Goal: Task Accomplishment & Management: Manage account settings

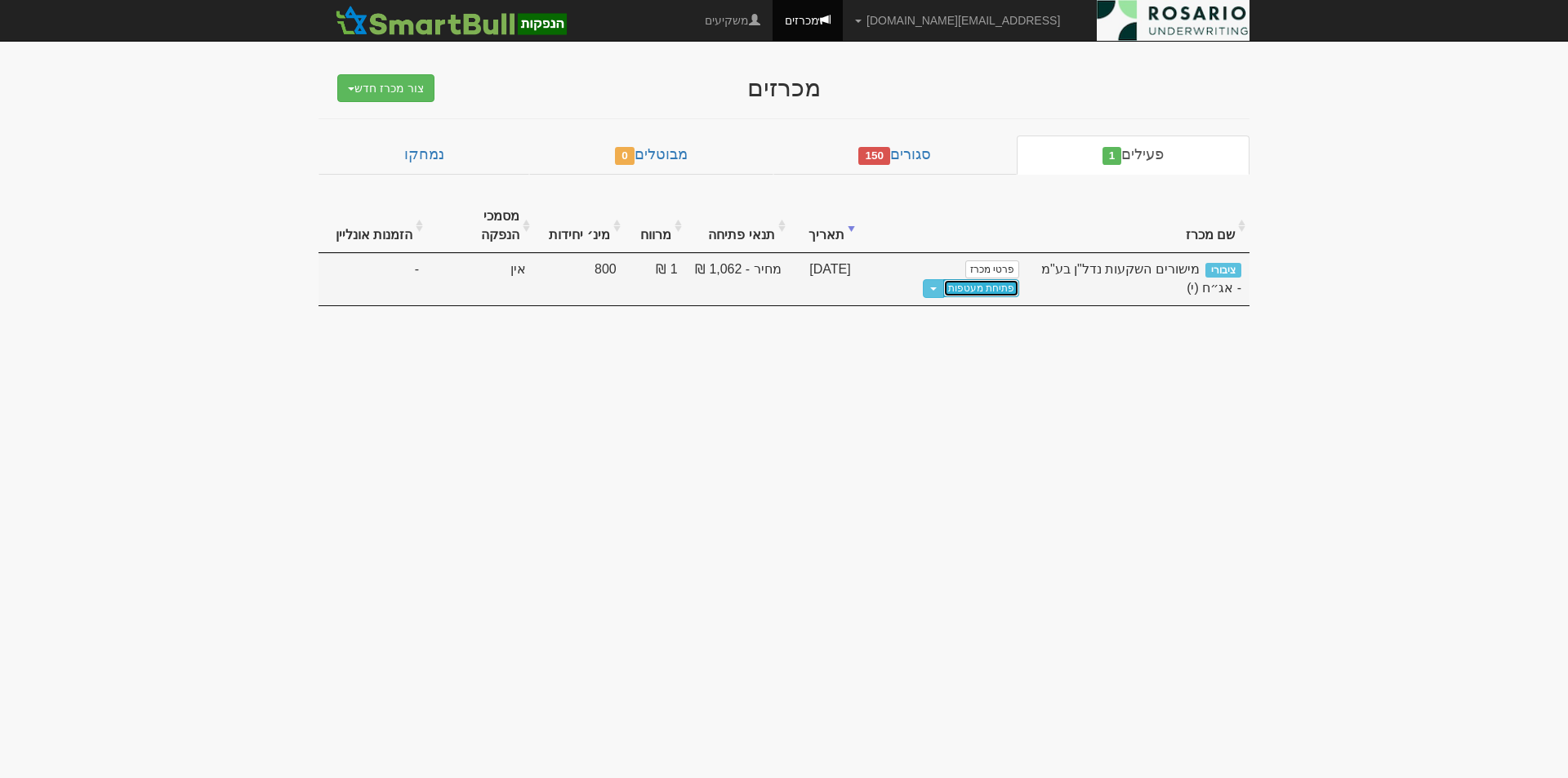
click at [943, 279] on link "פתיחת מעטפות" at bounding box center [981, 288] width 76 height 18
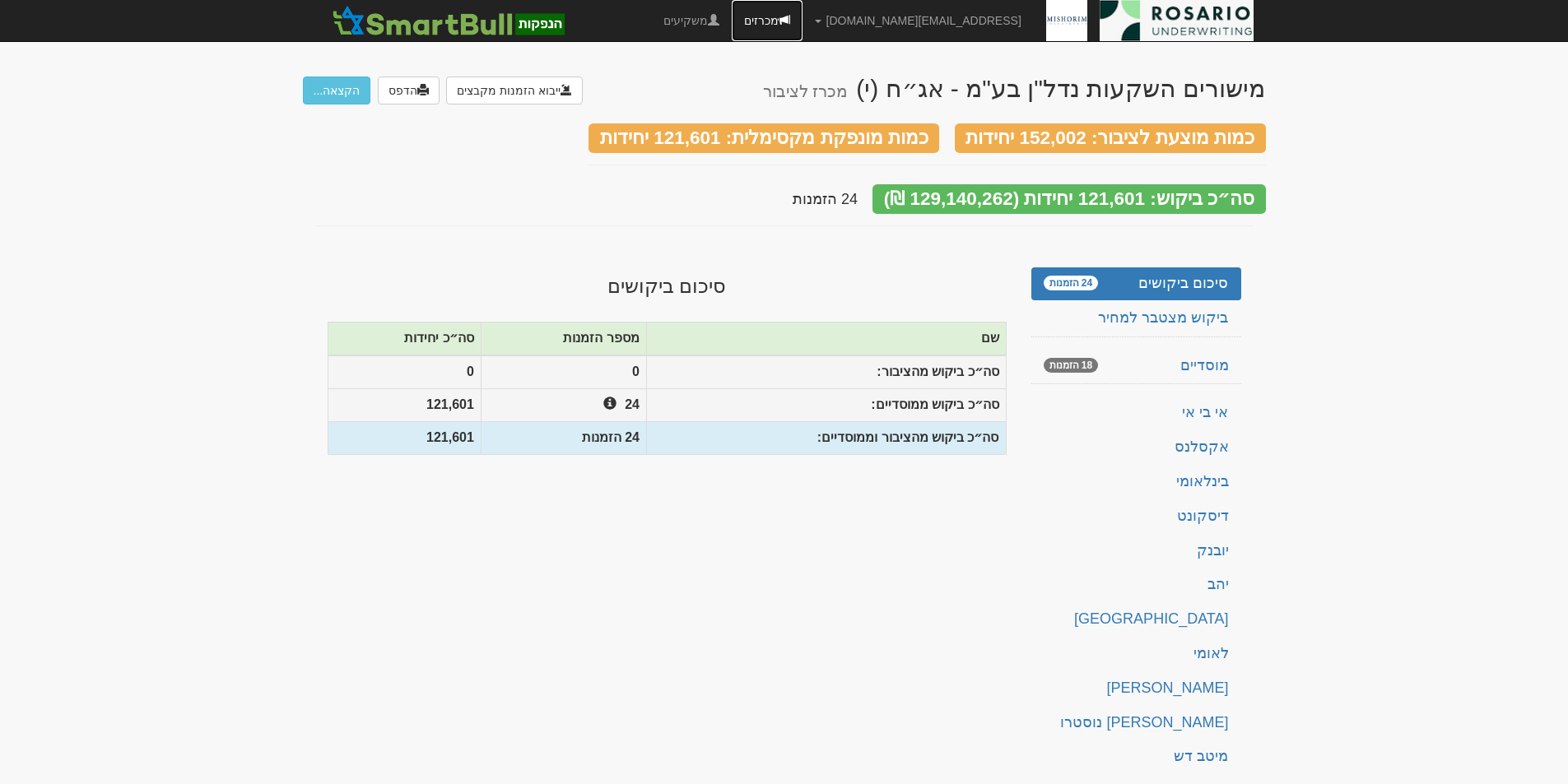
click at [802, 29] on link "מכרזים" at bounding box center [767, 20] width 71 height 41
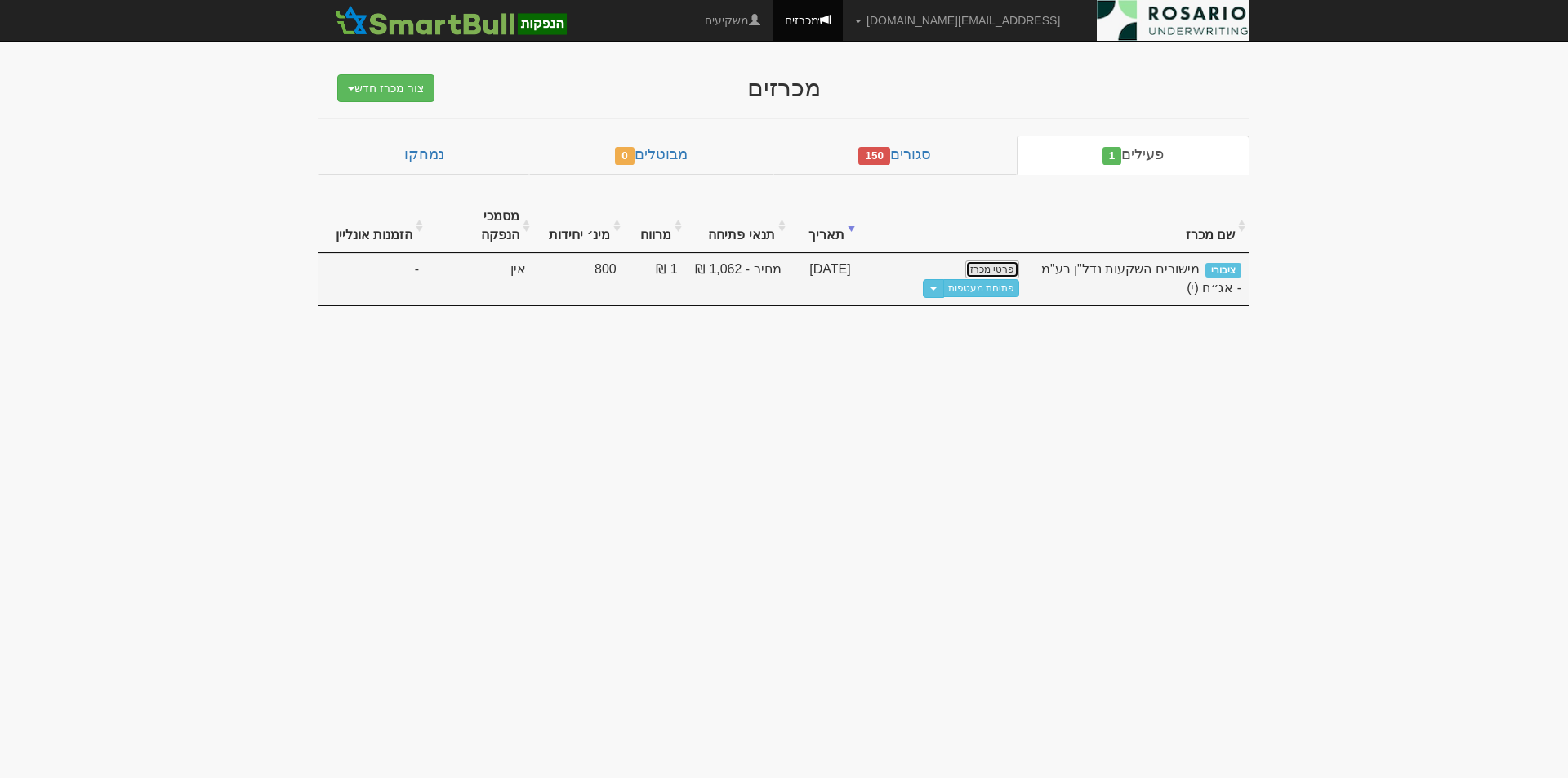
click at [992, 261] on link "פרטי מכרז" at bounding box center [993, 270] width 54 height 18
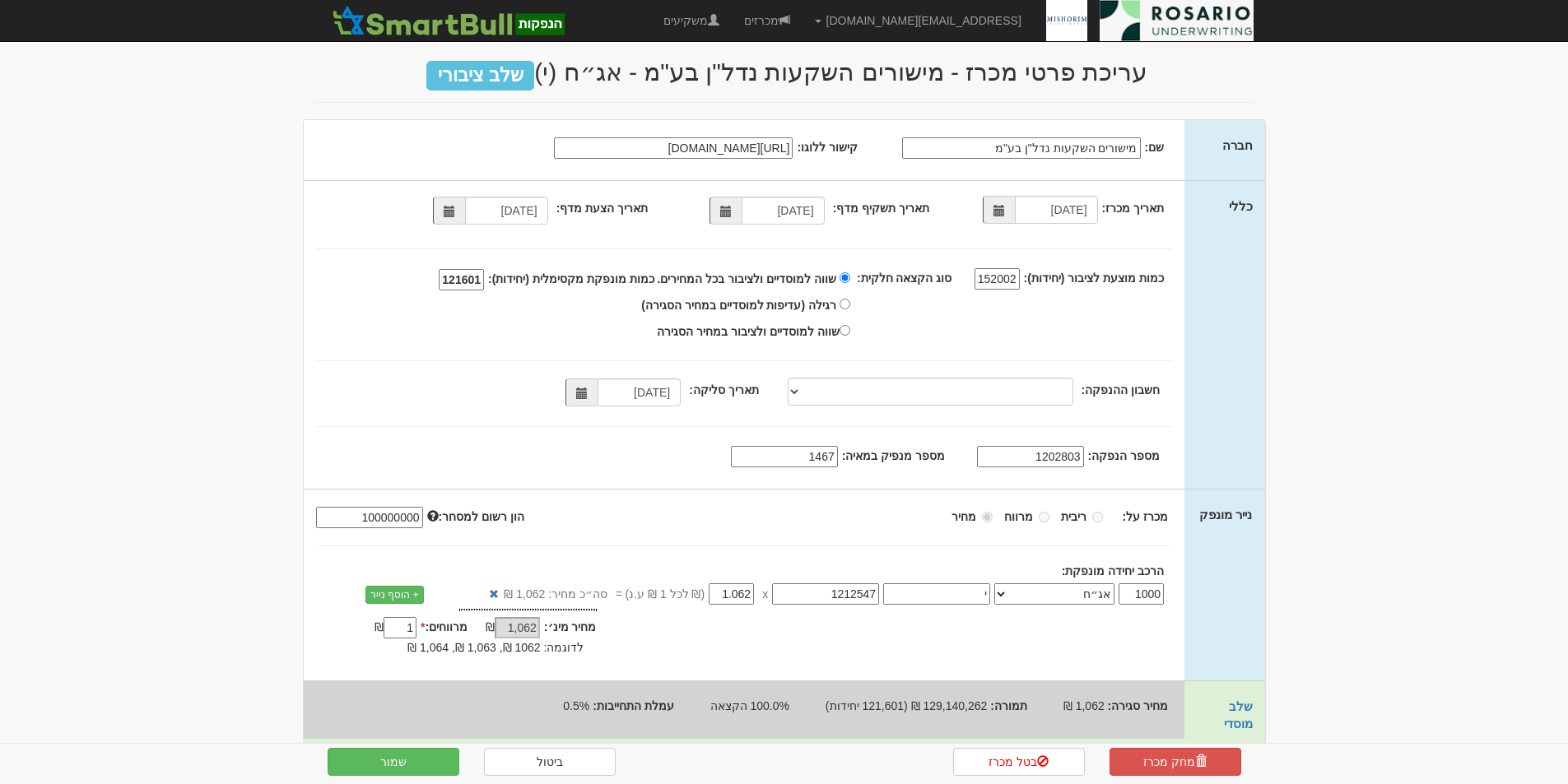
scroll to position [13, 0]
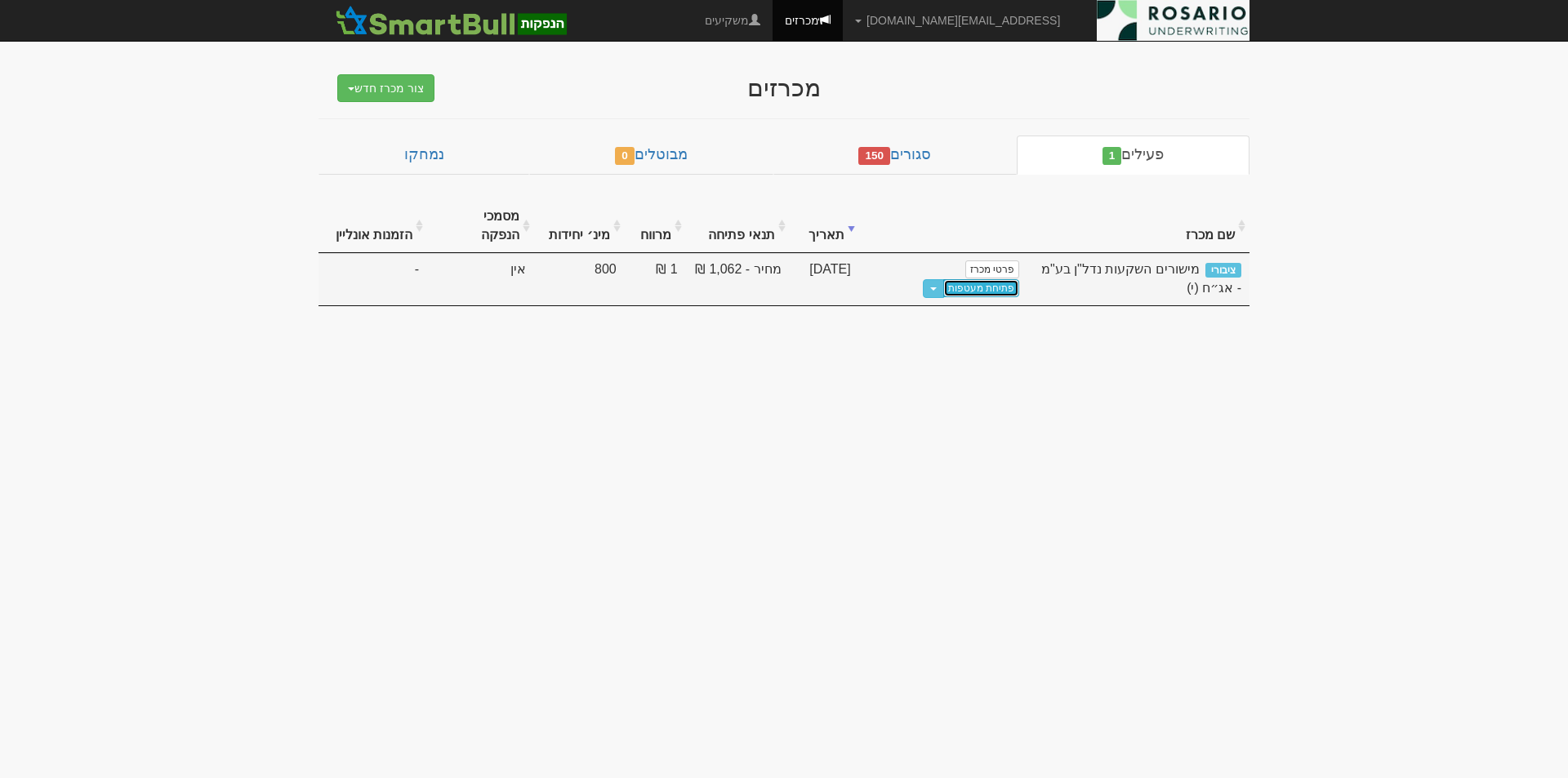
click at [943, 279] on link "פתיחת מעטפות" at bounding box center [981, 288] width 76 height 18
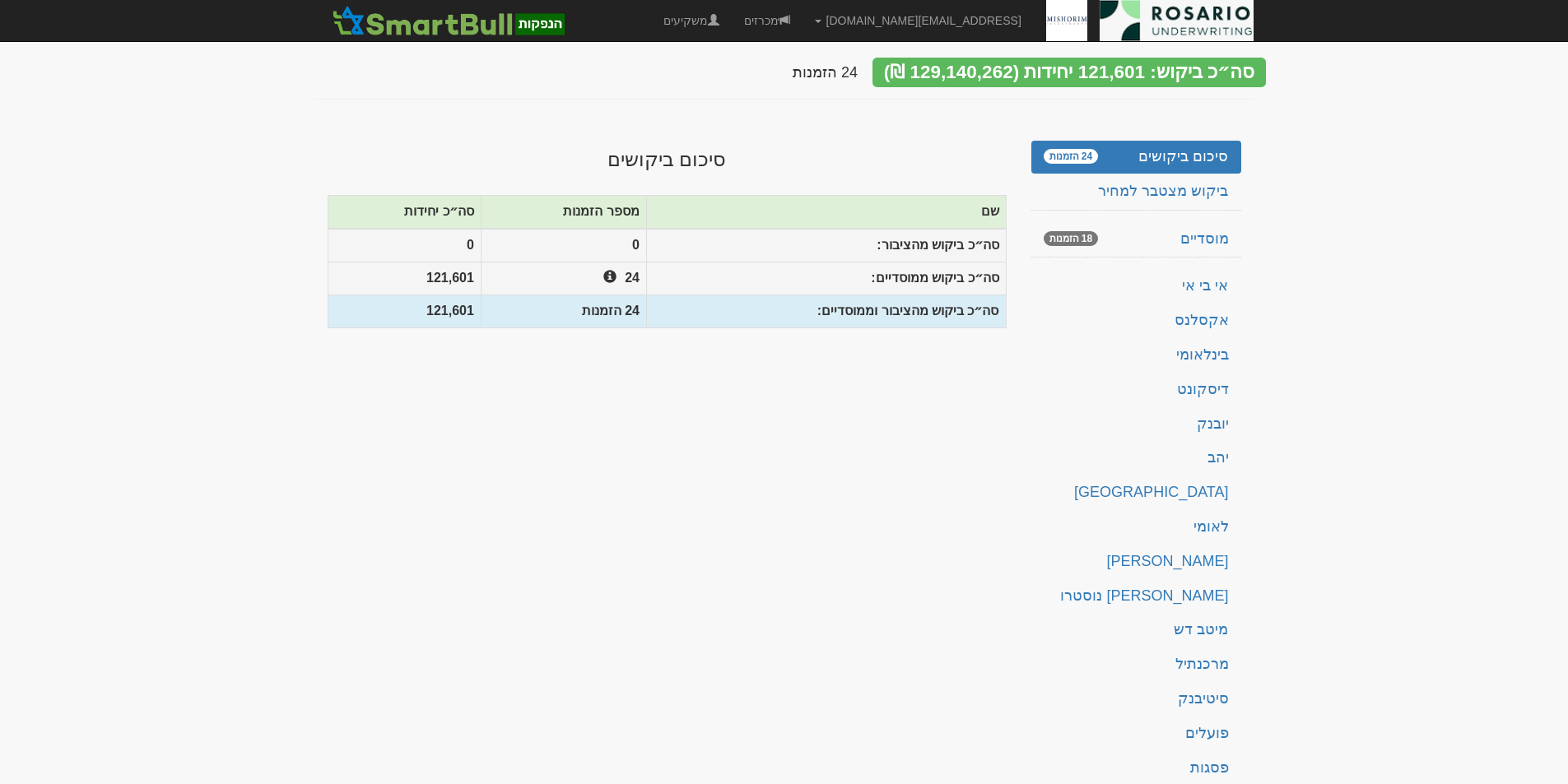
scroll to position [153, 0]
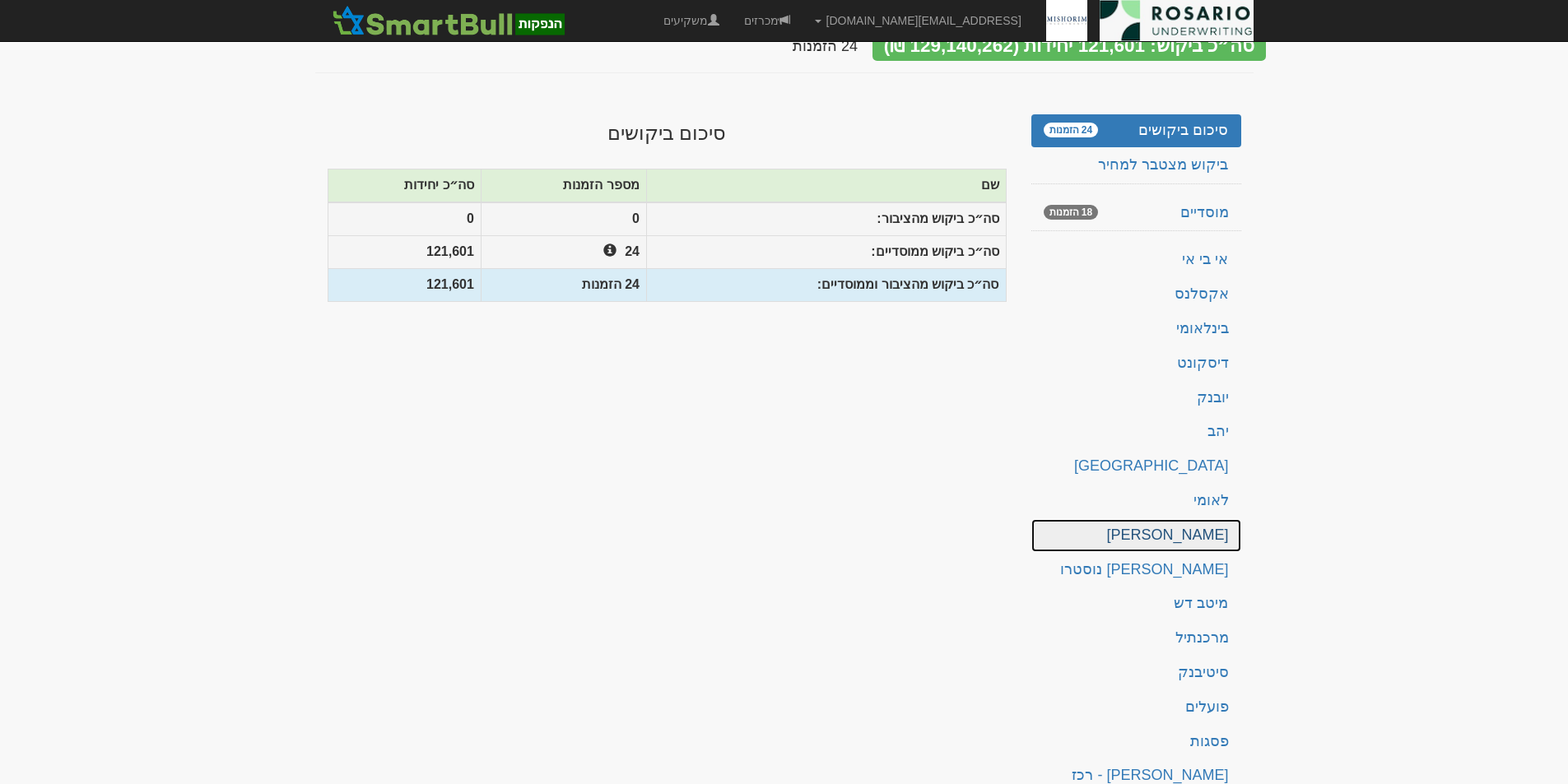
click at [1217, 520] on link "[PERSON_NAME]" at bounding box center [1136, 536] width 210 height 33
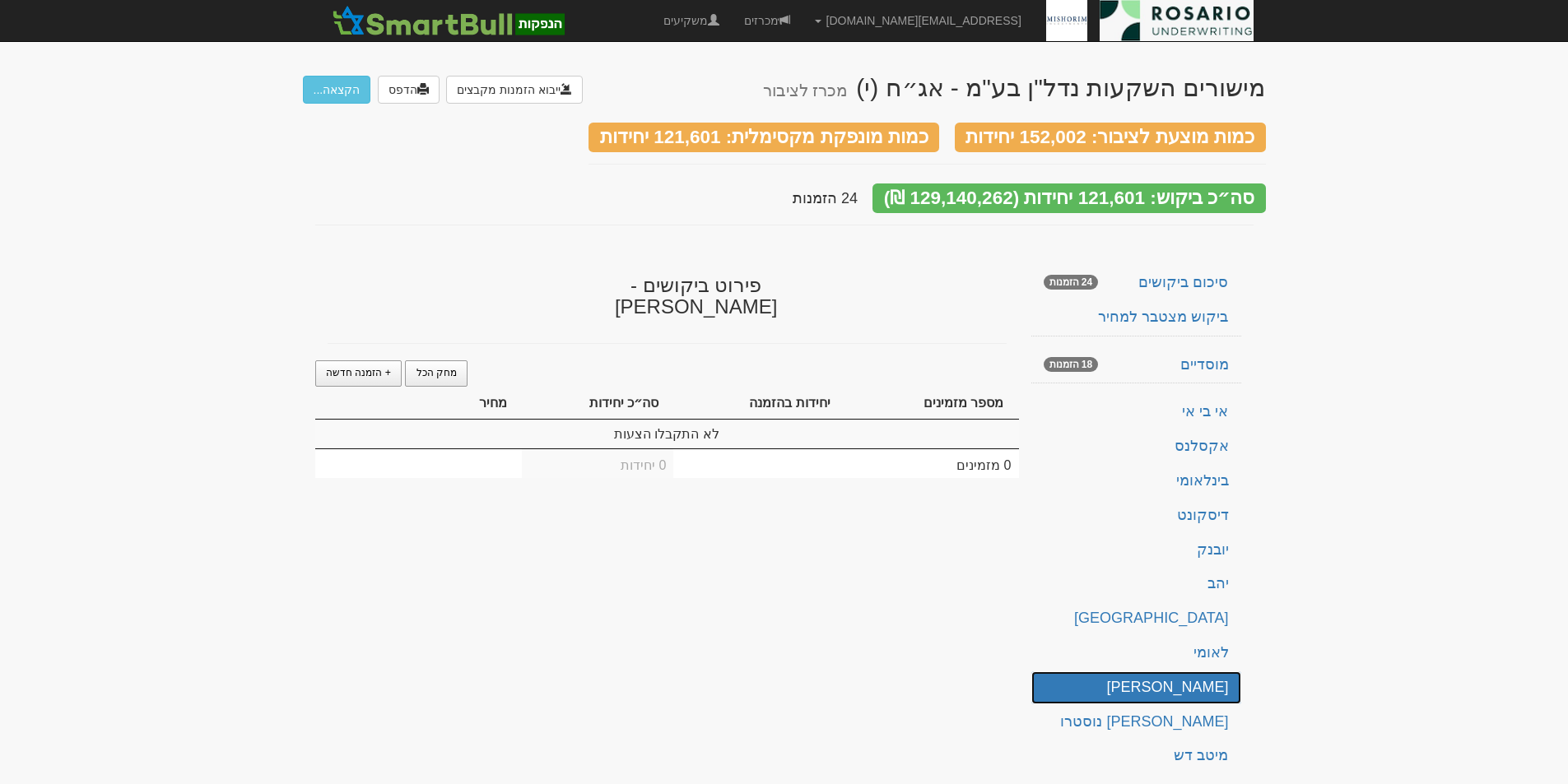
scroll to position [0, 0]
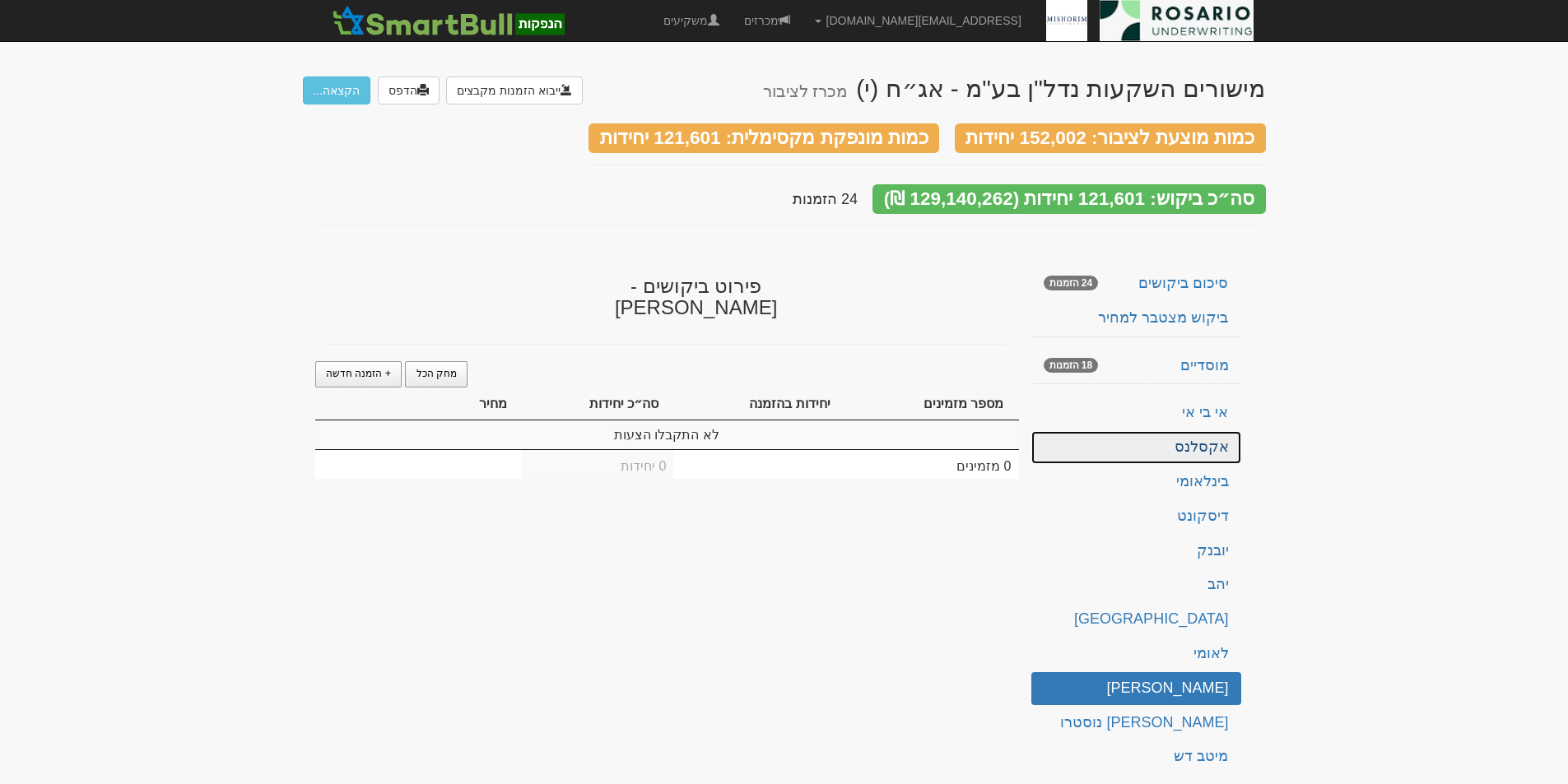
click at [1217, 432] on link "אקסלנס" at bounding box center [1136, 448] width 210 height 33
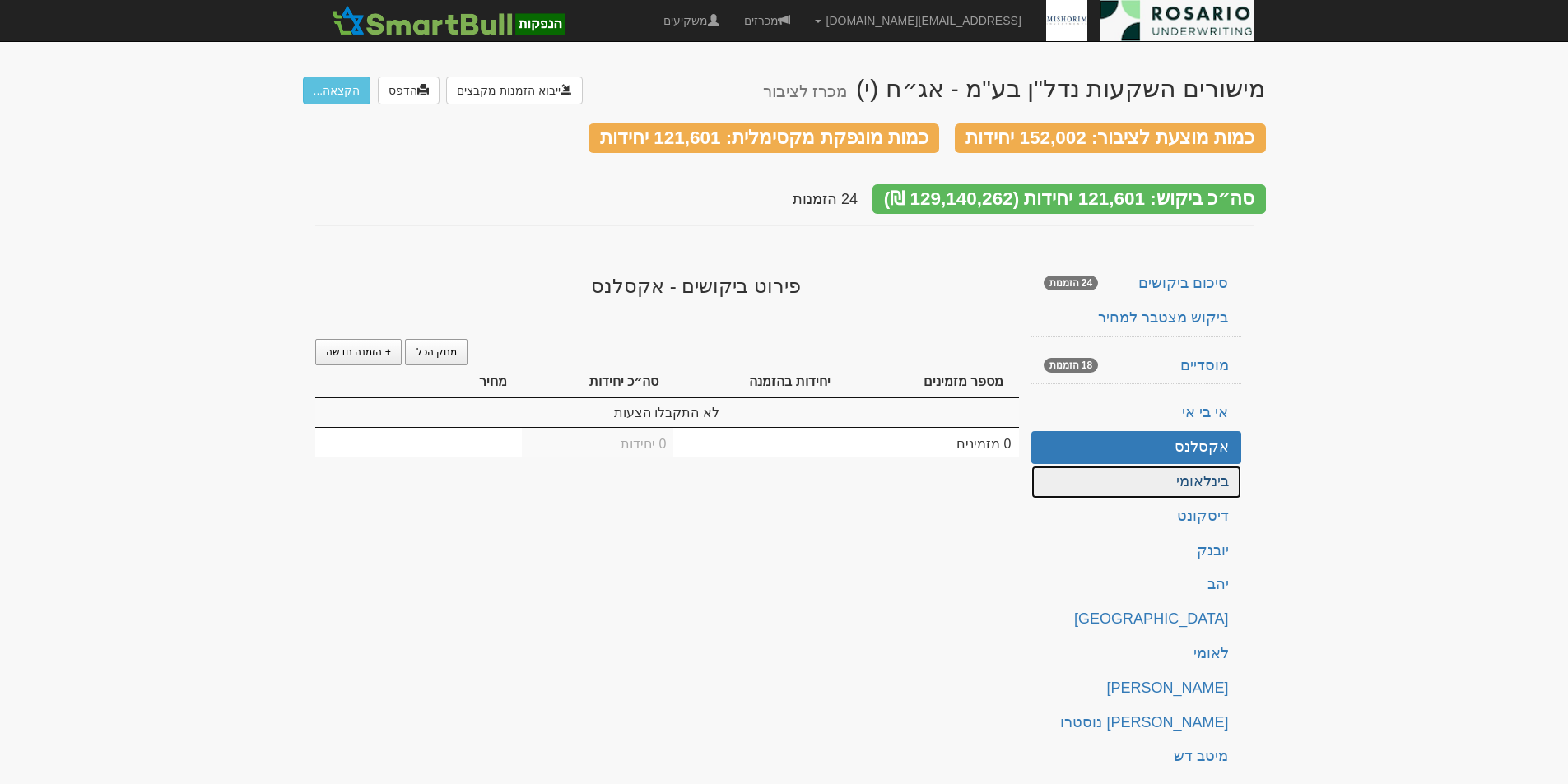
click at [1212, 466] on link "בינלאומי" at bounding box center [1136, 482] width 210 height 33
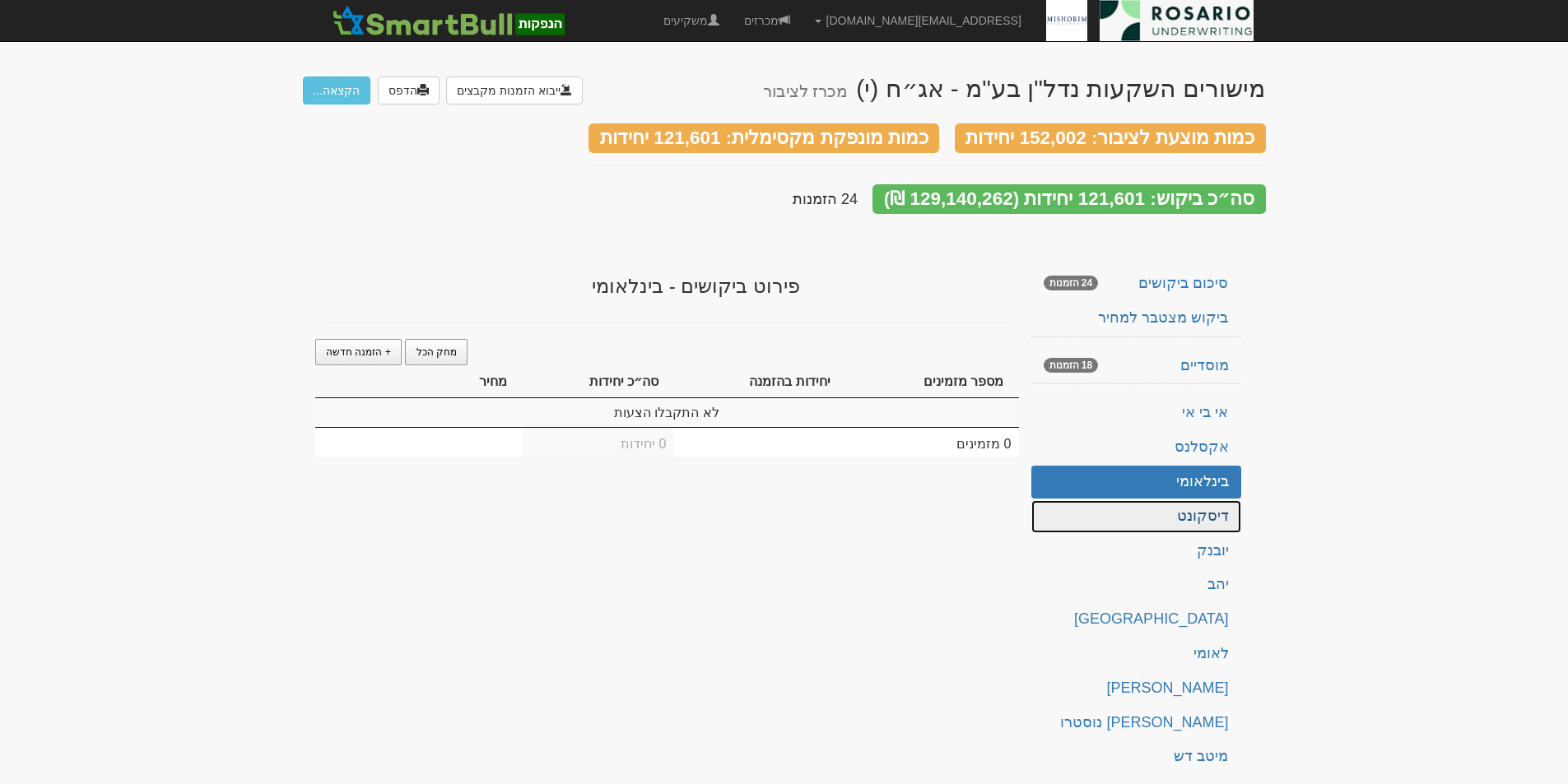
click at [1209, 501] on link "דיסקונט" at bounding box center [1136, 517] width 210 height 33
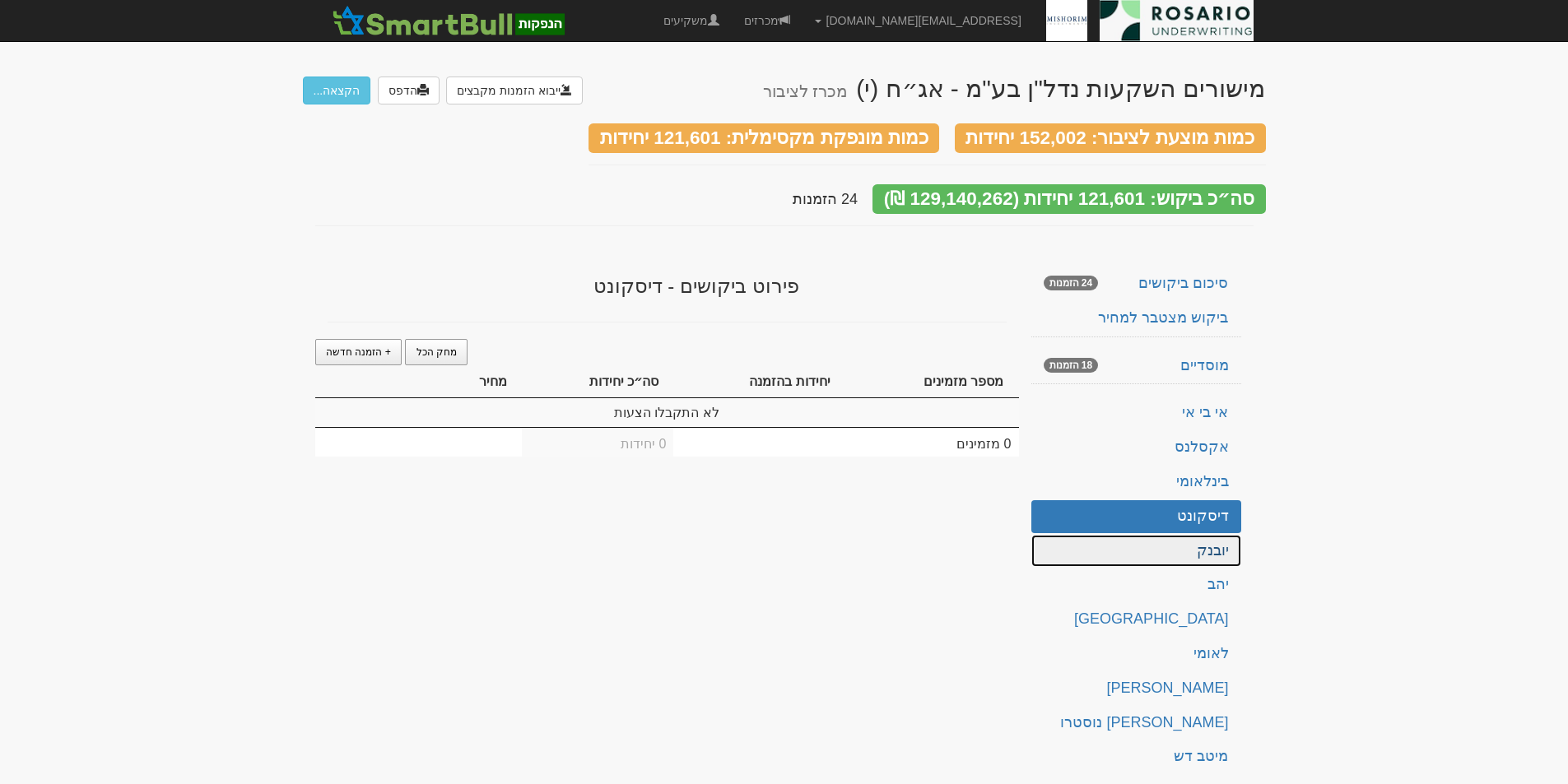
click at [1204, 535] on link "יובנק" at bounding box center [1136, 551] width 210 height 33
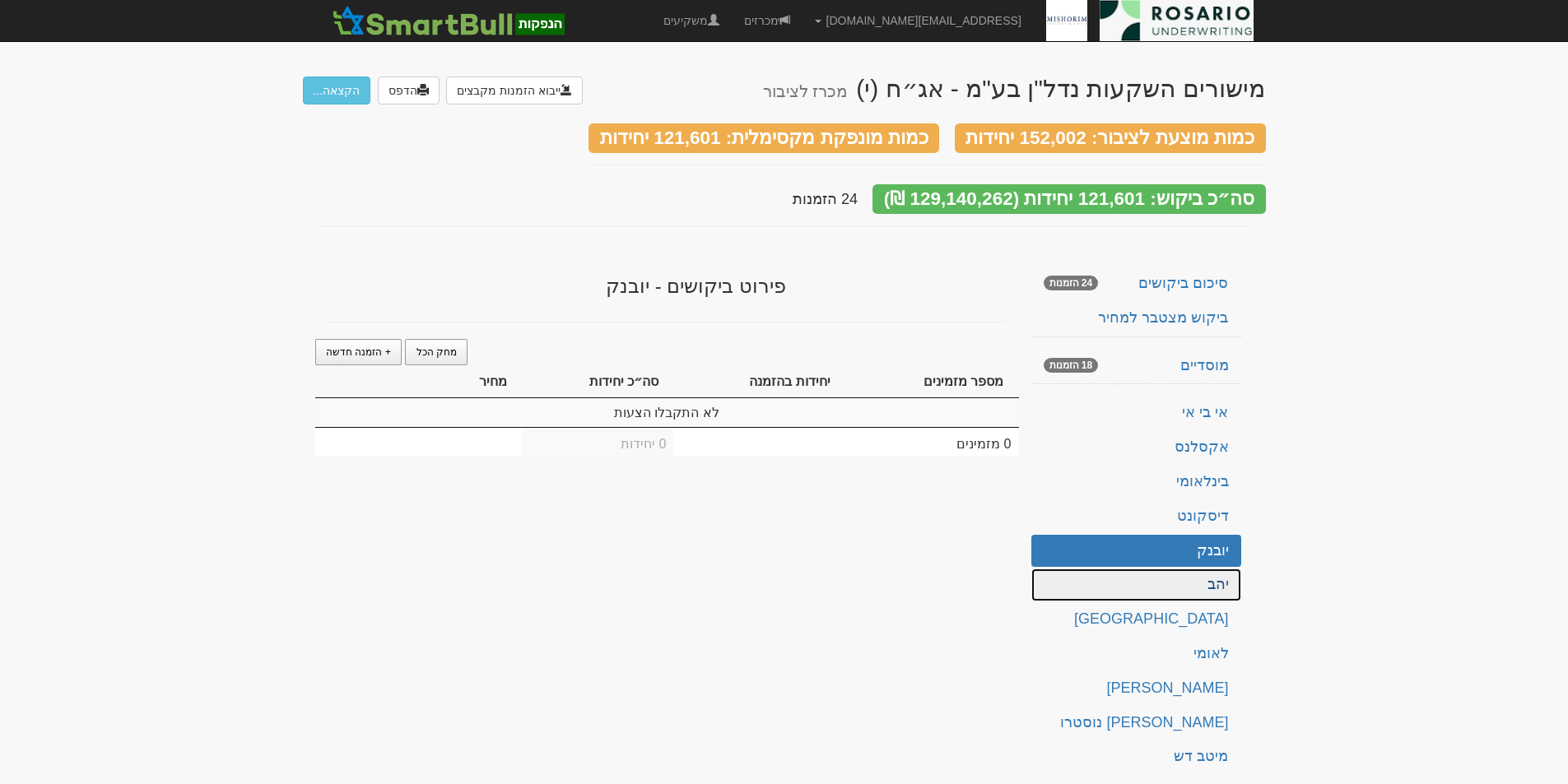
click at [1211, 569] on link "יהב" at bounding box center [1136, 585] width 210 height 33
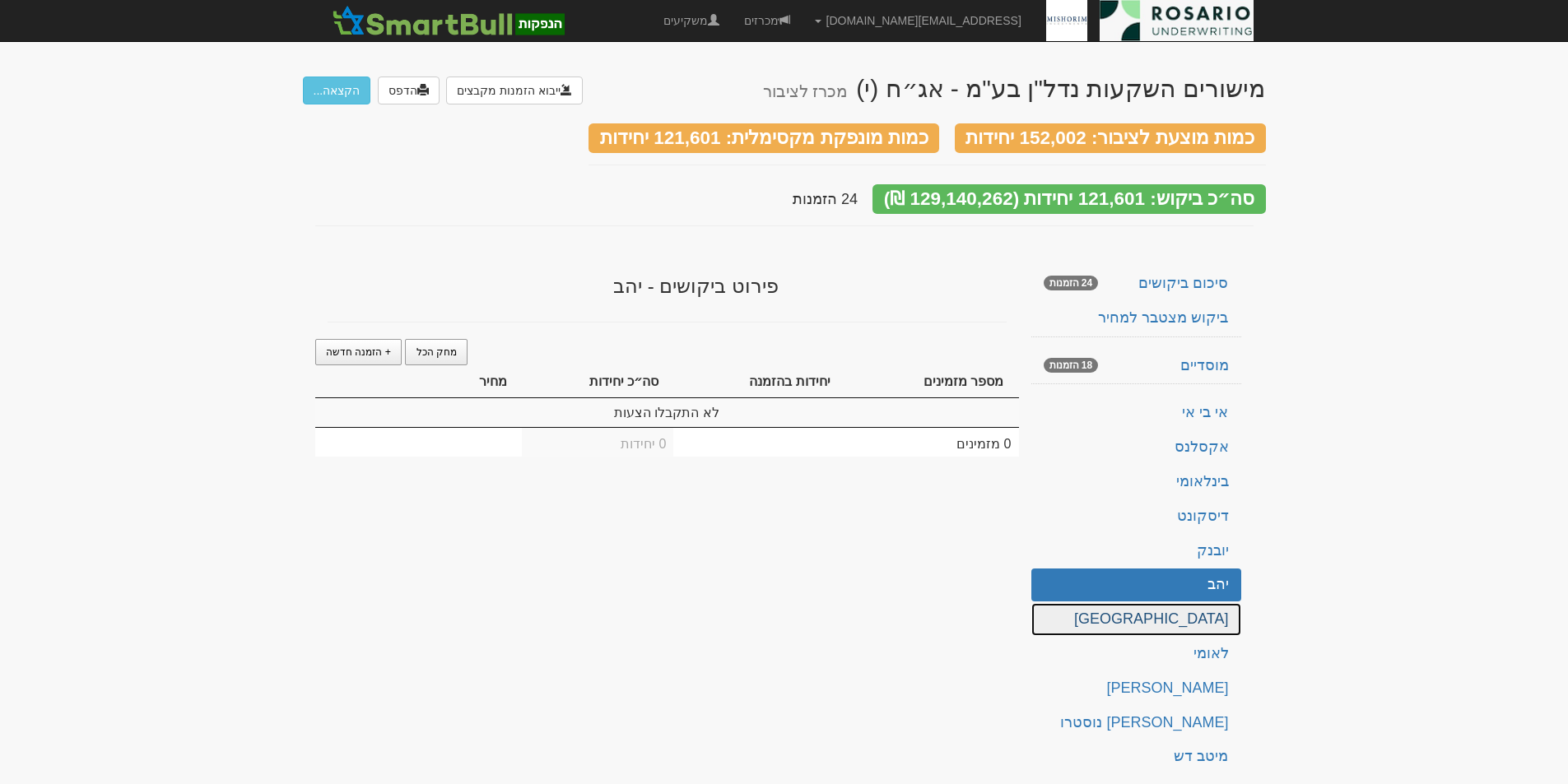
click at [1195, 603] on link "ירושלים" at bounding box center [1136, 620] width 210 height 33
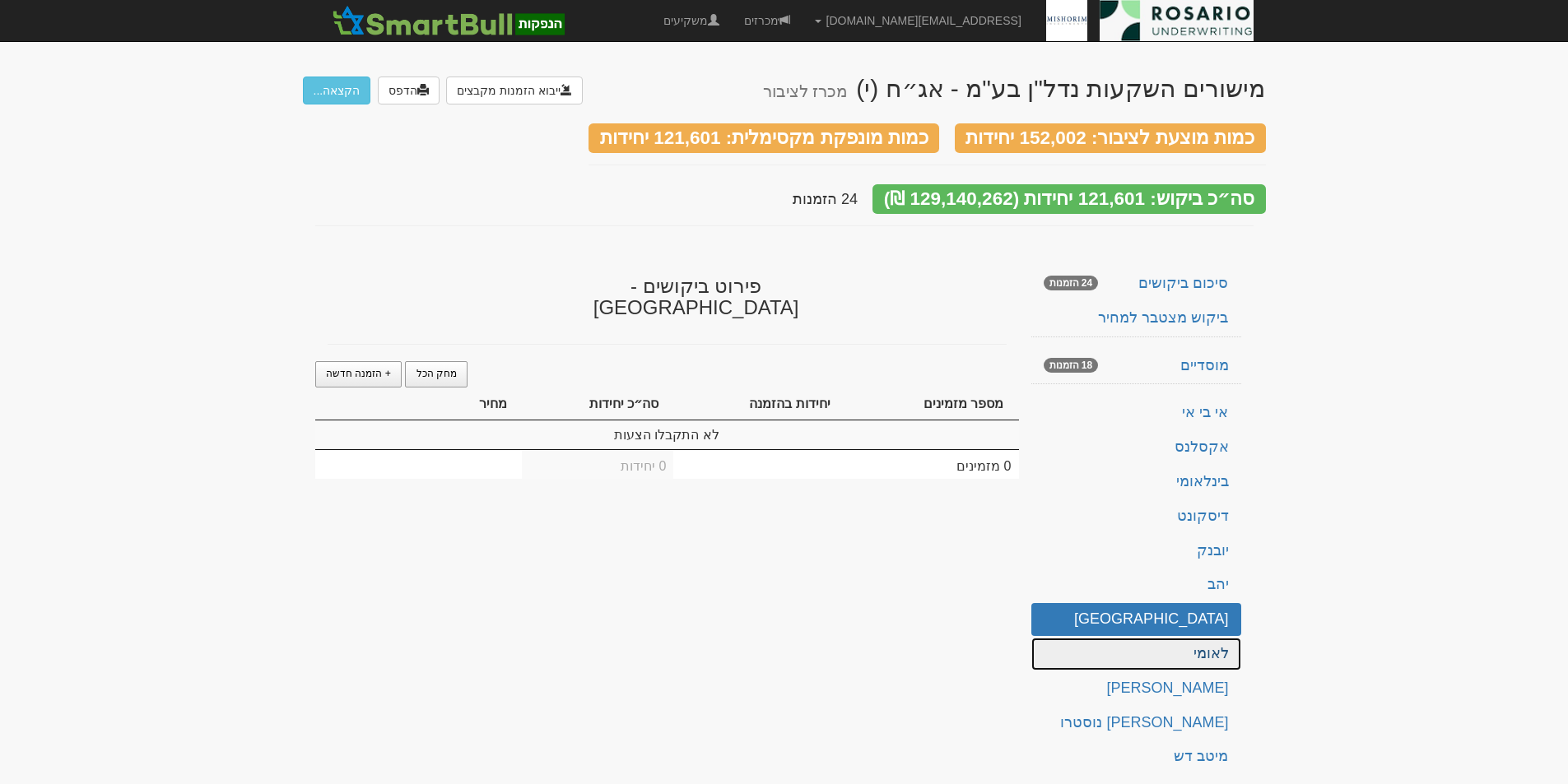
click at [1203, 638] on link "לאומי" at bounding box center [1136, 654] width 210 height 33
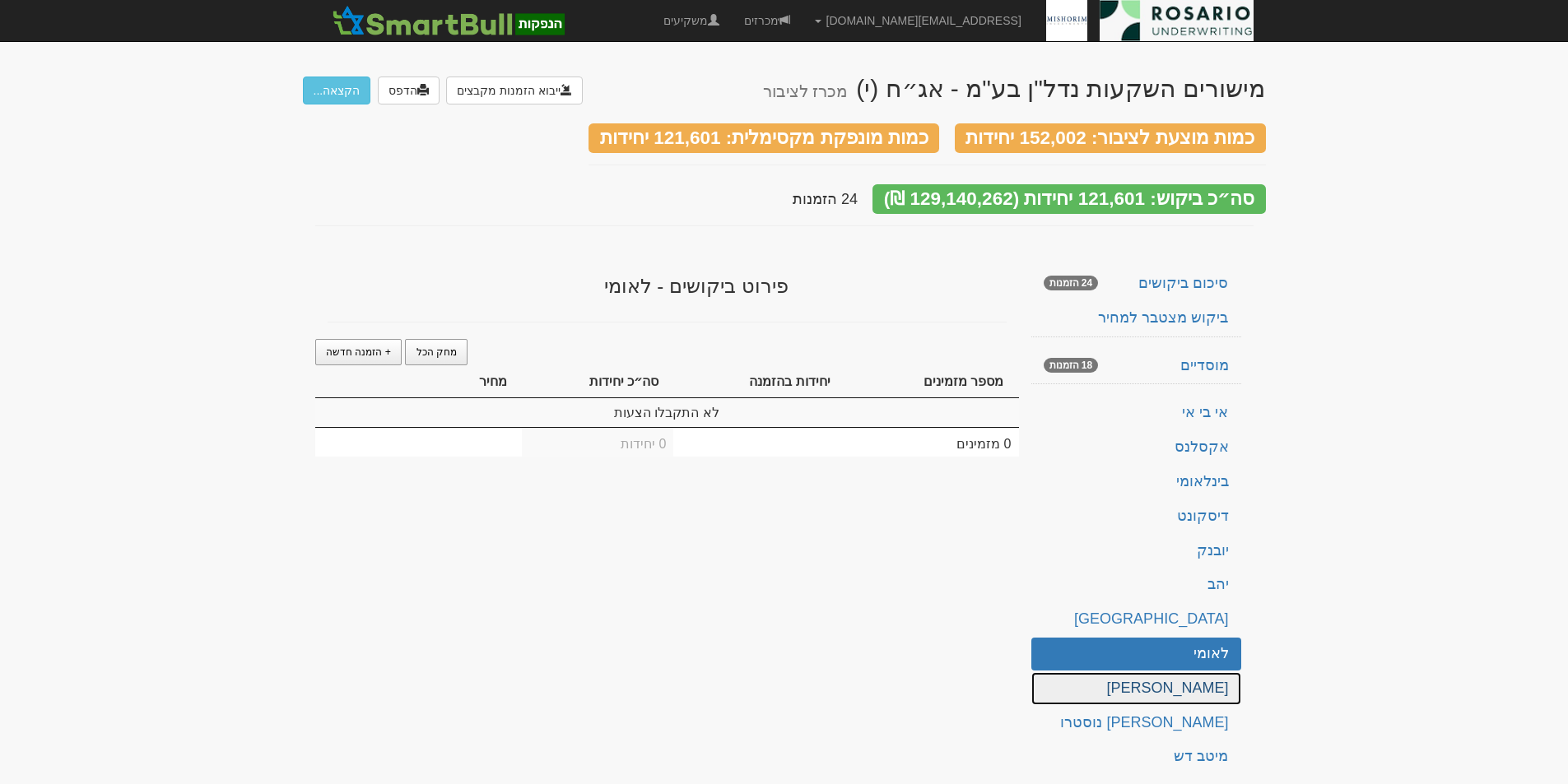
click at [1211, 677] on link "[PERSON_NAME]" at bounding box center [1136, 689] width 210 height 33
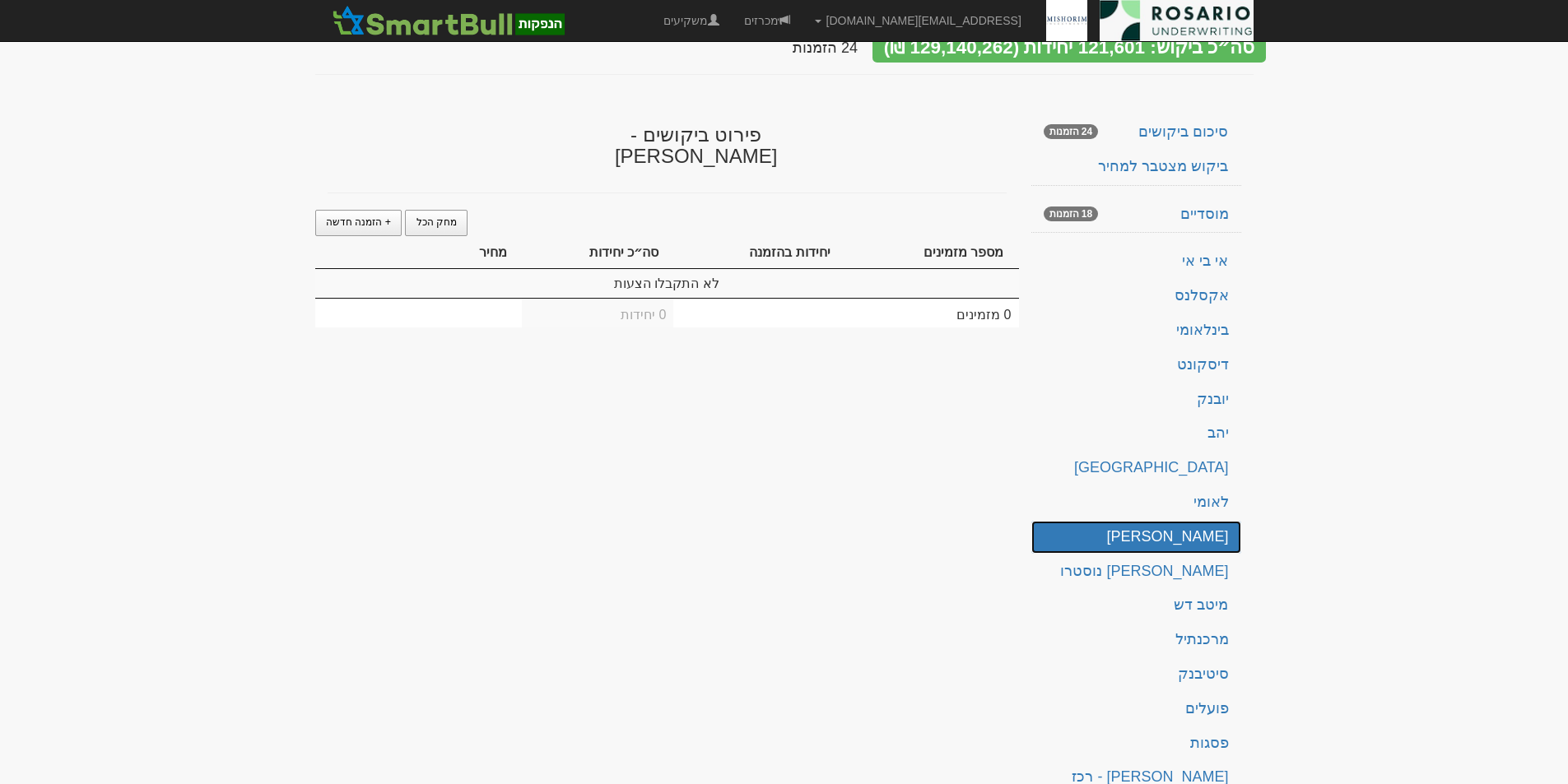
scroll to position [153, 0]
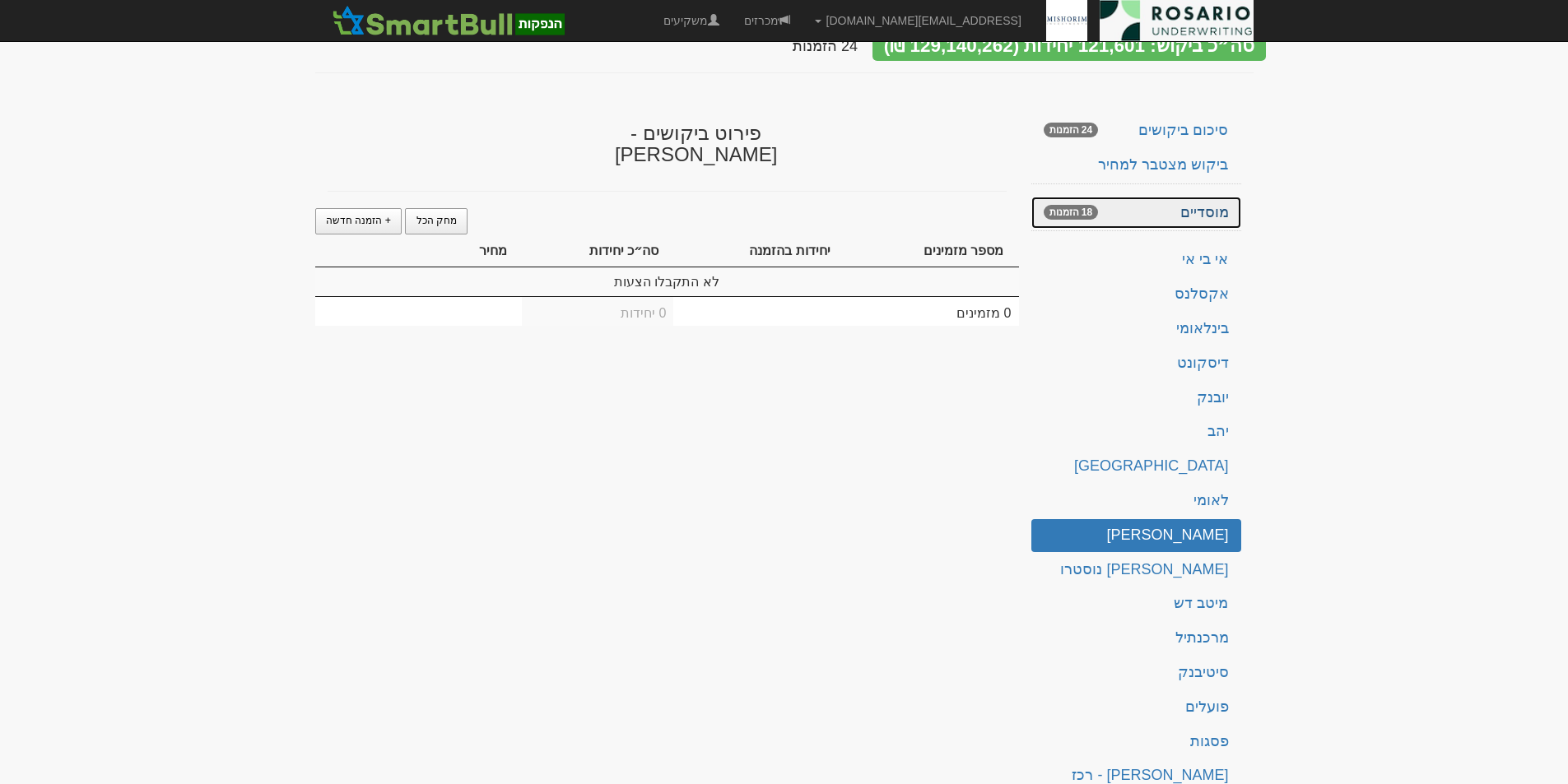
click at [1203, 197] on link "מוסדיים 18 הזמנות" at bounding box center [1136, 213] width 210 height 33
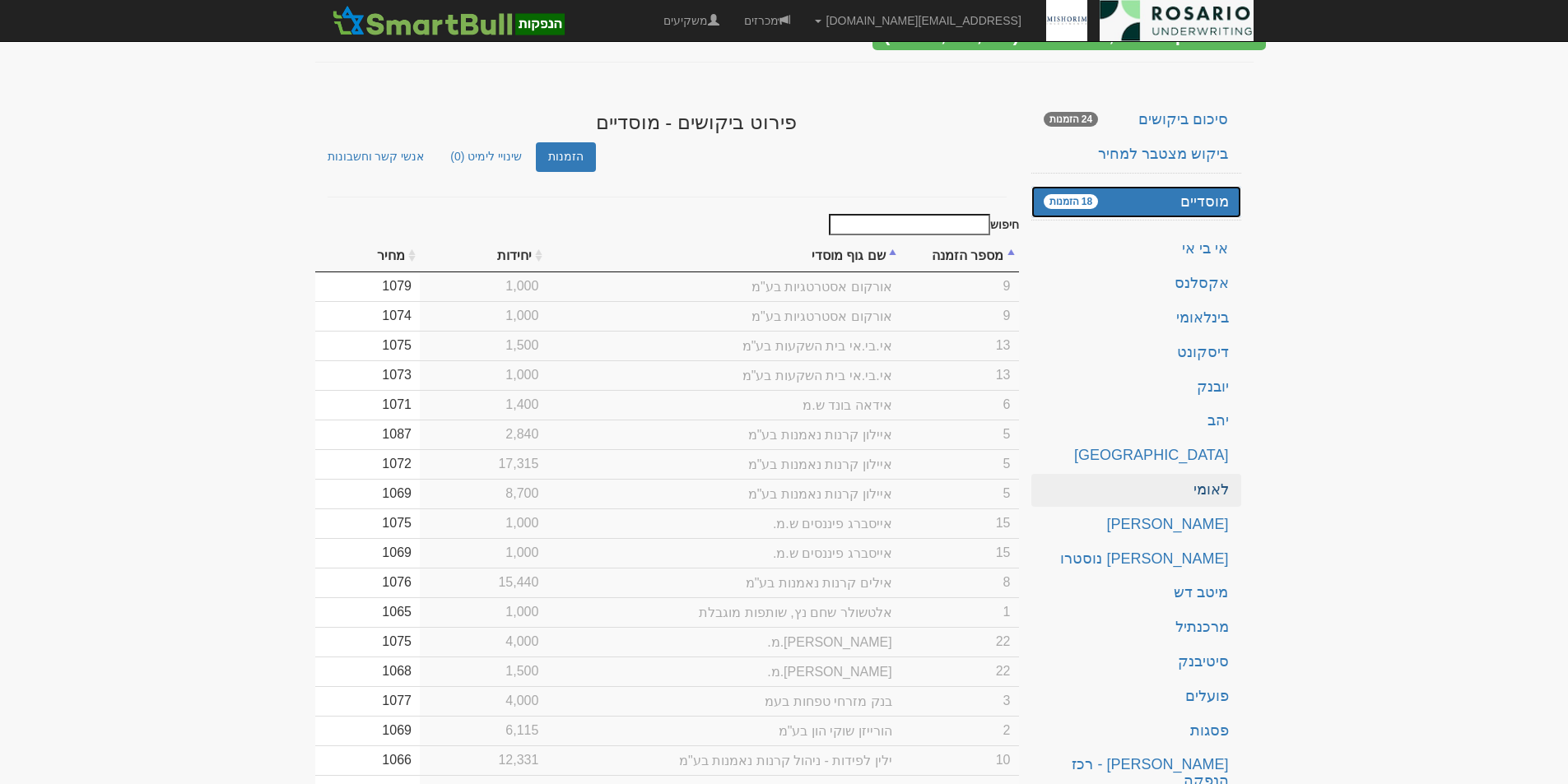
scroll to position [174, 0]
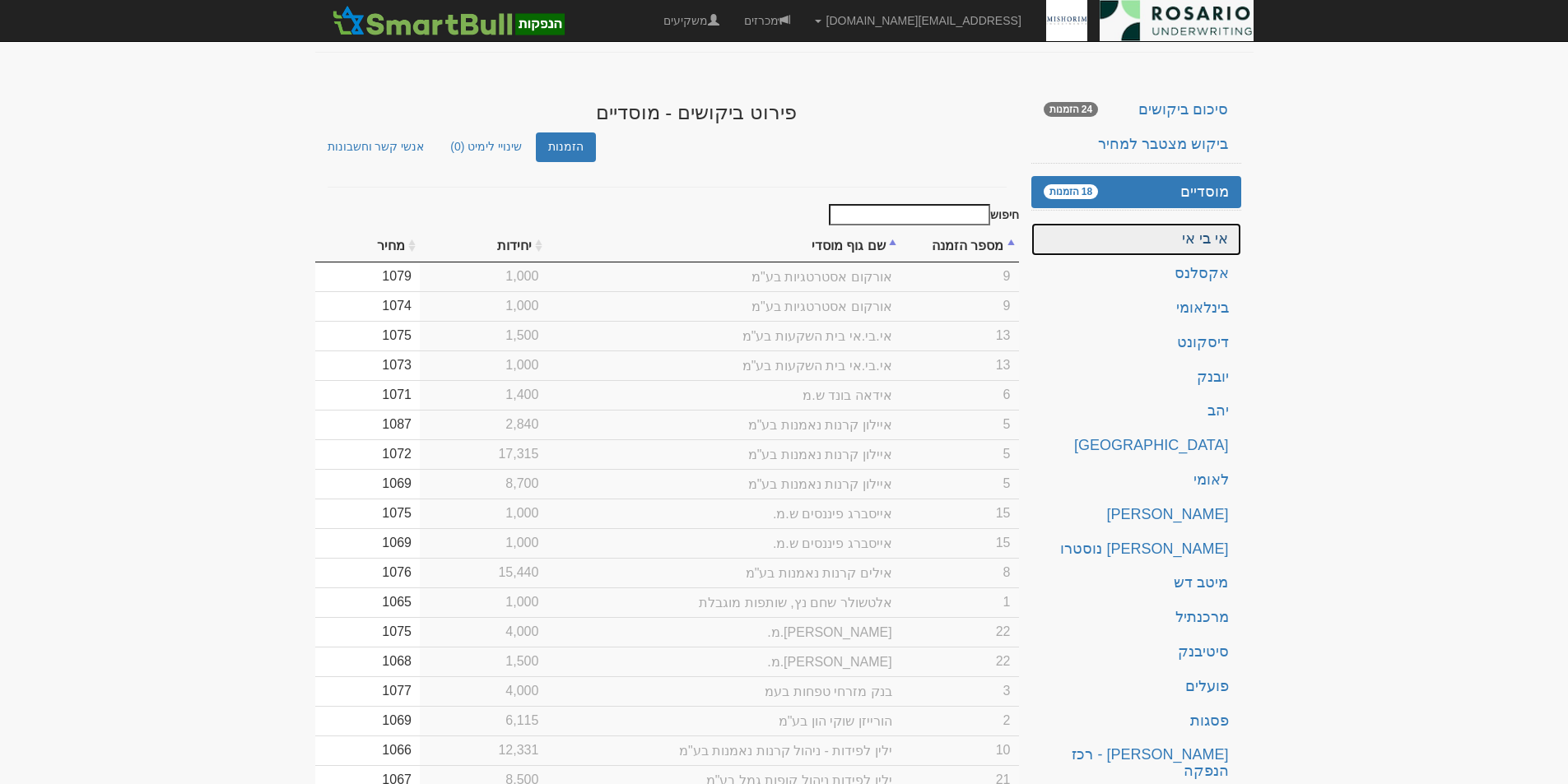
click at [1216, 223] on link "אי בי אי" at bounding box center [1136, 239] width 210 height 33
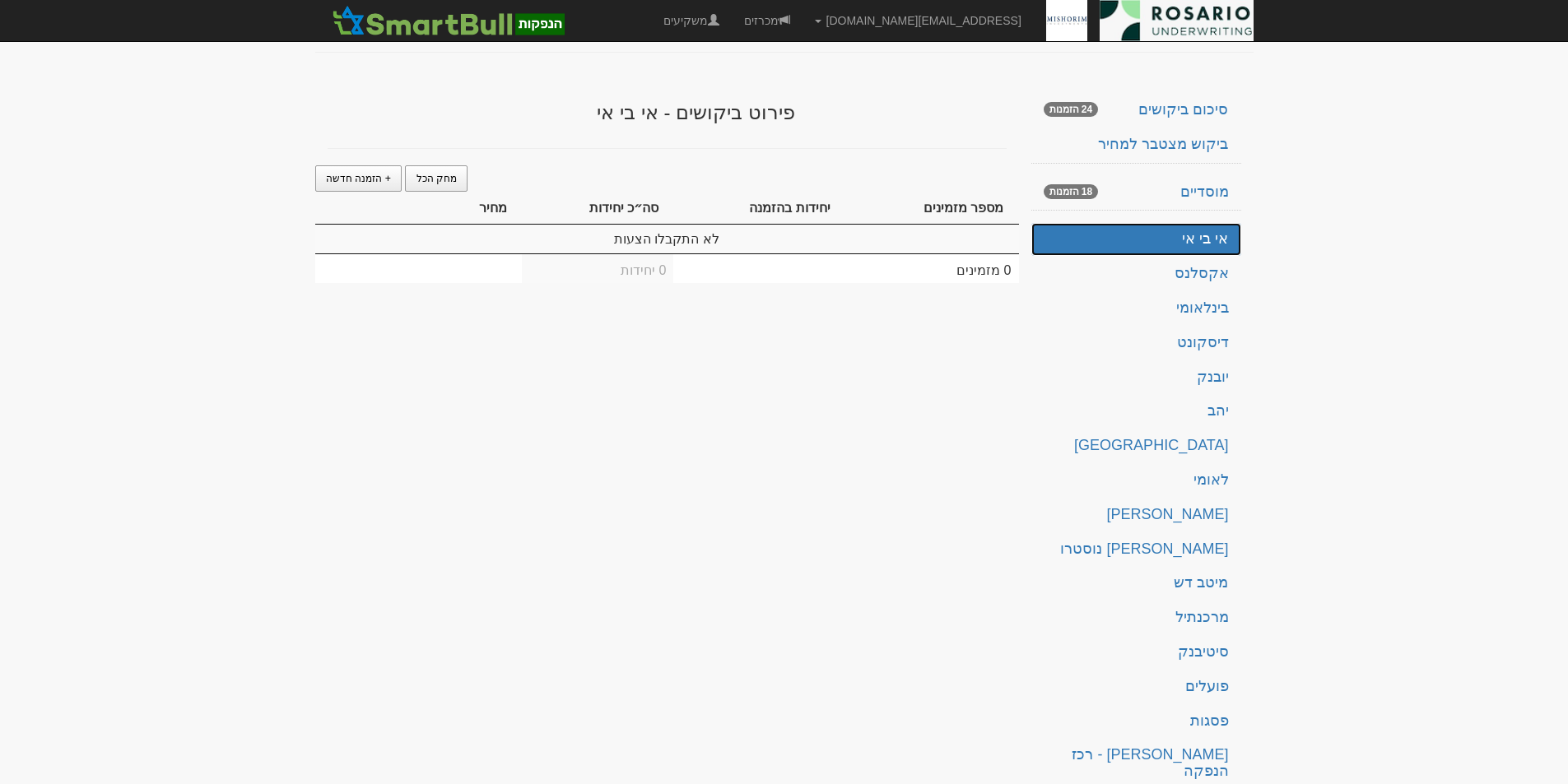
scroll to position [153, 0]
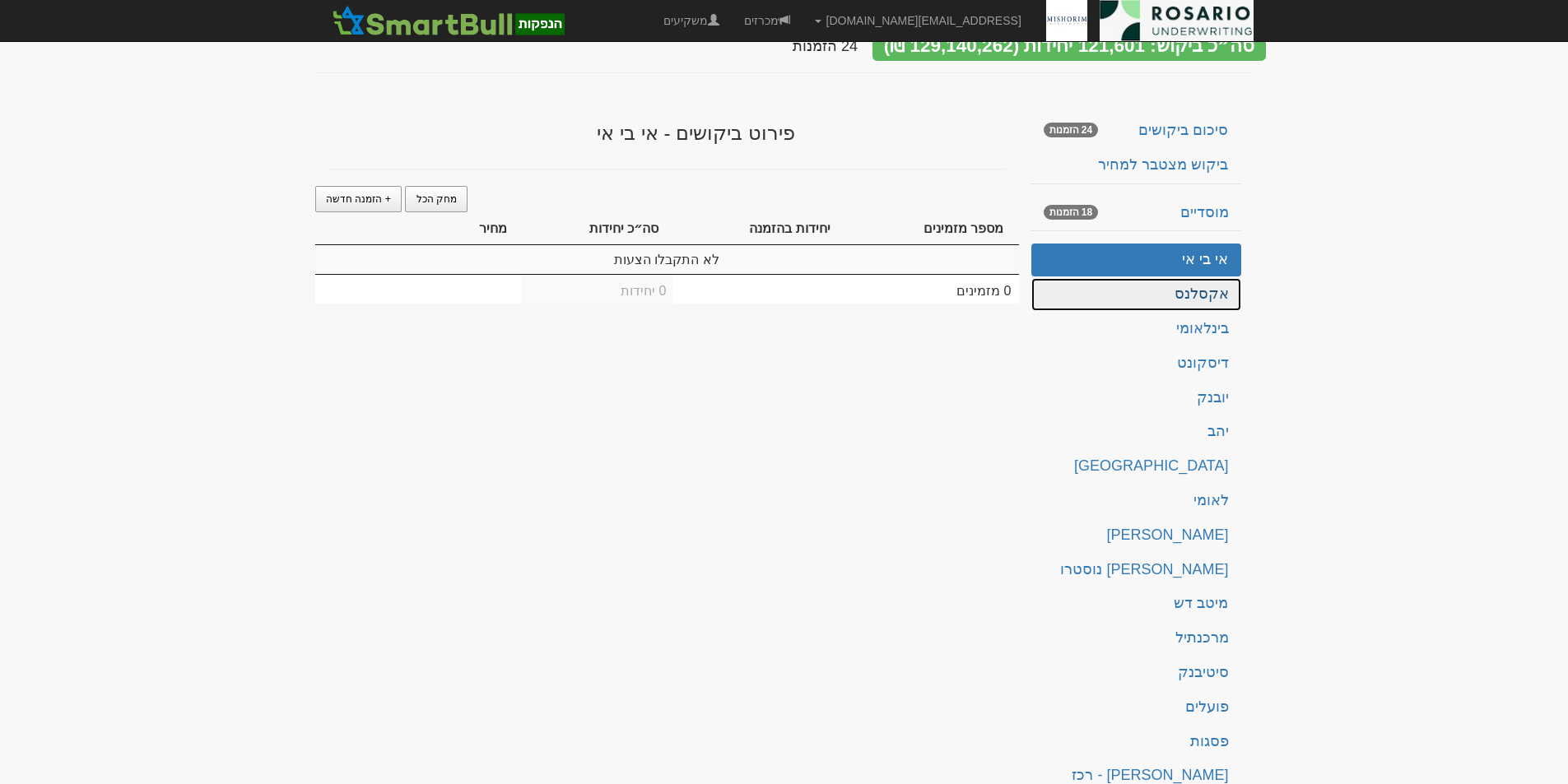
click at [1215, 278] on link "אקסלנס" at bounding box center [1136, 294] width 210 height 33
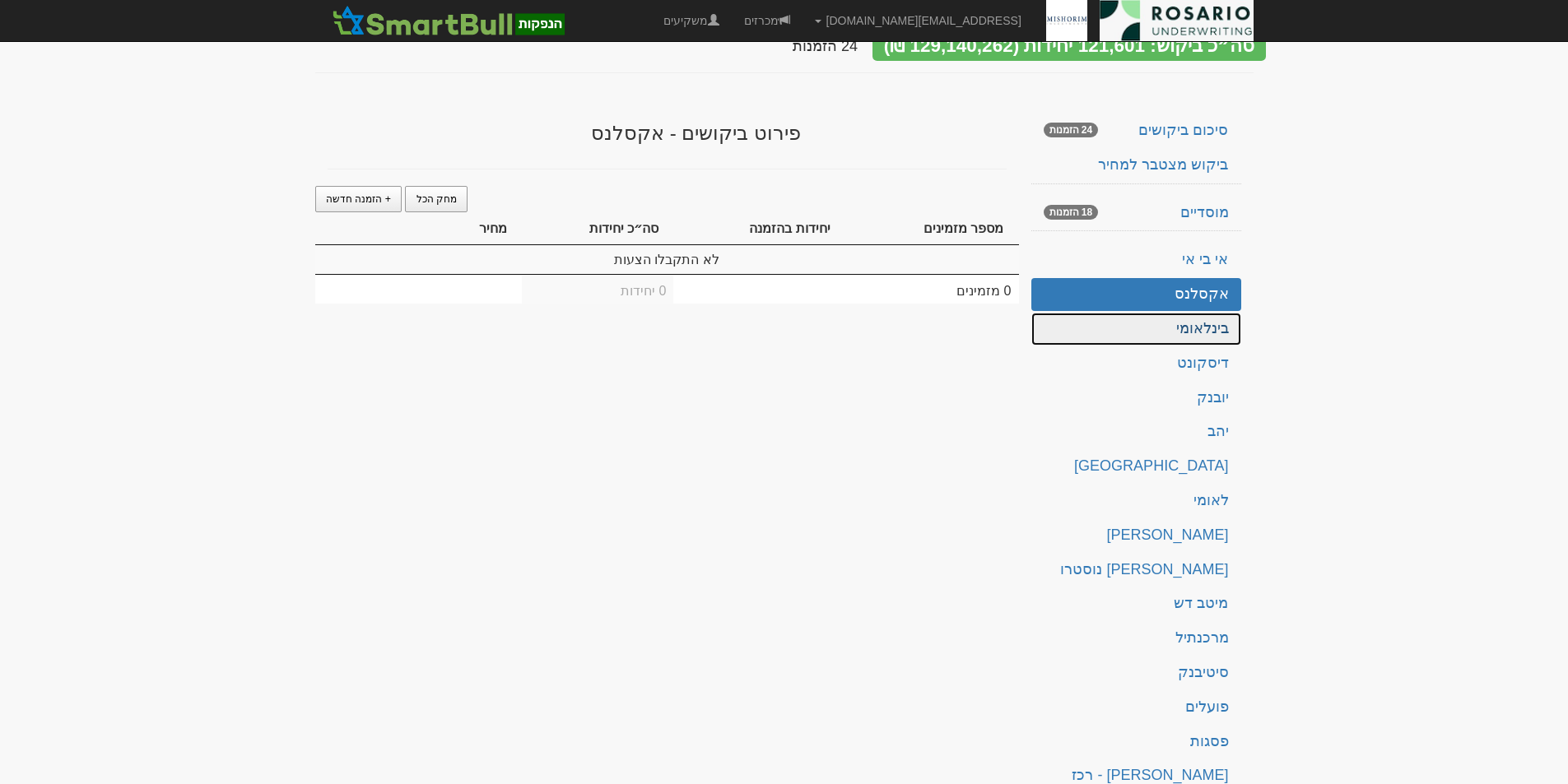
click at [1196, 316] on link "בינלאומי" at bounding box center [1136, 329] width 210 height 33
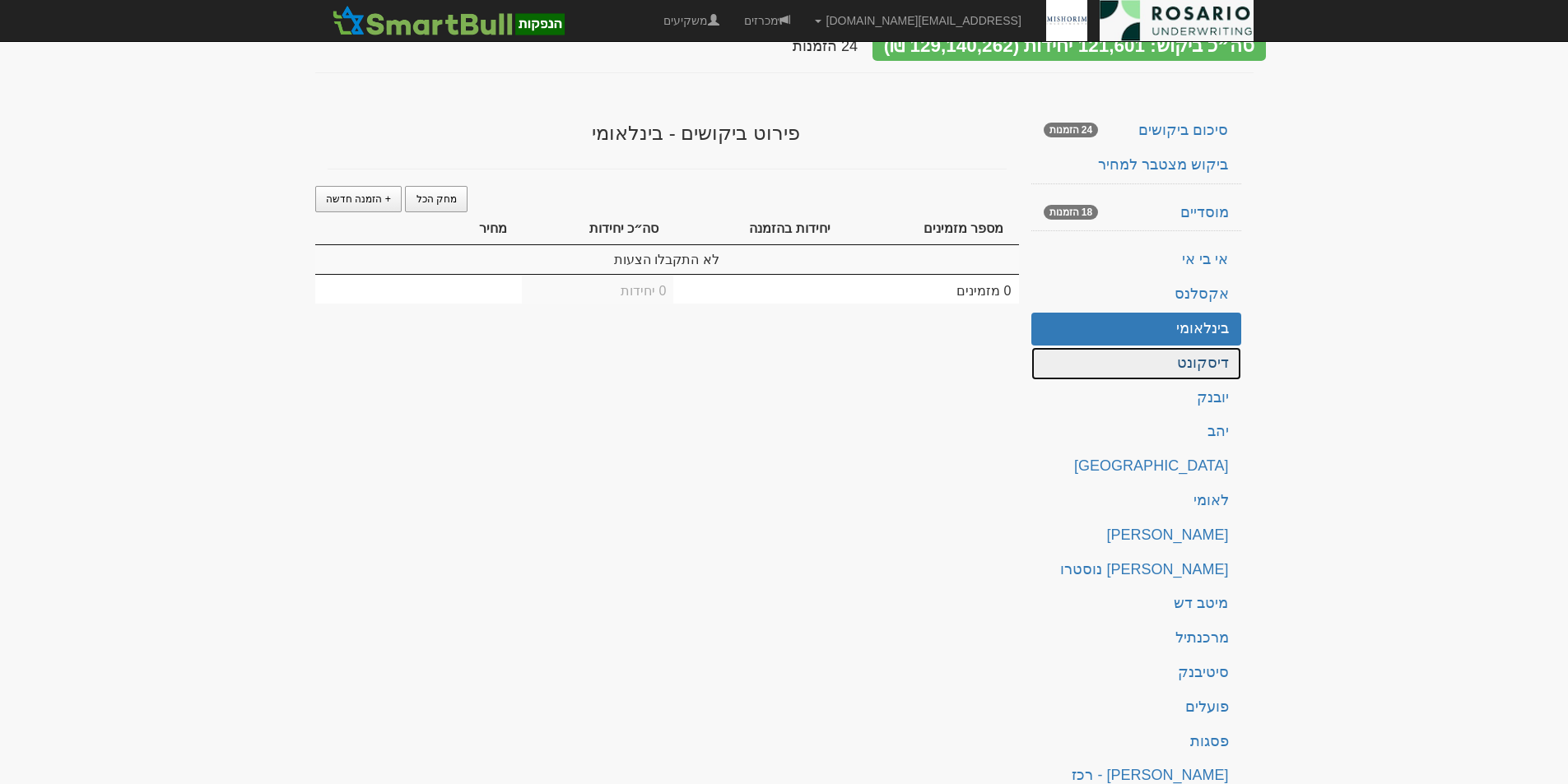
click at [1206, 348] on link "דיסקונט" at bounding box center [1136, 363] width 210 height 33
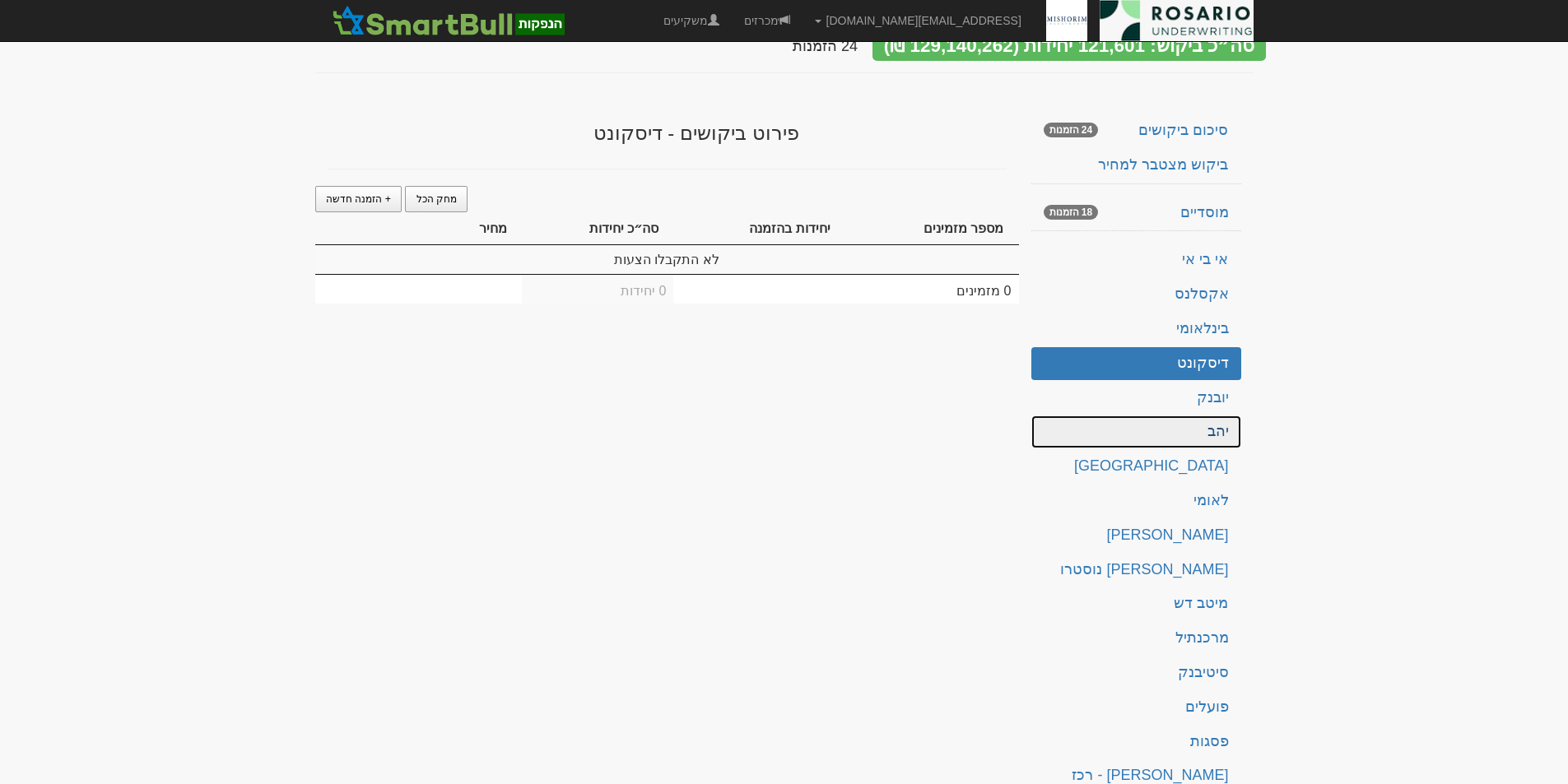
click at [1219, 415] on link "יהב" at bounding box center [1136, 432] width 210 height 33
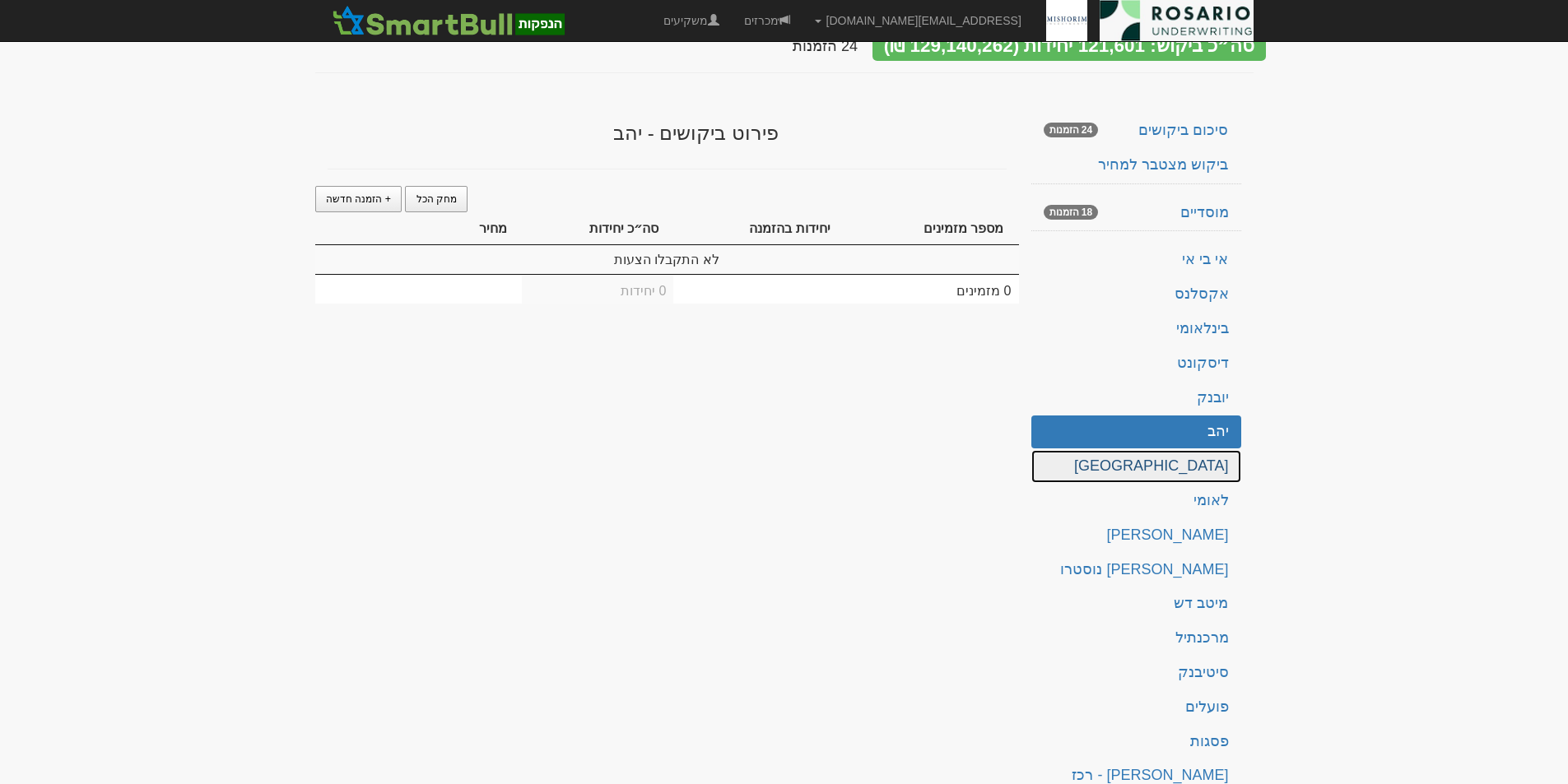
click at [1220, 451] on link "ירושלים" at bounding box center [1136, 467] width 210 height 33
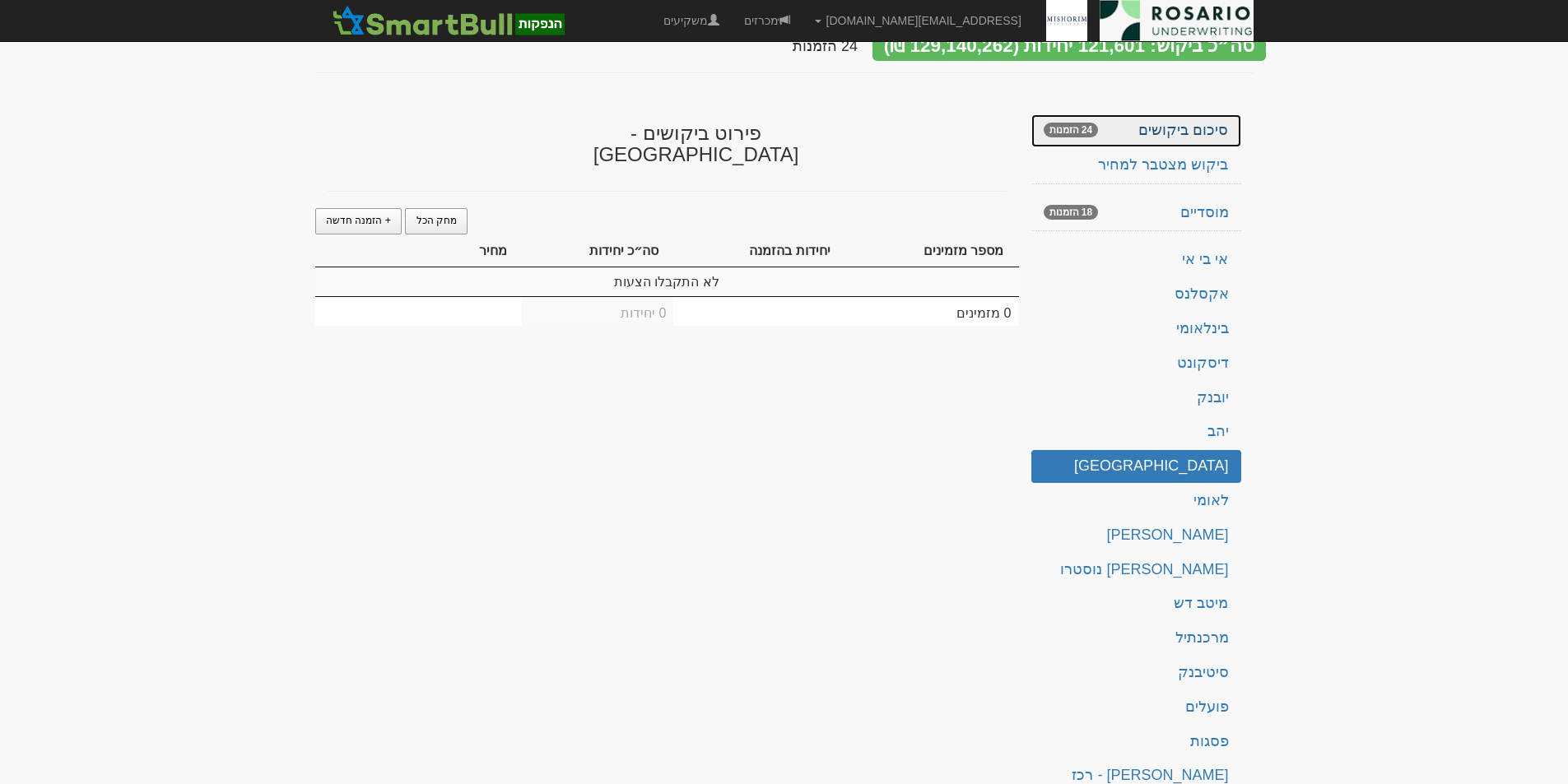
click at [1200, 114] on link "סיכום ביקושים 24 הזמנות" at bounding box center [1136, 131] width 210 height 33
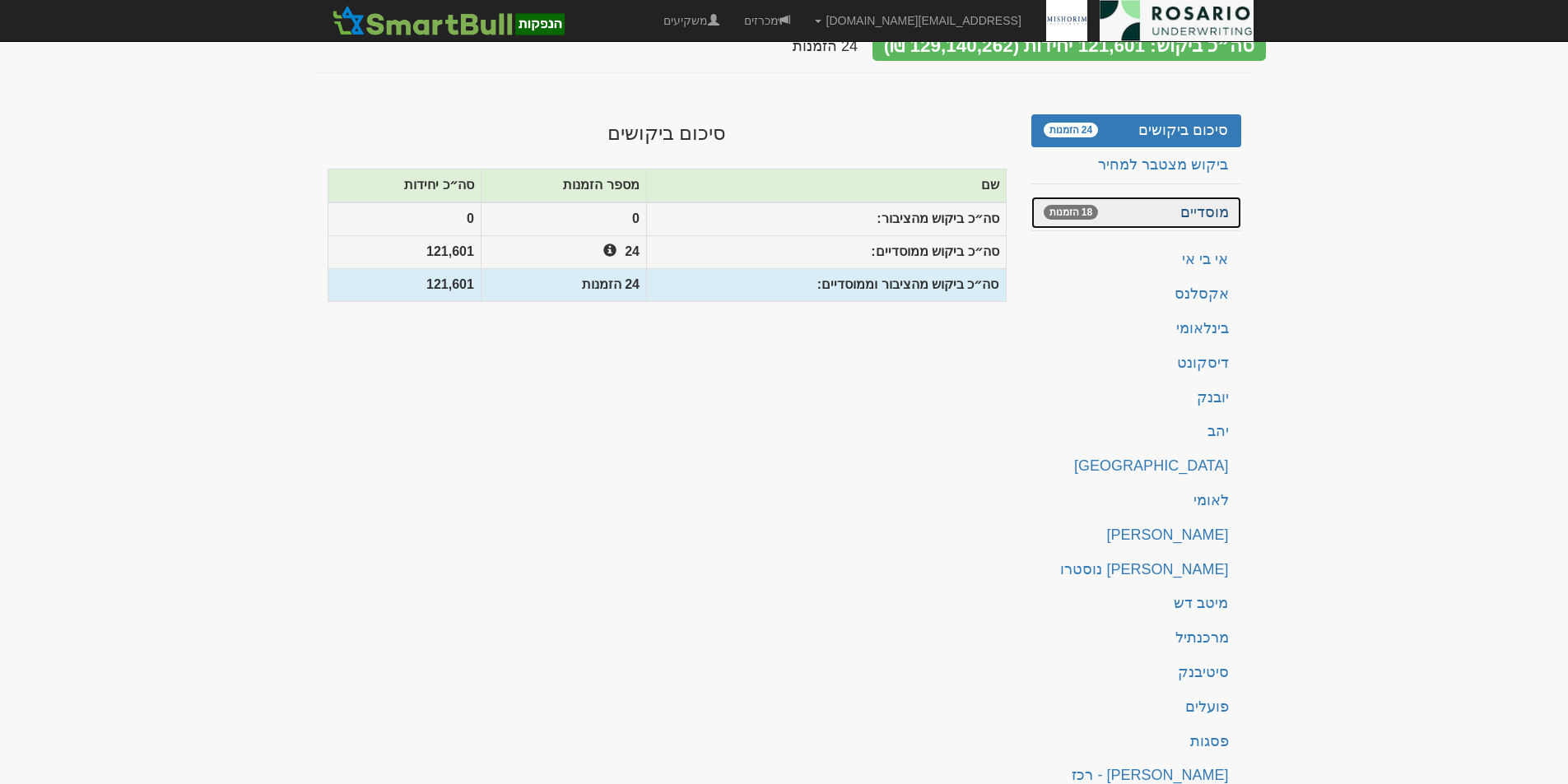
click at [1206, 197] on link "מוסדיים 18 הזמנות" at bounding box center [1136, 213] width 210 height 33
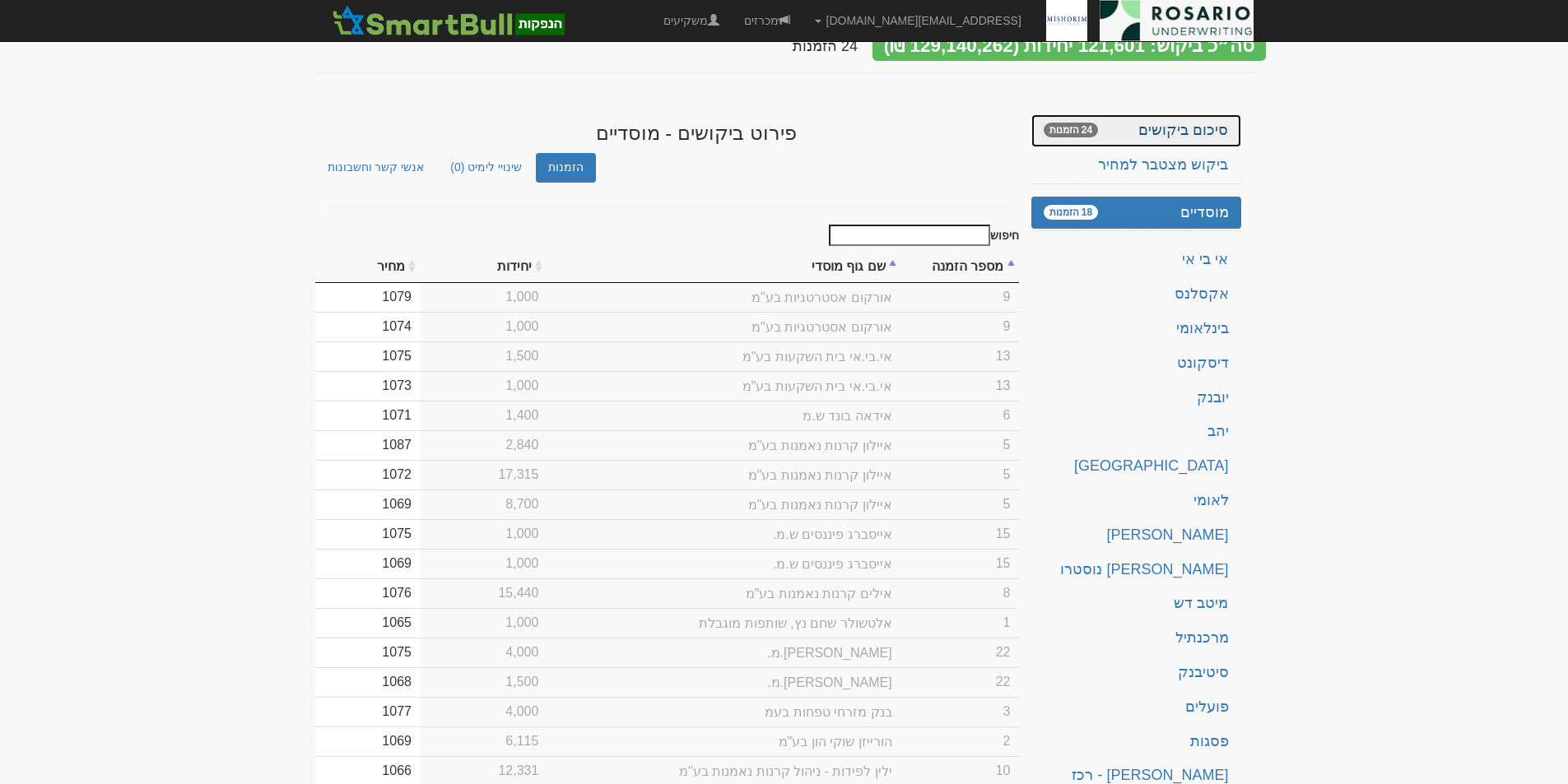
click at [1209, 114] on link "סיכום ביקושים 24 הזמנות" at bounding box center [1136, 131] width 210 height 33
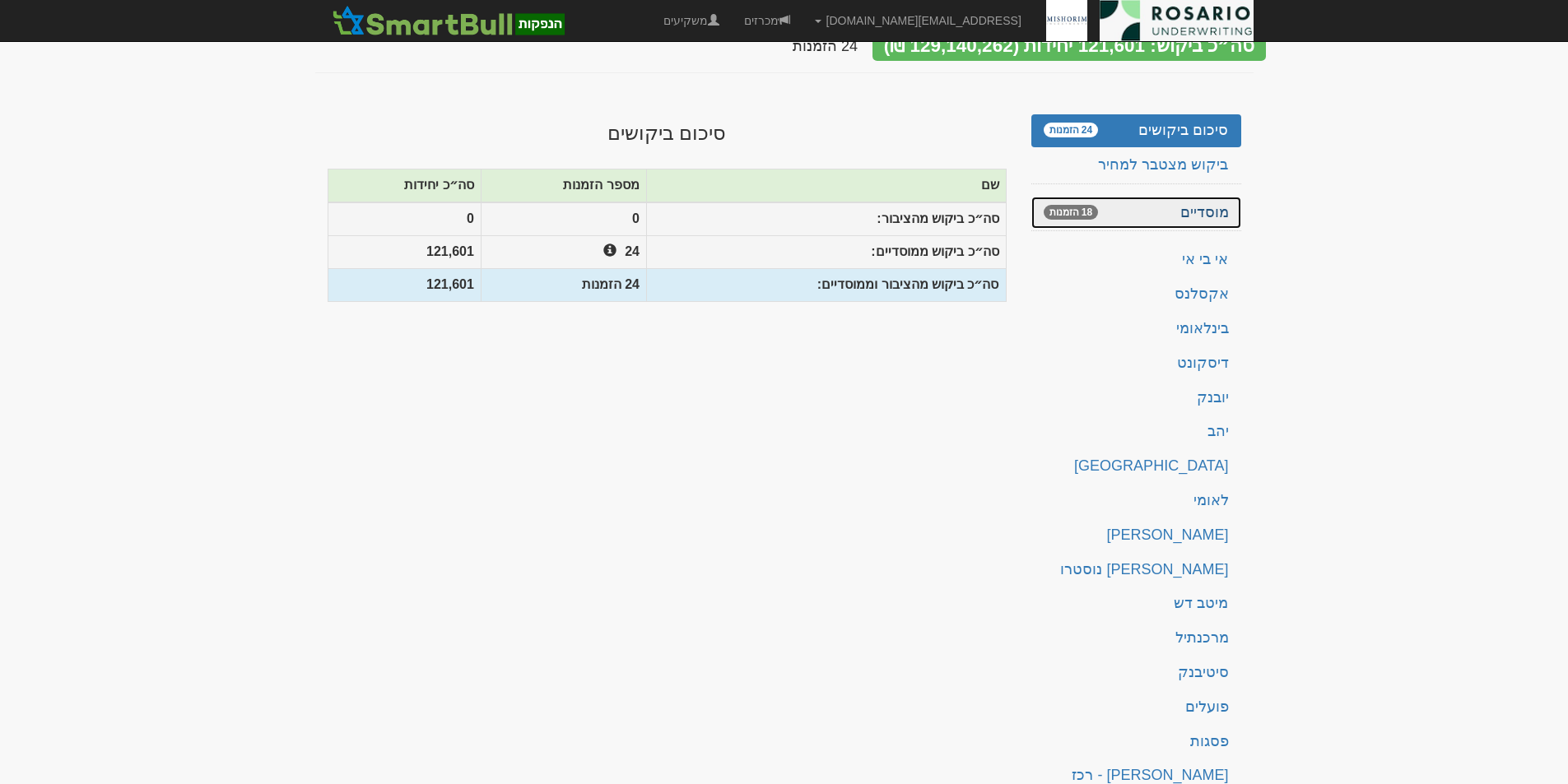
click at [1185, 204] on link "מוסדיים 18 הזמנות" at bounding box center [1136, 213] width 210 height 33
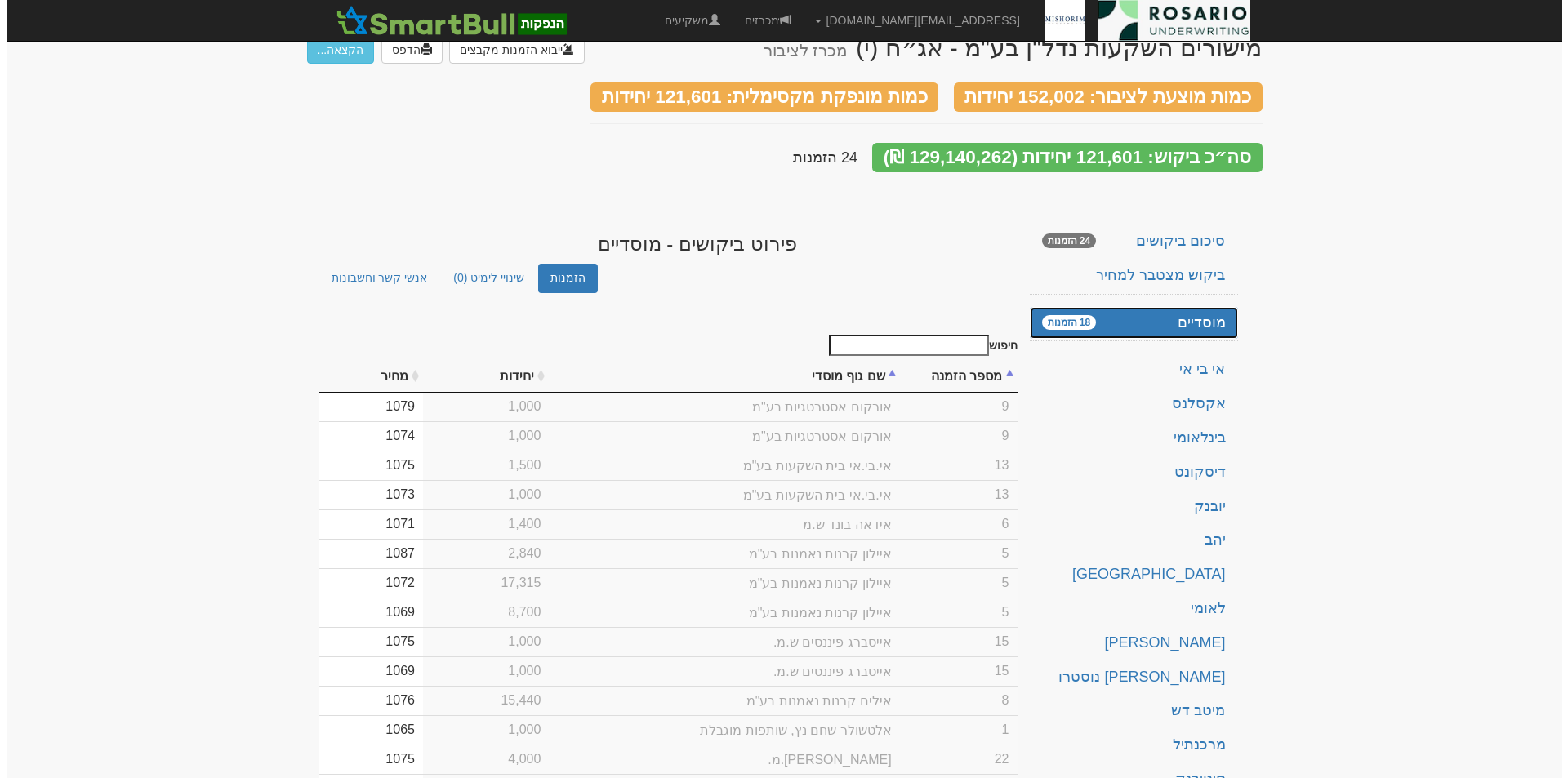
scroll to position [0, 0]
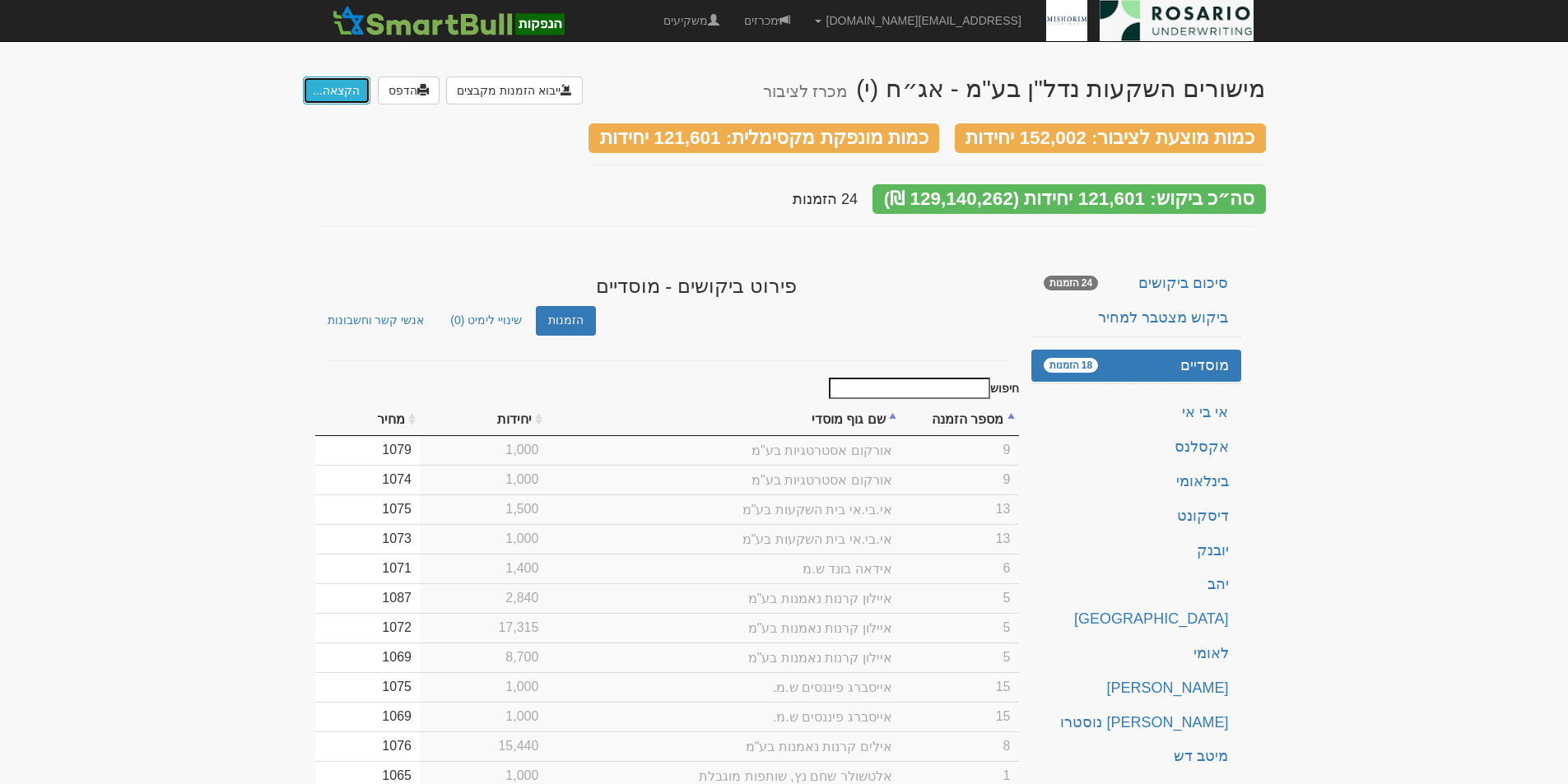
click at [328, 86] on button "הקצאה..." at bounding box center [336, 90] width 68 height 28
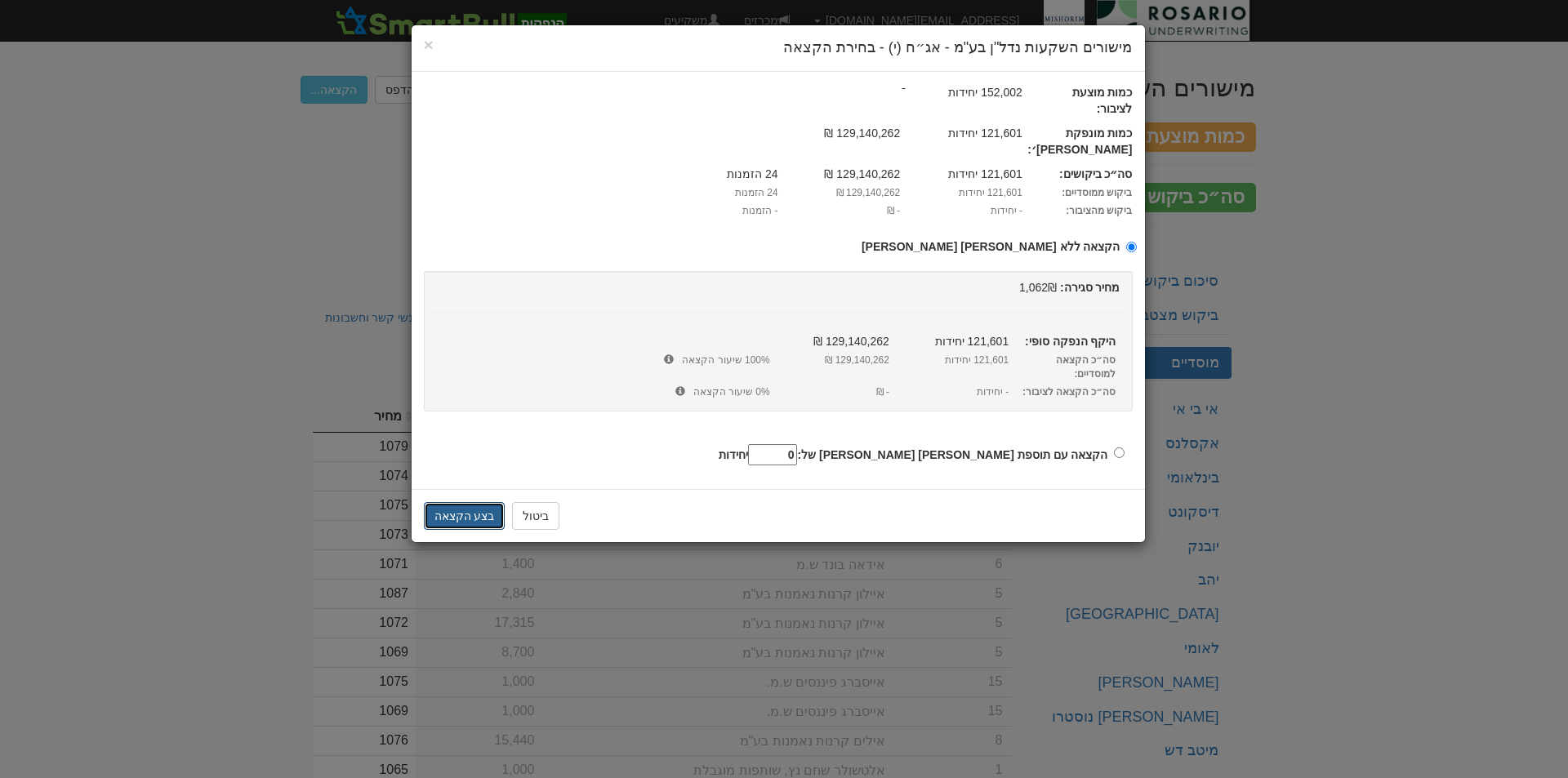
click at [471, 502] on button "בצע הקצאה" at bounding box center [464, 516] width 82 height 28
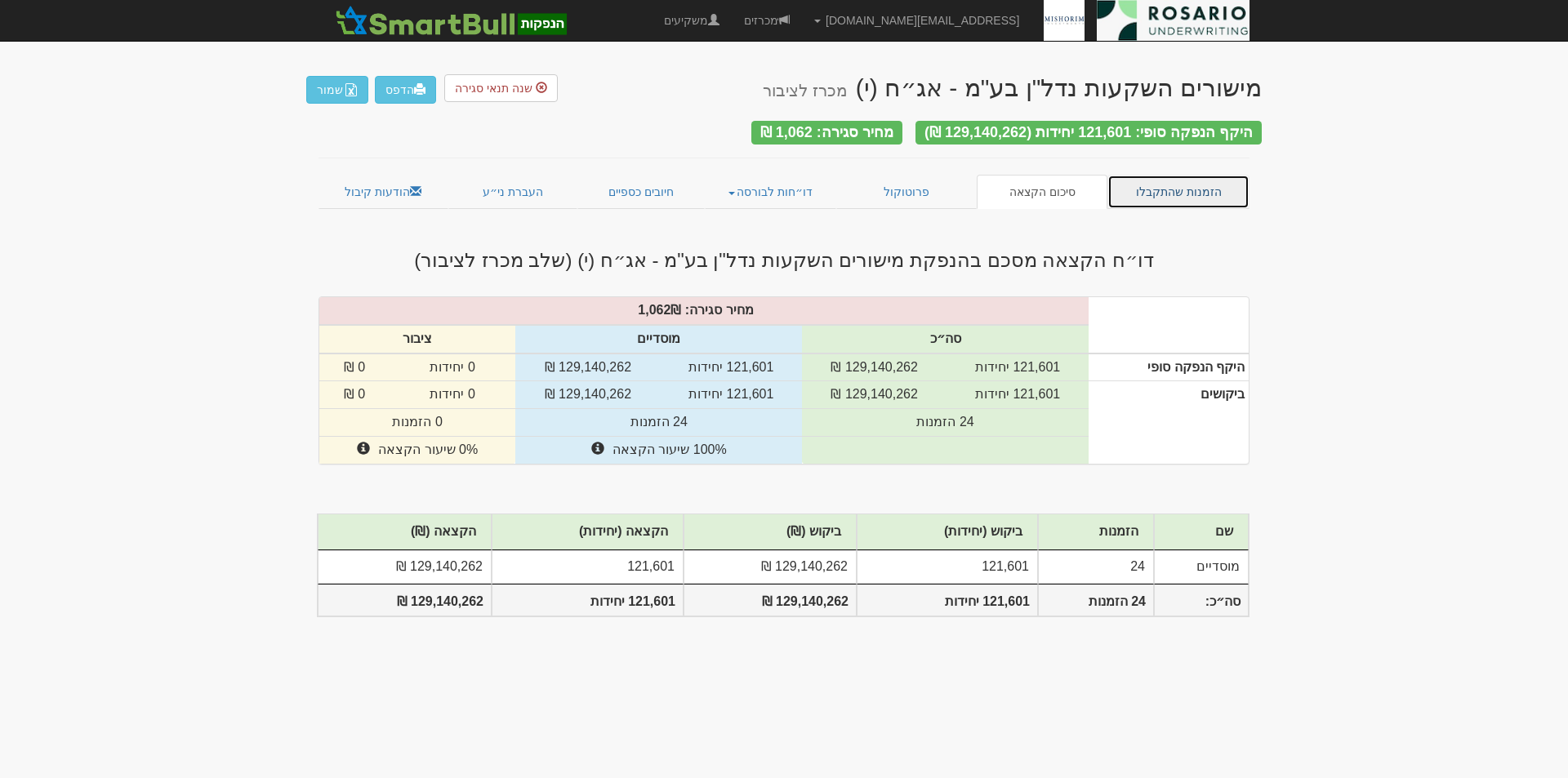
click at [1191, 194] on link "הזמנות שהתקבלו" at bounding box center [1178, 192] width 142 height 34
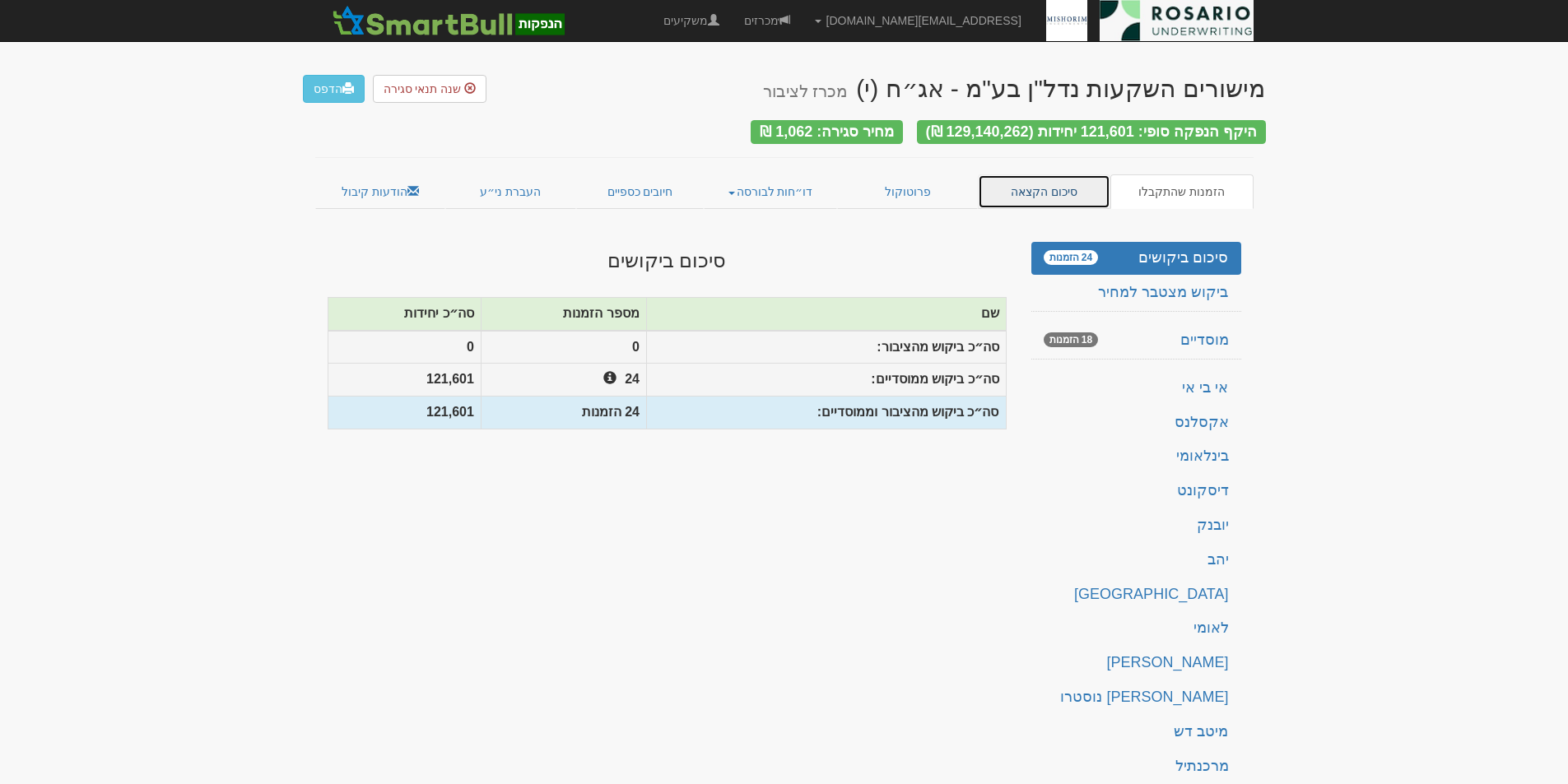
click at [1044, 185] on link "סיכום הקצאה" at bounding box center [1044, 192] width 133 height 35
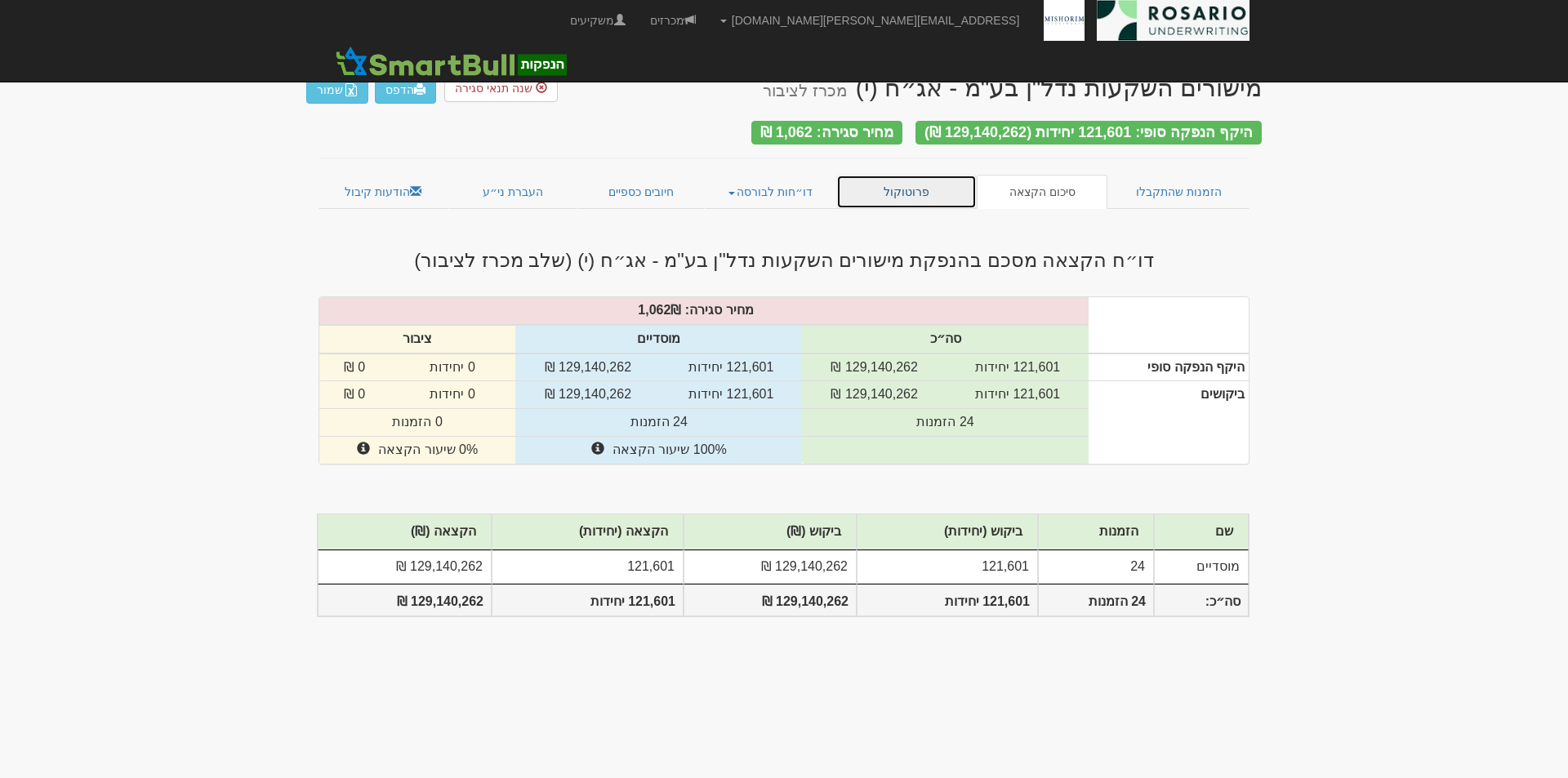
click at [939, 190] on link "פרוטוקול" at bounding box center [907, 192] width 141 height 34
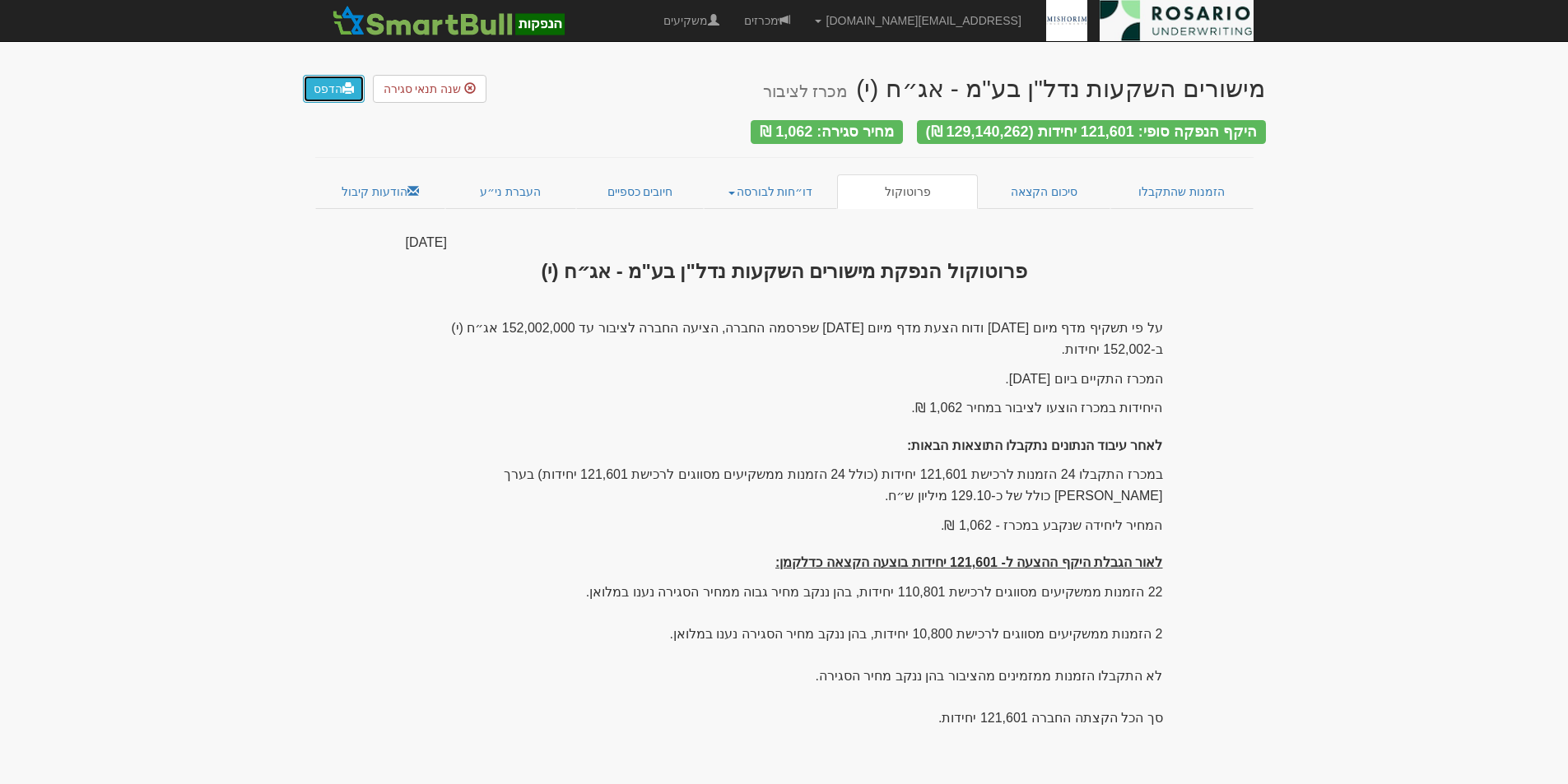
click at [332, 91] on link "הדפס" at bounding box center [333, 88] width 62 height 28
click at [747, 185] on link "דו״חות לבורסה" at bounding box center [770, 192] width 134 height 35
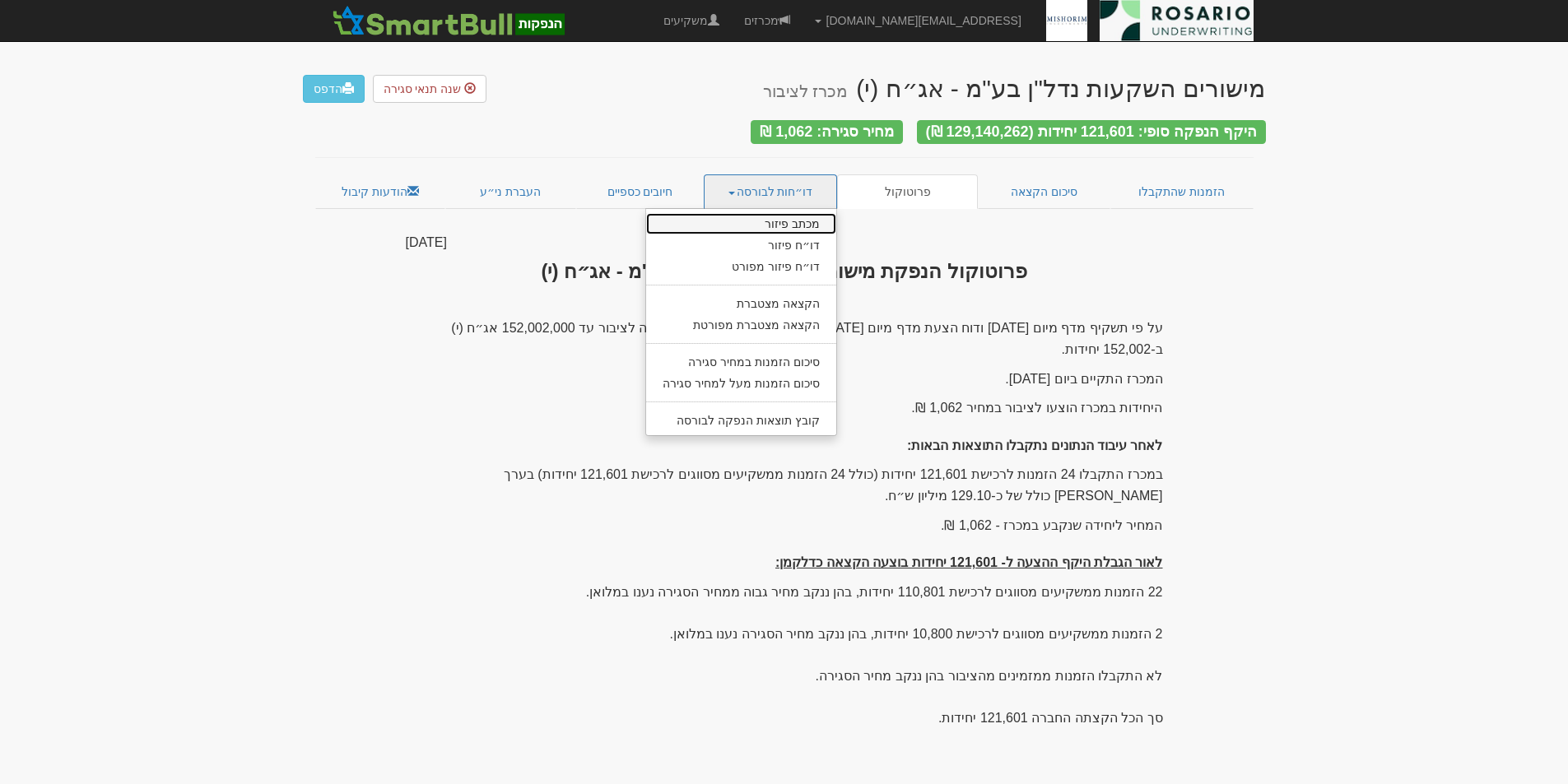
click at [772, 218] on link "מכתב פיזור" at bounding box center [740, 224] width 190 height 22
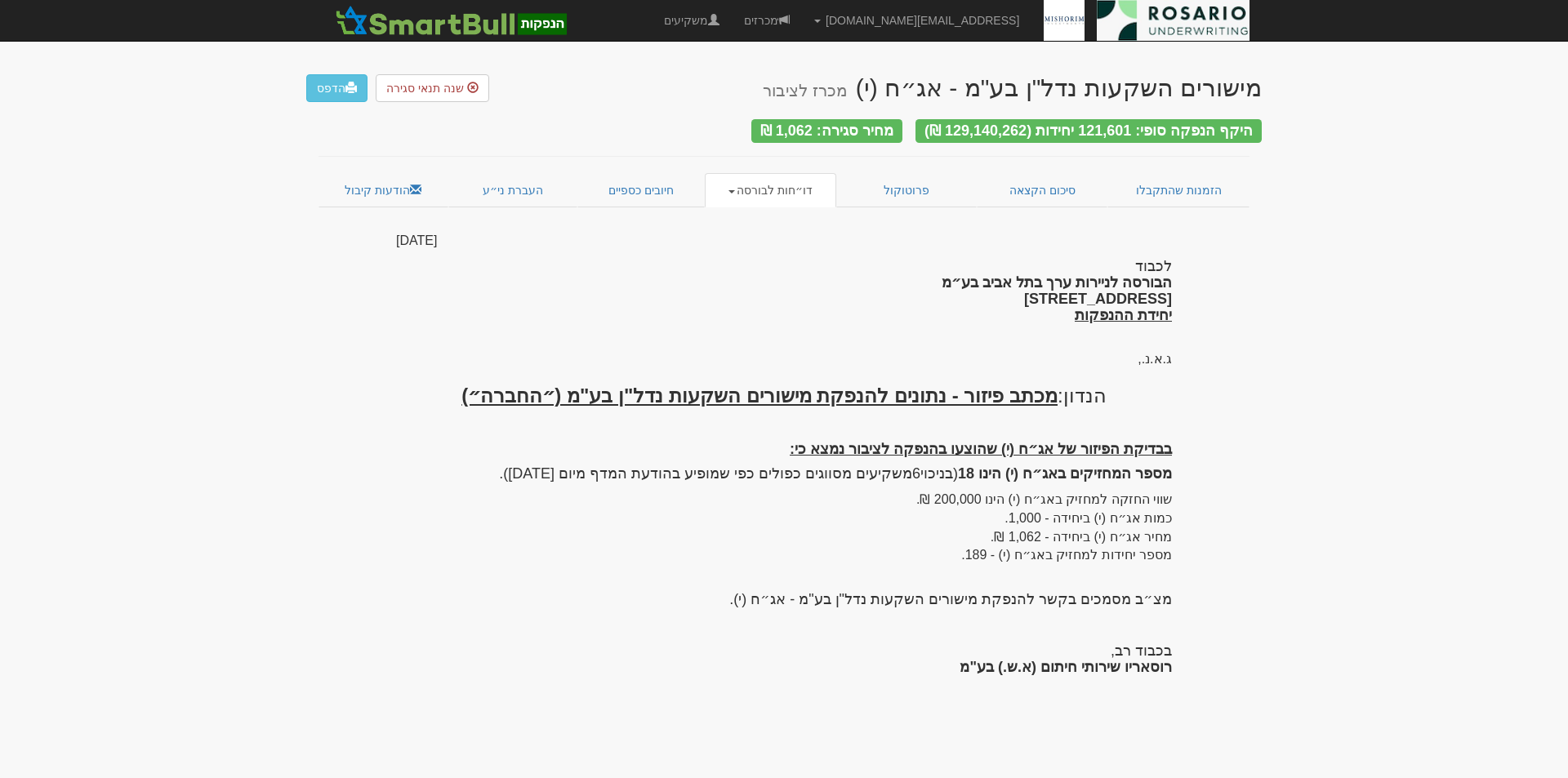
click at [803, 185] on link "דו״חות לבורסה" at bounding box center [771, 190] width 133 height 34
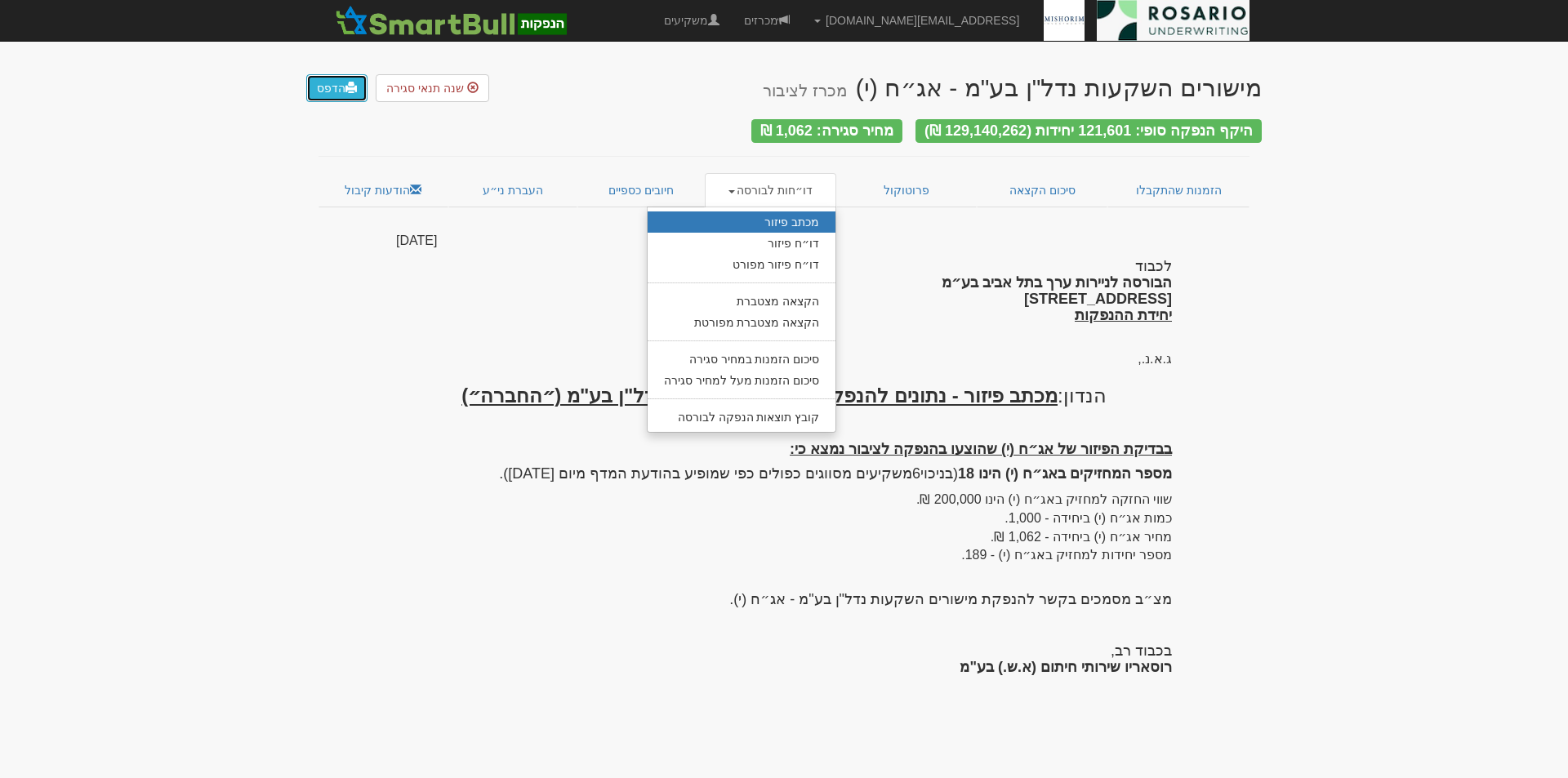
click at [342, 86] on link "הדפס" at bounding box center [337, 87] width 61 height 28
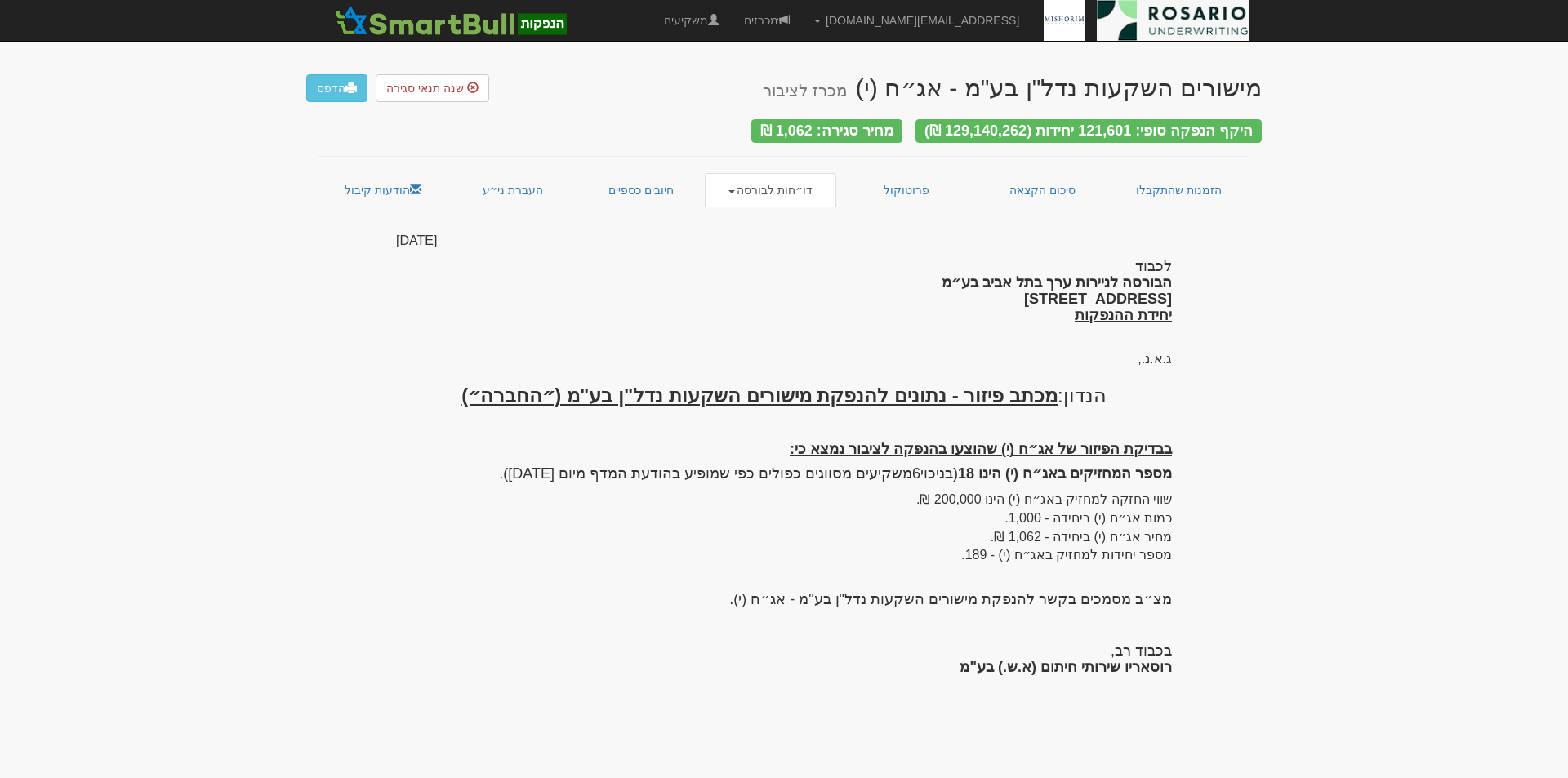
click at [735, 190] on span at bounding box center [731, 192] width 6 height 4
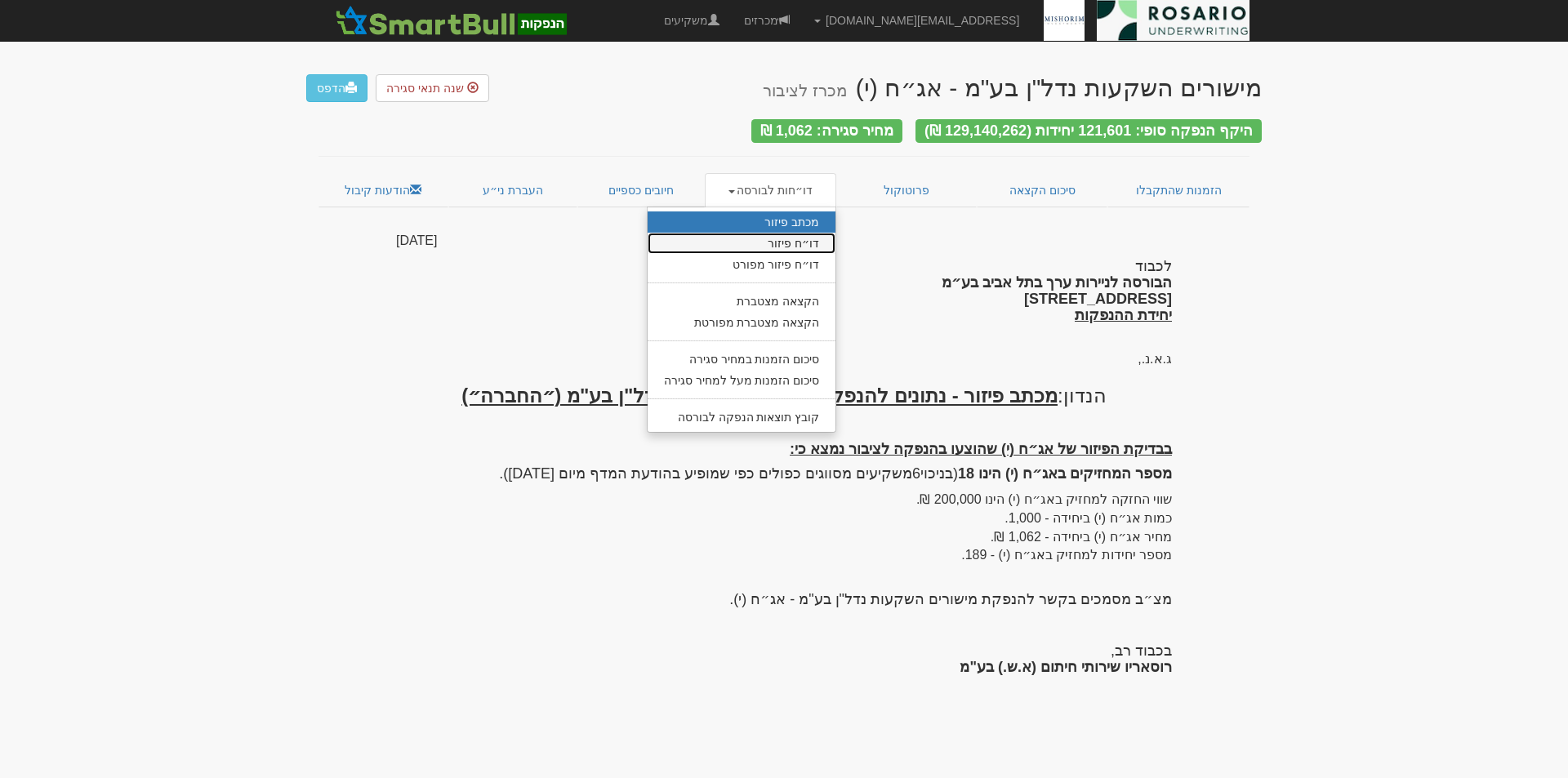
click at [755, 238] on link "דו״ח פיזור" at bounding box center [741, 243] width 188 height 22
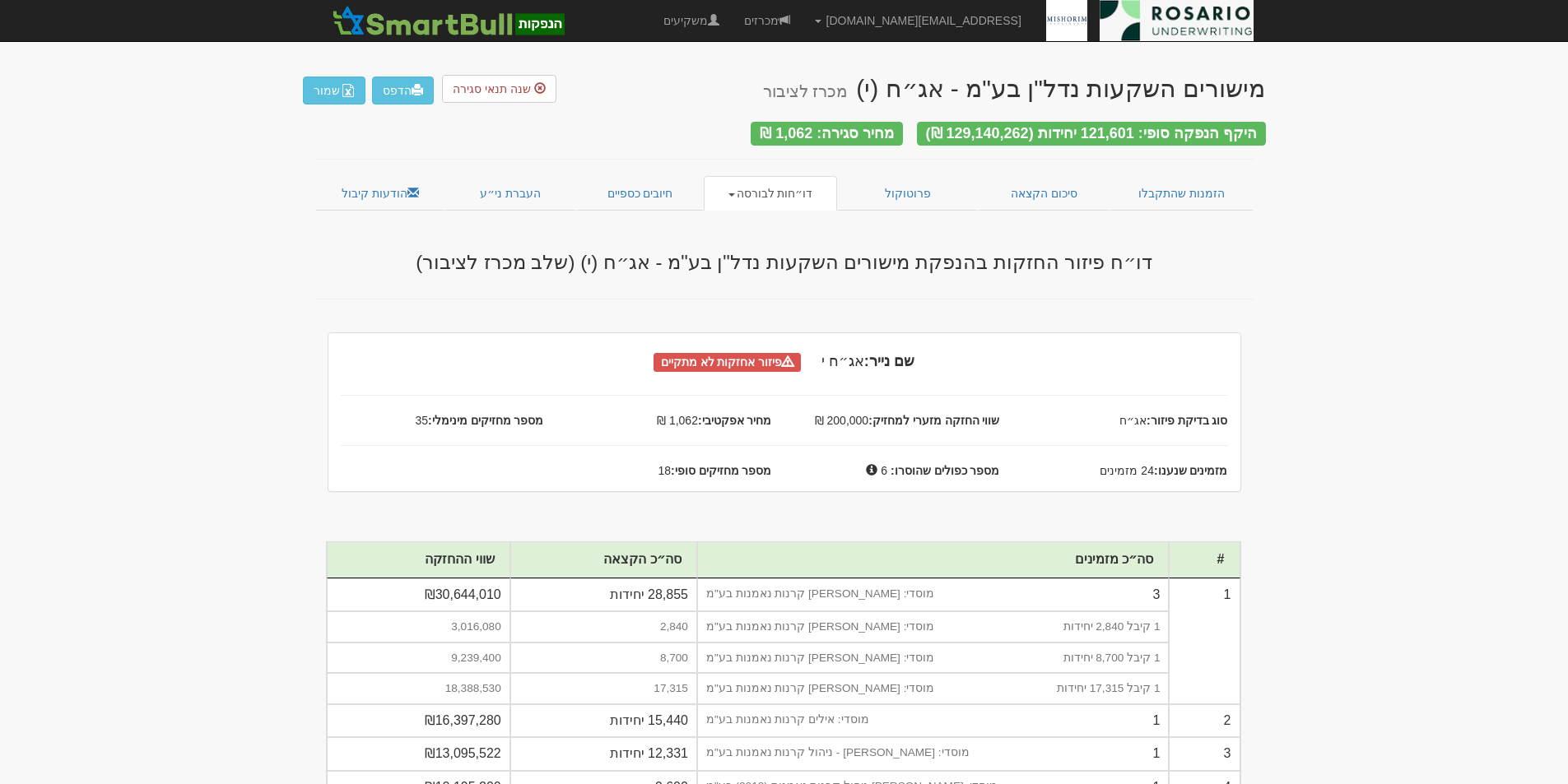
click at [735, 194] on span at bounding box center [731, 195] width 6 height 4
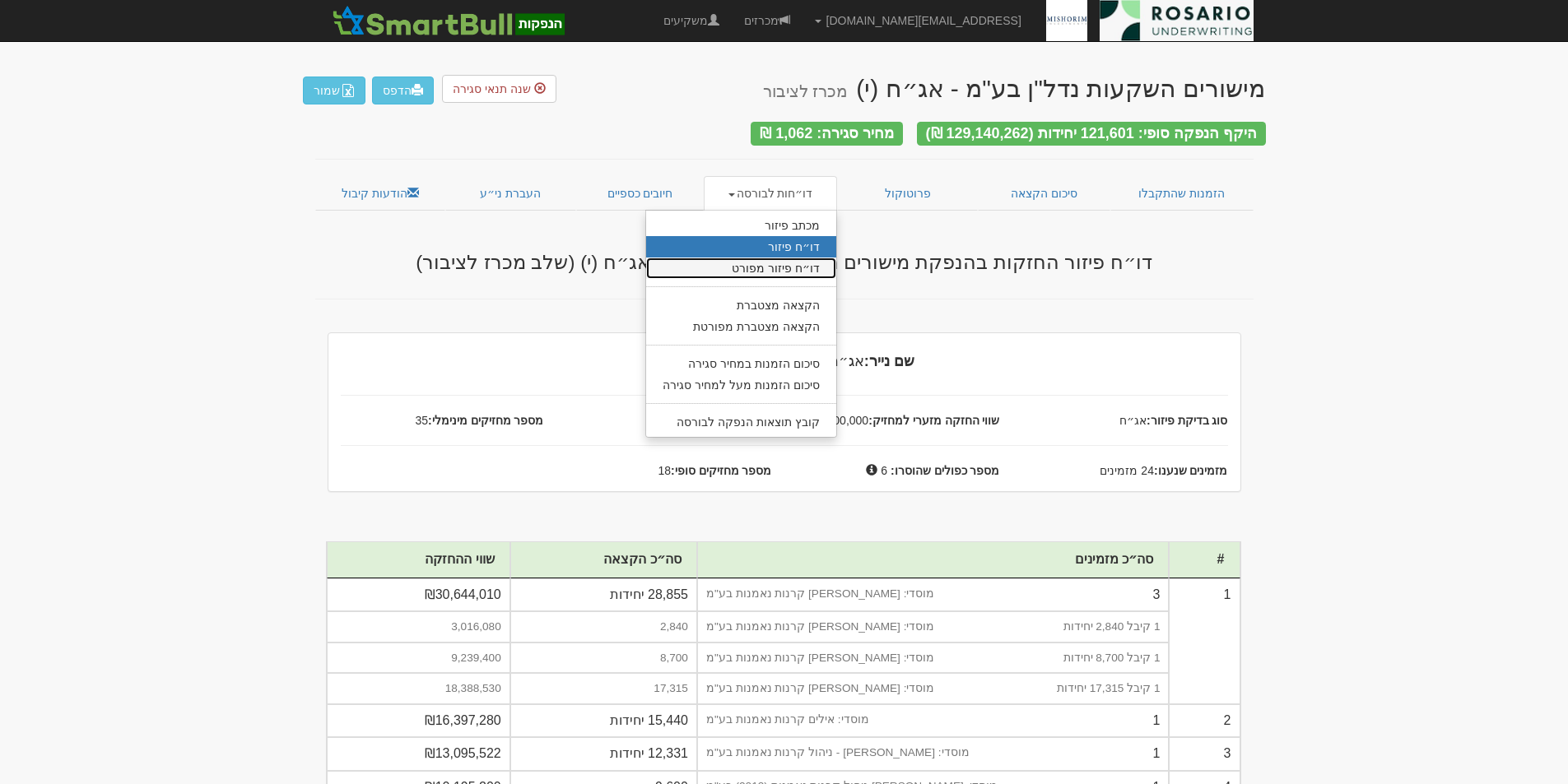
click at [752, 259] on link "דו״ח פיזור מפורט" at bounding box center [740, 269] width 190 height 22
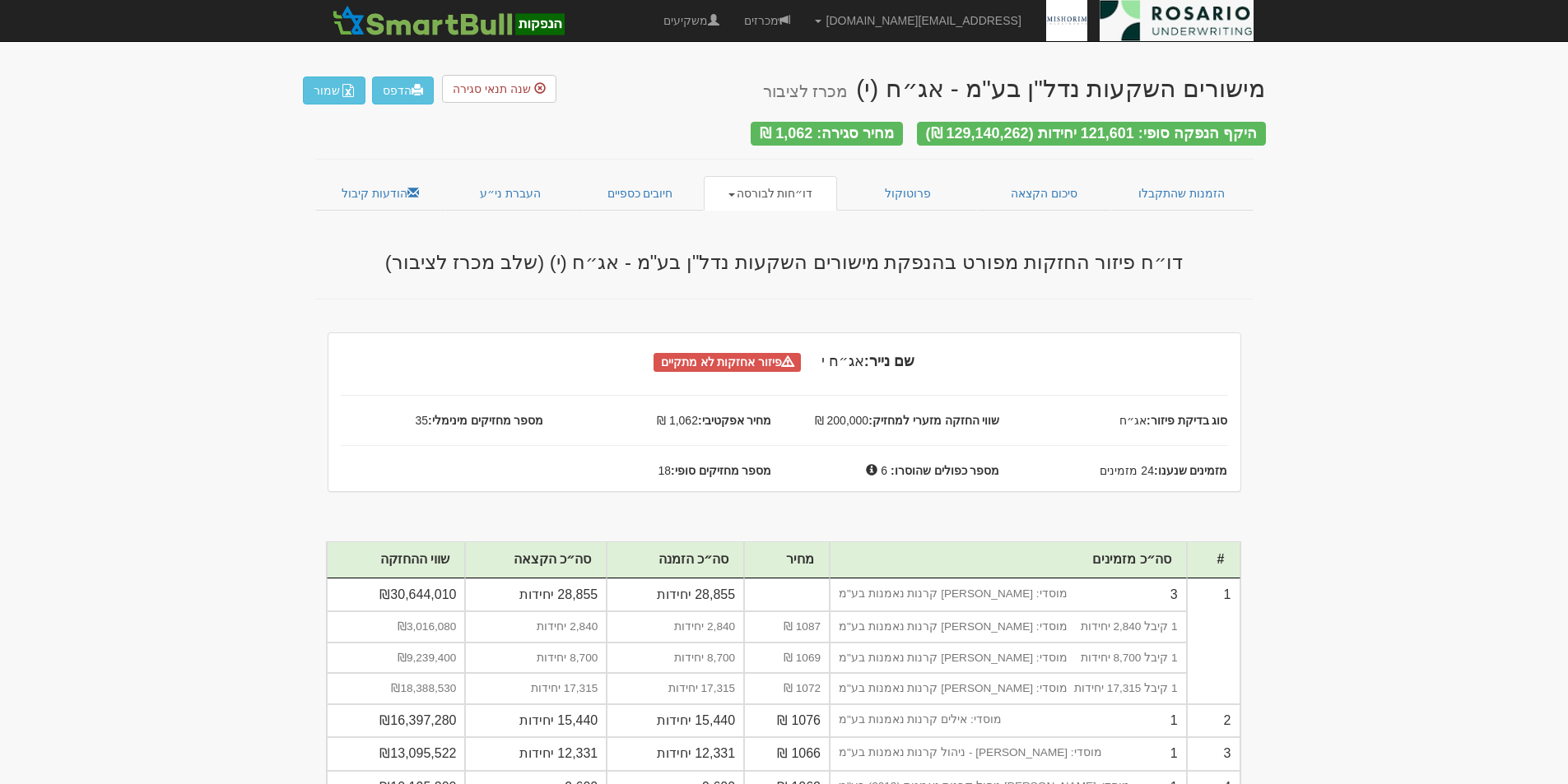
click at [735, 194] on span at bounding box center [731, 195] width 6 height 4
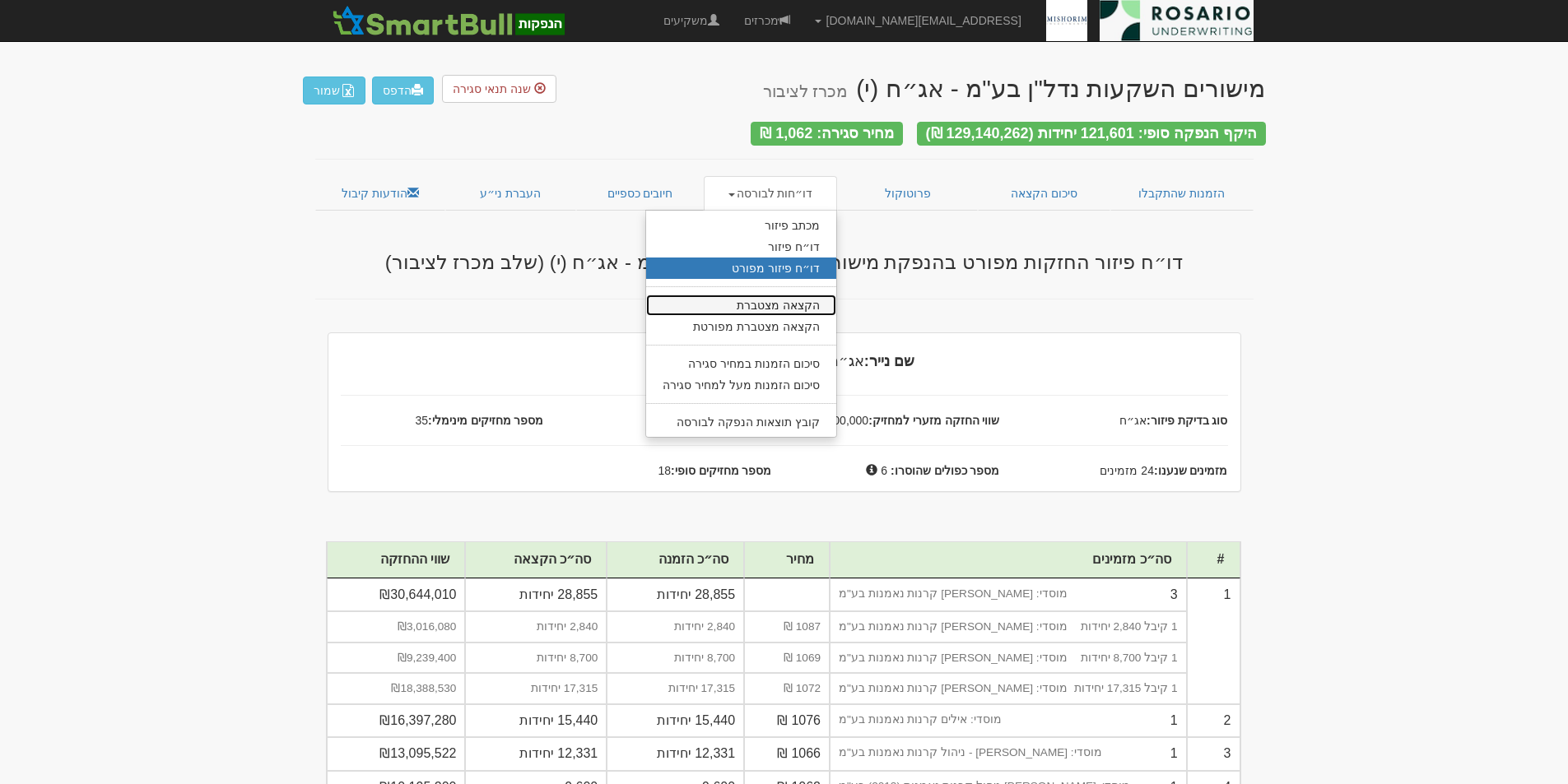
click at [789, 301] on link "הקצאה מצטברת" at bounding box center [740, 305] width 190 height 22
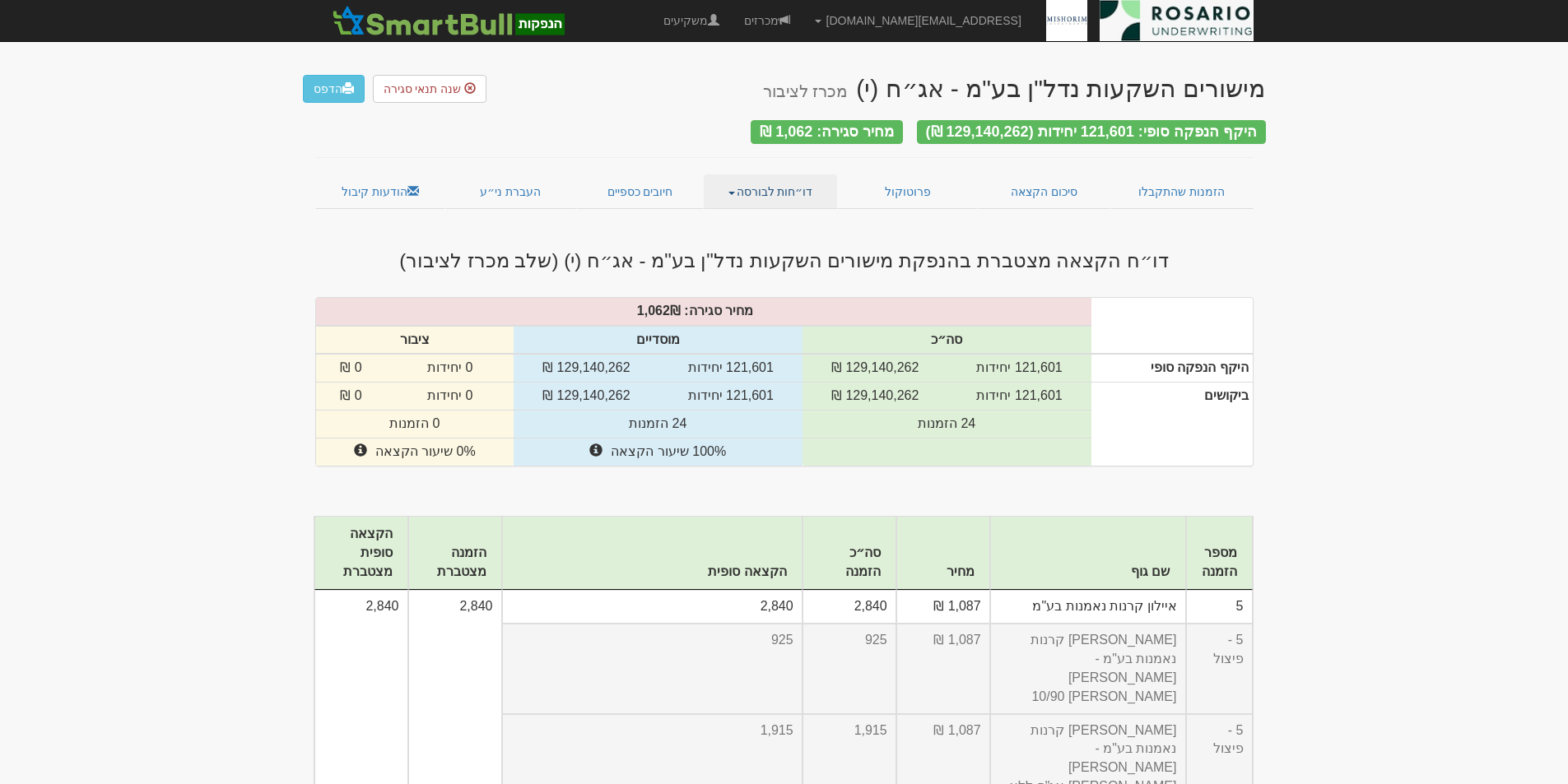
click at [740, 181] on link "דו״חות לבורסה" at bounding box center [770, 192] width 134 height 35
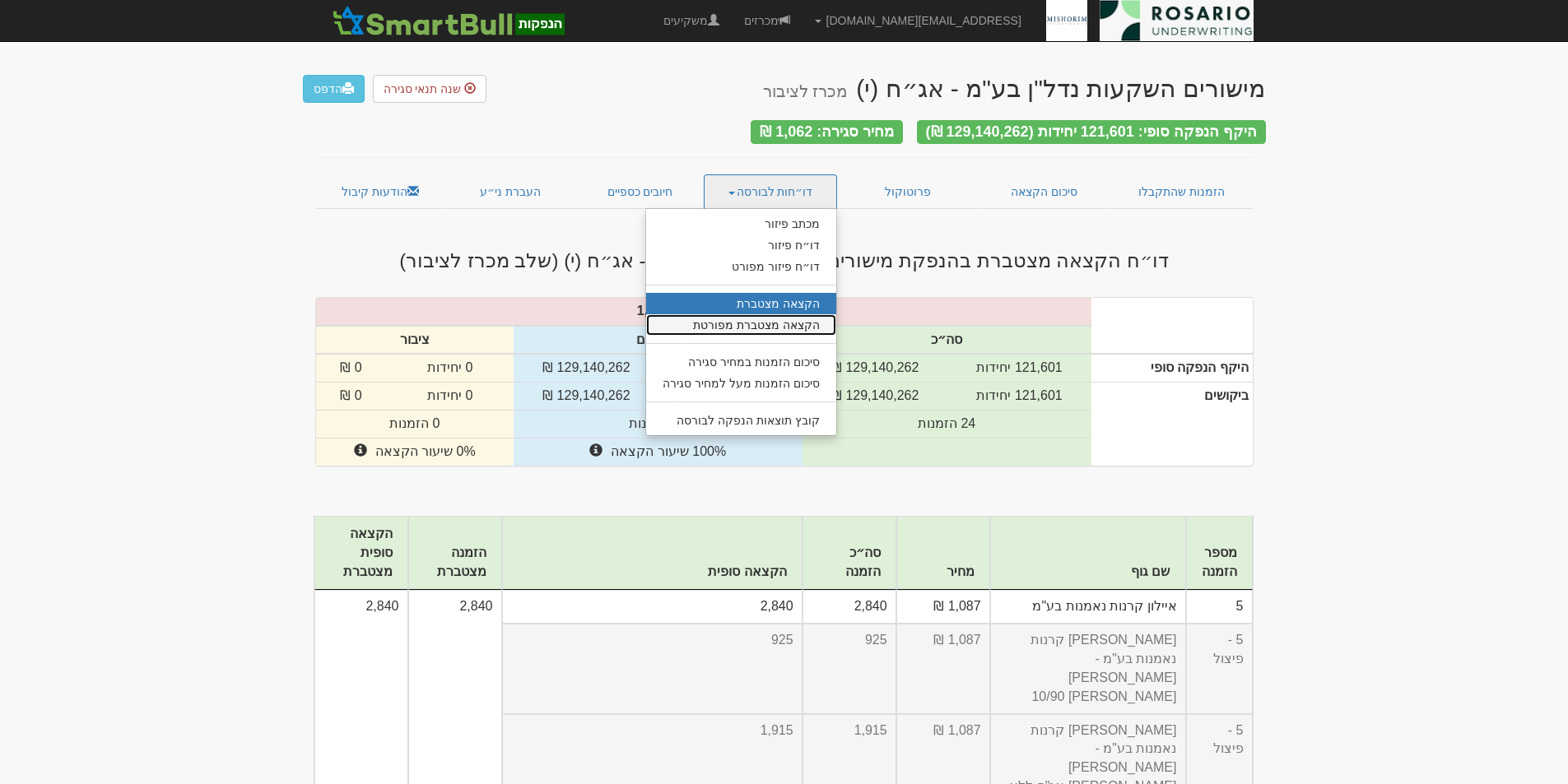
click at [804, 319] on link "הקצאה מצטברת מפורטת" at bounding box center [740, 325] width 190 height 22
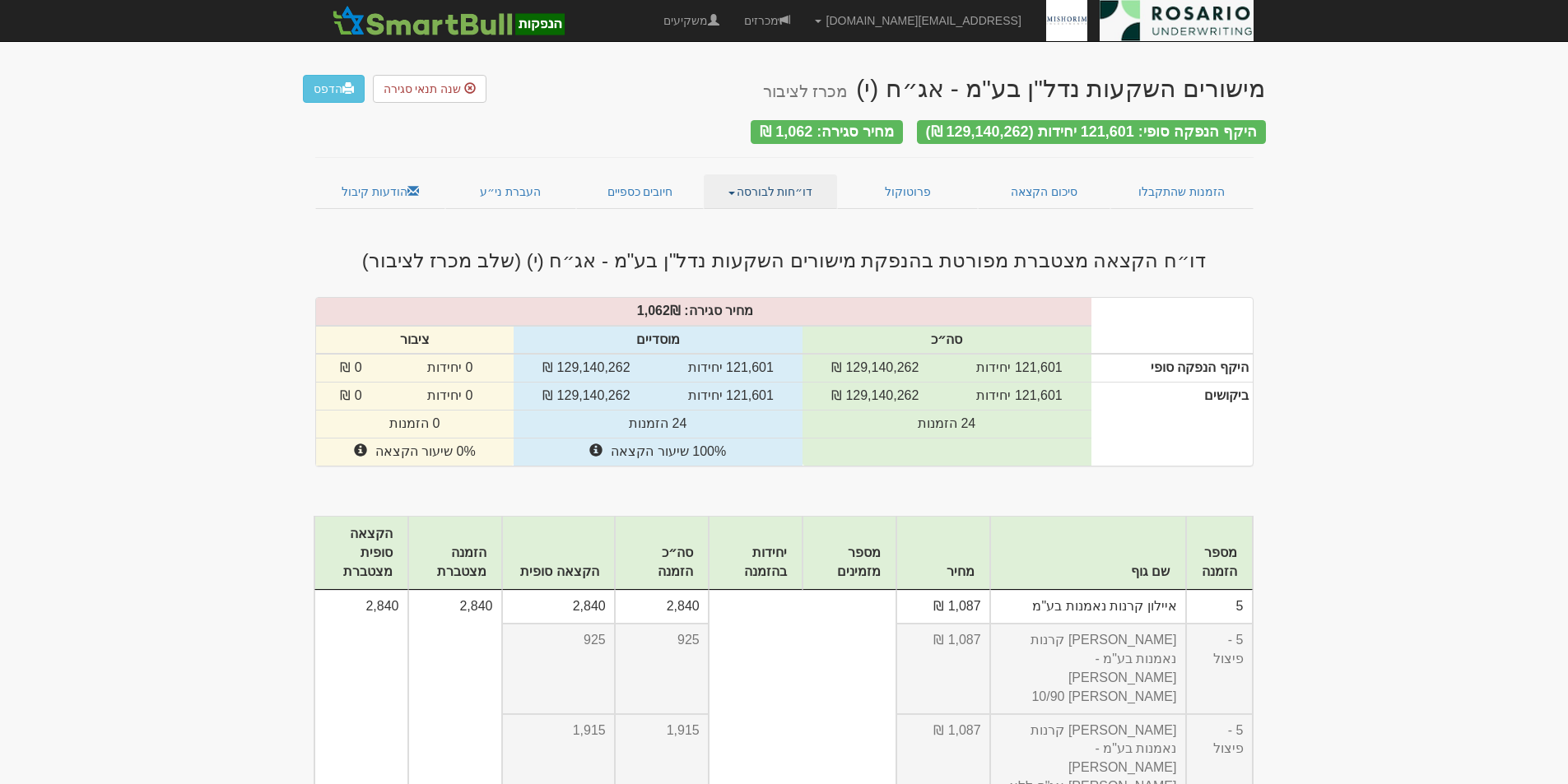
click at [735, 192] on span at bounding box center [731, 194] width 6 height 4
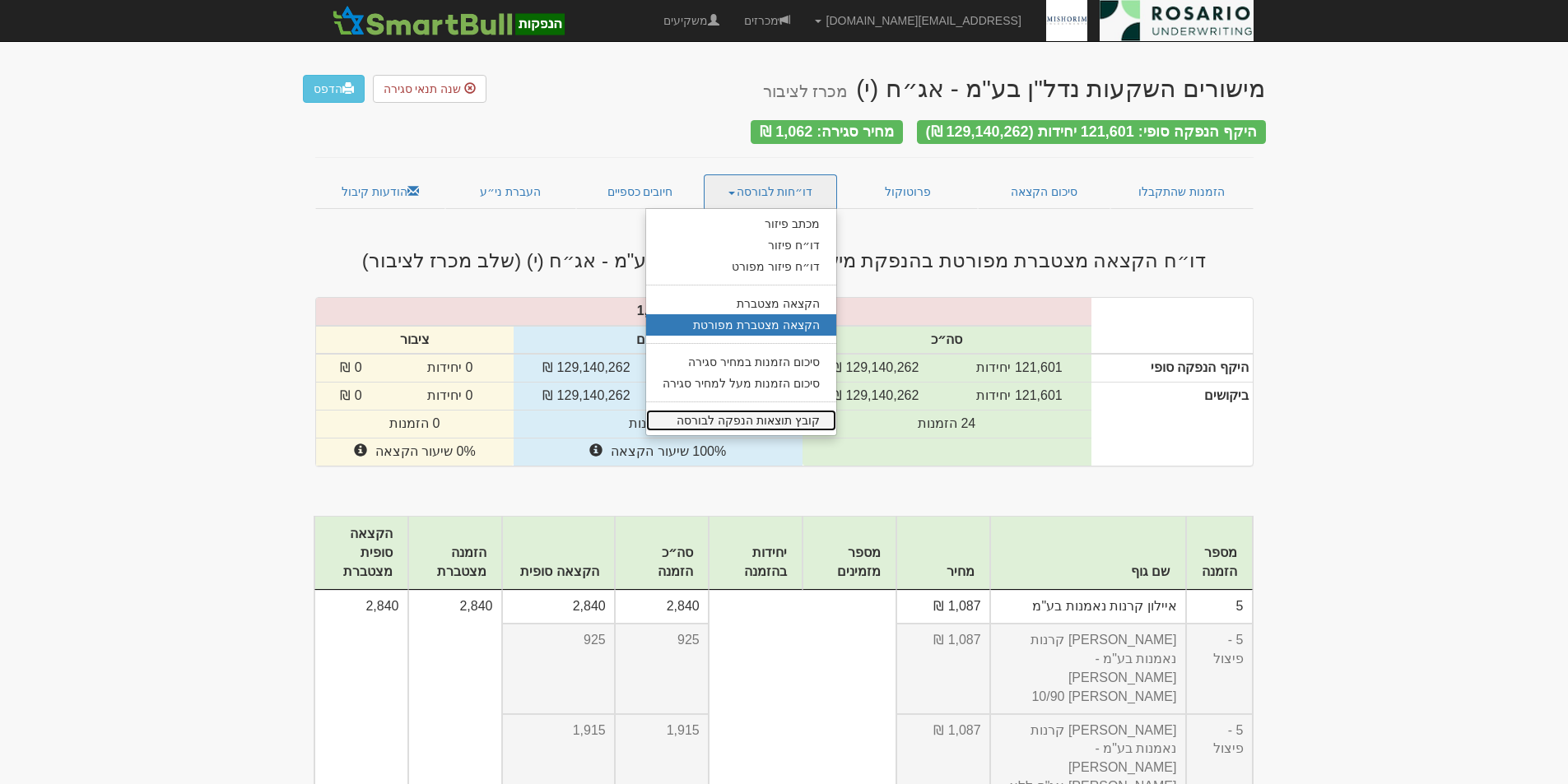
click at [799, 414] on link "קובץ תוצאות הנפקה לבורסה" at bounding box center [740, 421] width 190 height 22
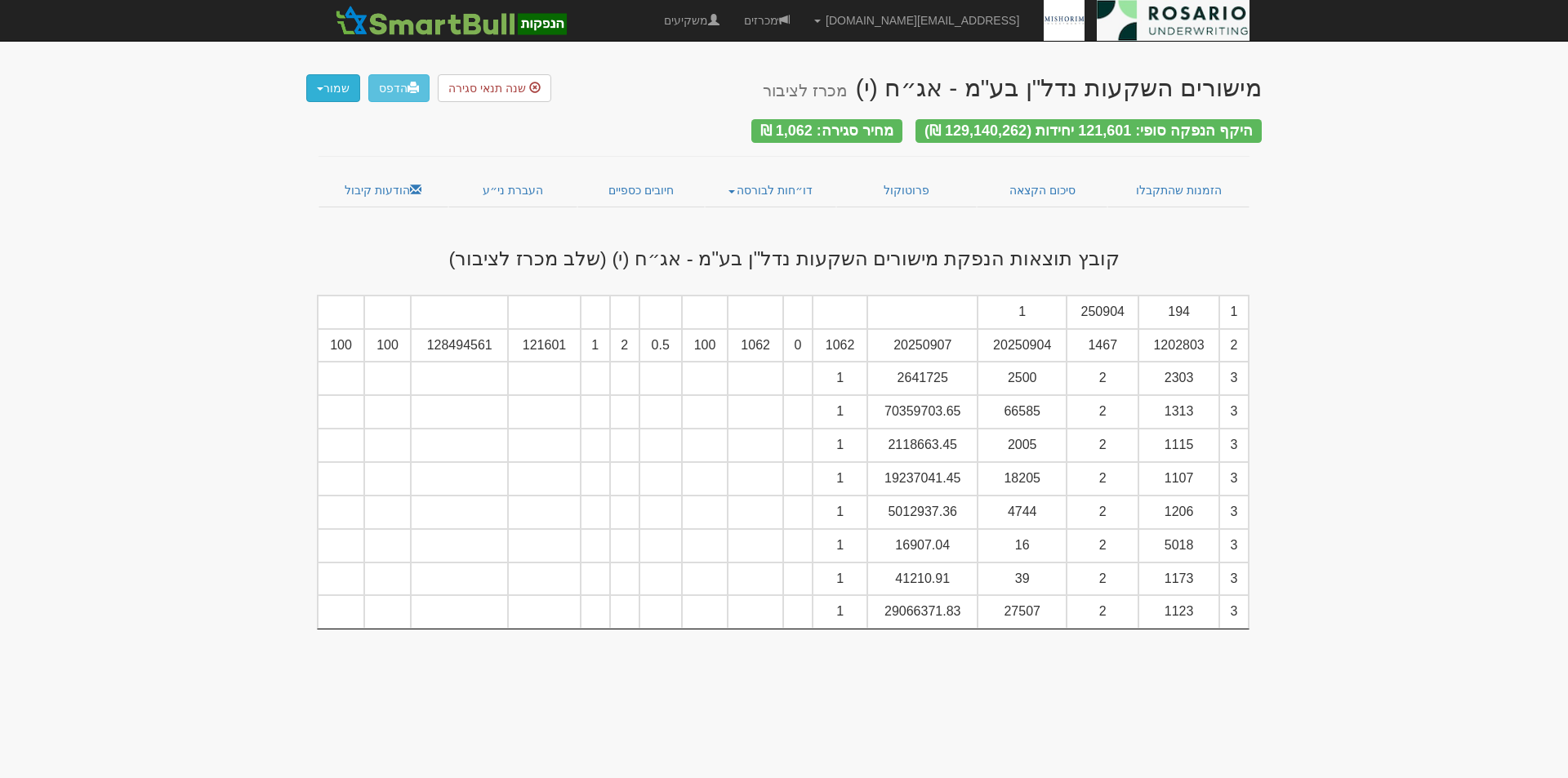
click at [335, 87] on button "שמור" at bounding box center [334, 87] width 54 height 28
click at [315, 179] on link "קובץ csv" at bounding box center [294, 178] width 129 height 22
click at [632, 187] on link "חיובים כספיים" at bounding box center [640, 190] width 127 height 34
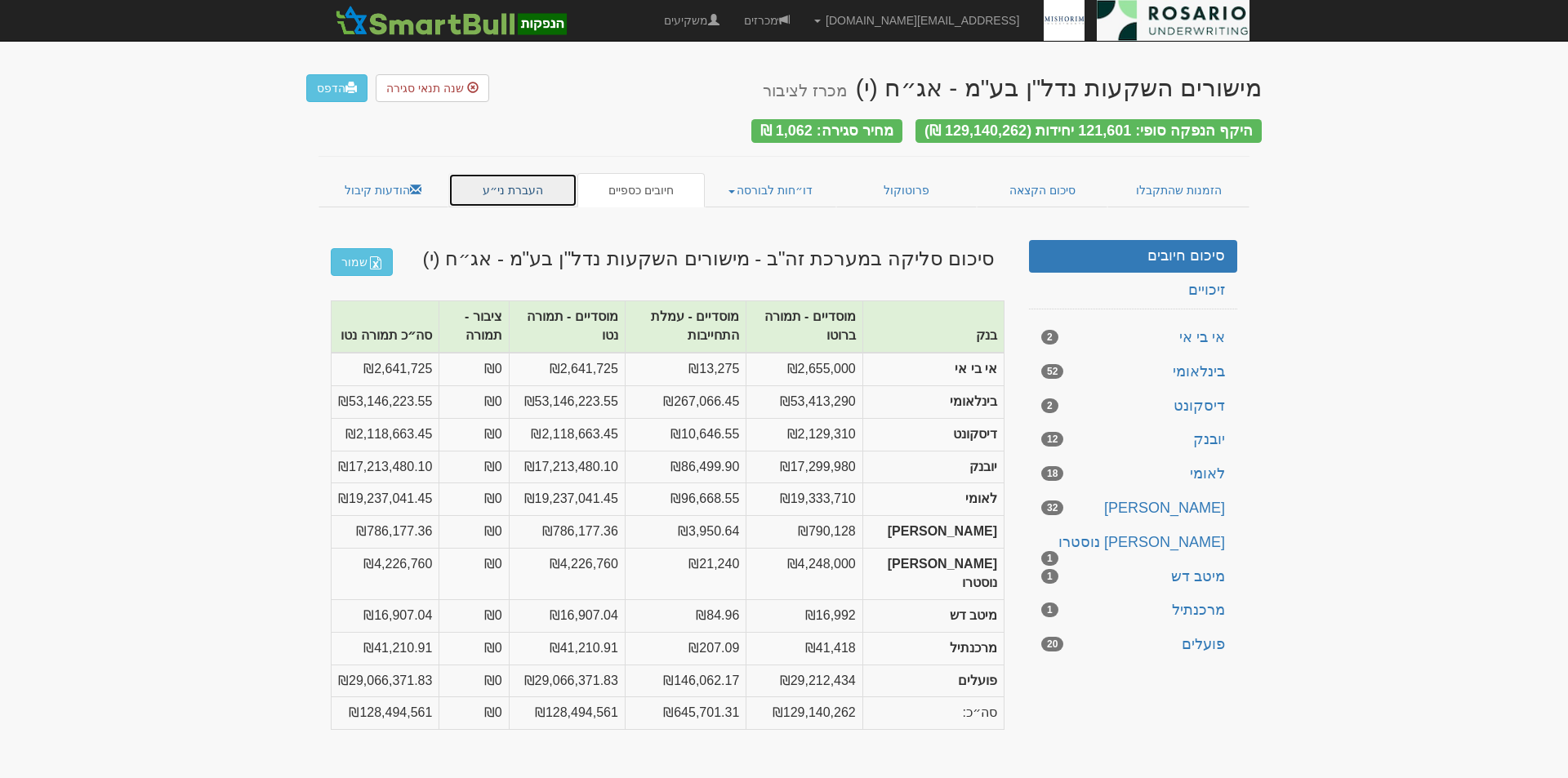
click at [509, 181] on link "העברת ני״ע" at bounding box center [513, 190] width 130 height 34
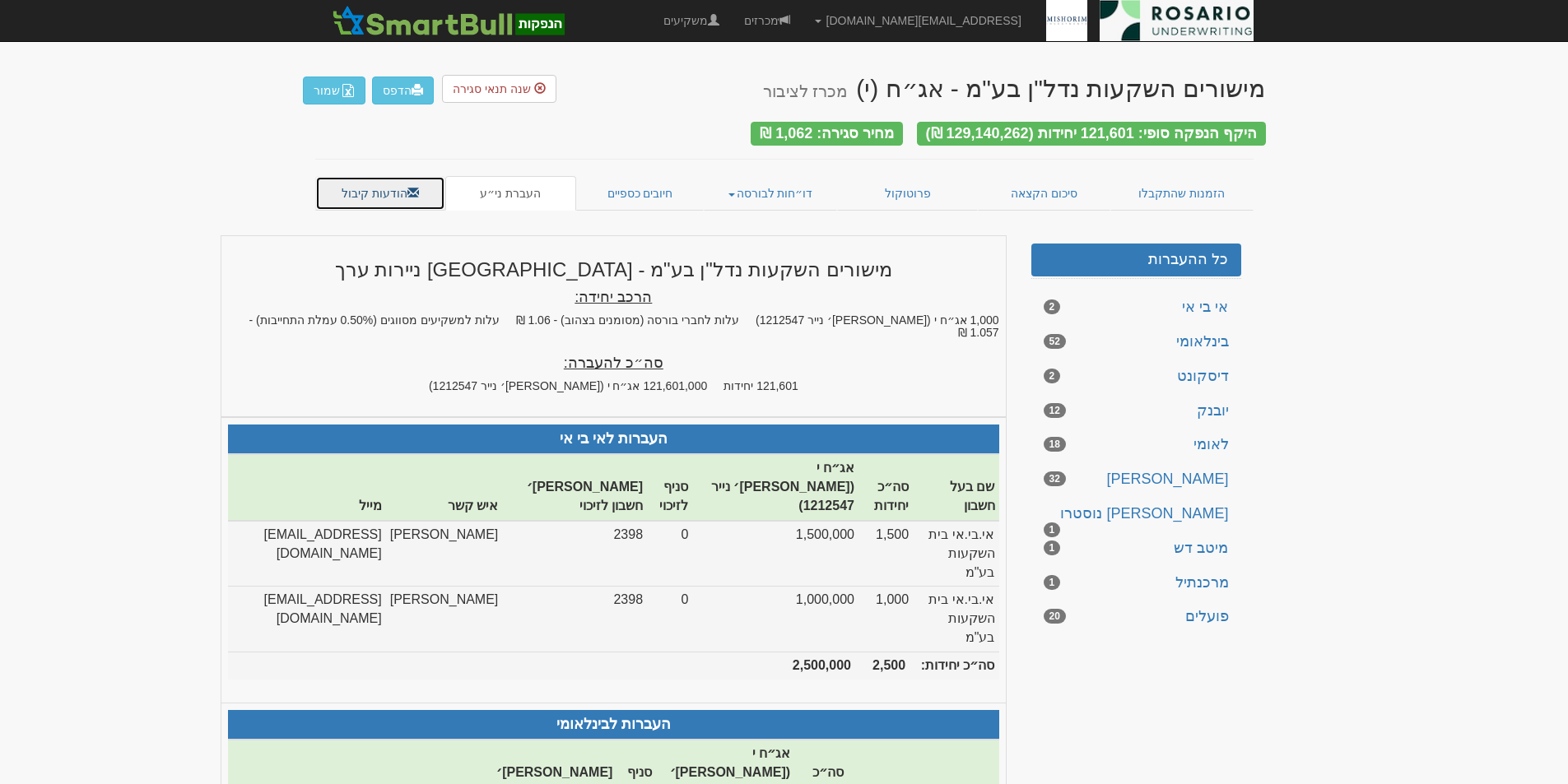
click at [381, 192] on link "הודעות קיבול" at bounding box center [381, 194] width 131 height 35
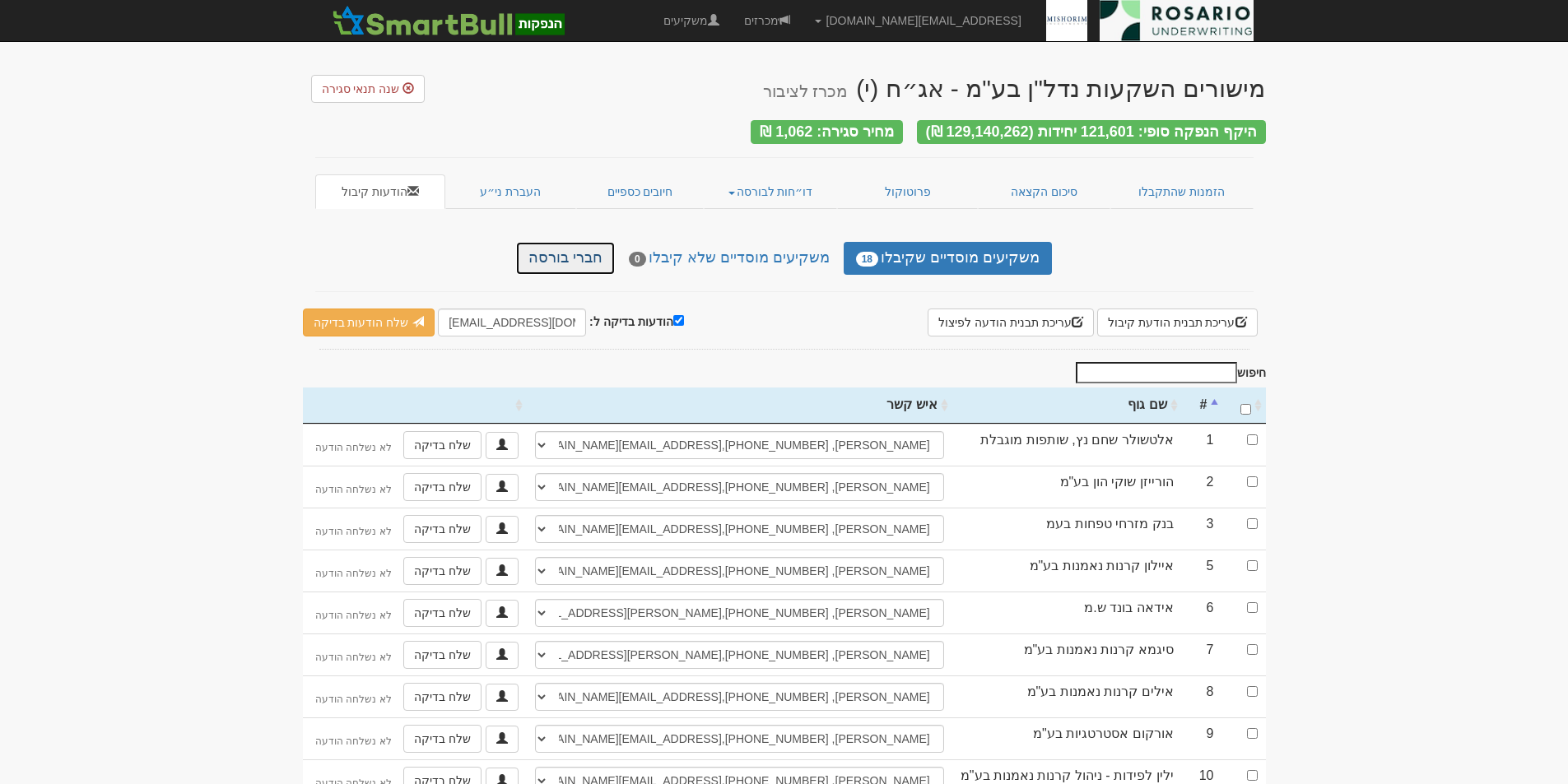
click at [592, 254] on link "חברי בורסה" at bounding box center [565, 258] width 99 height 33
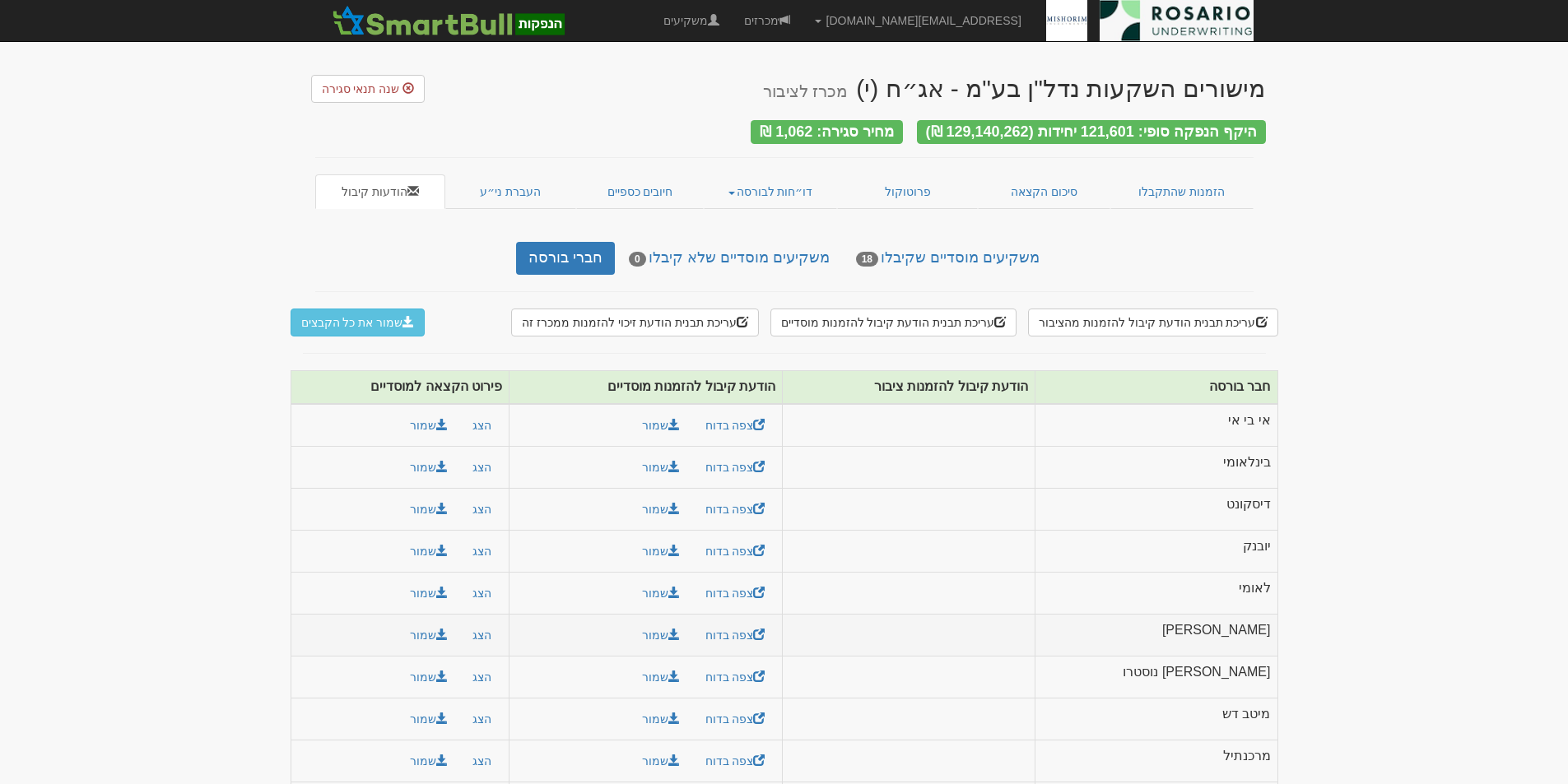
scroll to position [50, 0]
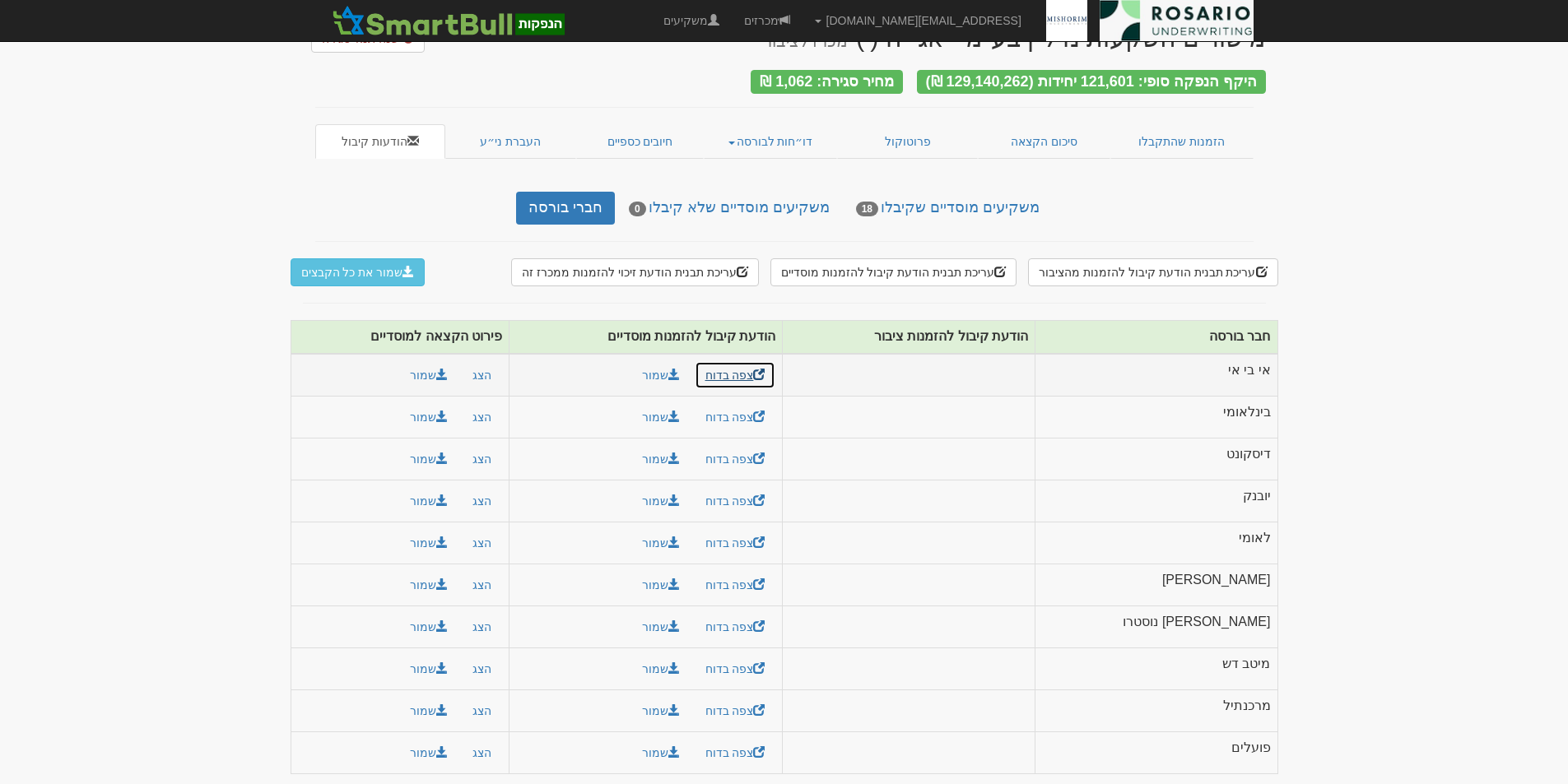
click at [776, 366] on link "צפה בדוח" at bounding box center [736, 375] width 82 height 28
click at [802, 25] on link "מכרזים" at bounding box center [767, 20] width 71 height 41
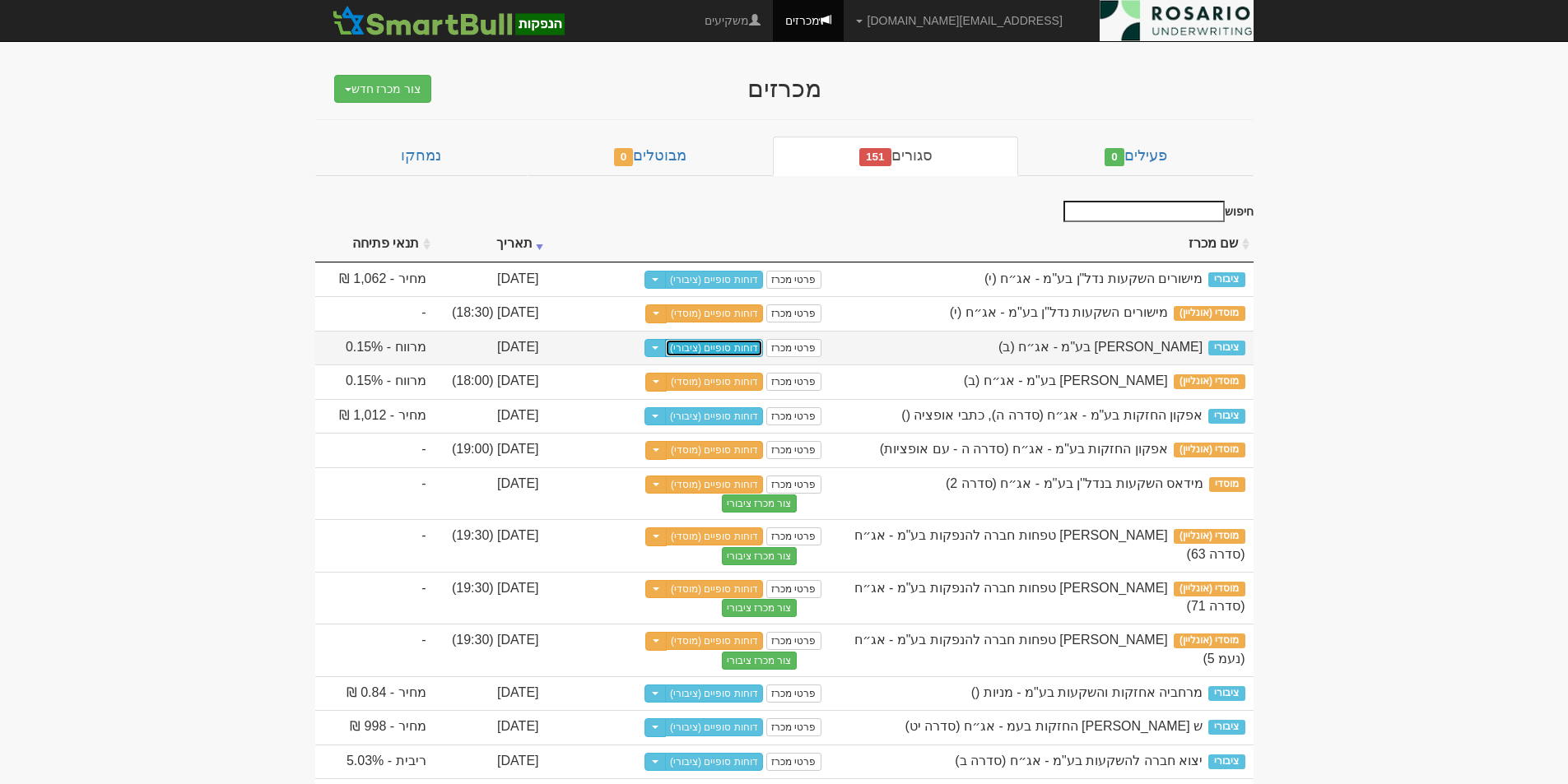
click at [719, 357] on link "דוחות סופיים (ציבורי)" at bounding box center [714, 348] width 98 height 18
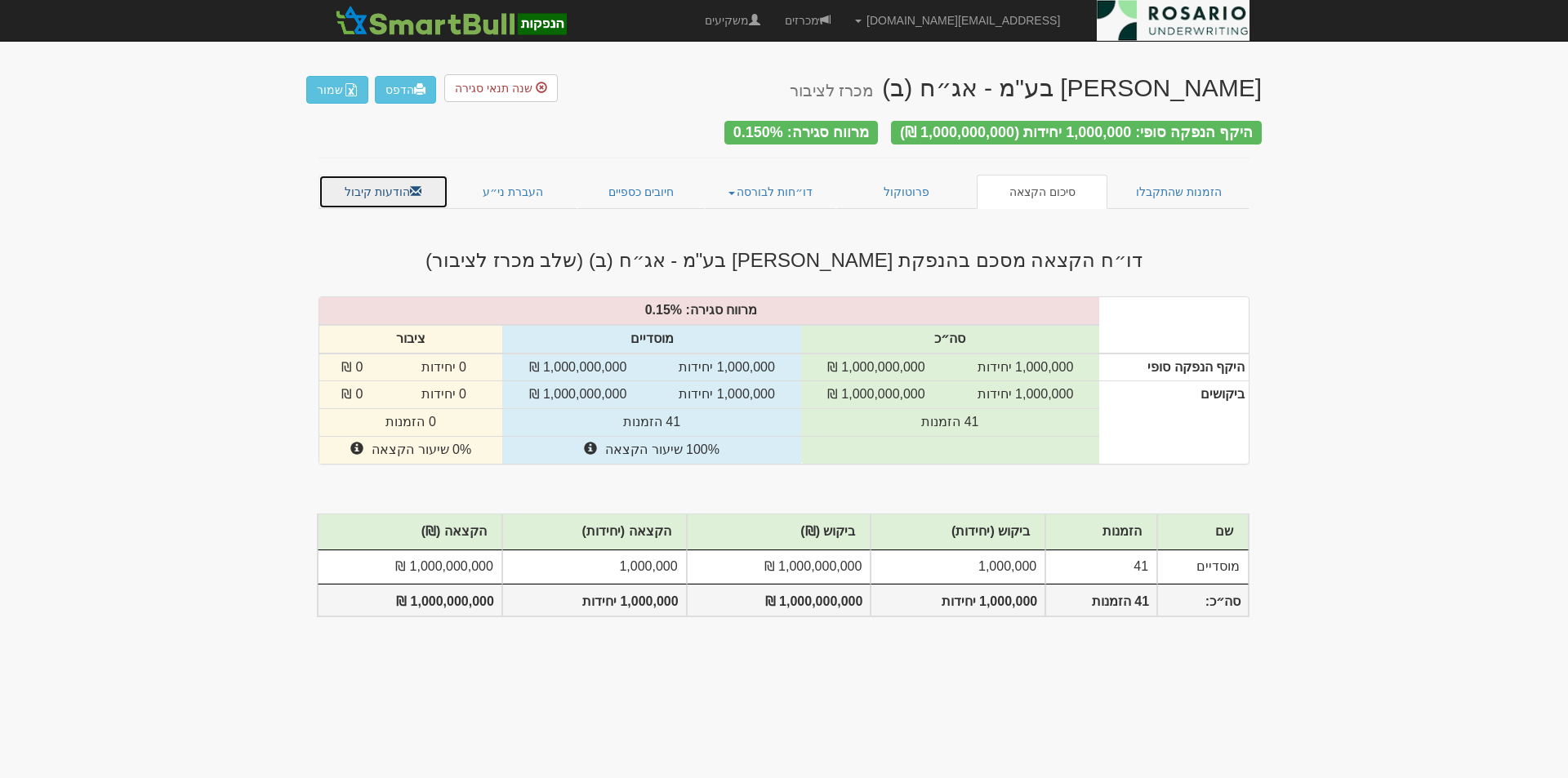
click at [362, 182] on link "הודעות קיבול" at bounding box center [383, 192] width 130 height 34
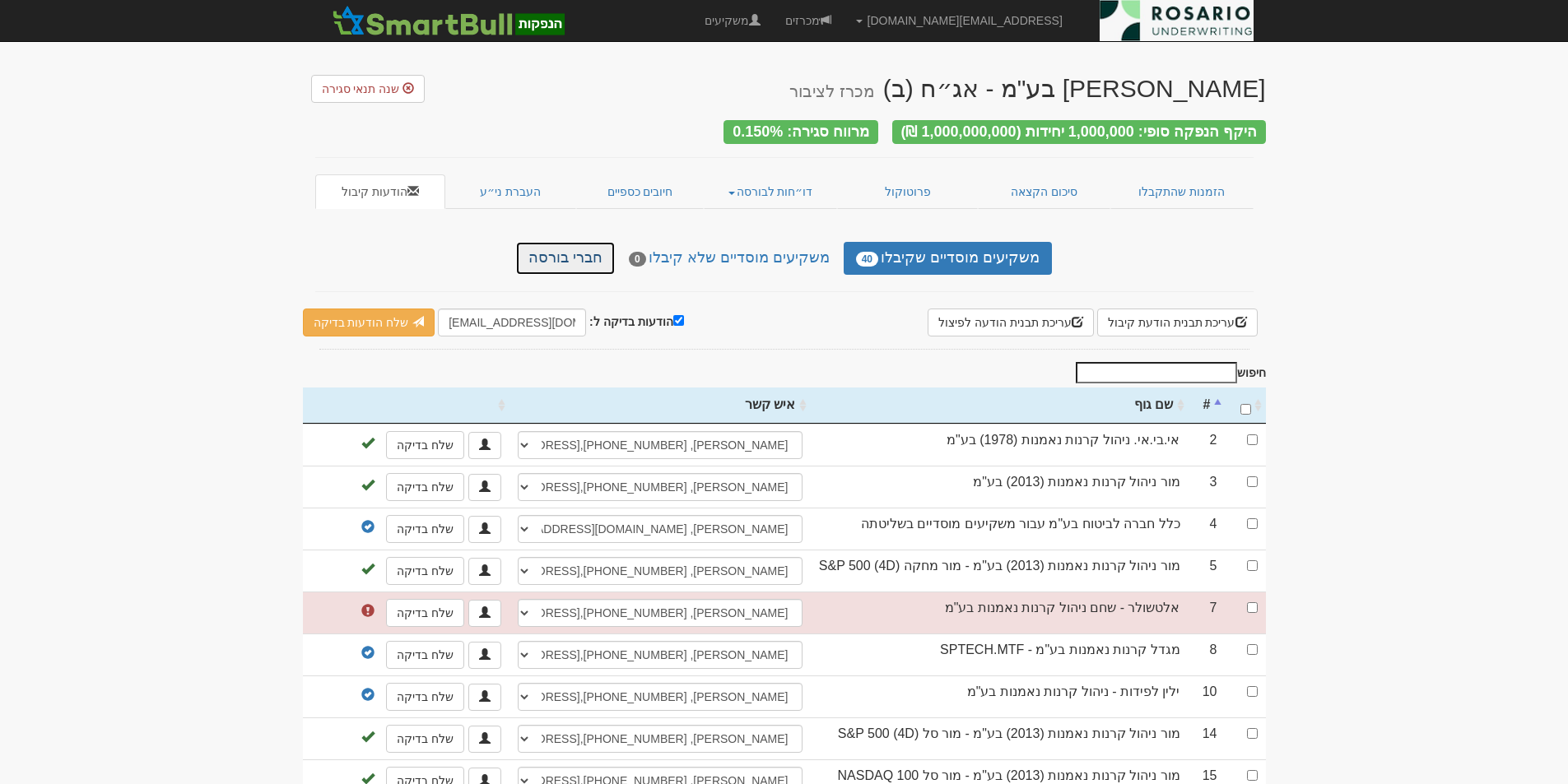
drag, startPoint x: 593, startPoint y: 244, endPoint x: 609, endPoint y: 253, distance: 18.4
click at [593, 245] on link "חברי בורסה" at bounding box center [565, 258] width 99 height 33
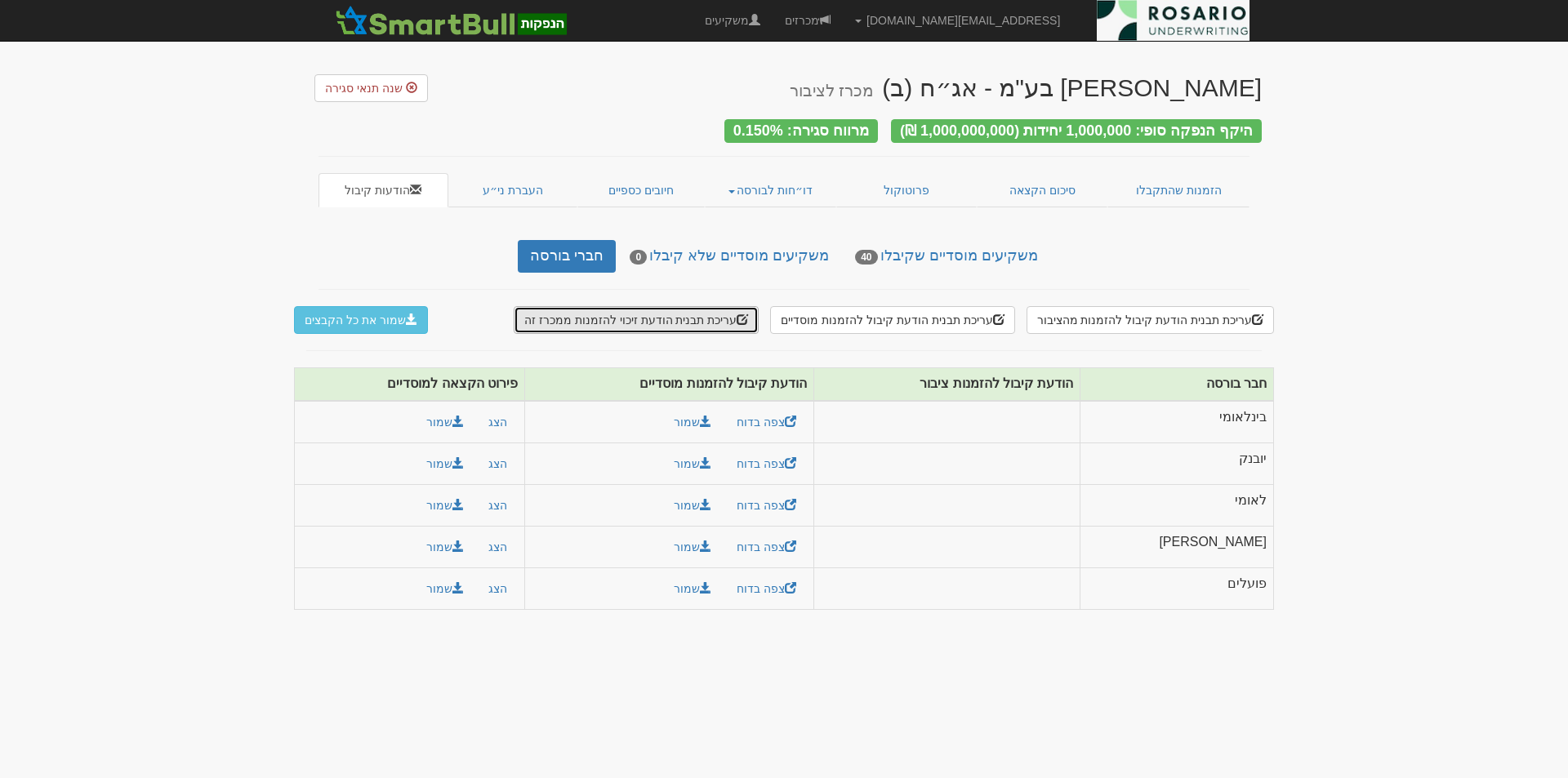
click at [648, 316] on button "עריכת תבנית הודעת זיכוי להזמנות ממכרז זה" at bounding box center [637, 320] width 245 height 28
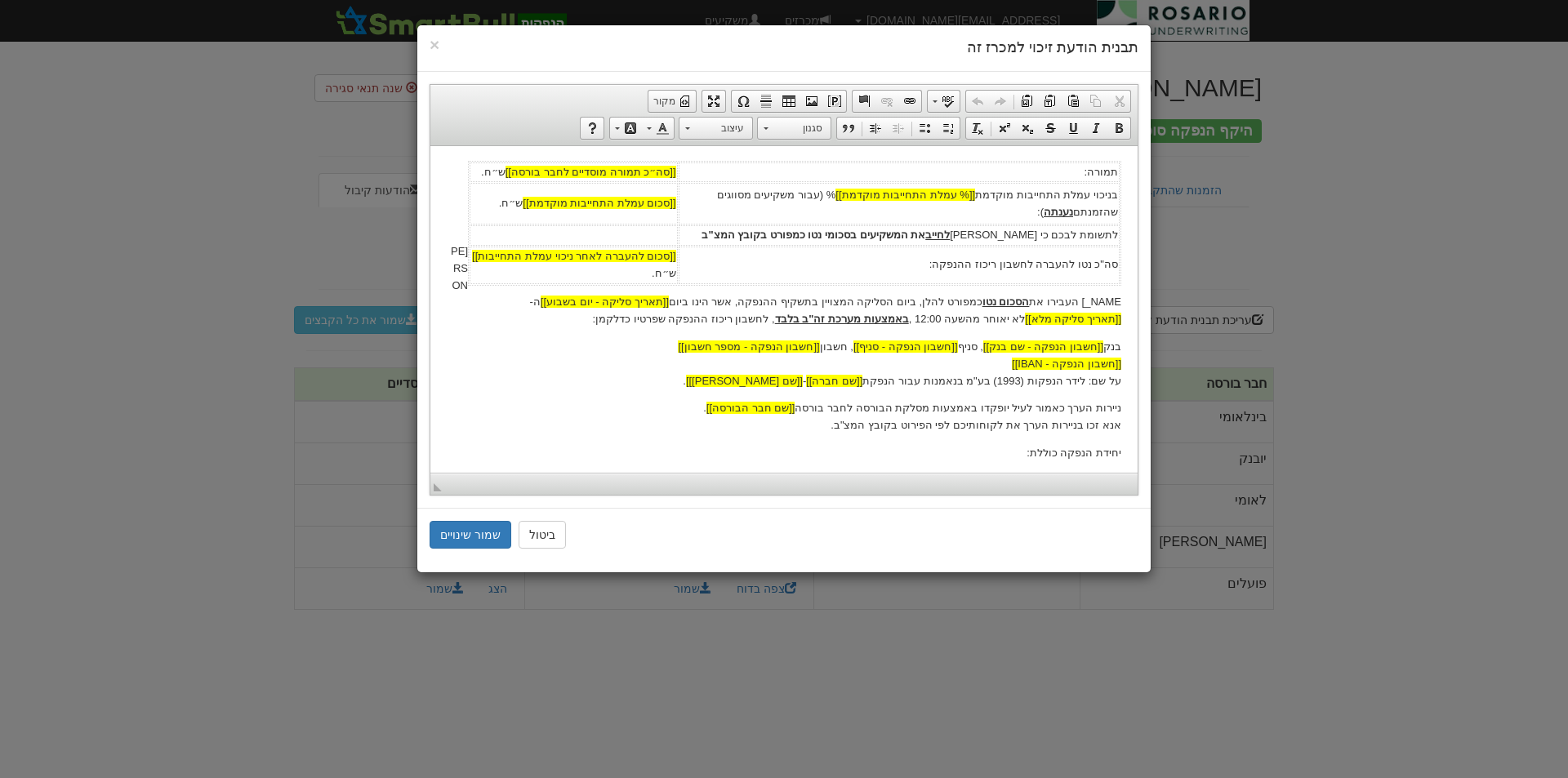
scroll to position [459, 0]
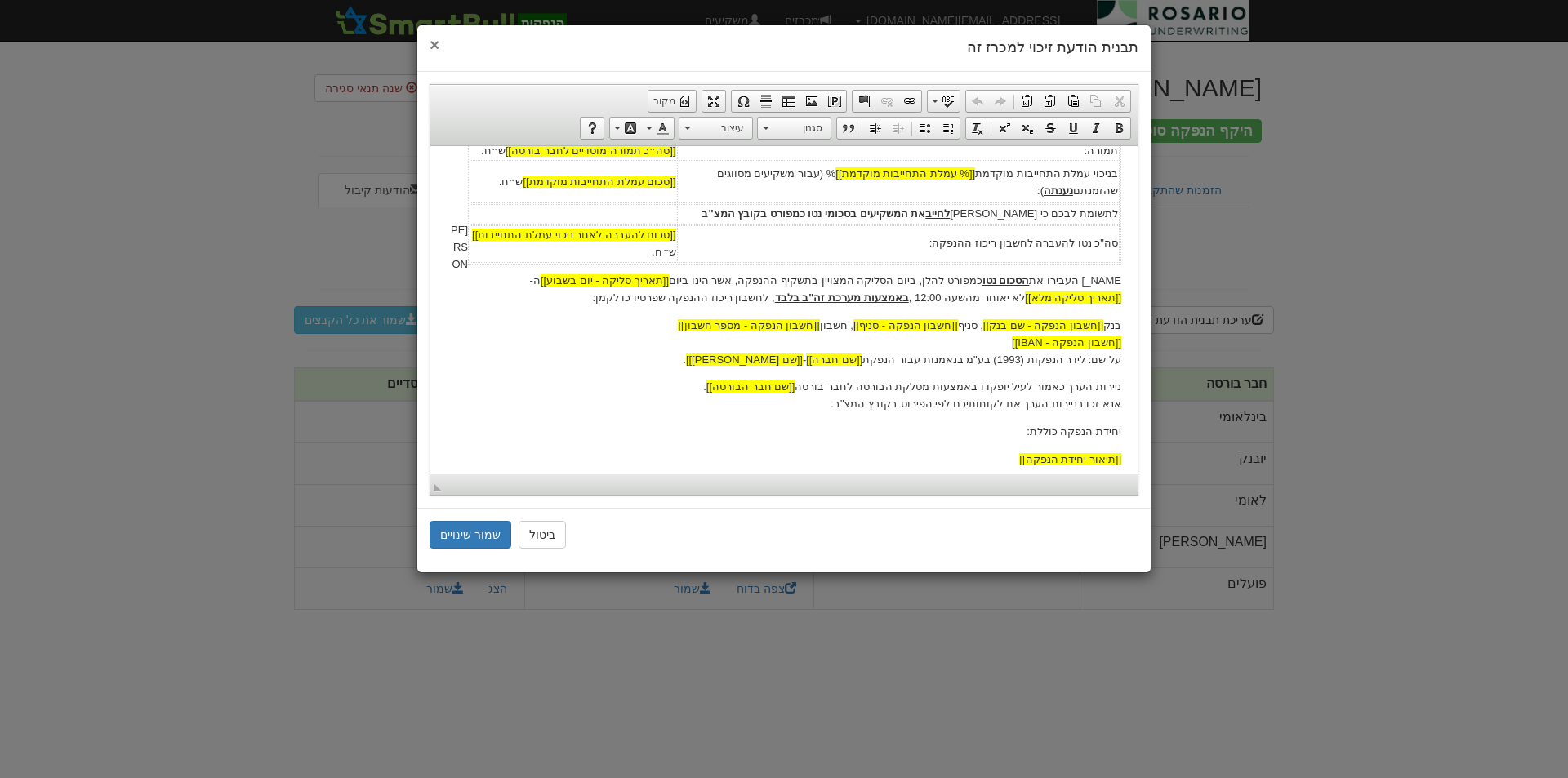
click at [432, 44] on span "×" at bounding box center [434, 44] width 10 height 19
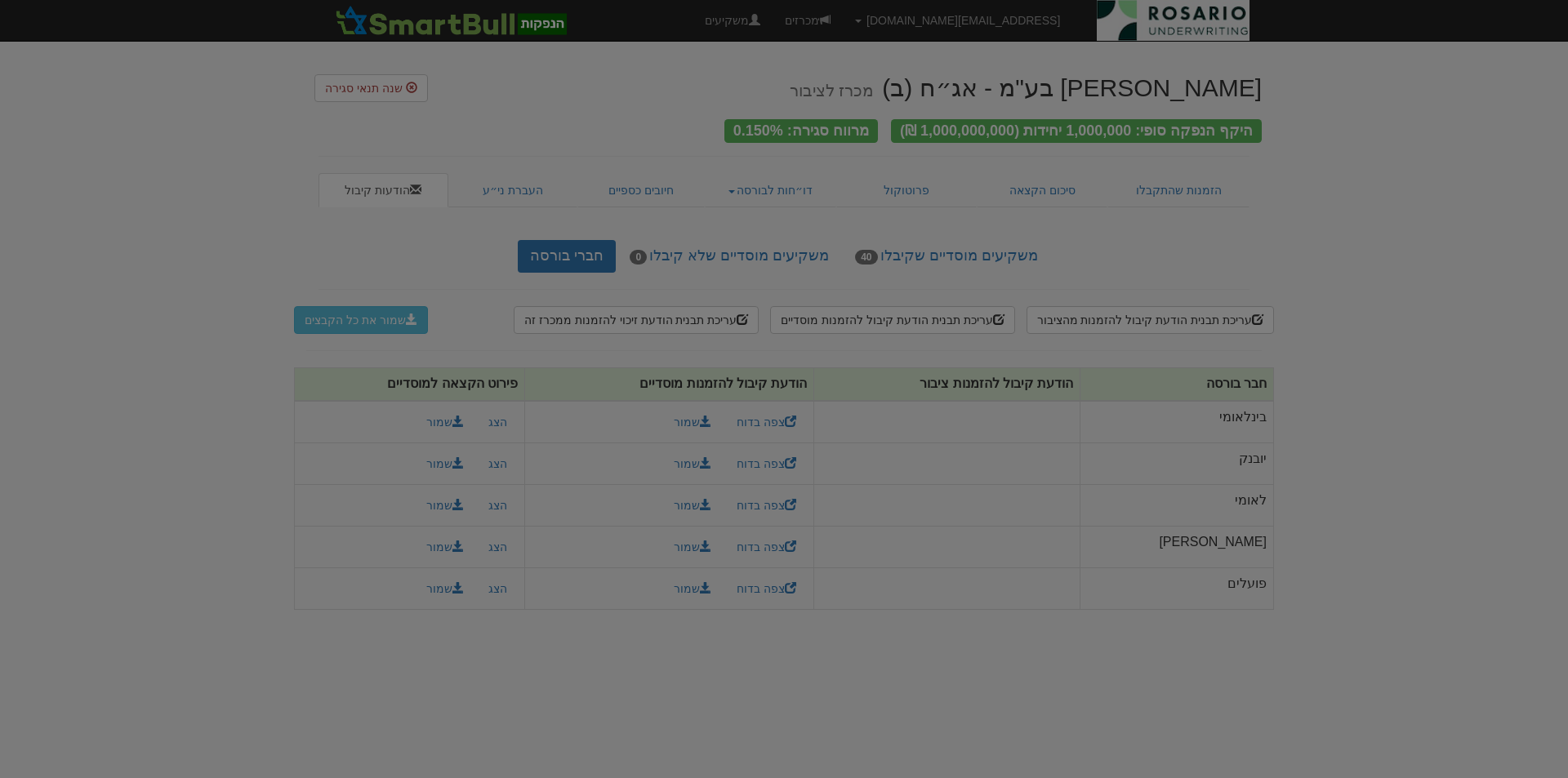
scroll to position [0, 0]
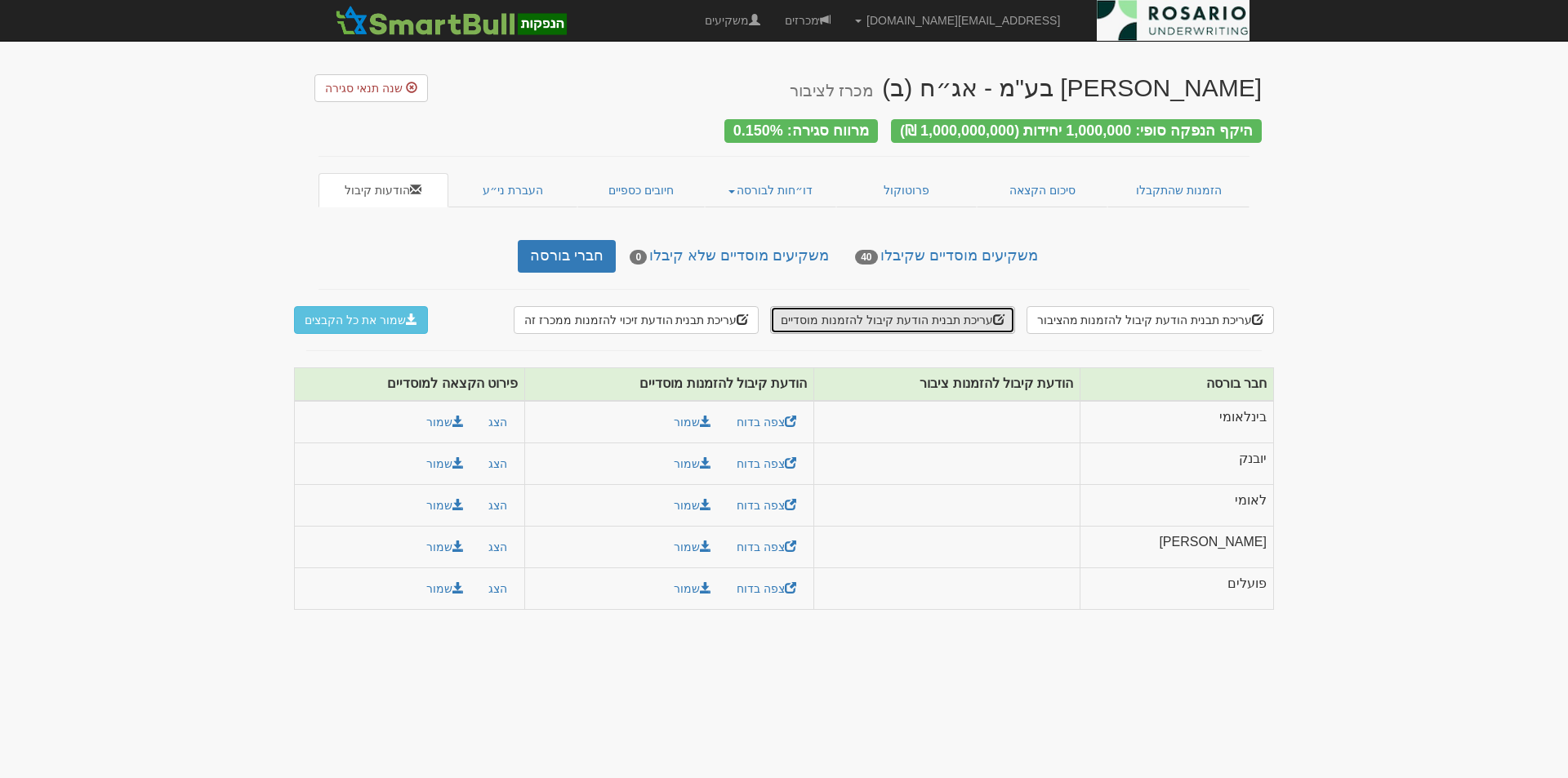
click at [873, 308] on button "עריכת תבנית הודעת קיבול להזמנות מוסדיים" at bounding box center [892, 320] width 244 height 28
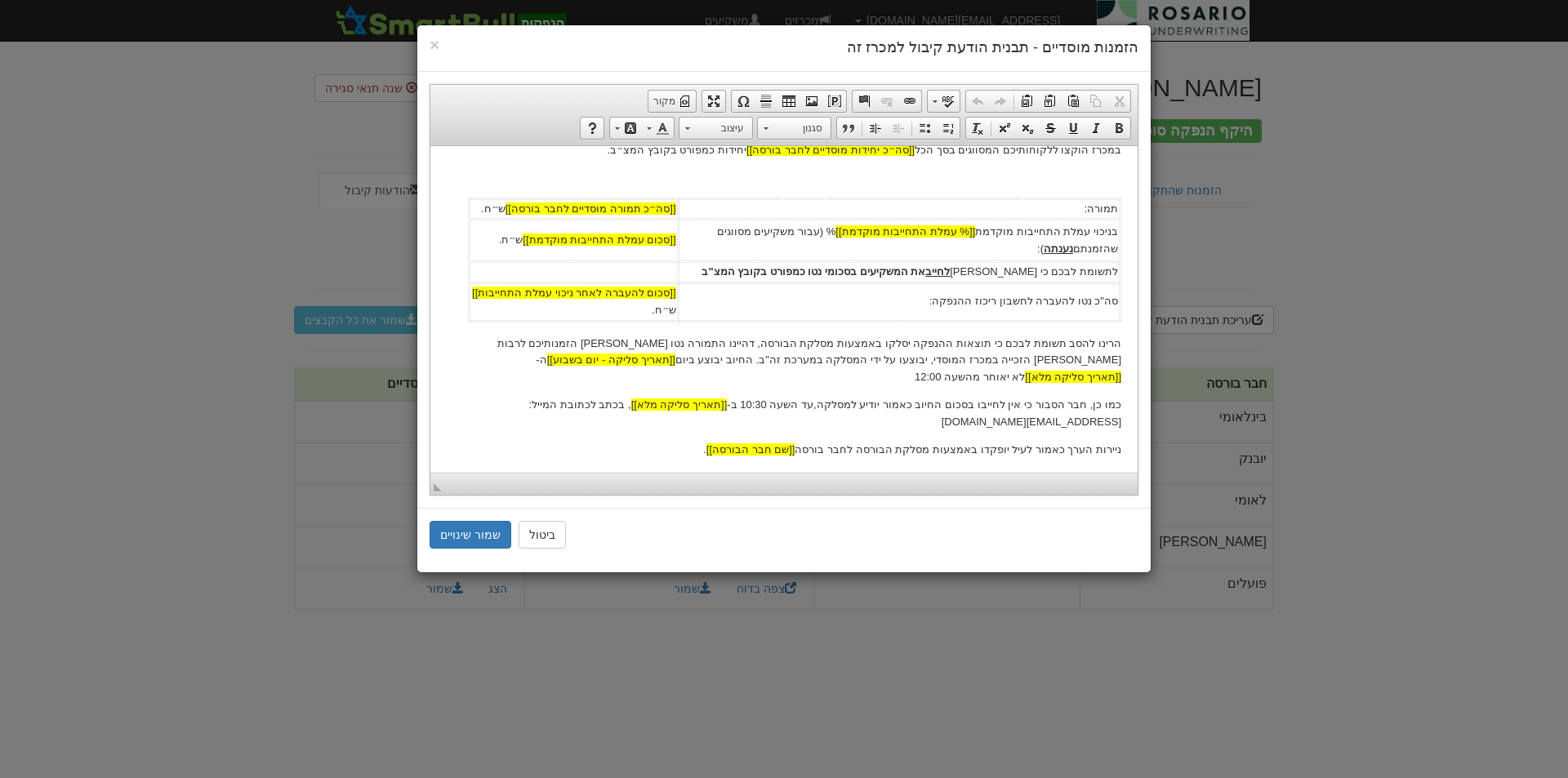
scroll to position [449, 0]
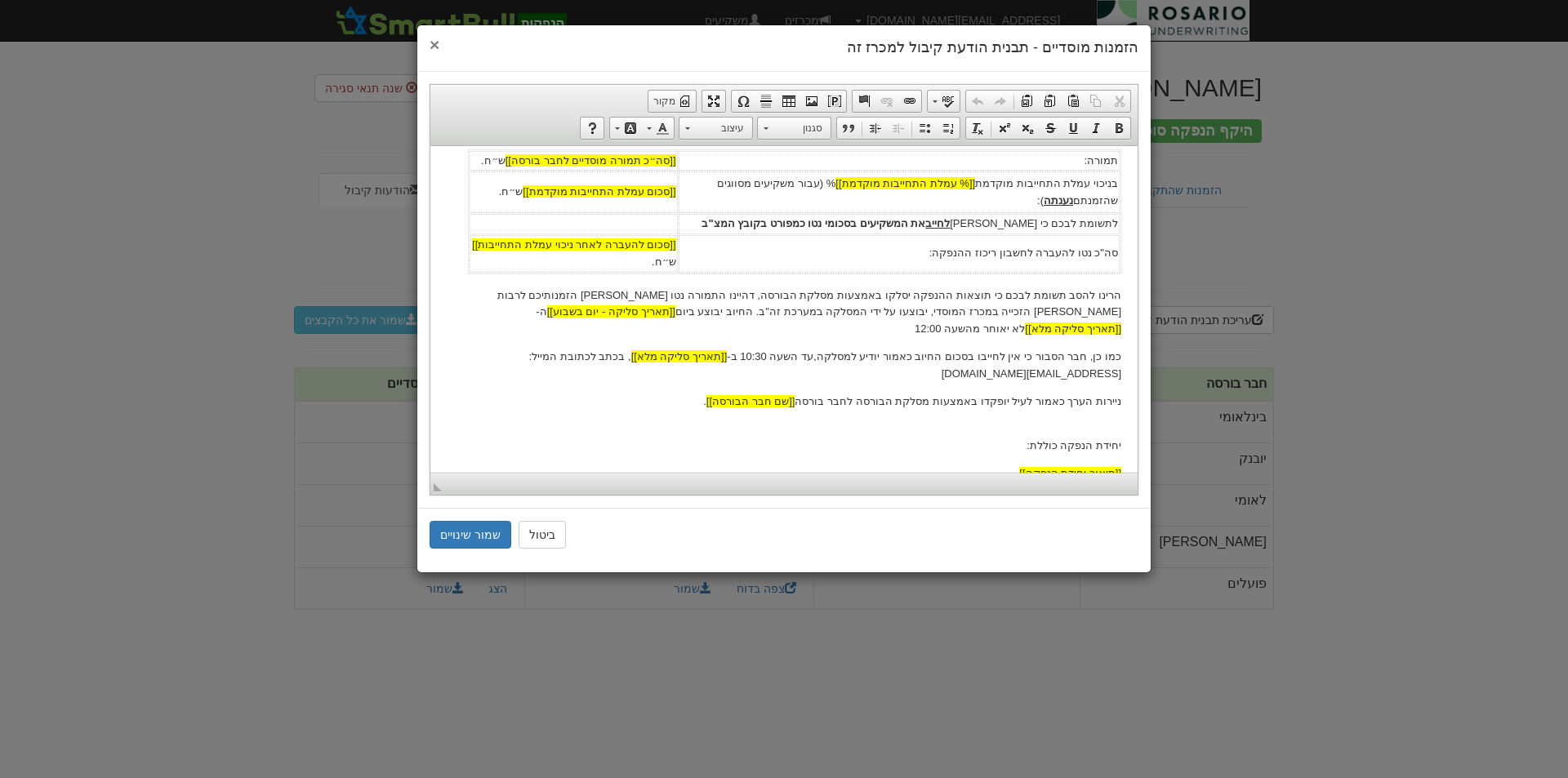
click at [437, 45] on span "×" at bounding box center [434, 44] width 10 height 19
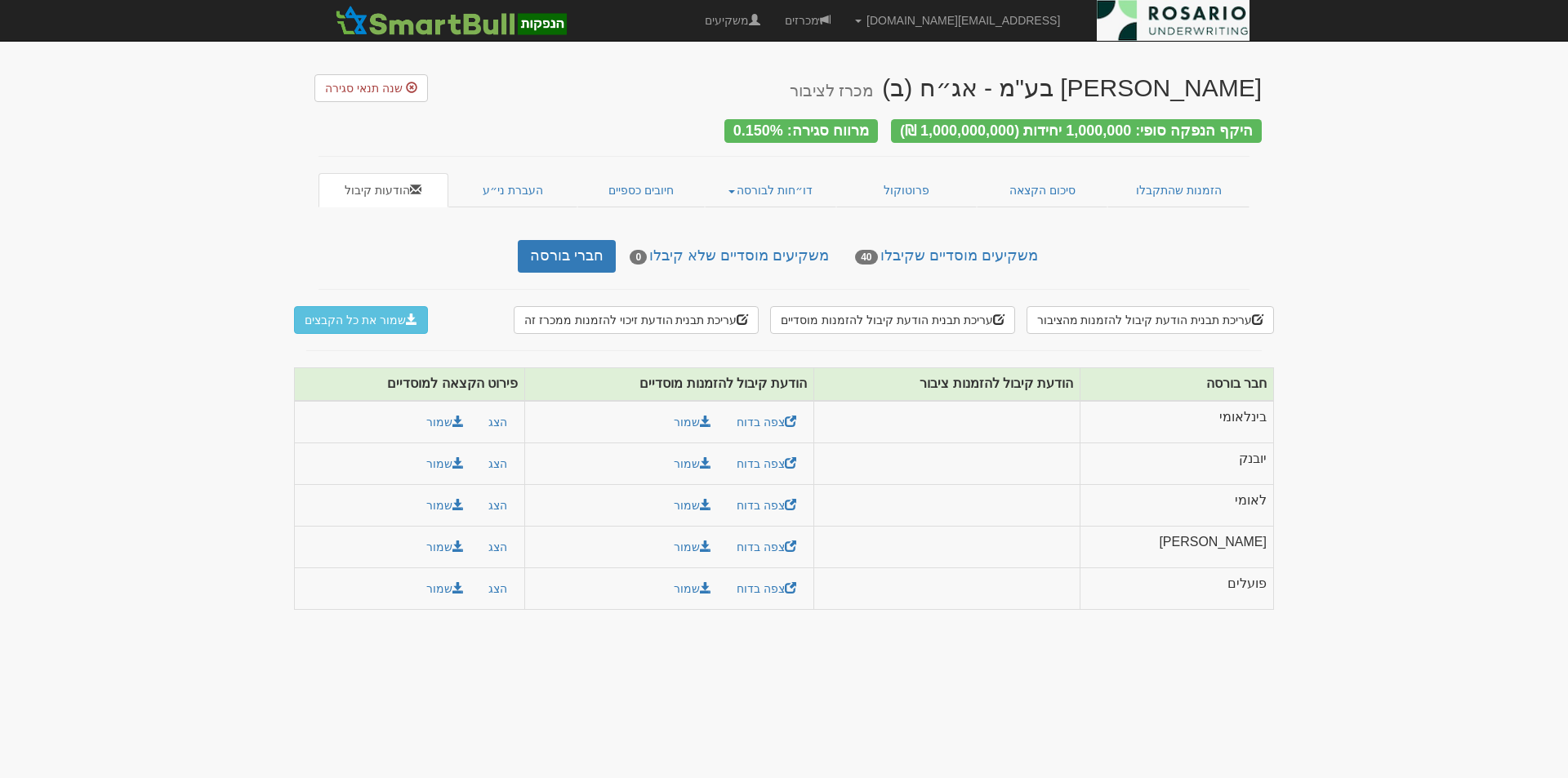
scroll to position [0, 0]
click at [1139, 317] on button "עריכת תבנית הודעת קיבול להזמנות מהציבור" at bounding box center [1151, 320] width 247 height 28
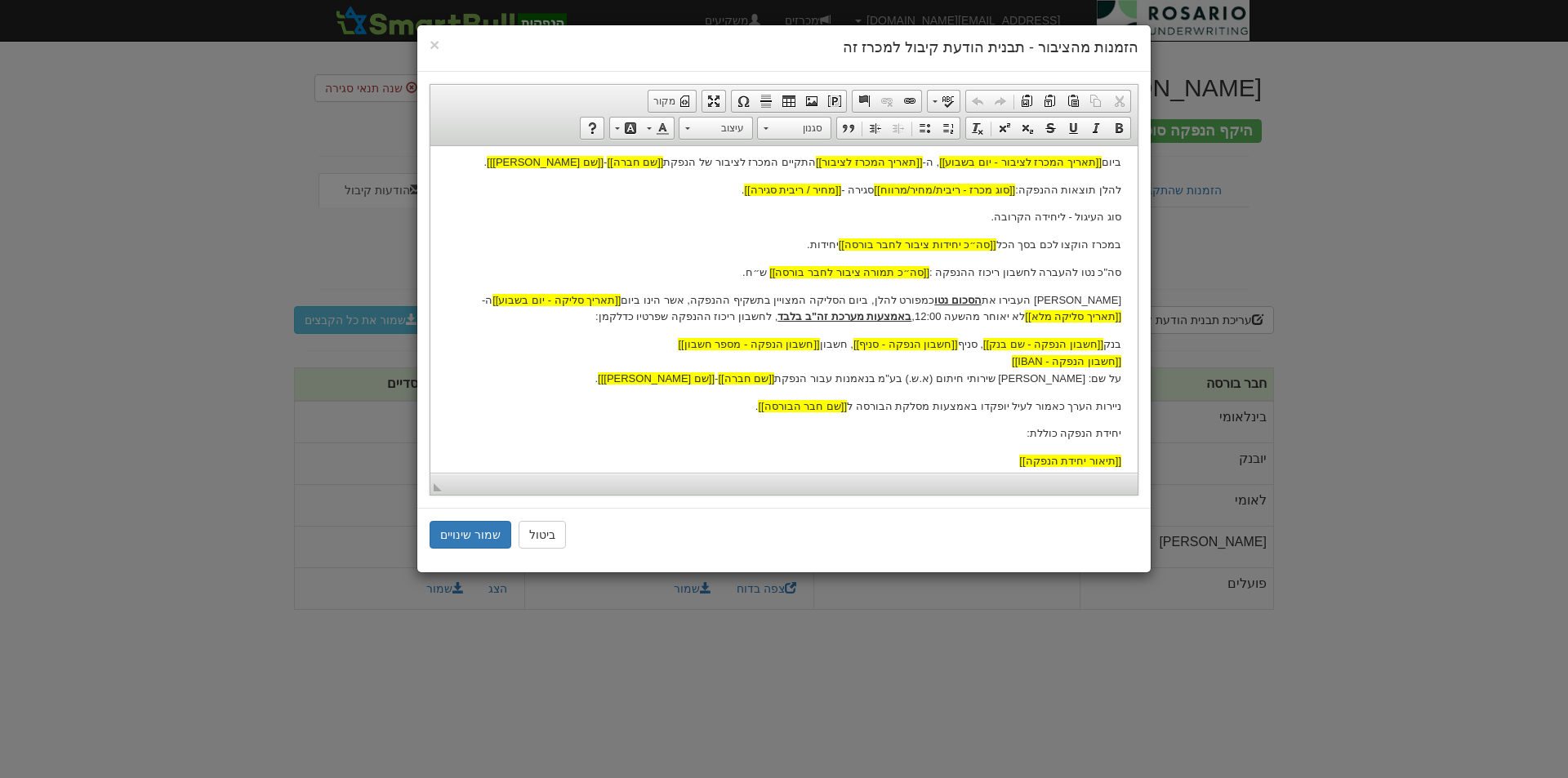
scroll to position [326, 0]
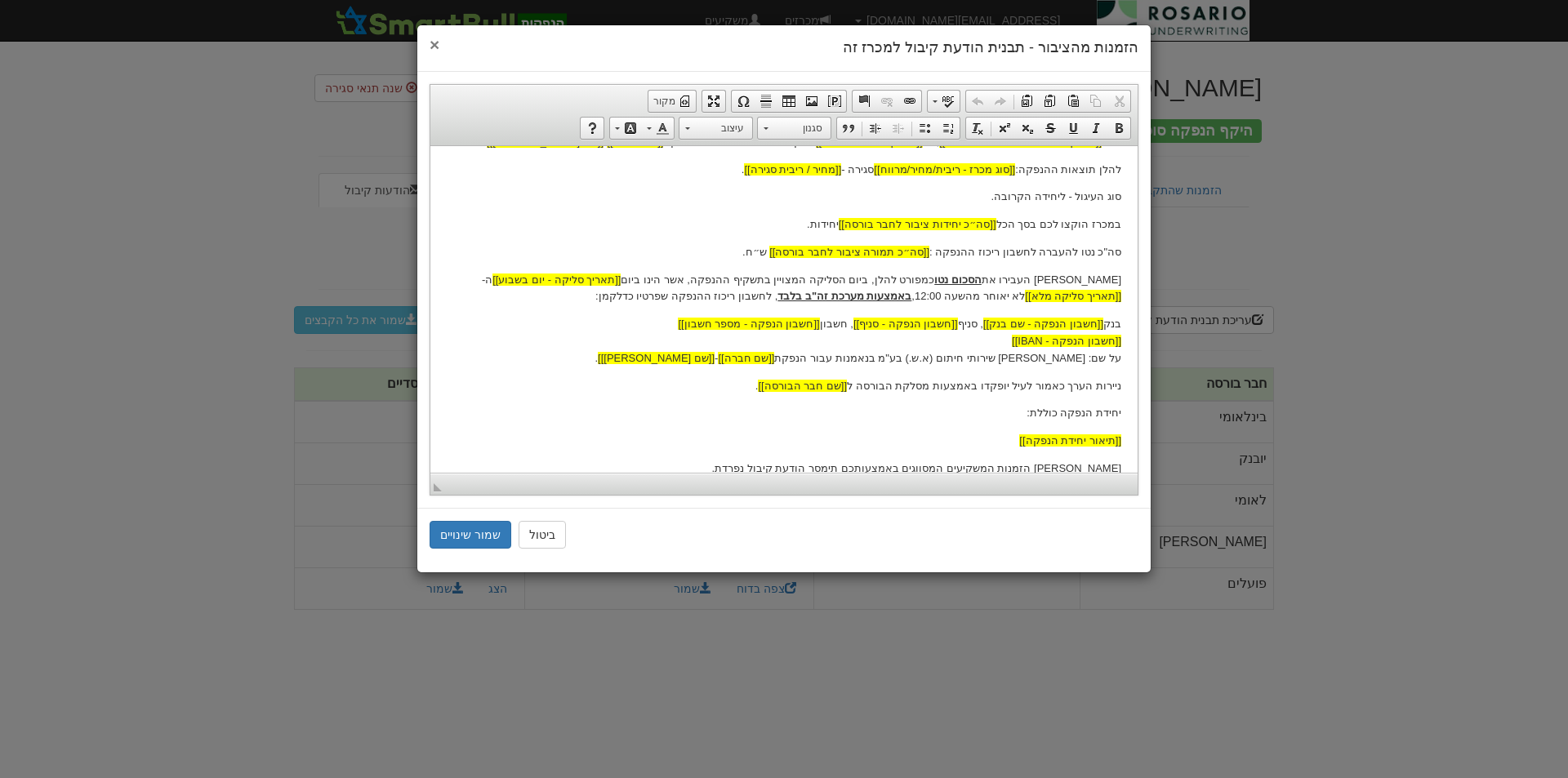
click at [436, 47] on span "×" at bounding box center [434, 44] width 10 height 19
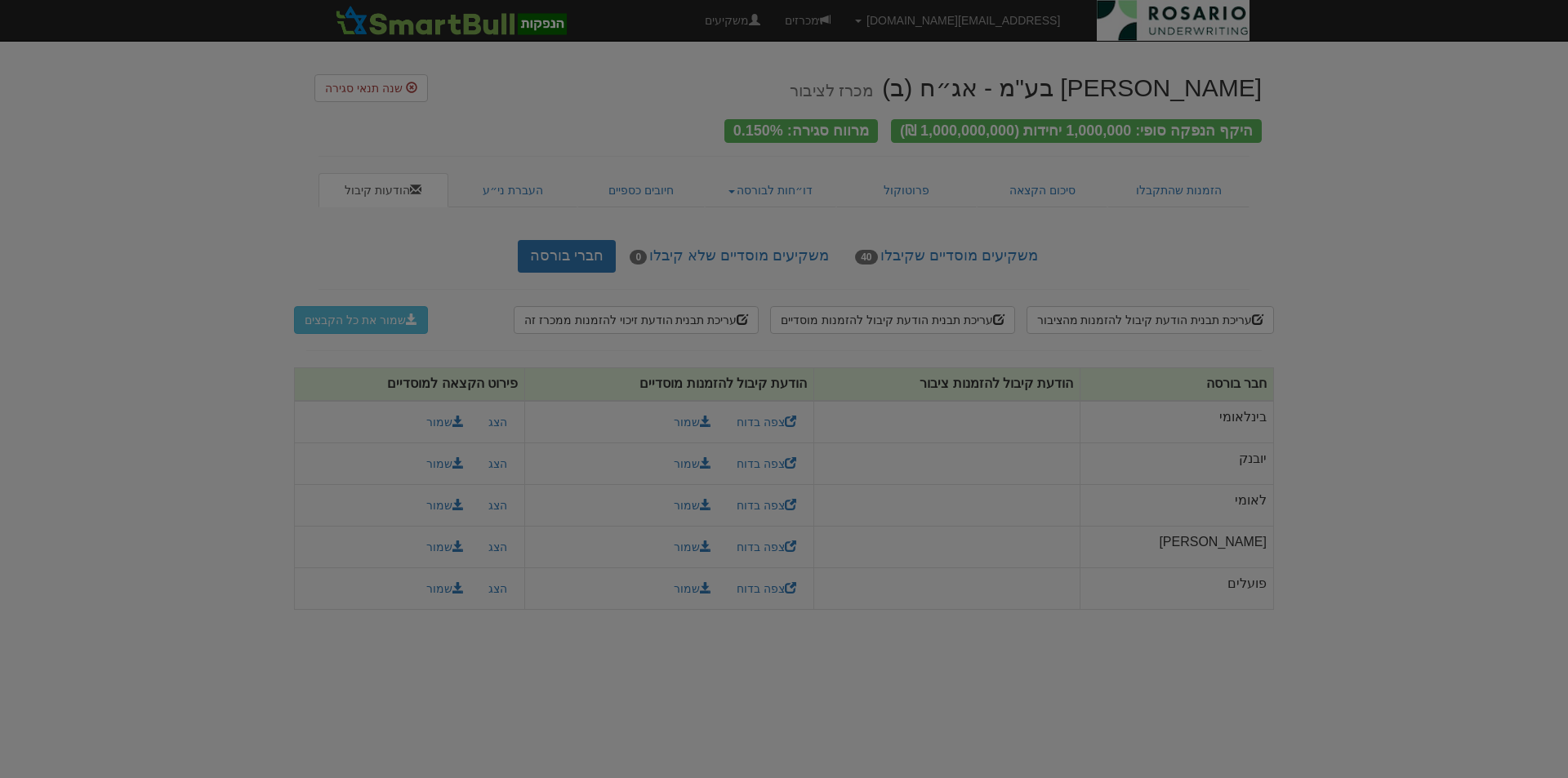
scroll to position [0, 0]
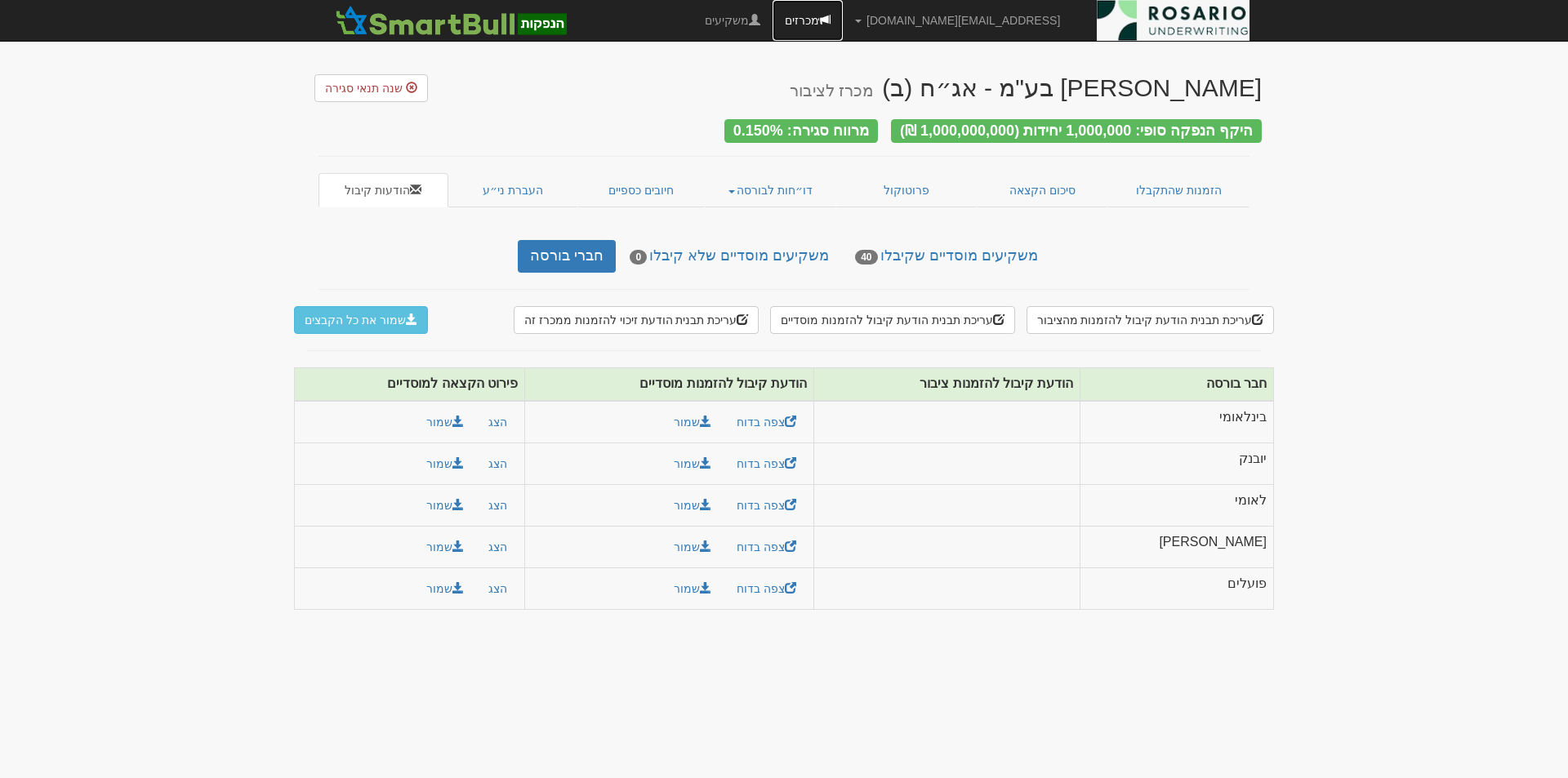
click at [843, 17] on link "מכרזים" at bounding box center [808, 20] width 70 height 41
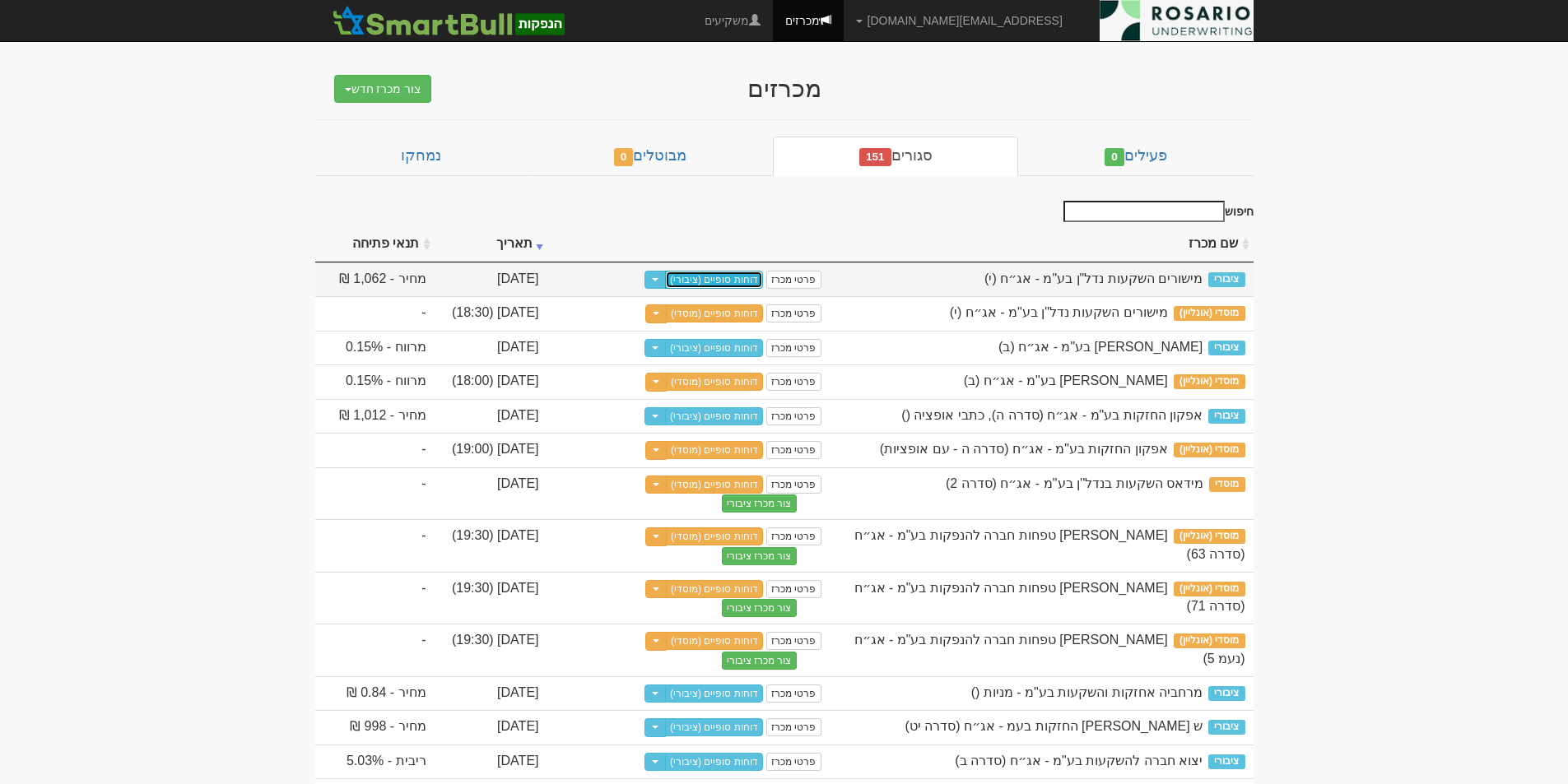
click at [738, 280] on link "דוחות סופיים (ציבורי)" at bounding box center [714, 280] width 98 height 18
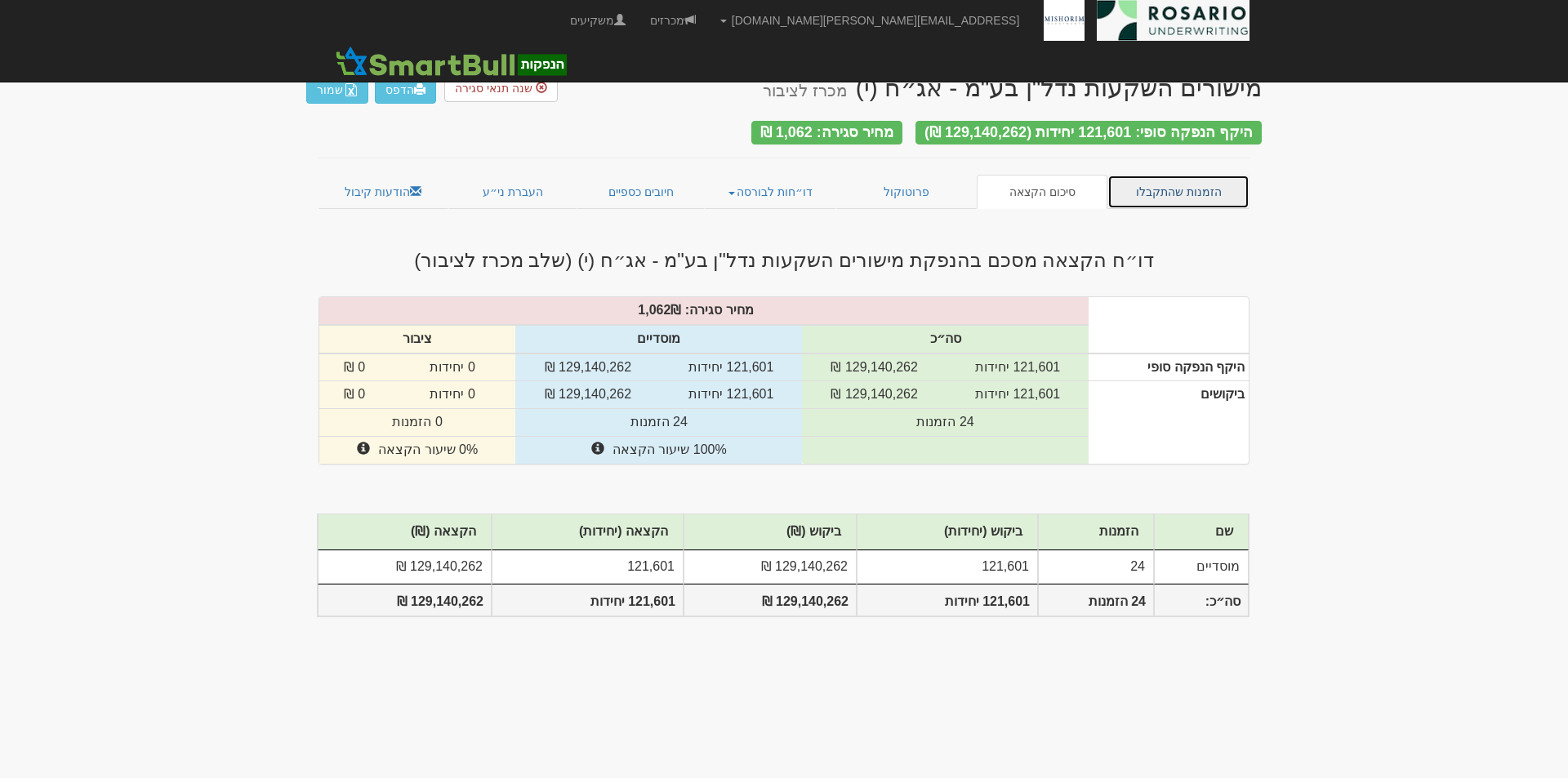
click at [1201, 186] on link "הזמנות שהתקבלו" at bounding box center [1178, 192] width 142 height 34
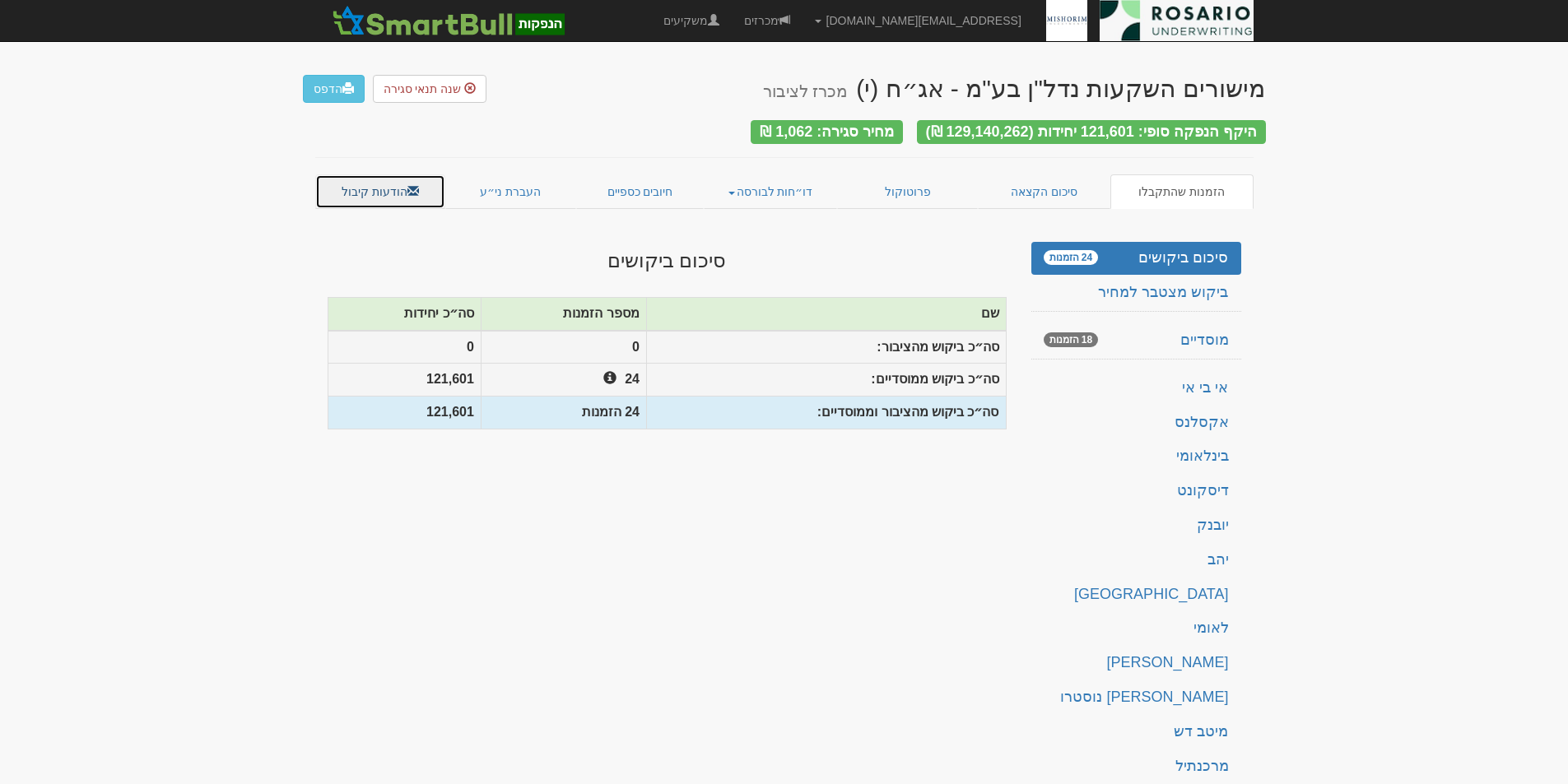
click at [372, 185] on link "הודעות קיבול" at bounding box center [381, 192] width 131 height 35
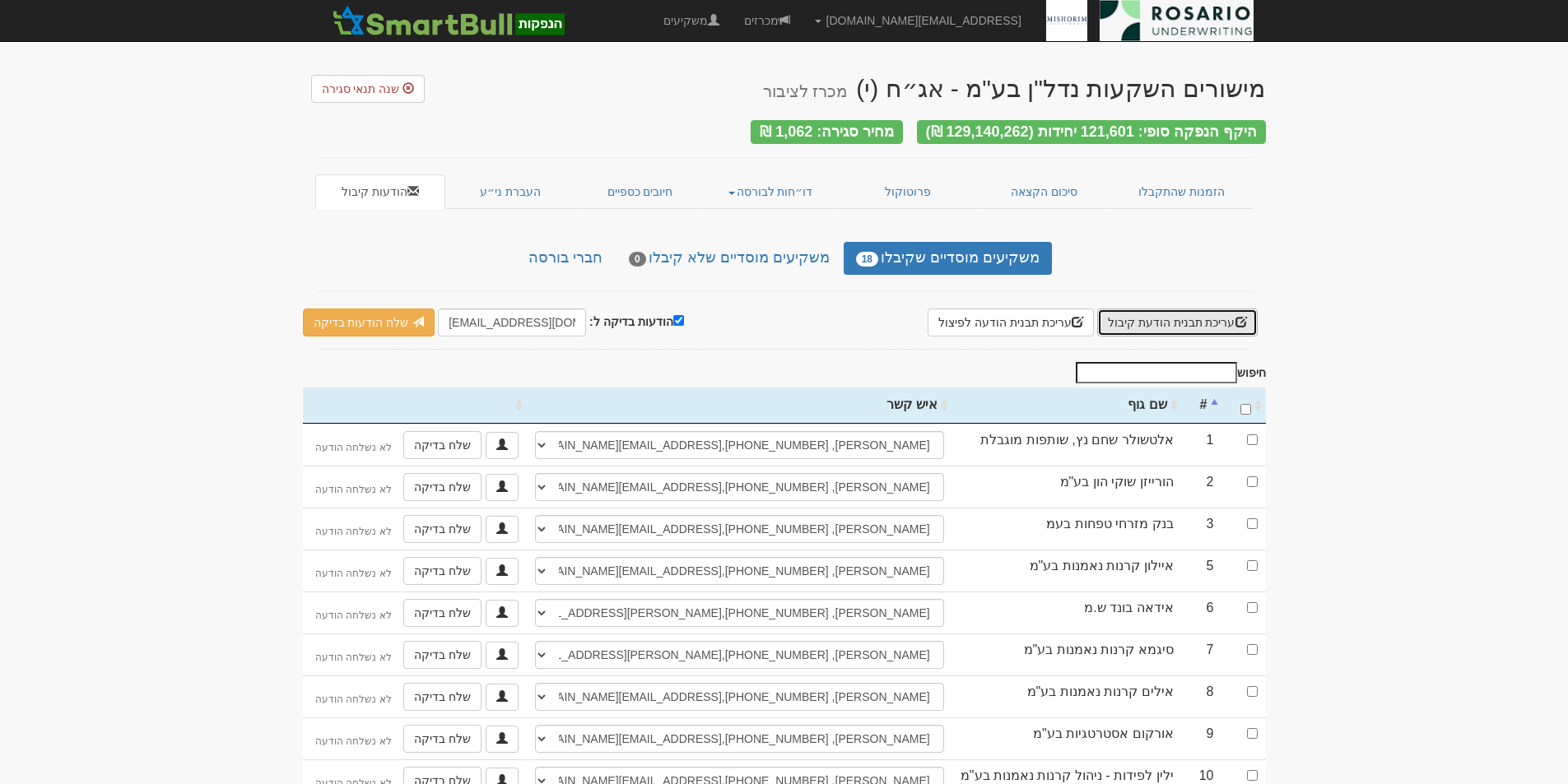
click at [1202, 312] on button "עריכת תבנית הודעת קיבול" at bounding box center [1177, 323] width 161 height 28
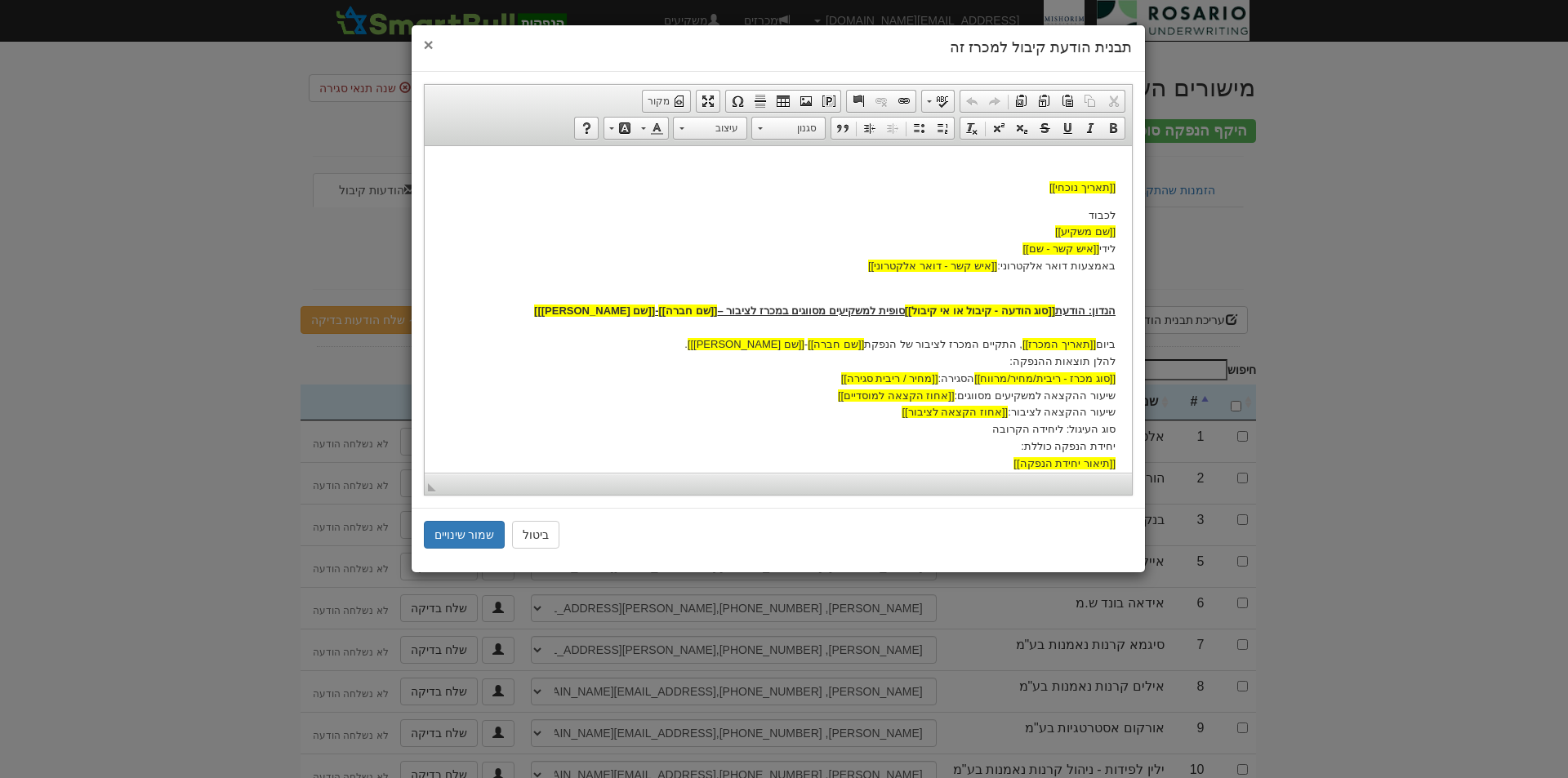
click at [427, 45] on span "×" at bounding box center [428, 44] width 10 height 19
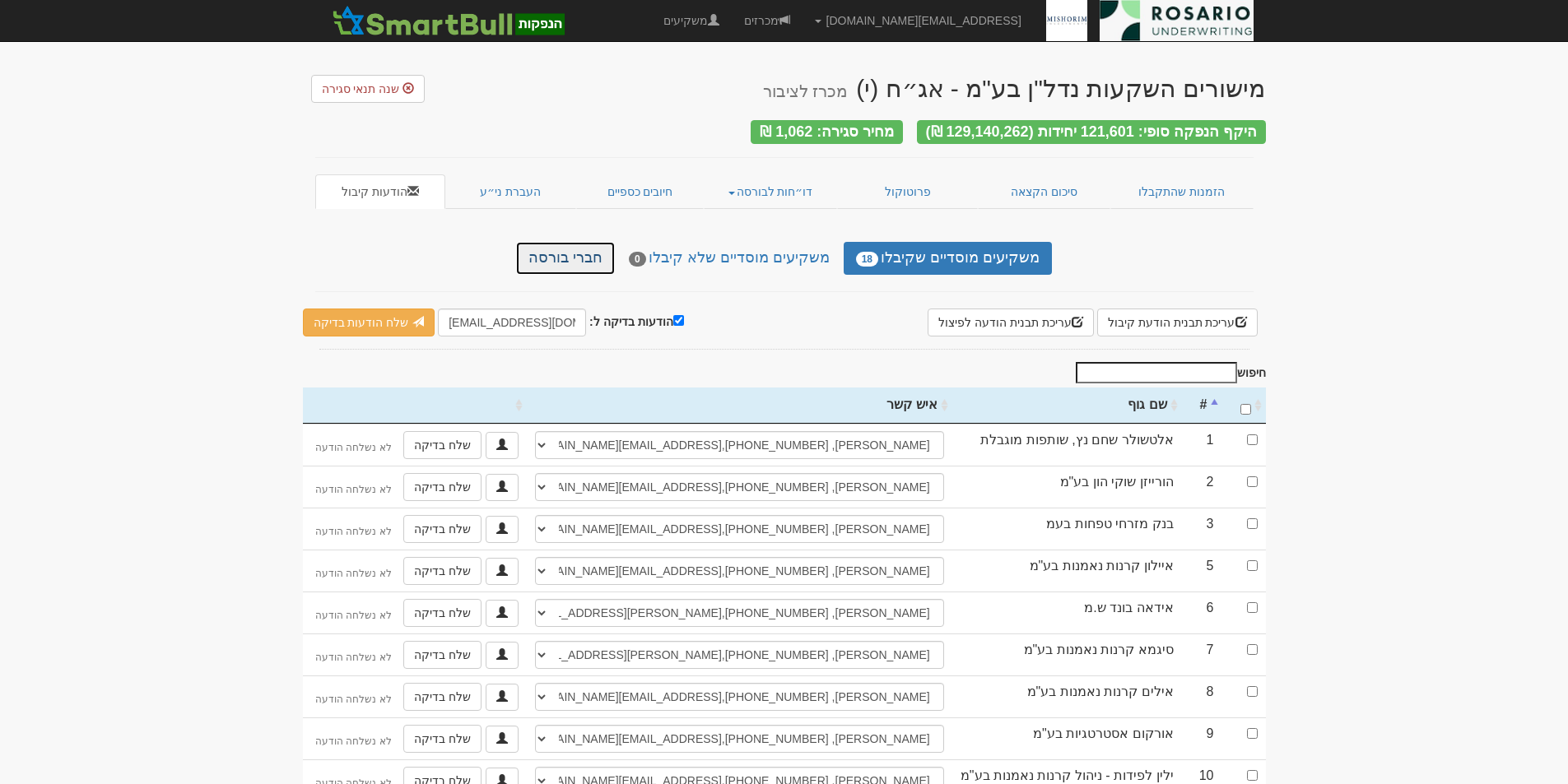
click at [564, 249] on link "חברי בורסה" at bounding box center [565, 258] width 99 height 33
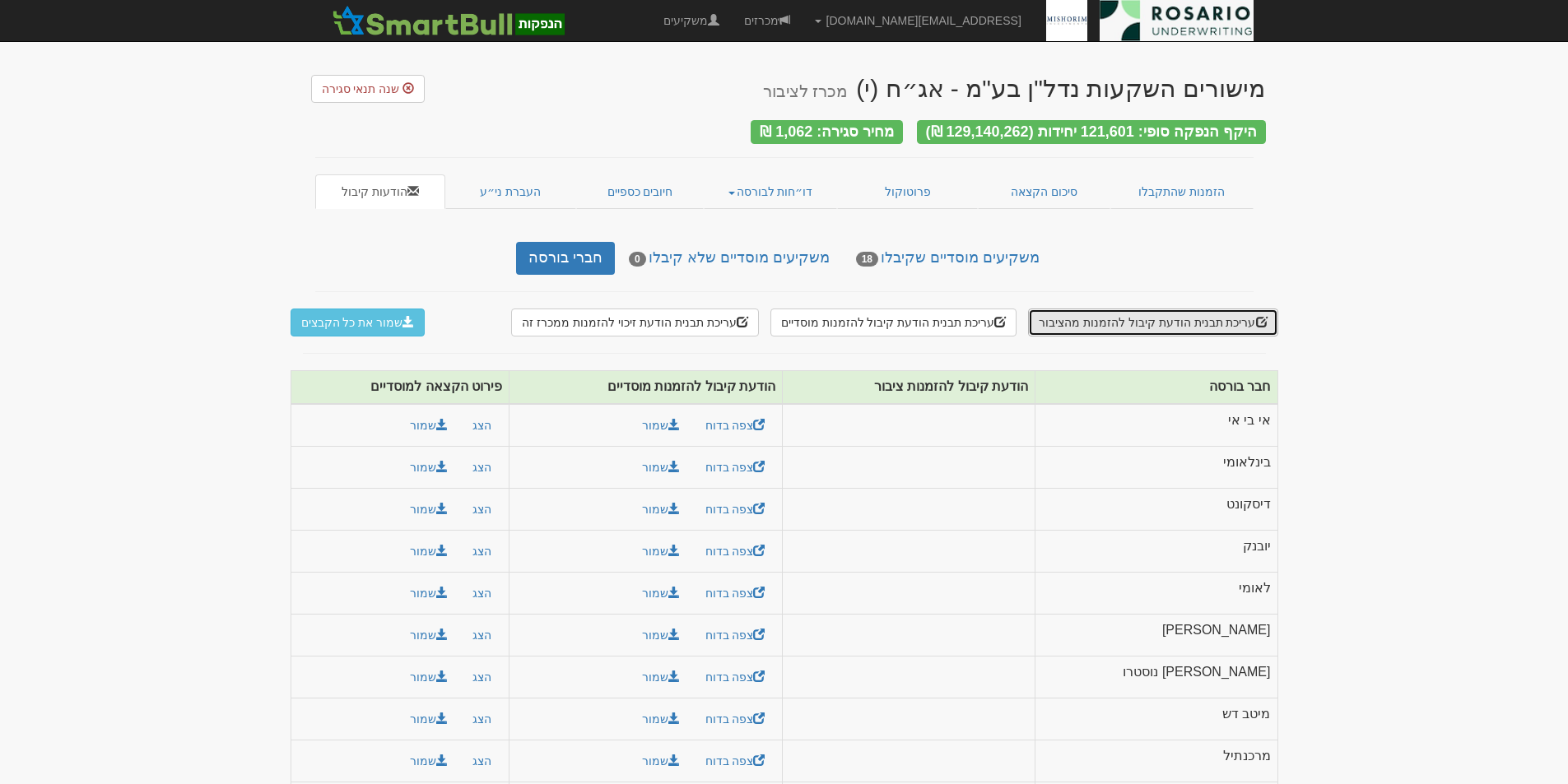
click at [1116, 315] on button "עריכת תבנית הודעת קיבול להזמנות מהציבור" at bounding box center [1152, 323] width 249 height 28
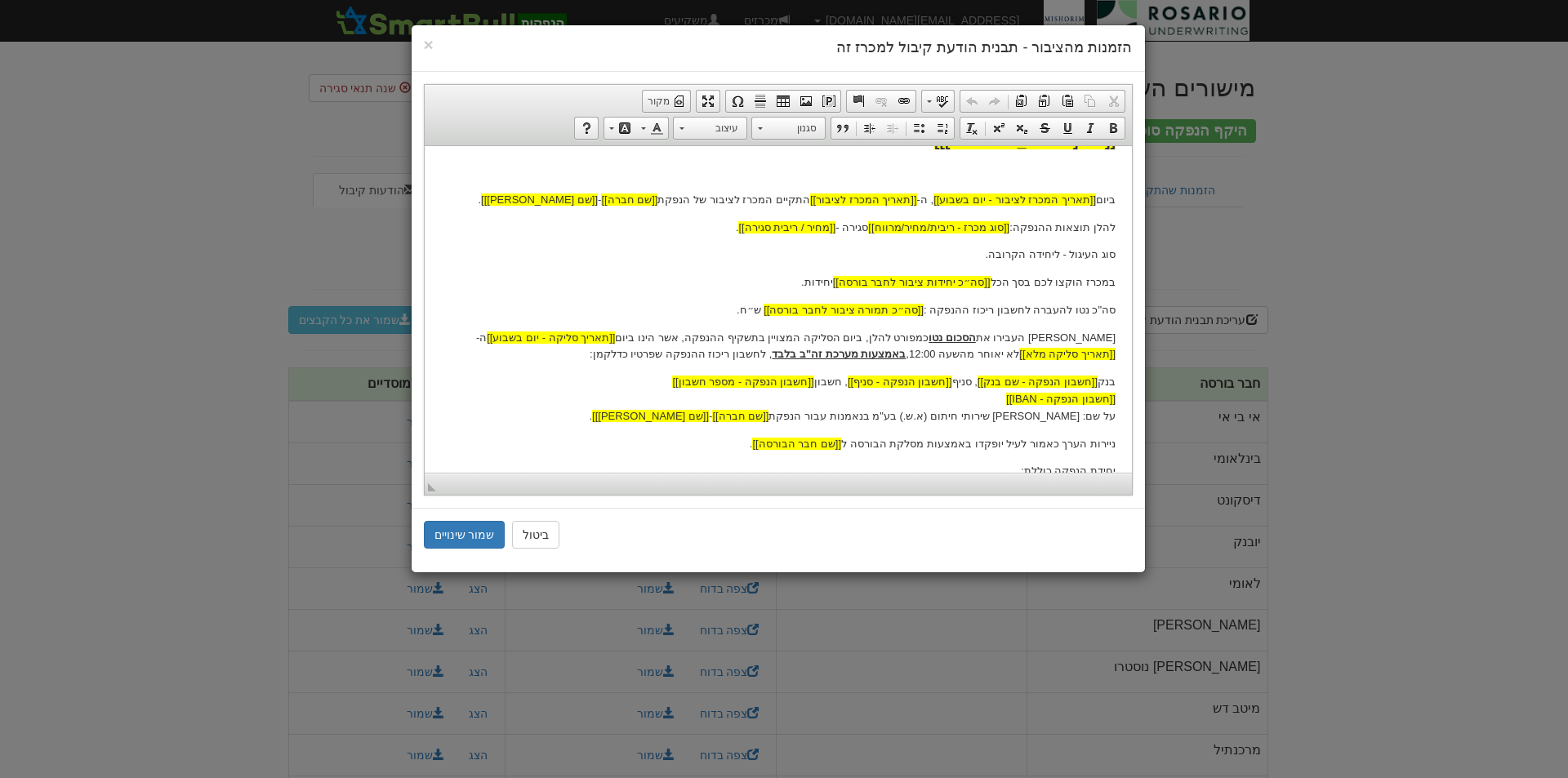
scroll to position [286, 0]
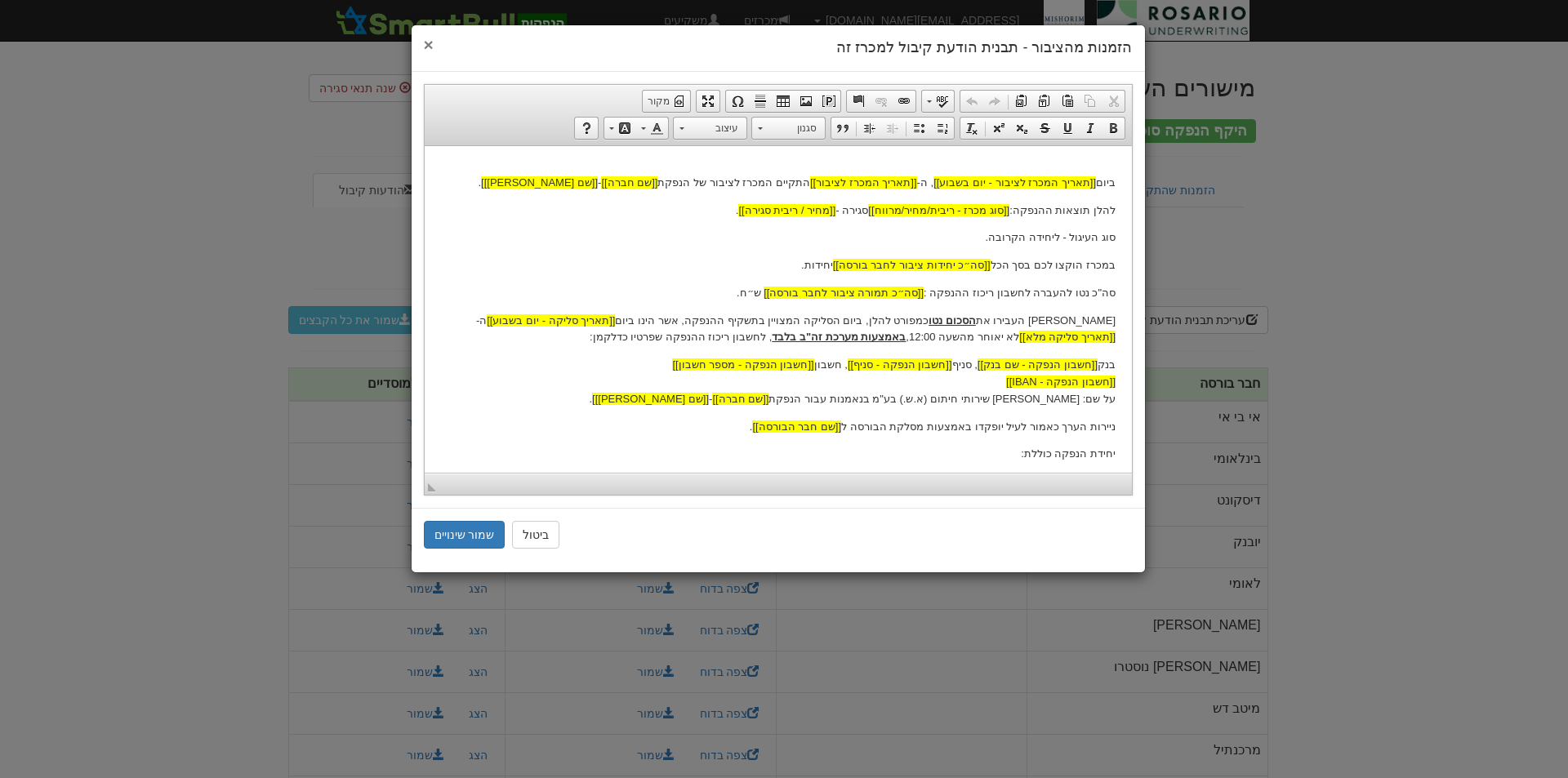
click at [429, 48] on span "×" at bounding box center [428, 44] width 10 height 19
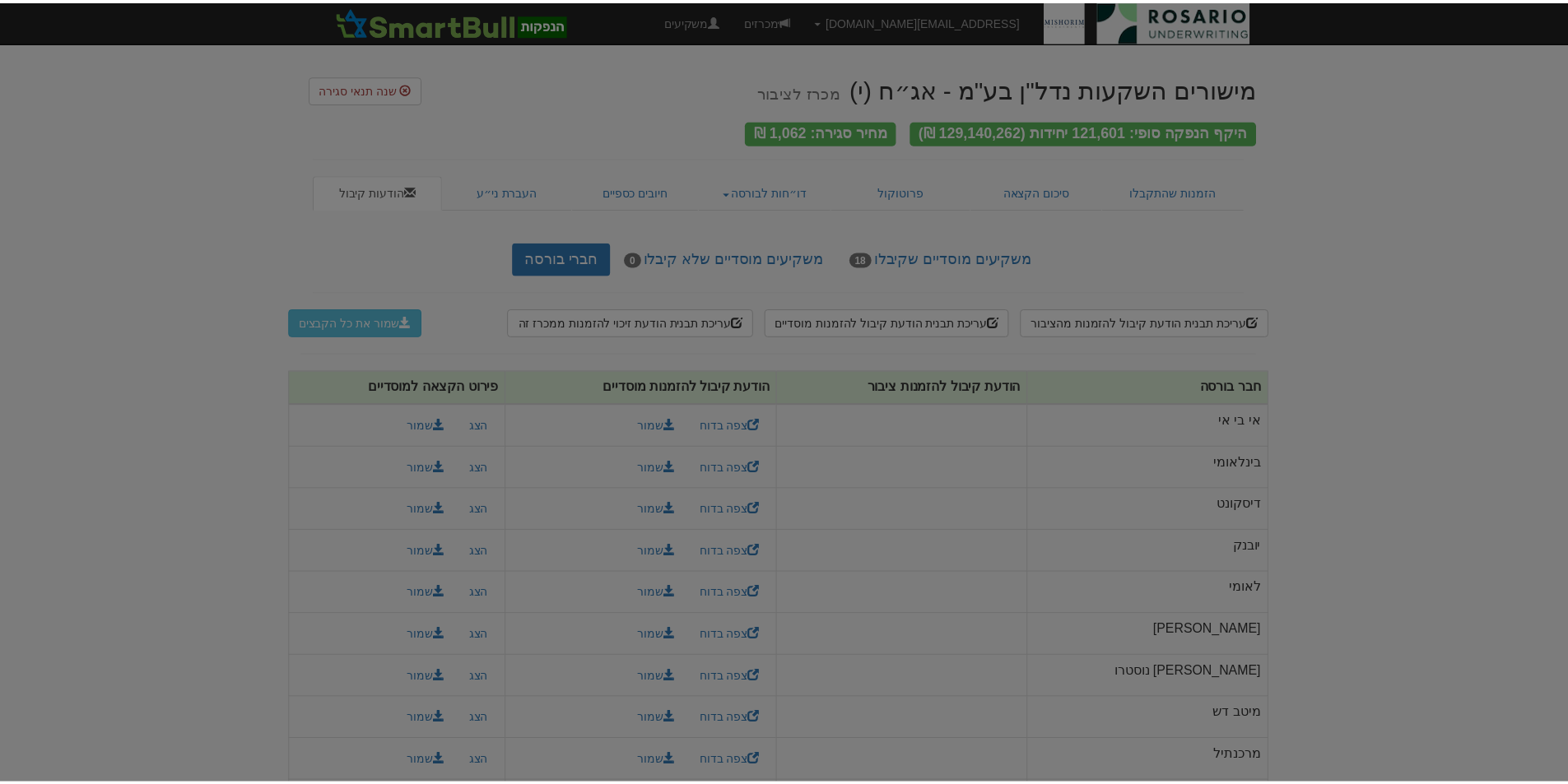
scroll to position [0, 0]
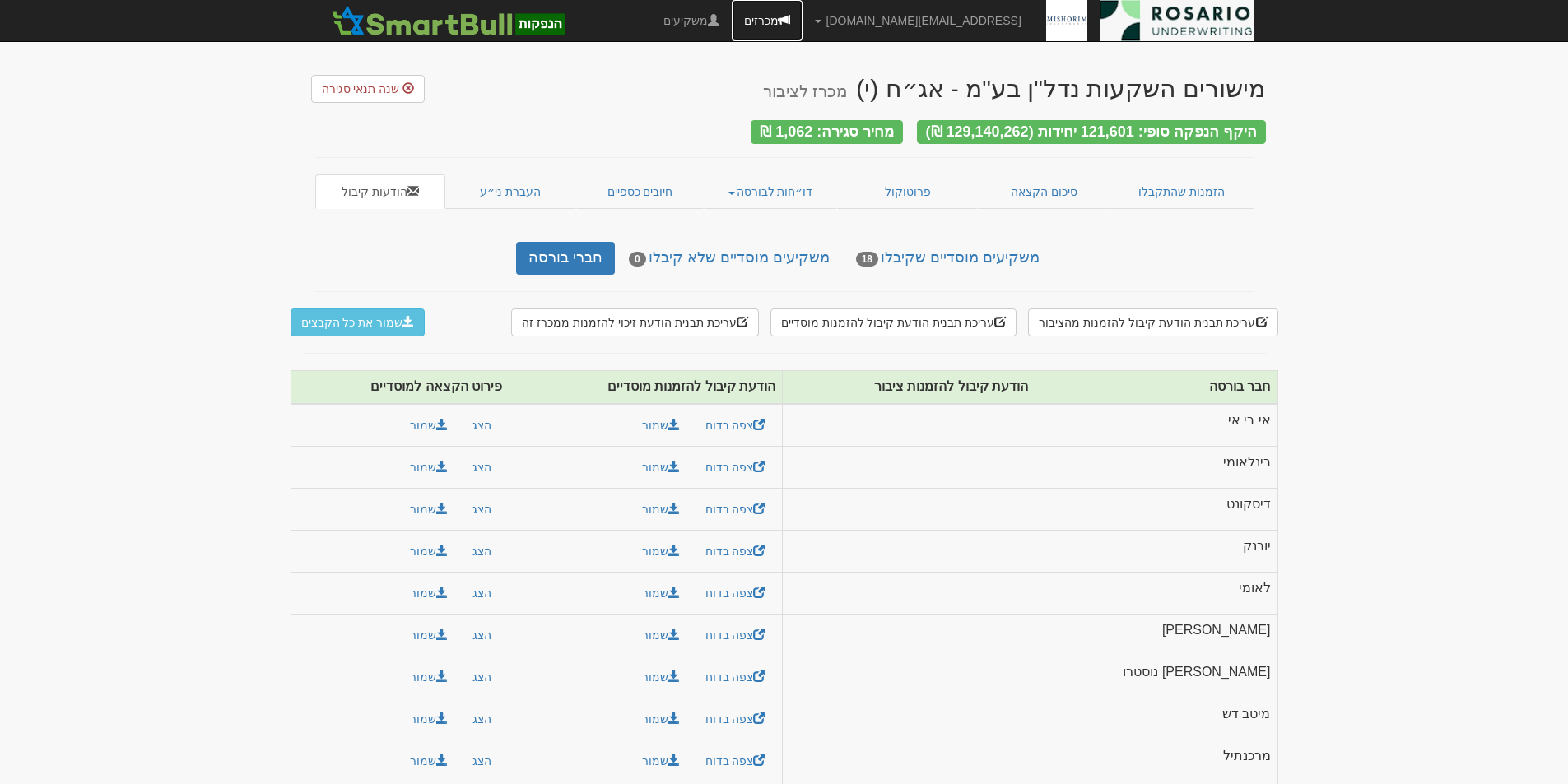
click at [802, 13] on link "מכרזים" at bounding box center [767, 20] width 71 height 41
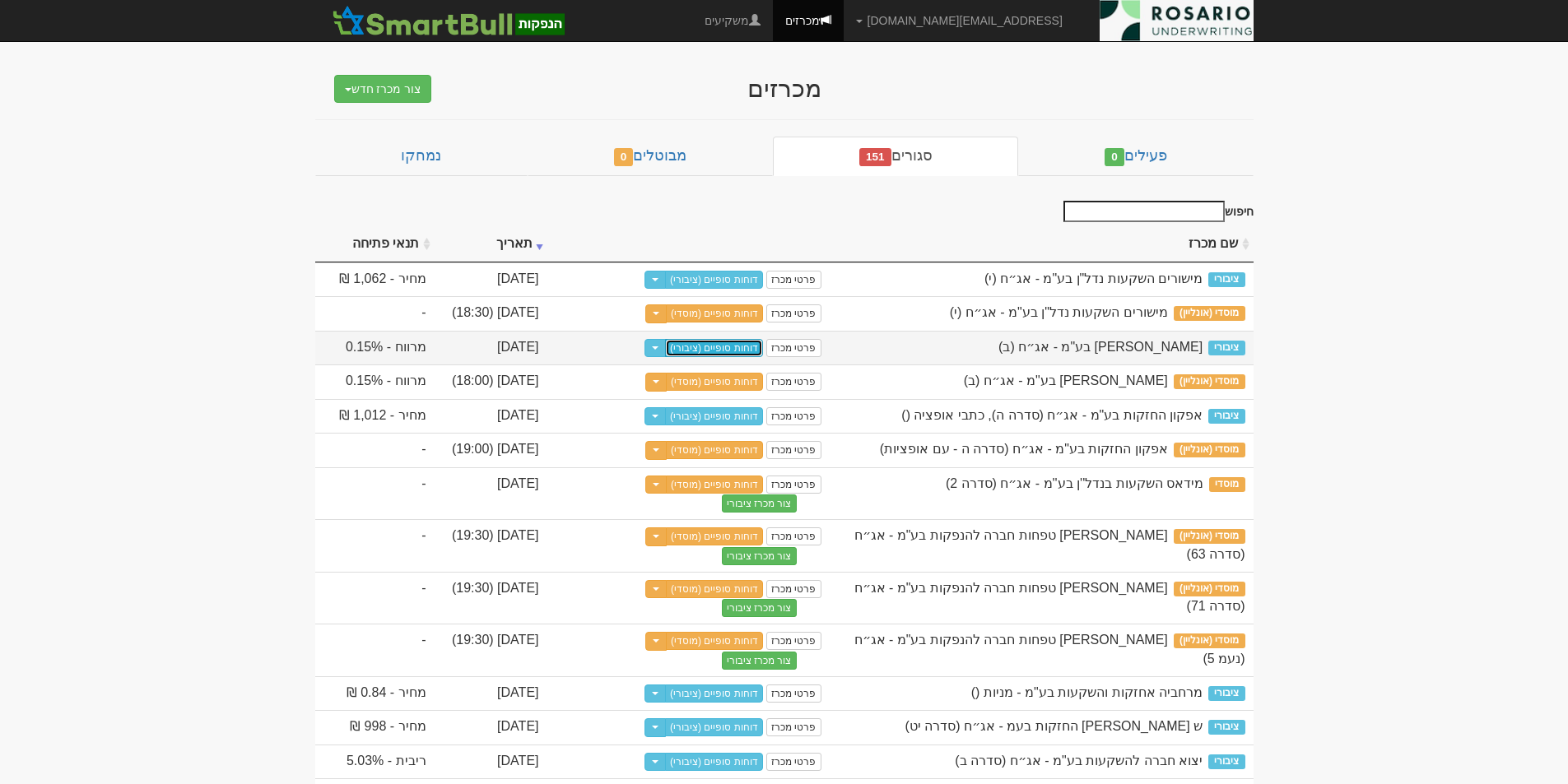
click at [710, 357] on link "דוחות סופיים (ציבורי)" at bounding box center [714, 348] width 98 height 18
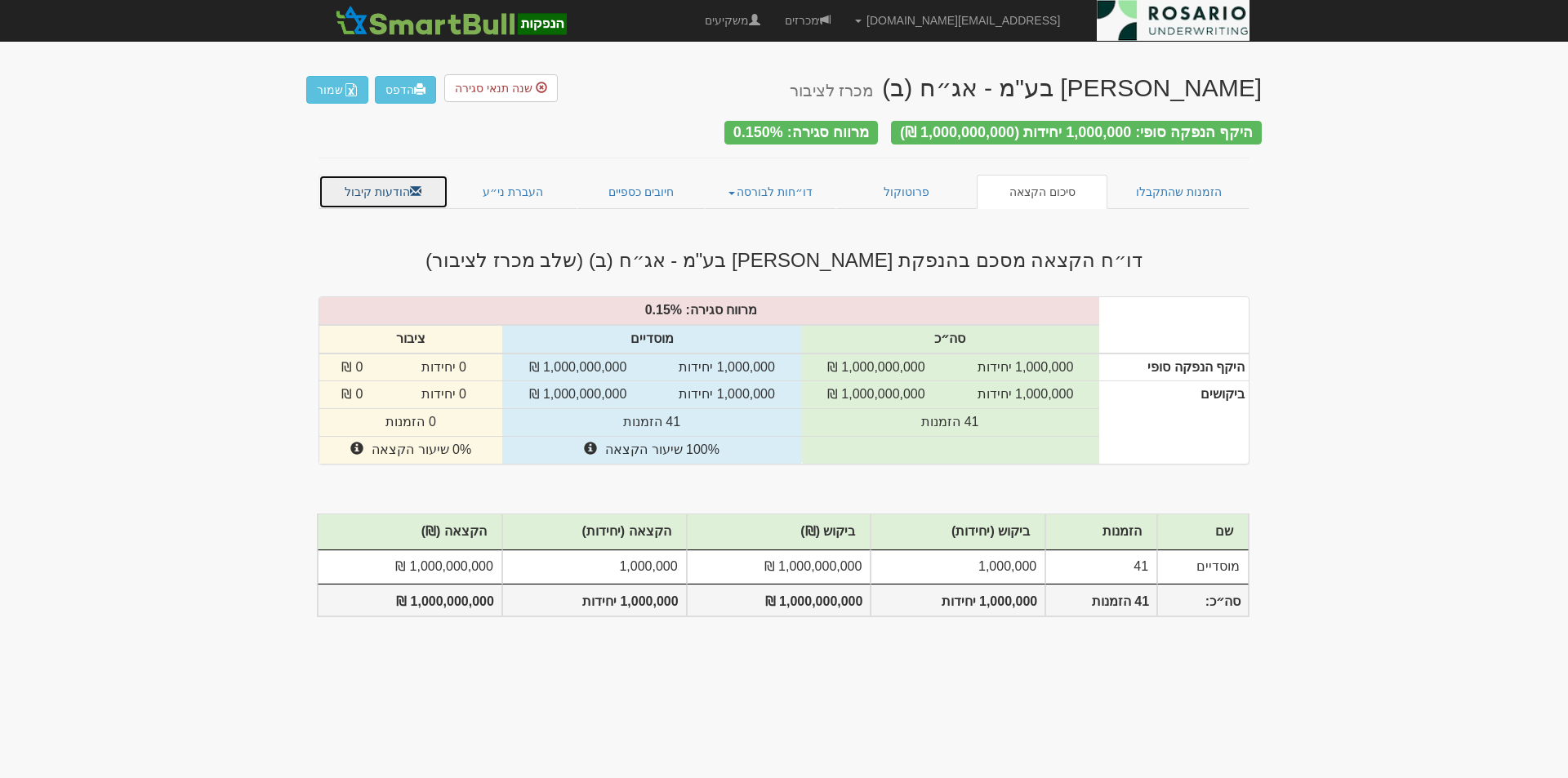
click at [397, 185] on link "הודעות קיבול" at bounding box center [383, 192] width 130 height 34
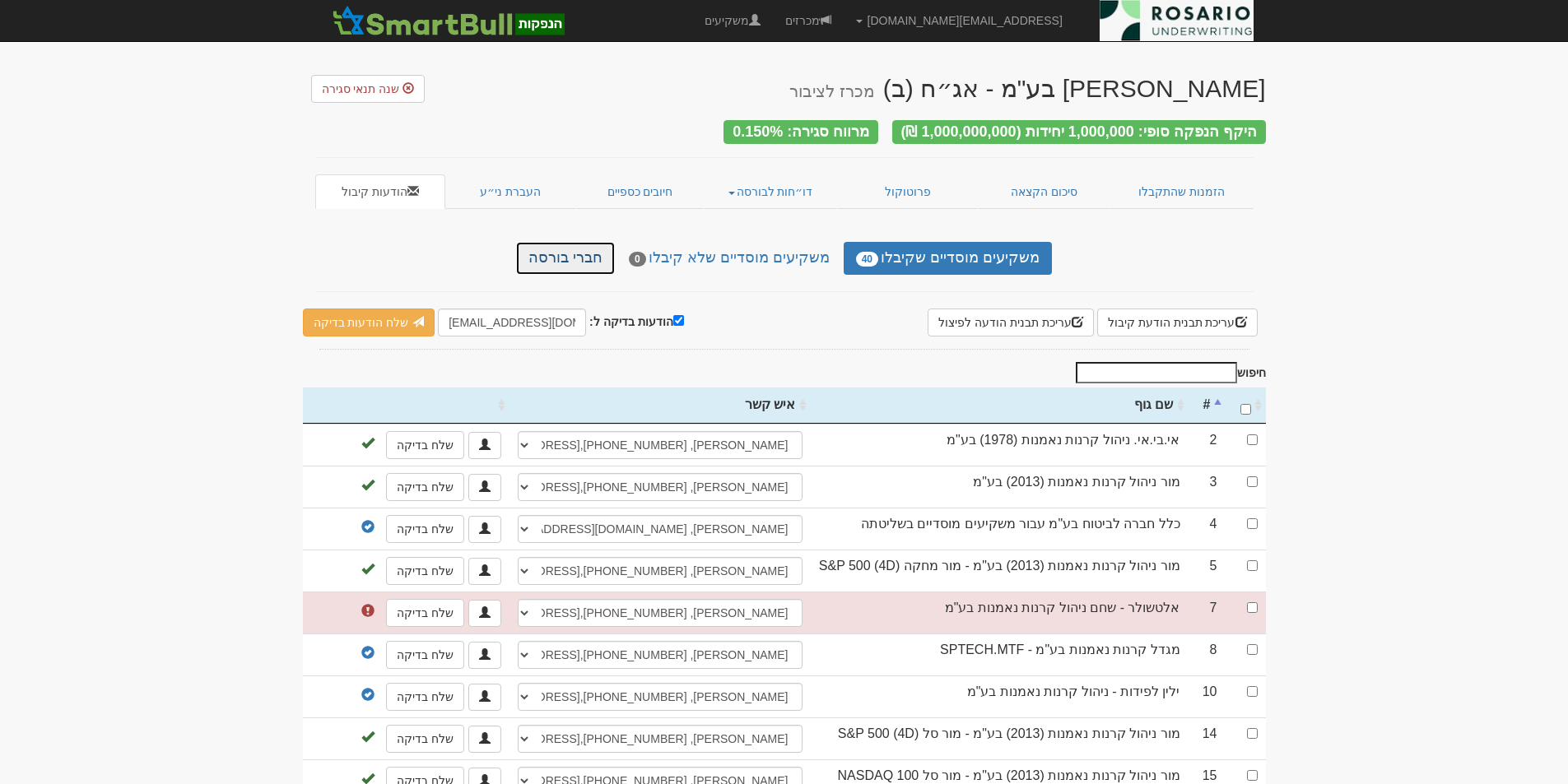
click at [599, 252] on link "חברי בורסה" at bounding box center [565, 258] width 99 height 33
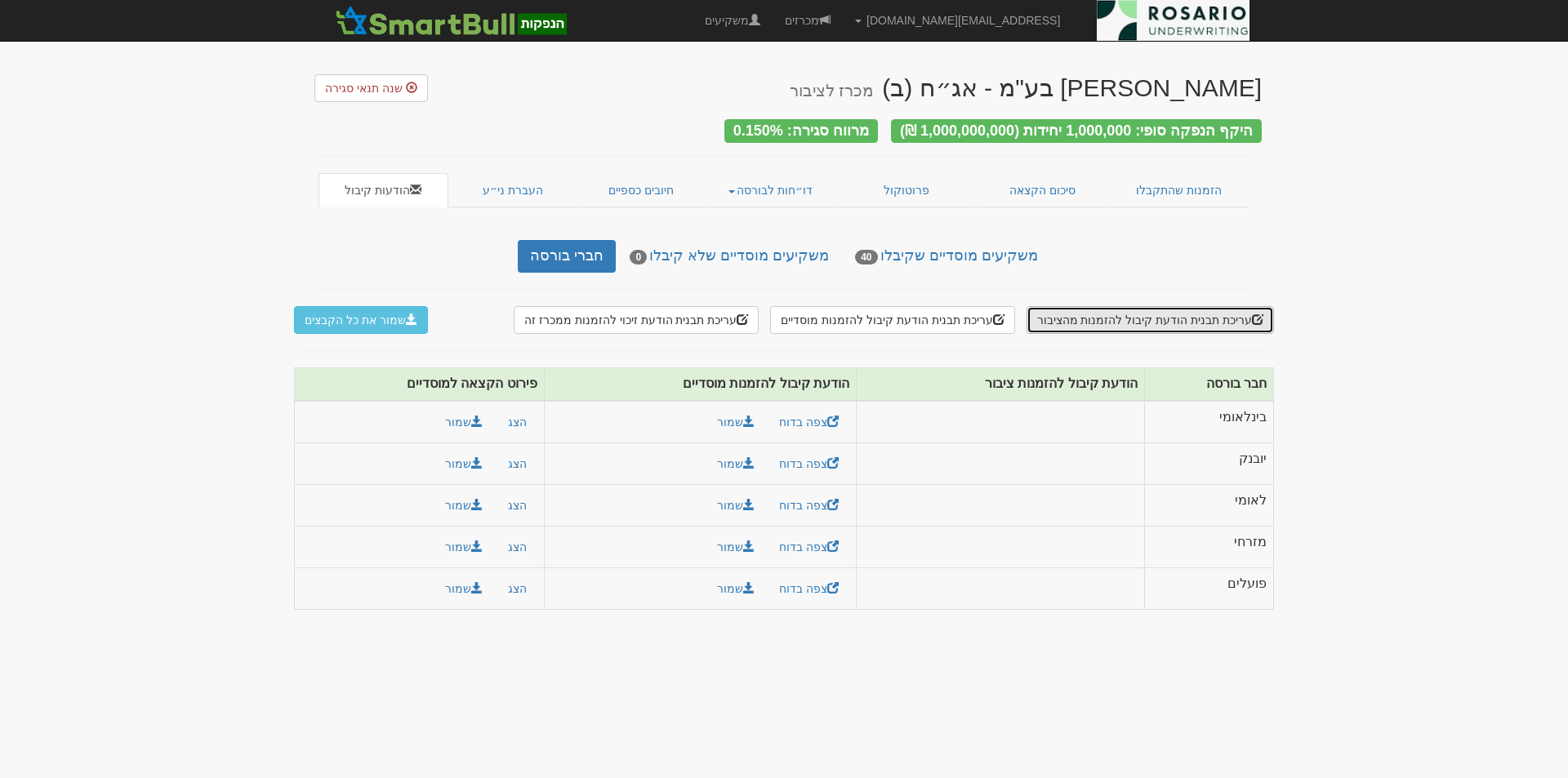
click at [1183, 312] on button "עריכת תבנית הודעת קיבול להזמנות מהציבור" at bounding box center [1151, 320] width 247 height 28
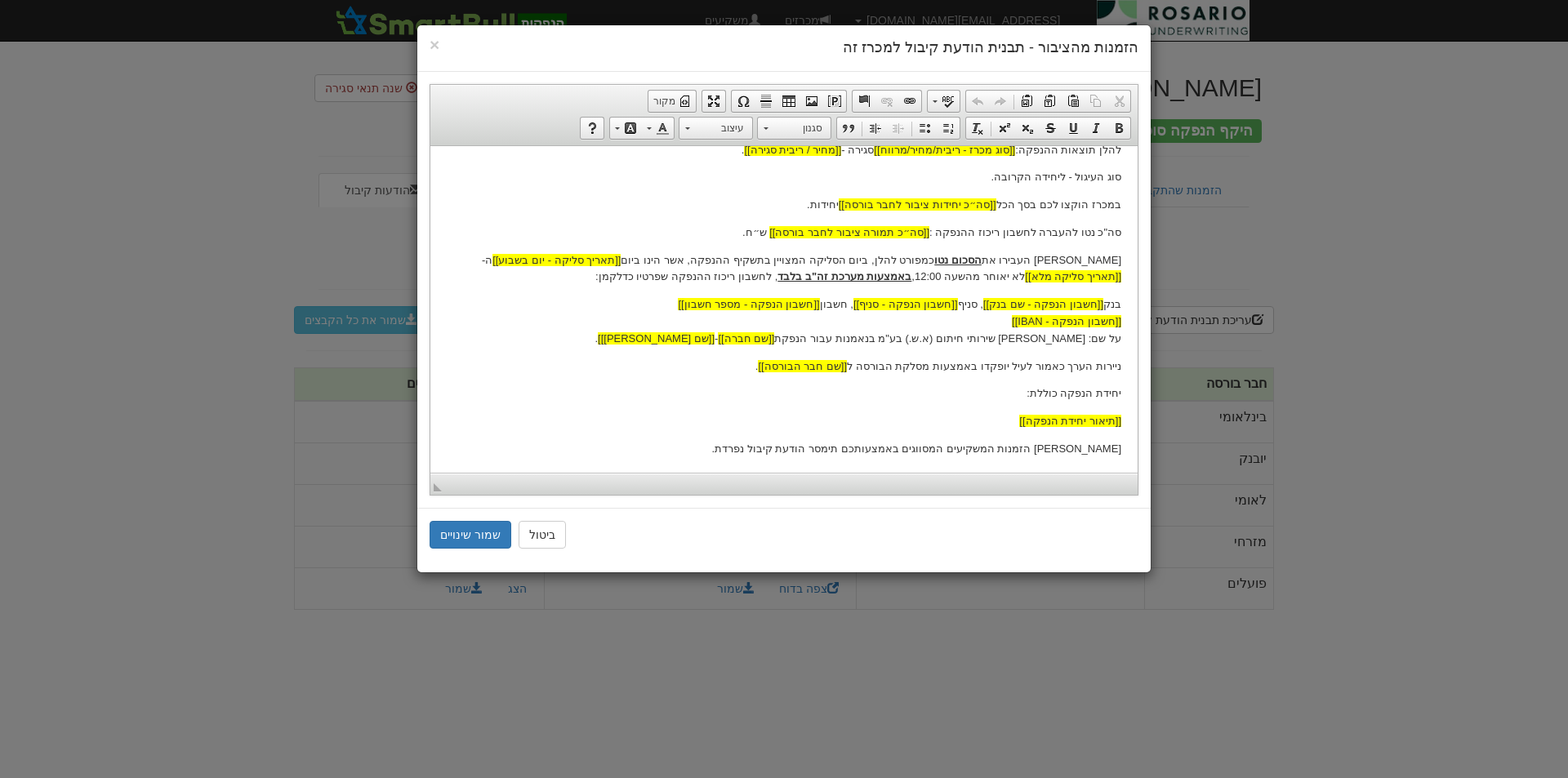
scroll to position [347, 0]
click at [438, 39] on span "×" at bounding box center [434, 44] width 10 height 19
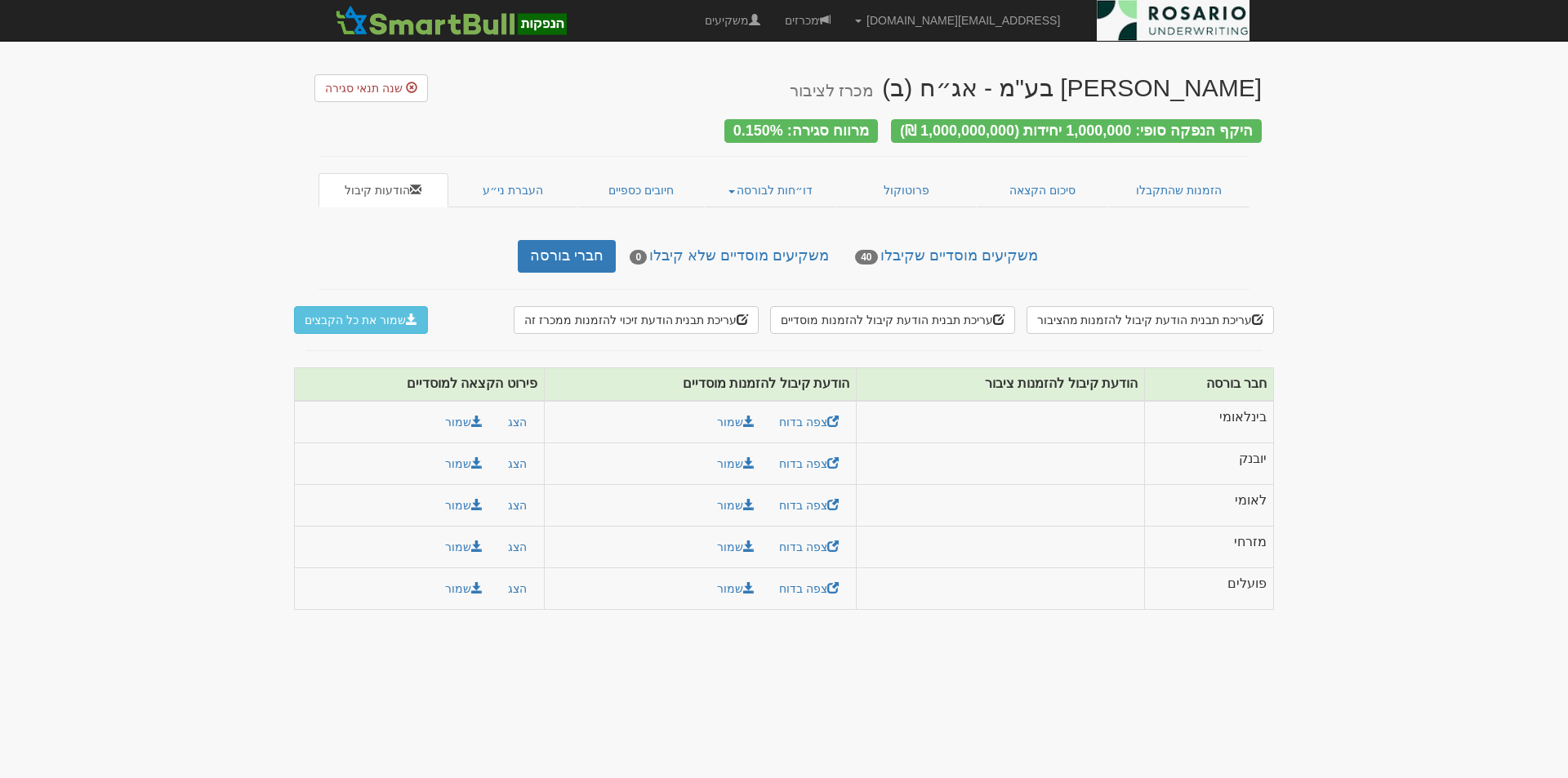
scroll to position [0, 0]
click at [940, 316] on button "עריכת תבנית הודעת קיבול להזמנות מוסדיים" at bounding box center [892, 320] width 244 height 28
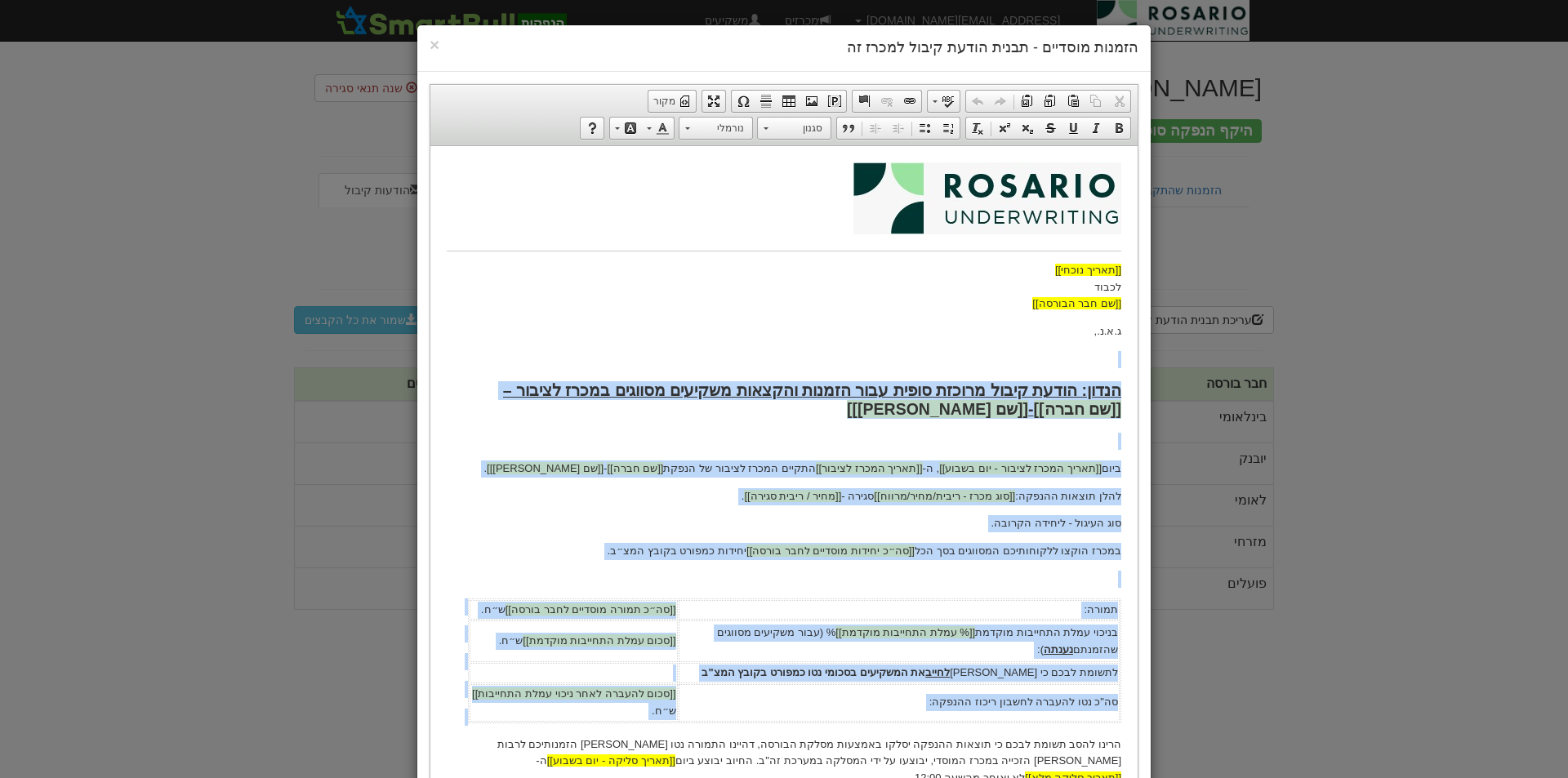
drag, startPoint x: 1122, startPoint y: 315, endPoint x: 711, endPoint y: 335, distance: 411.5
click at [701, 331] on html "[[תאריך נוכחי]] לכבוד [[שם חבר הבורסה]] ג.א.נ., הנדון: הודעת קיבול מרוכזת סופית…" at bounding box center [784, 601] width 708 height 912
click at [949, 335] on p "ג.א.נ.," at bounding box center [784, 331] width 674 height 17
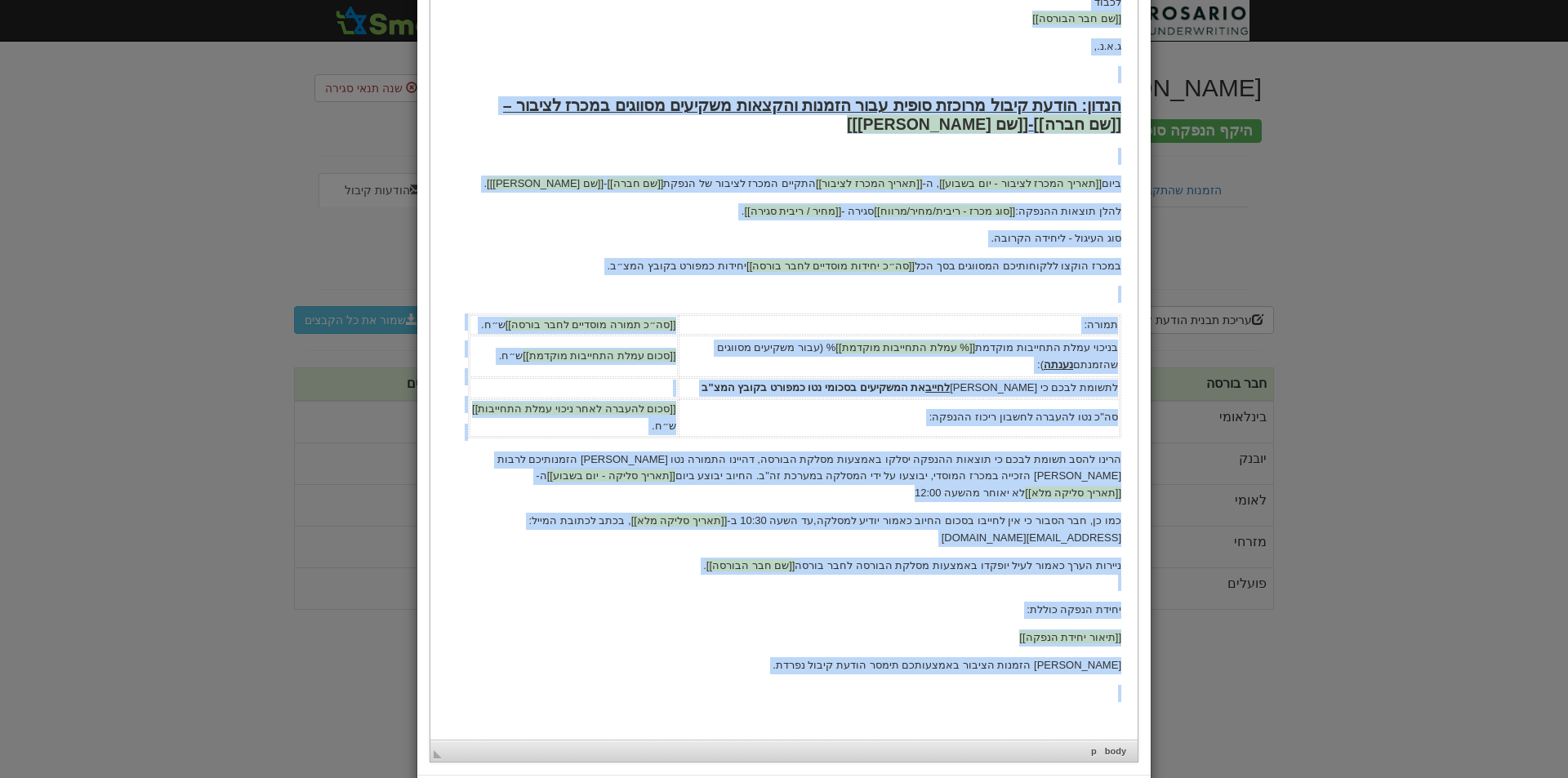
scroll to position [371, 0]
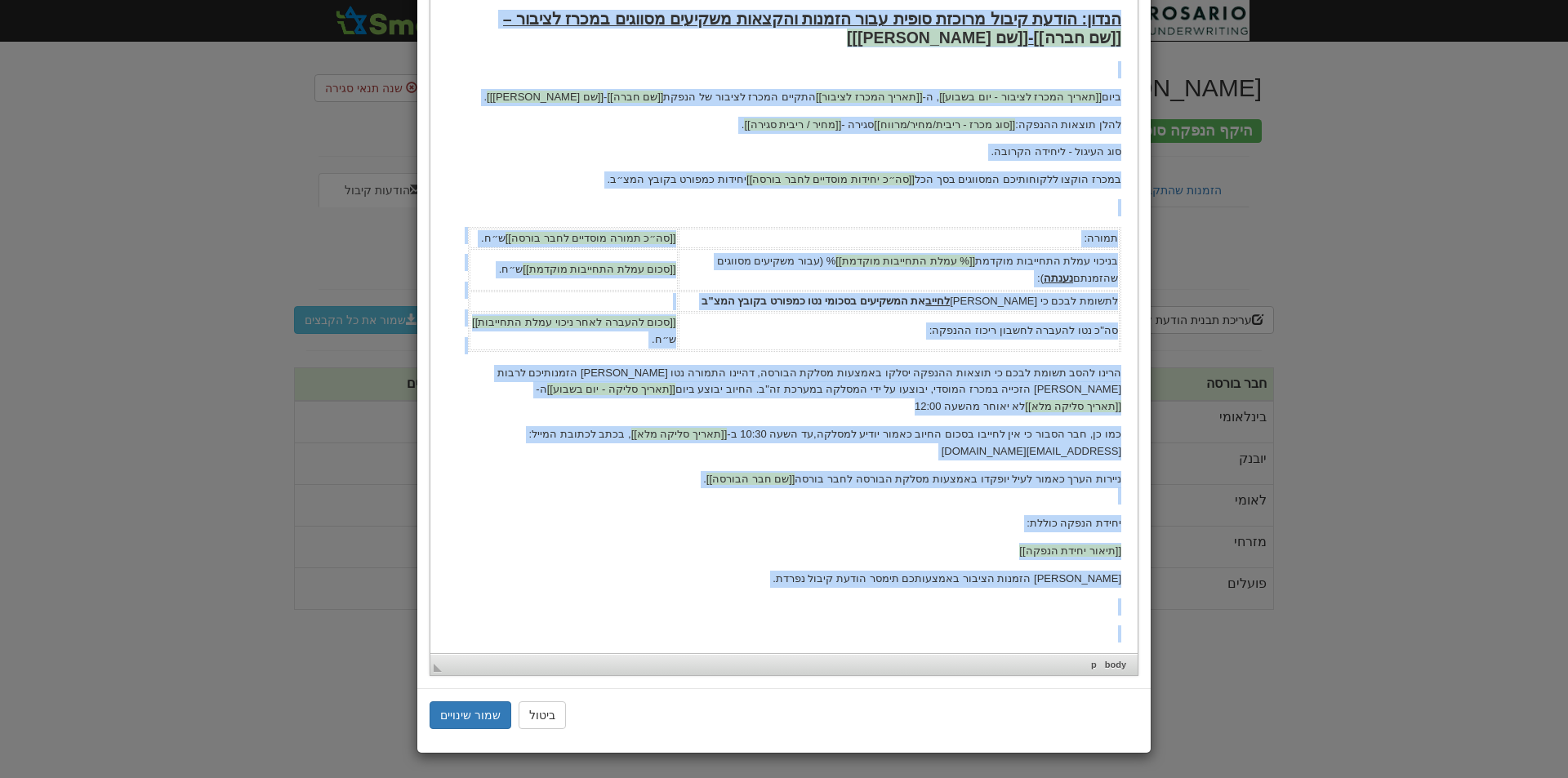
drag, startPoint x: 1046, startPoint y: -100, endPoint x: 1174, endPoint y: 429, distance: 544.3
click at [742, 647] on html "[[תאריך נוכחי]] לכבוד [[שם חבר הבורסה]] ג.א.נ., הנדון: הודעת קיבול מרוכזת סופית…" at bounding box center [784, 231] width 708 height 912
copy body "[[תאריך נוכחי]] לכבוד [[שם חבר הבורסה]] ג.א.נ., הנדון: הודעת קיבול מרוכזת סופית…"
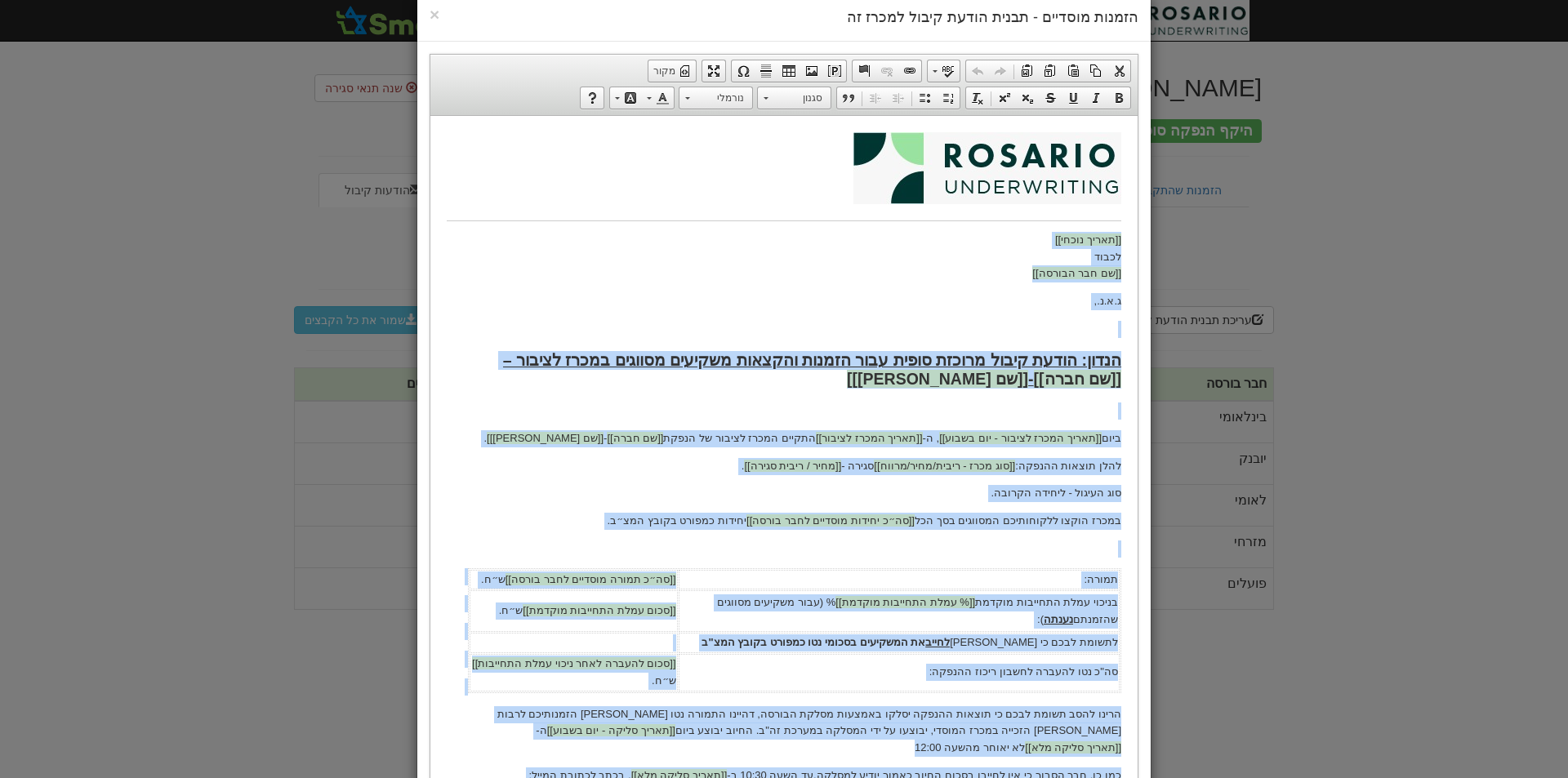
scroll to position [0, 0]
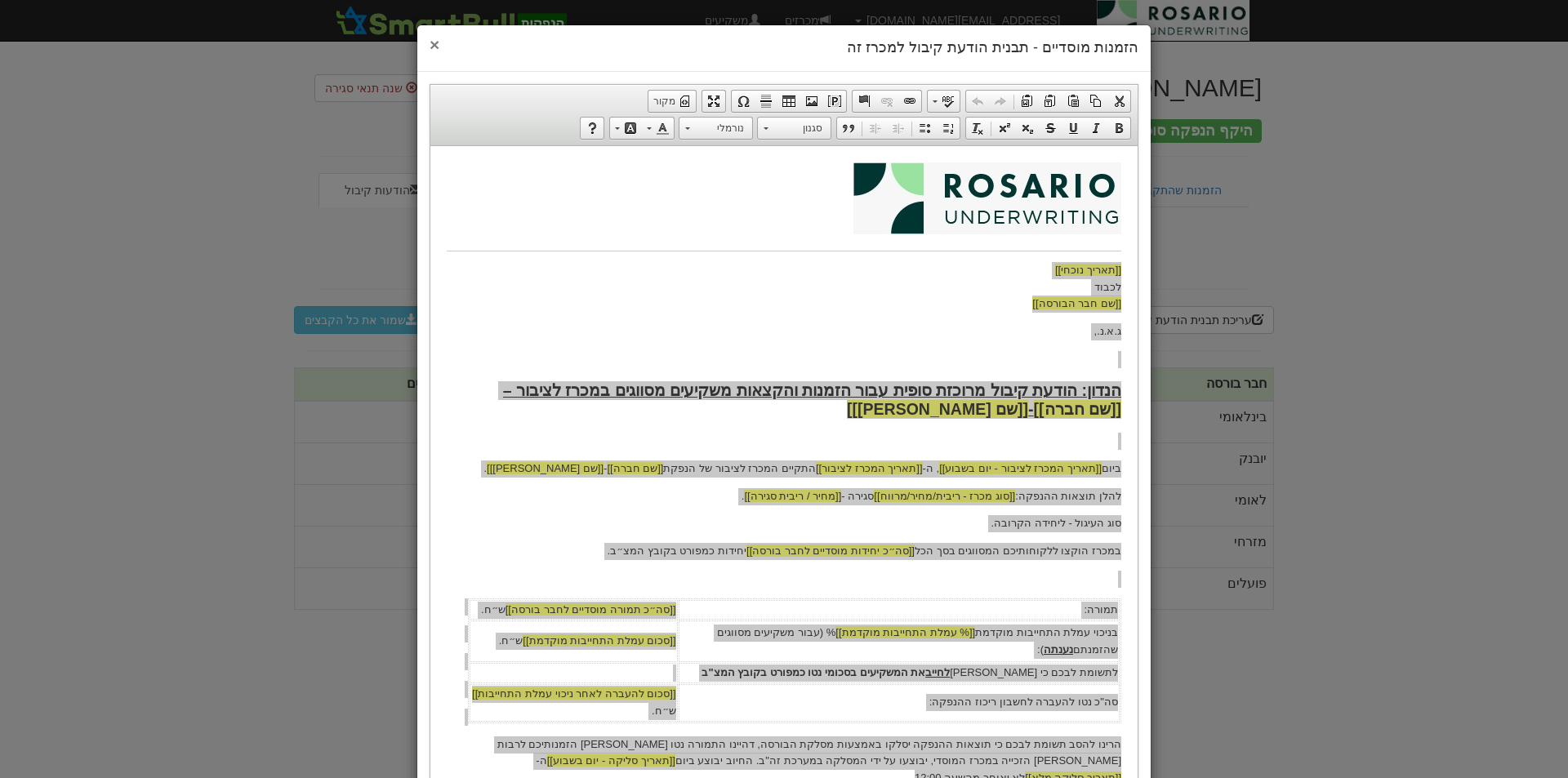
click at [439, 45] on span "×" at bounding box center [434, 44] width 10 height 19
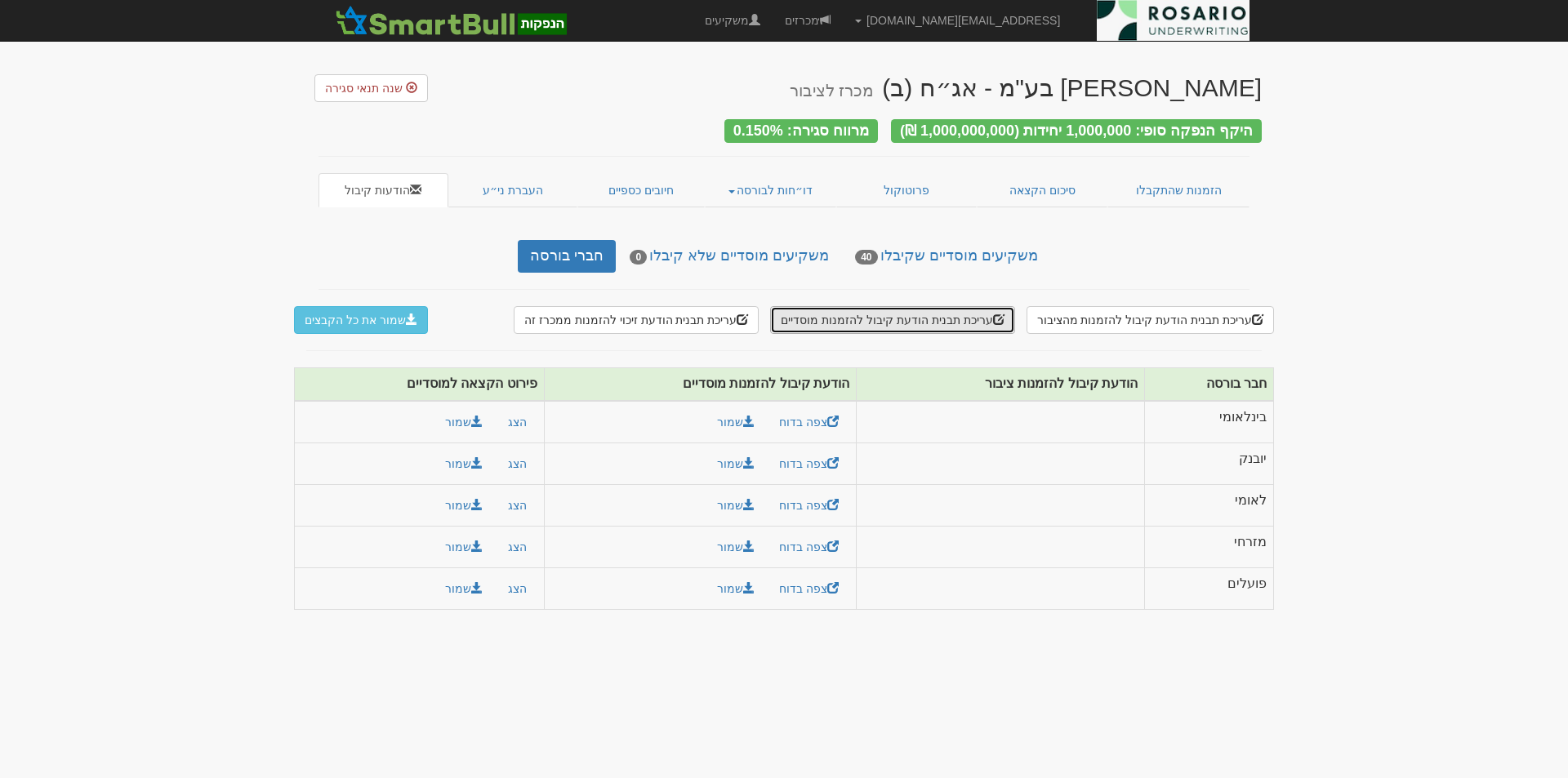
click at [991, 310] on button "עריכת תבנית הודעת קיבול להזמנות מוסדיים" at bounding box center [892, 320] width 244 height 28
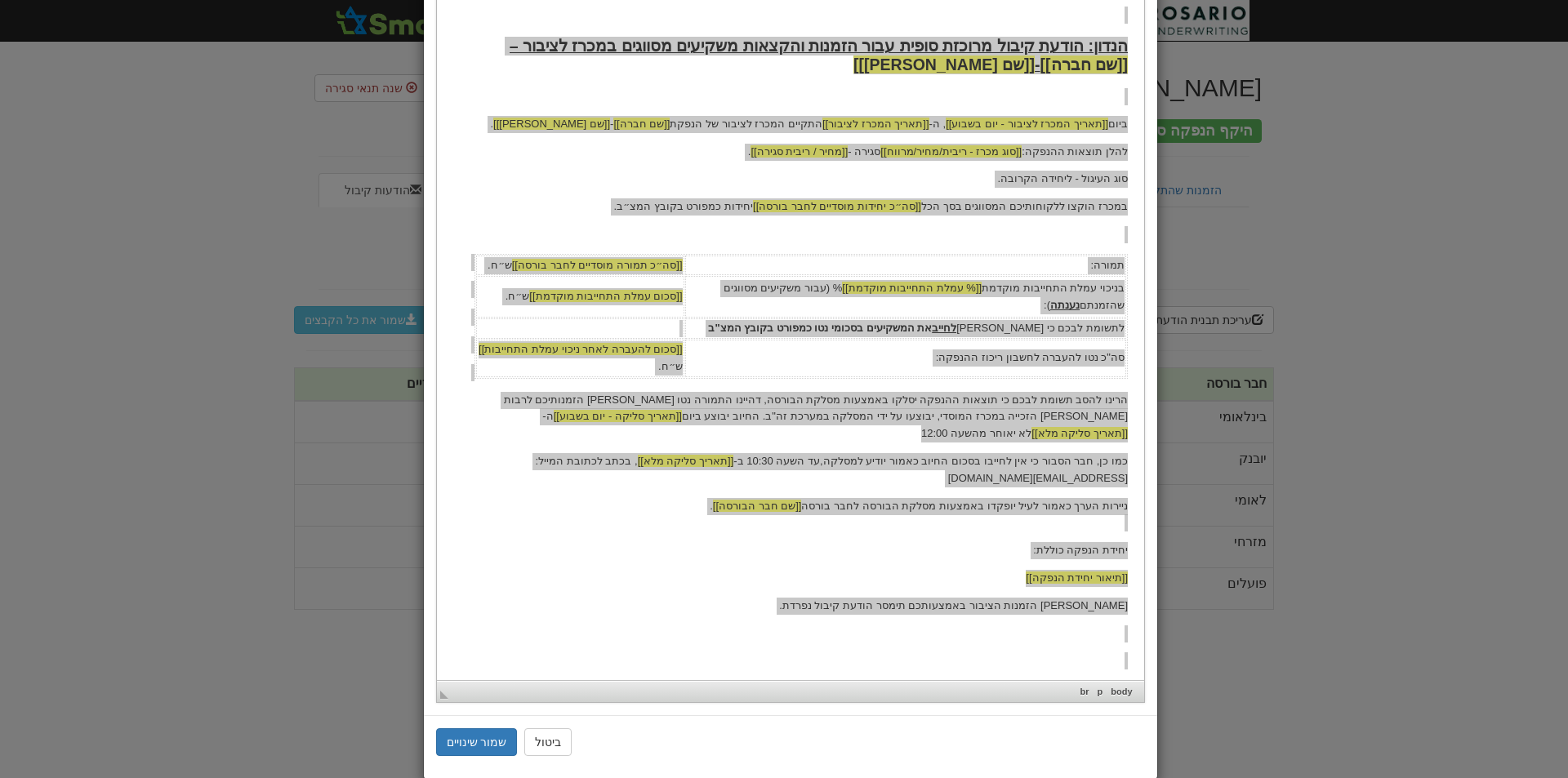
scroll to position [371, 0]
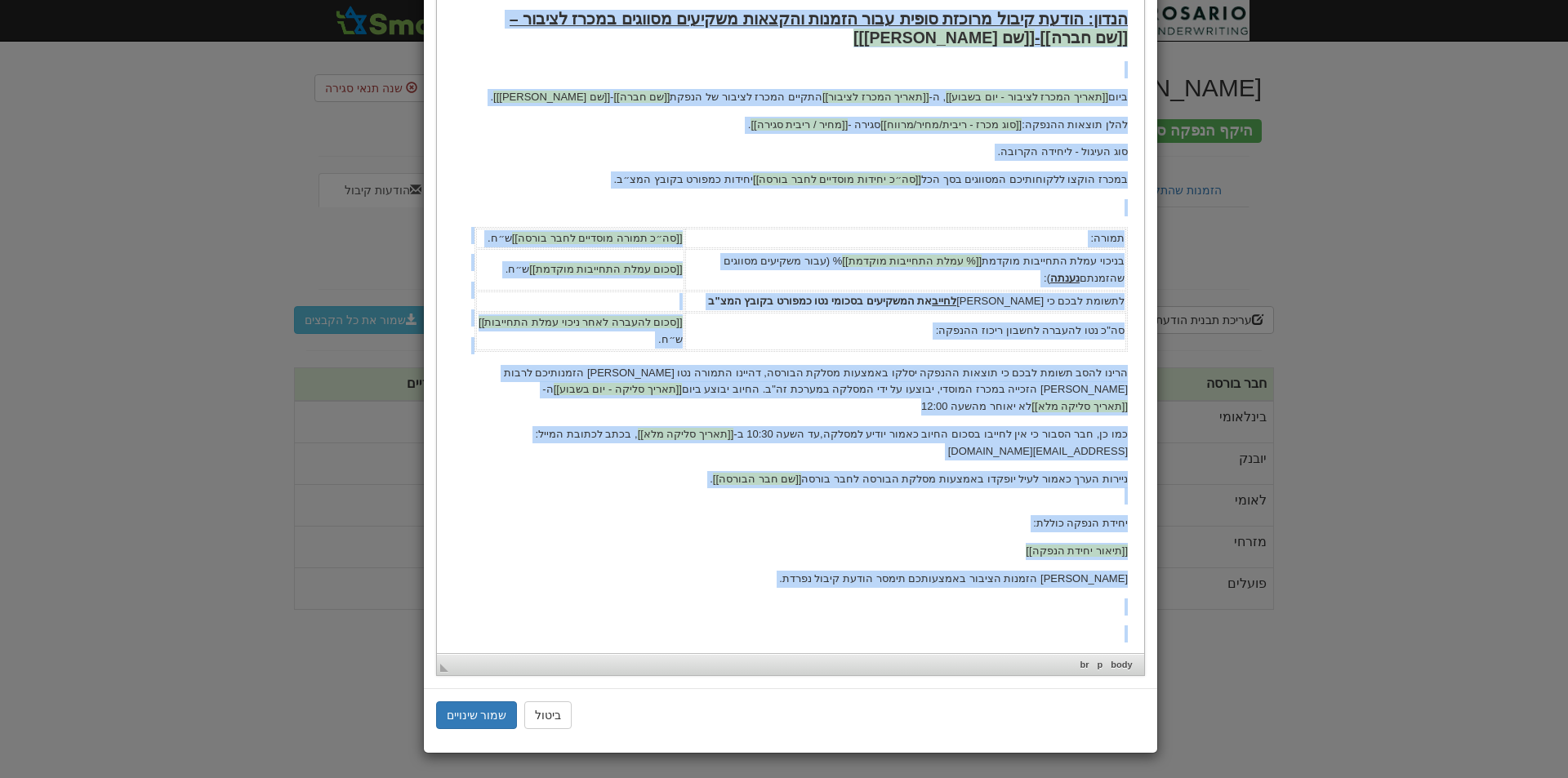
click at [1018, 221] on body "[[תאריך נוכחי]] לכבוד [[שם חבר הבורסה]] ג.א.נ., הנדון: הודעת קיבול מרוכזת סופית…" at bounding box center [790, 231] width 674 height 880
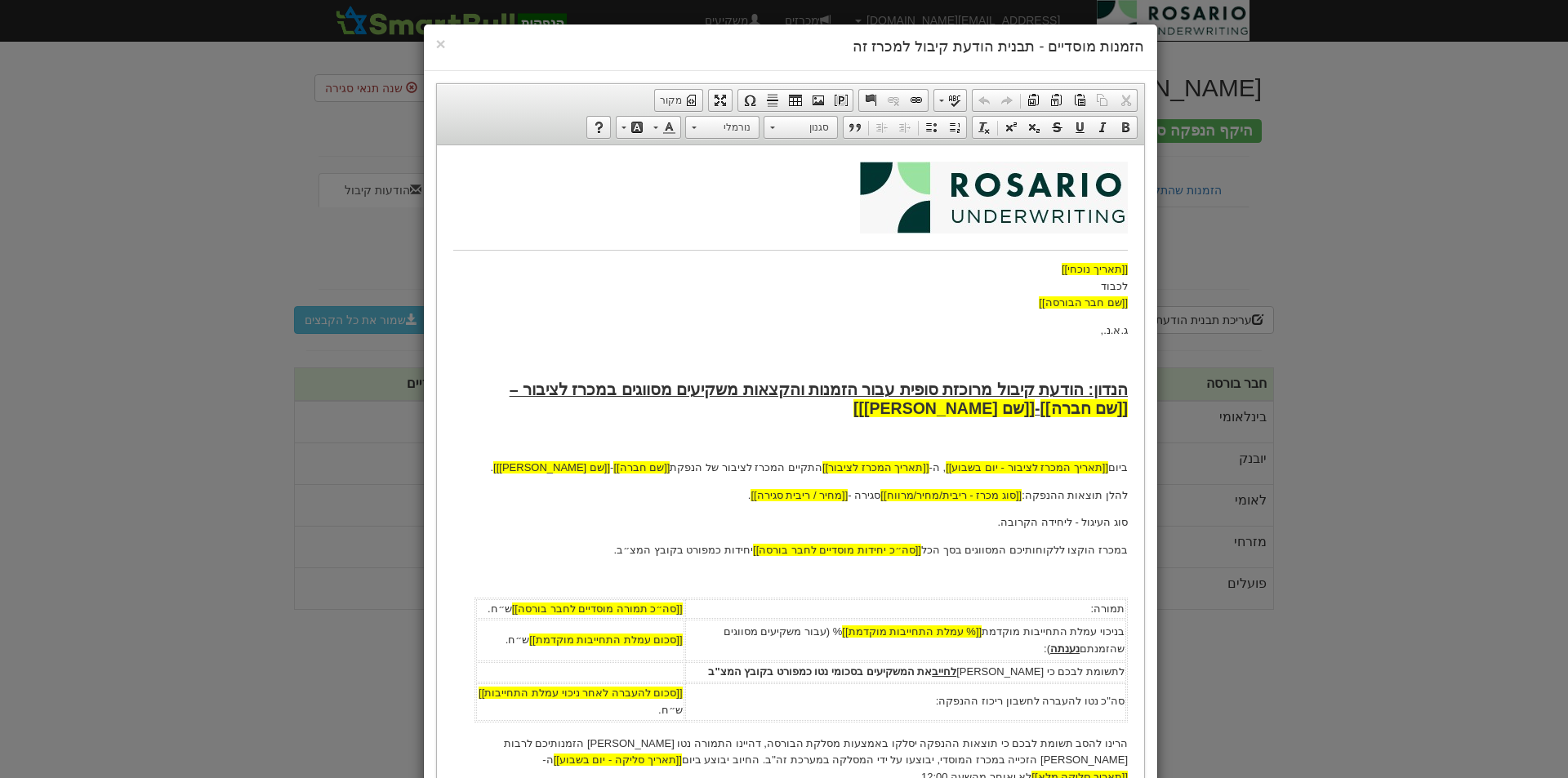
scroll to position [0, 0]
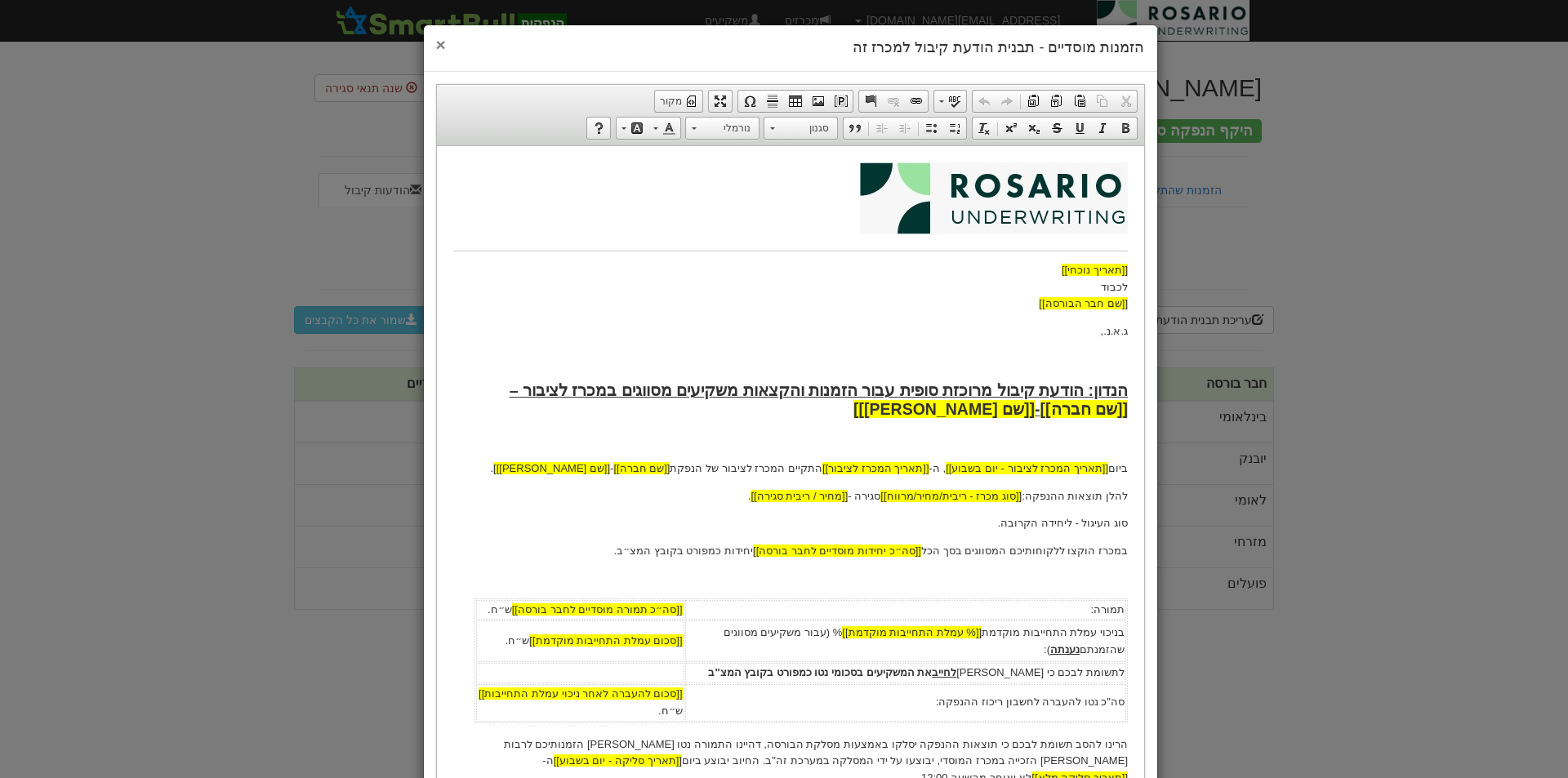
click at [443, 39] on span "×" at bounding box center [441, 44] width 10 height 19
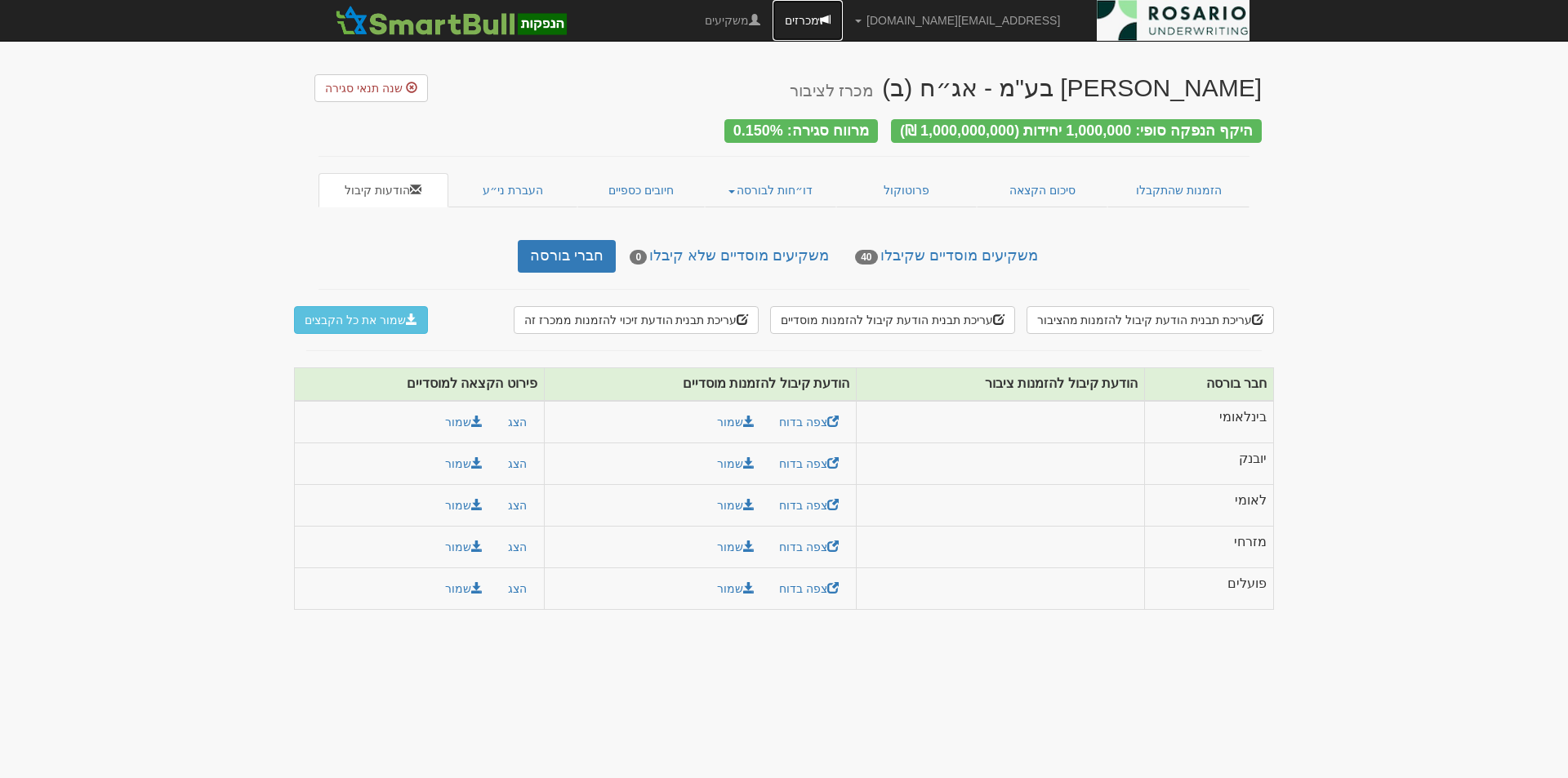
click at [843, 18] on link "מכרזים" at bounding box center [808, 20] width 70 height 41
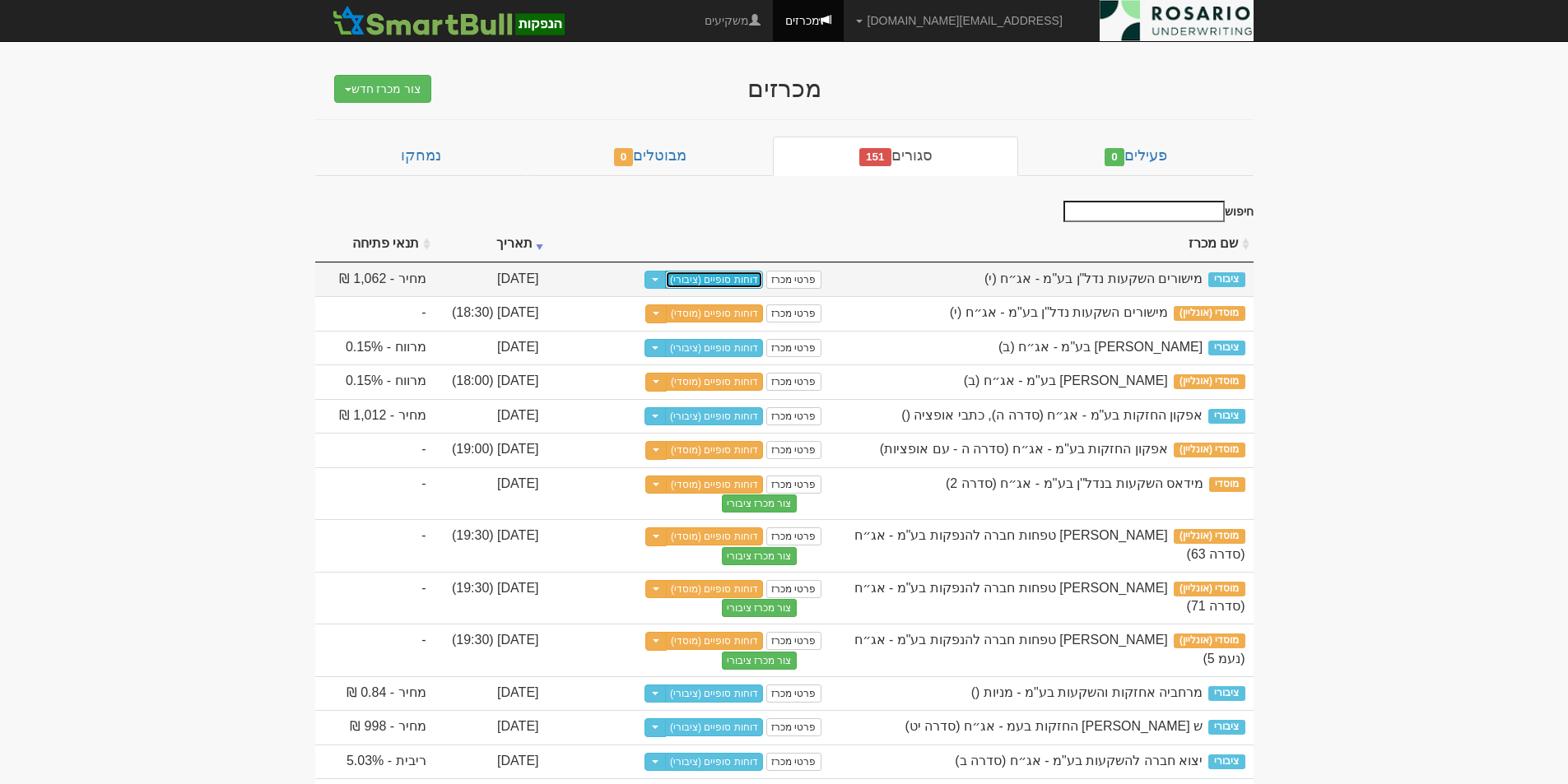
click at [725, 275] on link "דוחות סופיים (ציבורי)" at bounding box center [714, 280] width 98 height 18
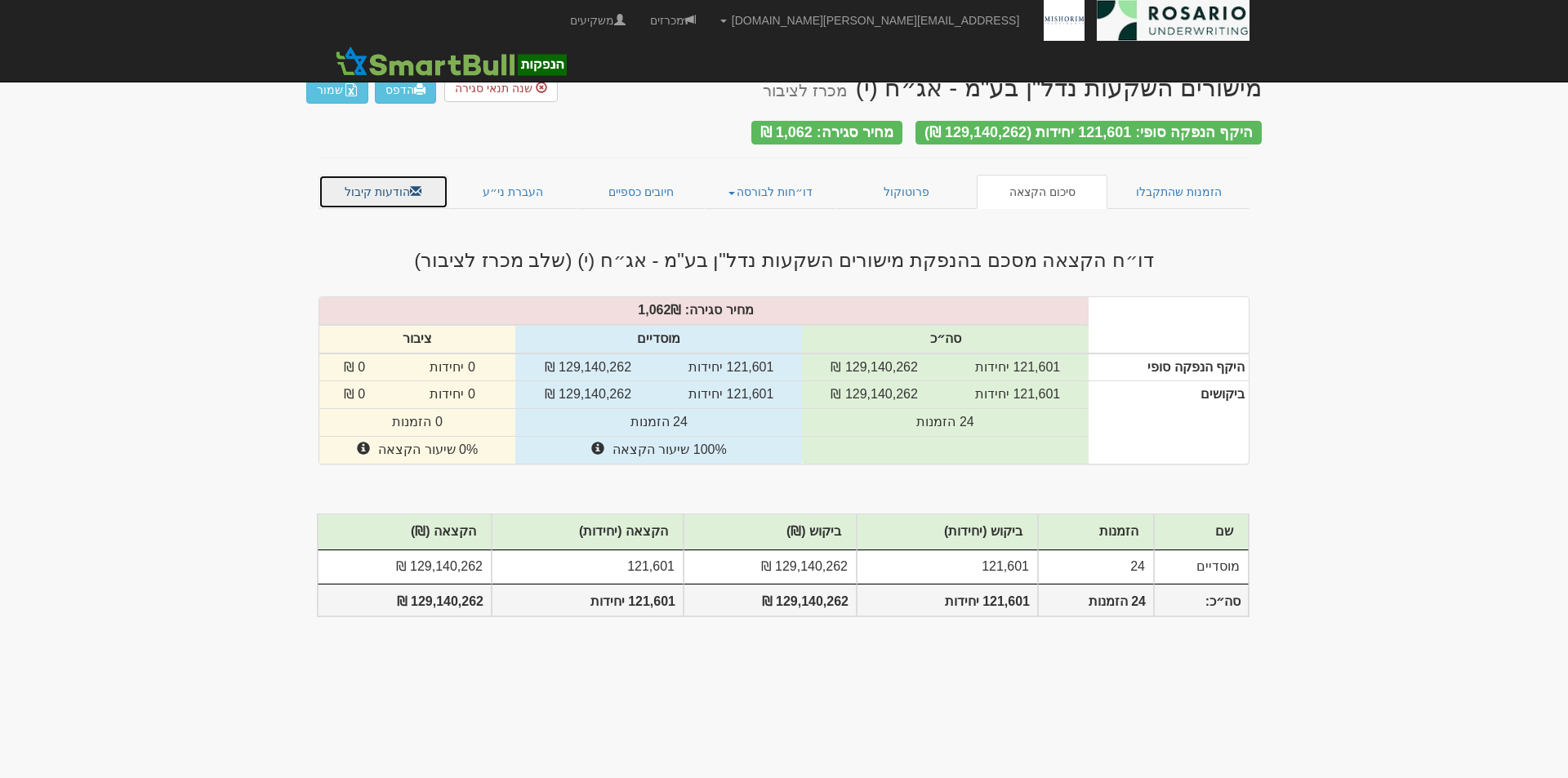
click at [386, 181] on link "הודעות קיבול" at bounding box center [383, 192] width 130 height 34
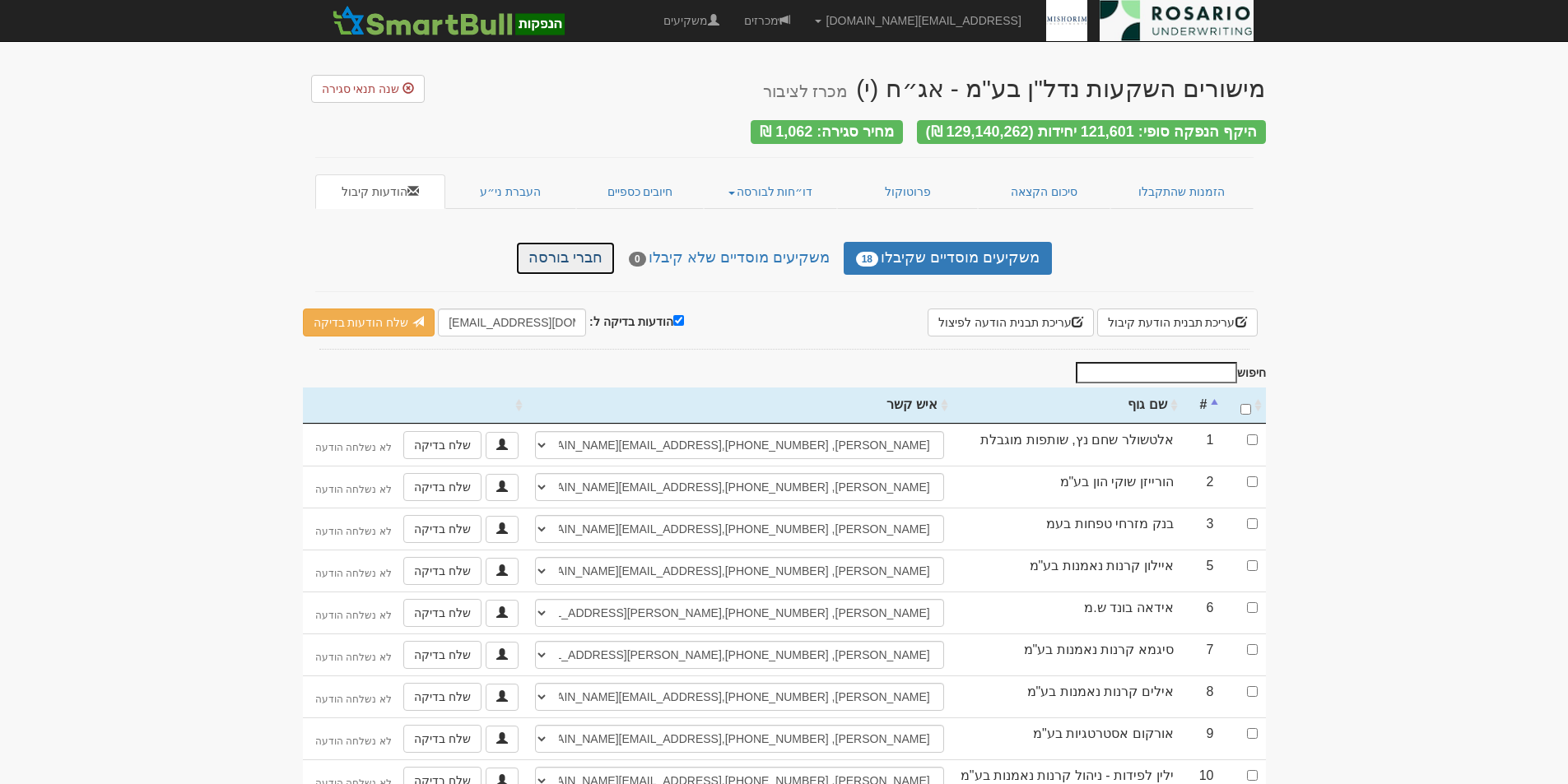
click at [590, 250] on link "חברי בורסה" at bounding box center [565, 258] width 99 height 33
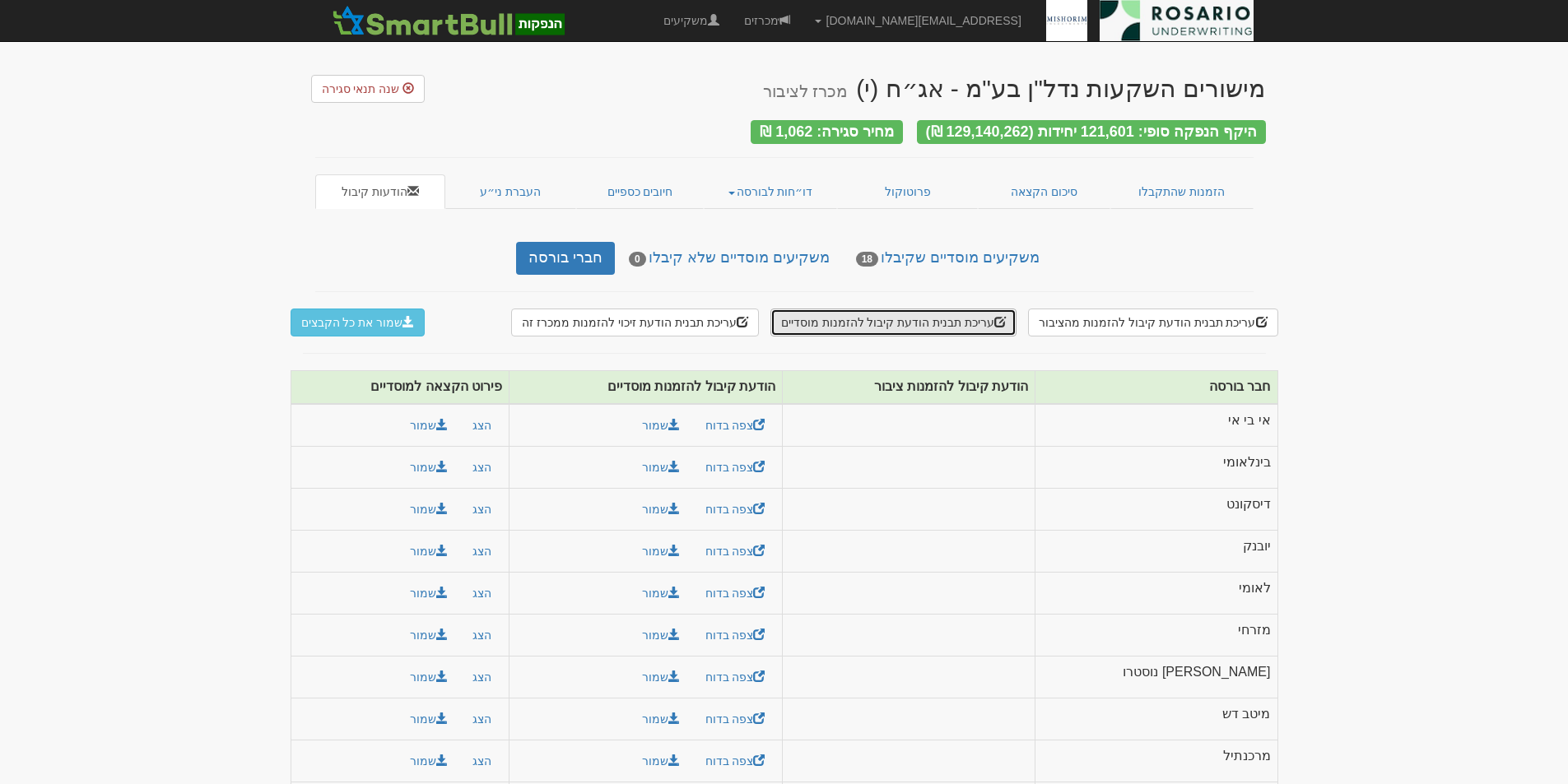
click at [920, 317] on button "עריכת תבנית הודעת קיבול להזמנות מוסדיים" at bounding box center [893, 323] width 246 height 28
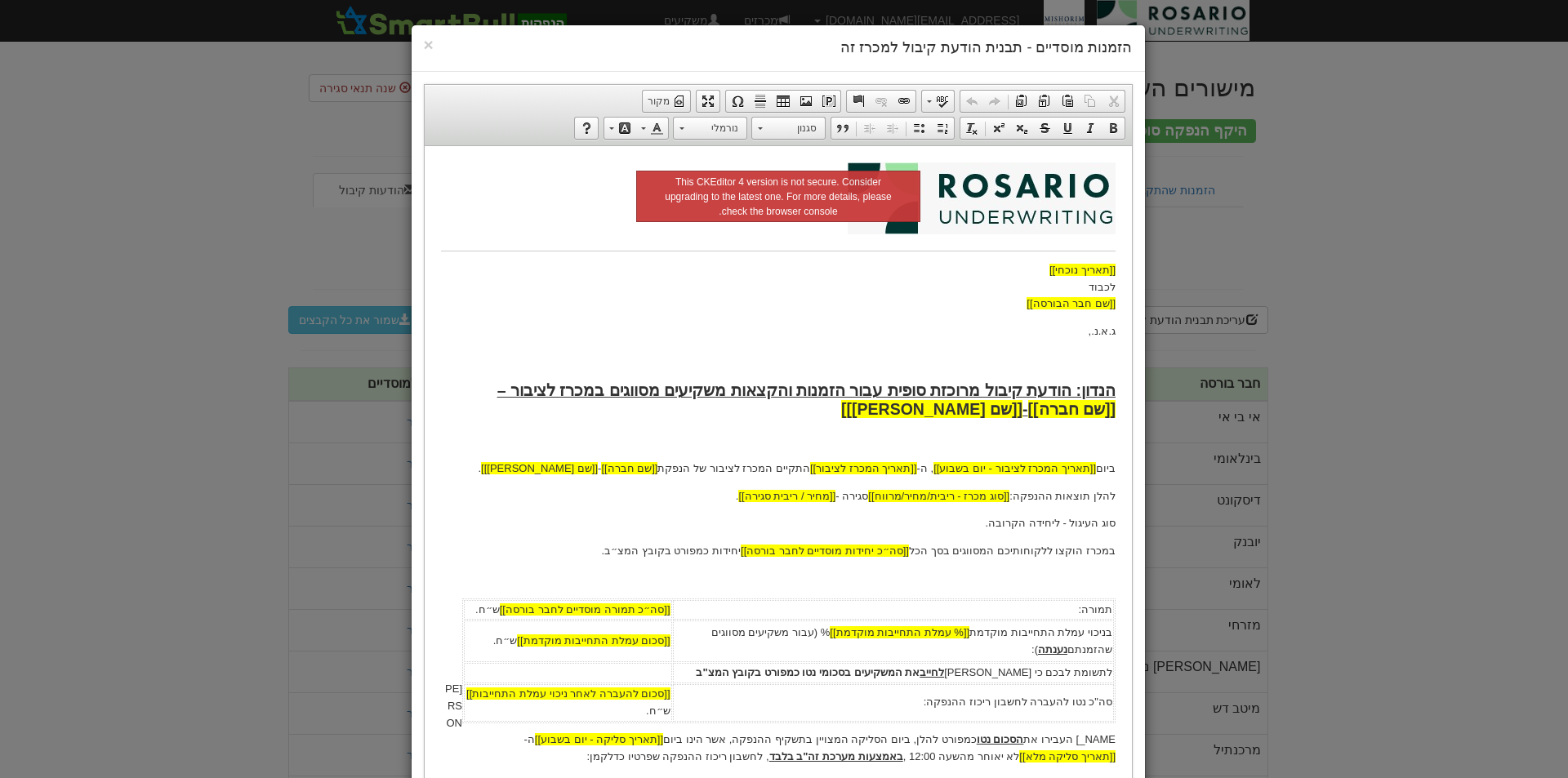
drag, startPoint x: 738, startPoint y: 270, endPoint x: 753, endPoint y: 266, distance: 15.5
click at [753, 266] on body "[[תאריך נוכחי]] לכבוד [[שם חבר הבורסה]] ג.א.נ., הנדון: הודעת קיבול מרוכזת סופית…" at bounding box center [777, 599] width 674 height 875
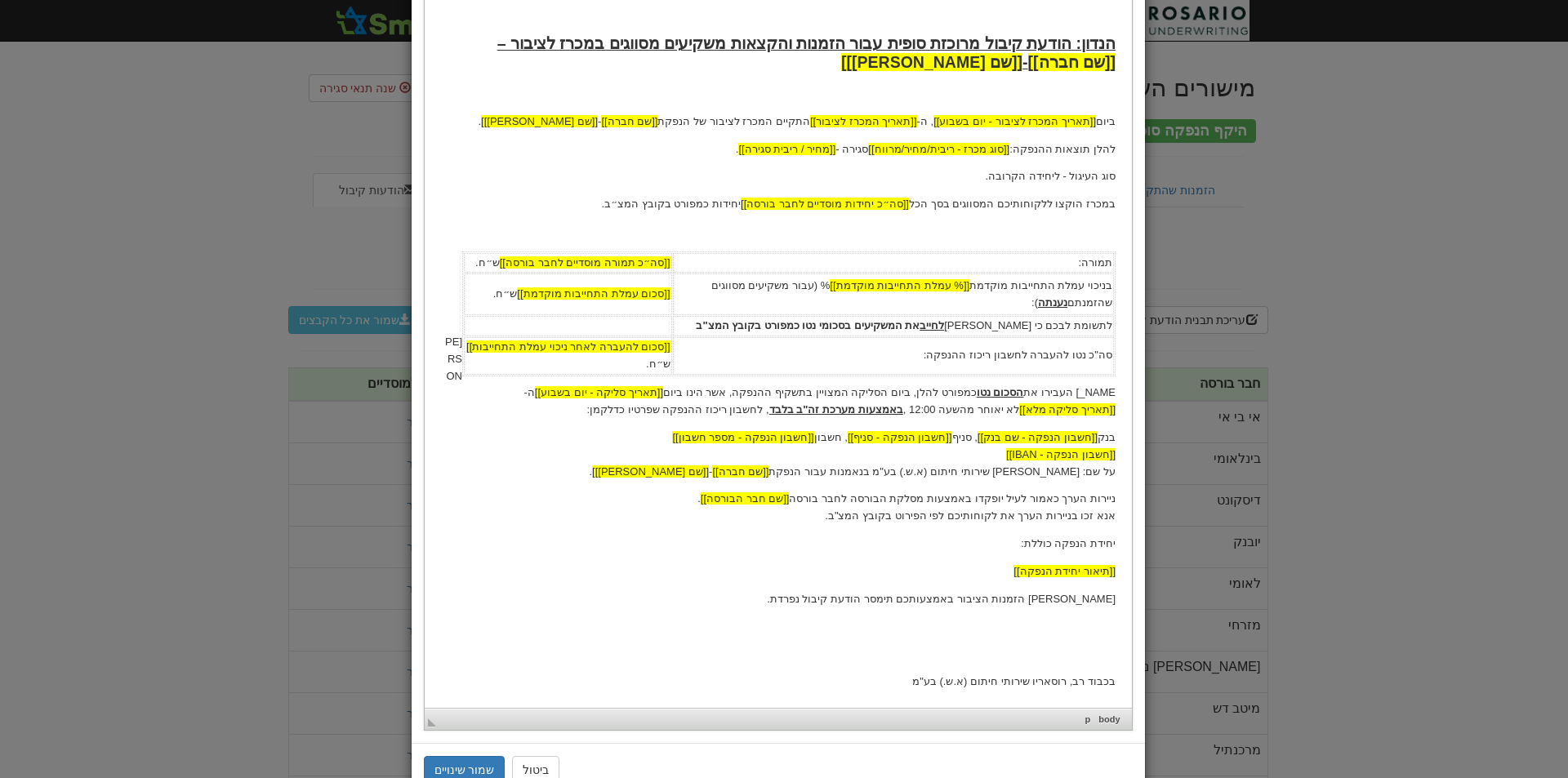
scroll to position [402, 0]
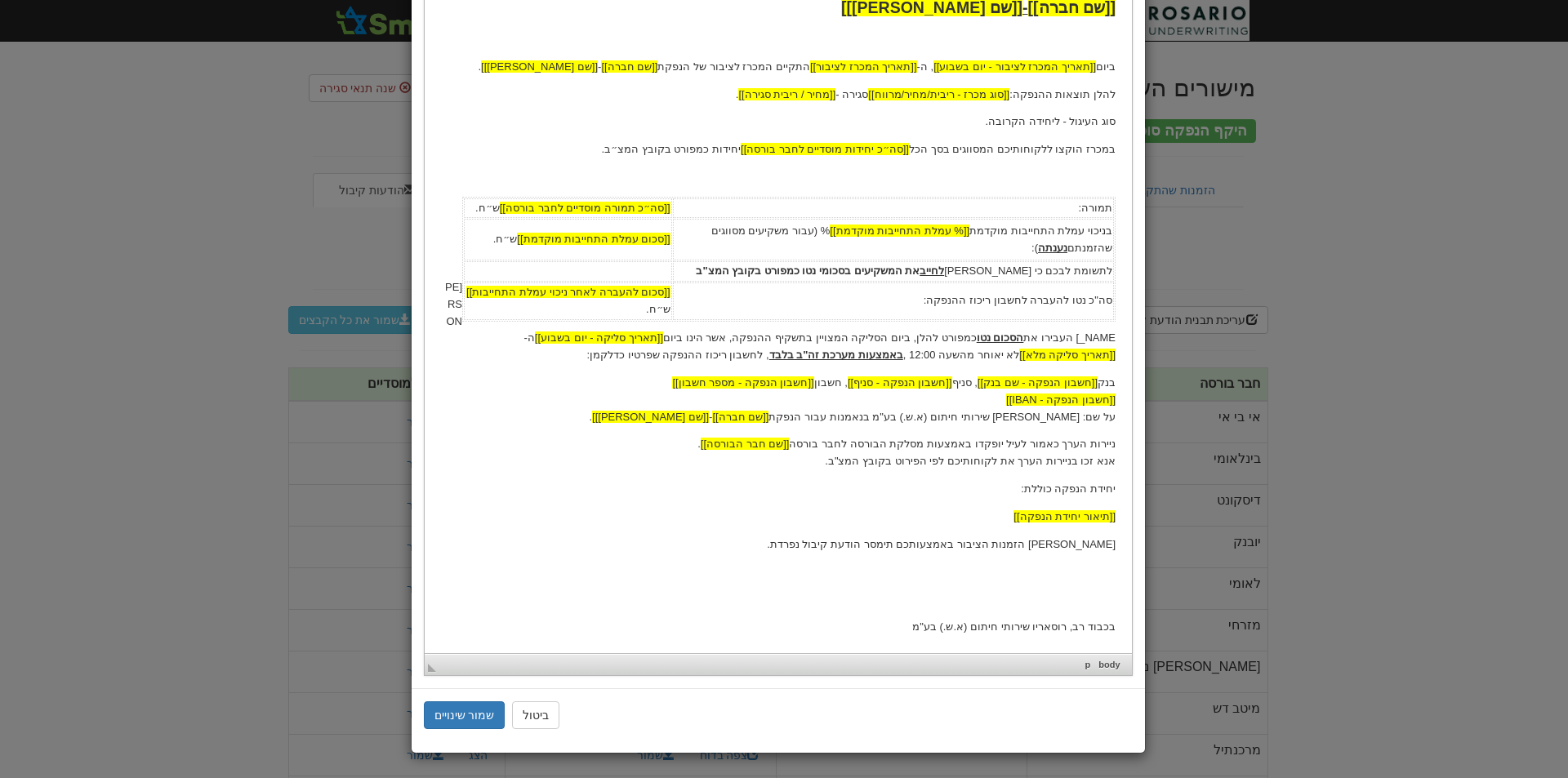
click at [996, 406] on p "בנק [[חשבון הנפקה - שם בנק]] , סניף [[חשבון הנפקה - סניף]] , חשבון [[חשבון הנפק…" at bounding box center [777, 400] width 674 height 50
drag, startPoint x: 1114, startPoint y: 335, endPoint x: 941, endPoint y: 334, distance: 173.0
click at [941, 334] on p "אנא העבירו את הסכום נטו כמפורט להלן, ביום הסליקה המצויין בתשקיף ההנפקה, אשר הינ…" at bounding box center [777, 322] width 674 height 85
click at [949, 343] on p "אנא העבירו את הסכום נטו כמפורט להלן, ביום הסליקה המצויין בתשקיף ההנפקה, אשר הינ…" at bounding box center [777, 322] width 674 height 85
click at [460, 288] on p "אנא העבירו את הסכום נטו כמפורט להלן, ביום הסליקה המצויין בתשקיף ההנפקה, אשר הינ…" at bounding box center [777, 322] width 674 height 85
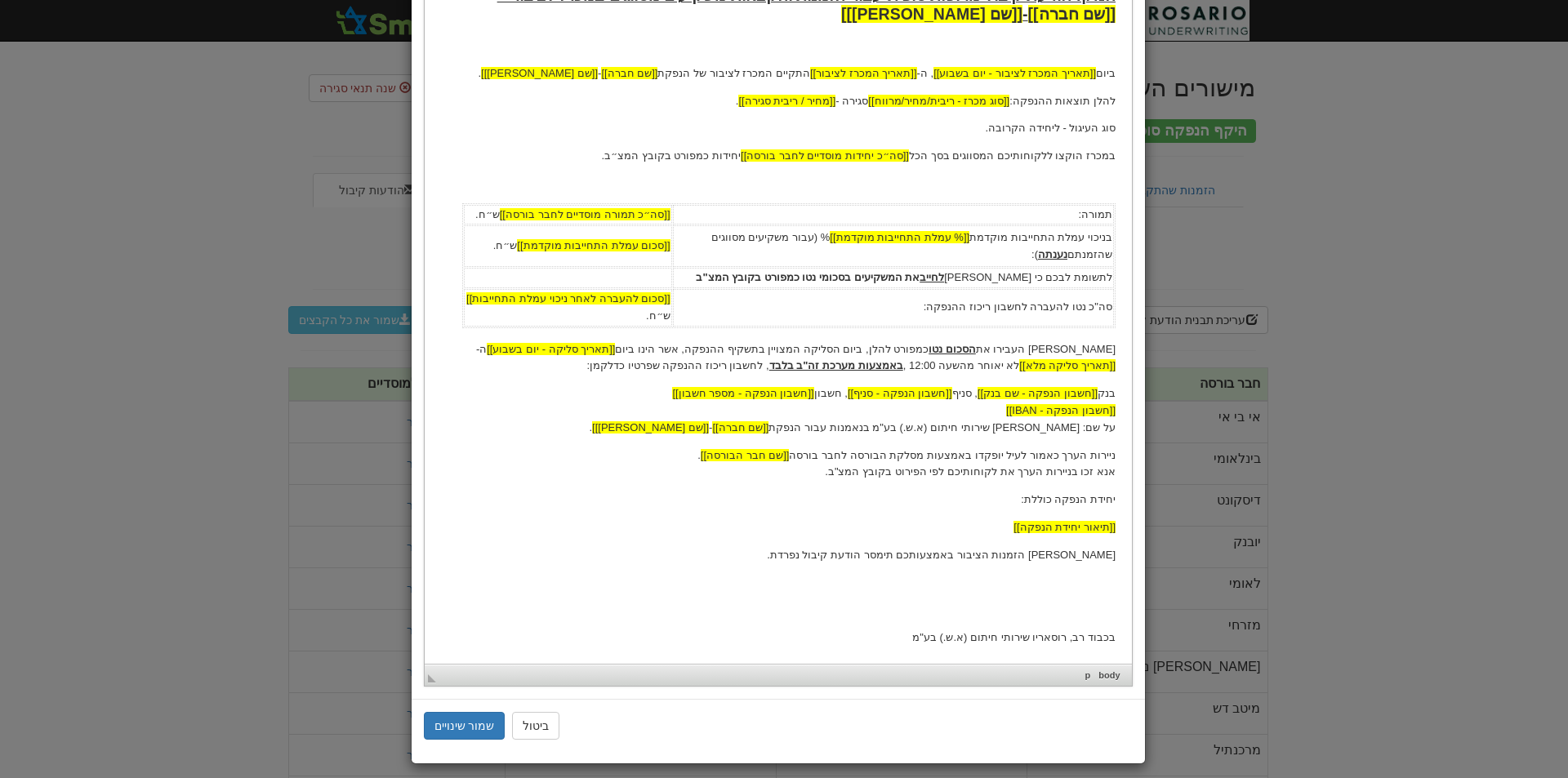
scroll to position [354, 0]
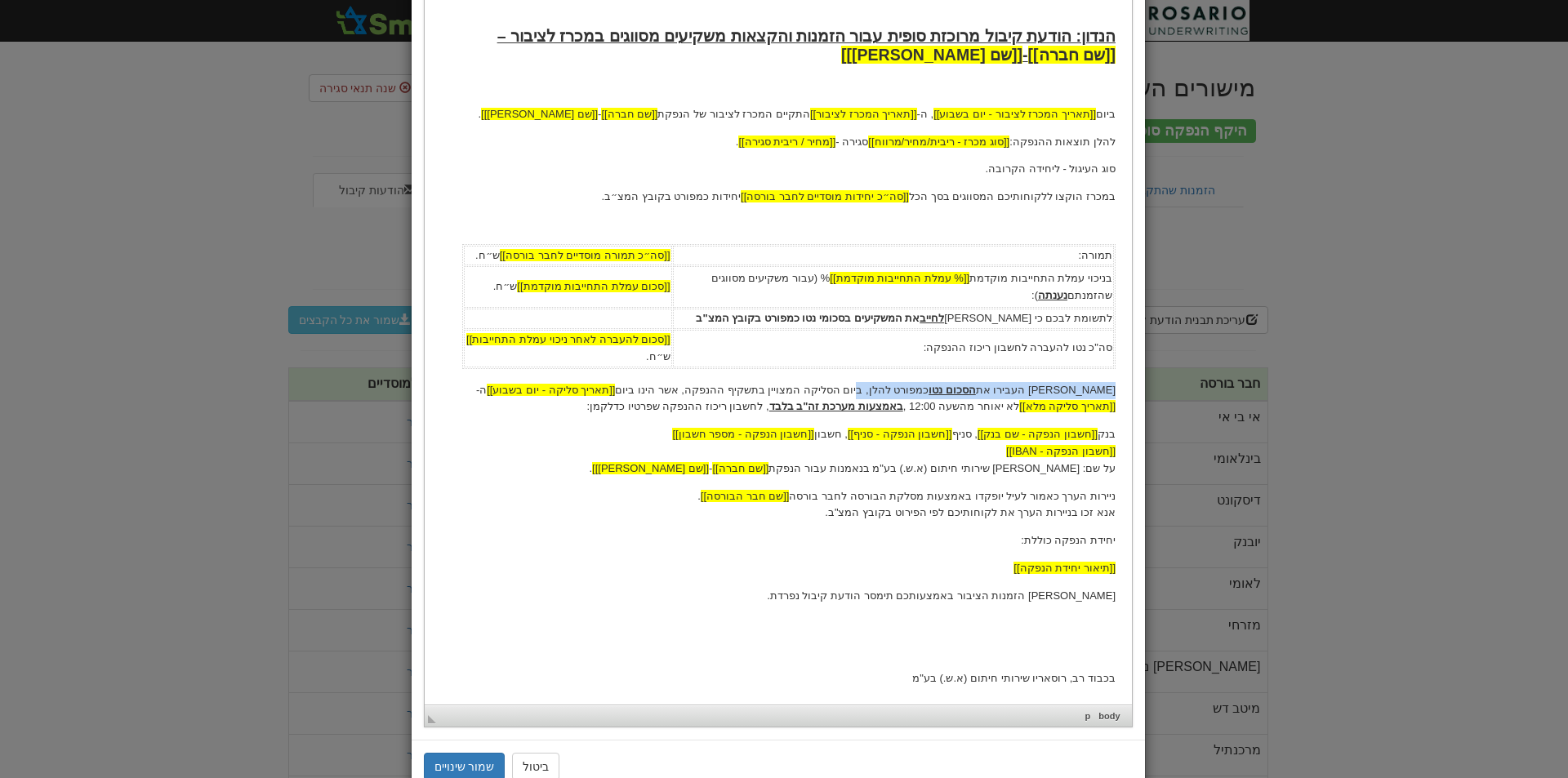
drag, startPoint x: 1109, startPoint y: 389, endPoint x: 943, endPoint y: 389, distance: 166.0
click at [943, 389] on p "אנא העבירו את הסכום נטו כמפורט להלן, ביום הסליקה המצויין בתשקיף ההנפקה, אשר הינ…" at bounding box center [777, 399] width 674 height 34
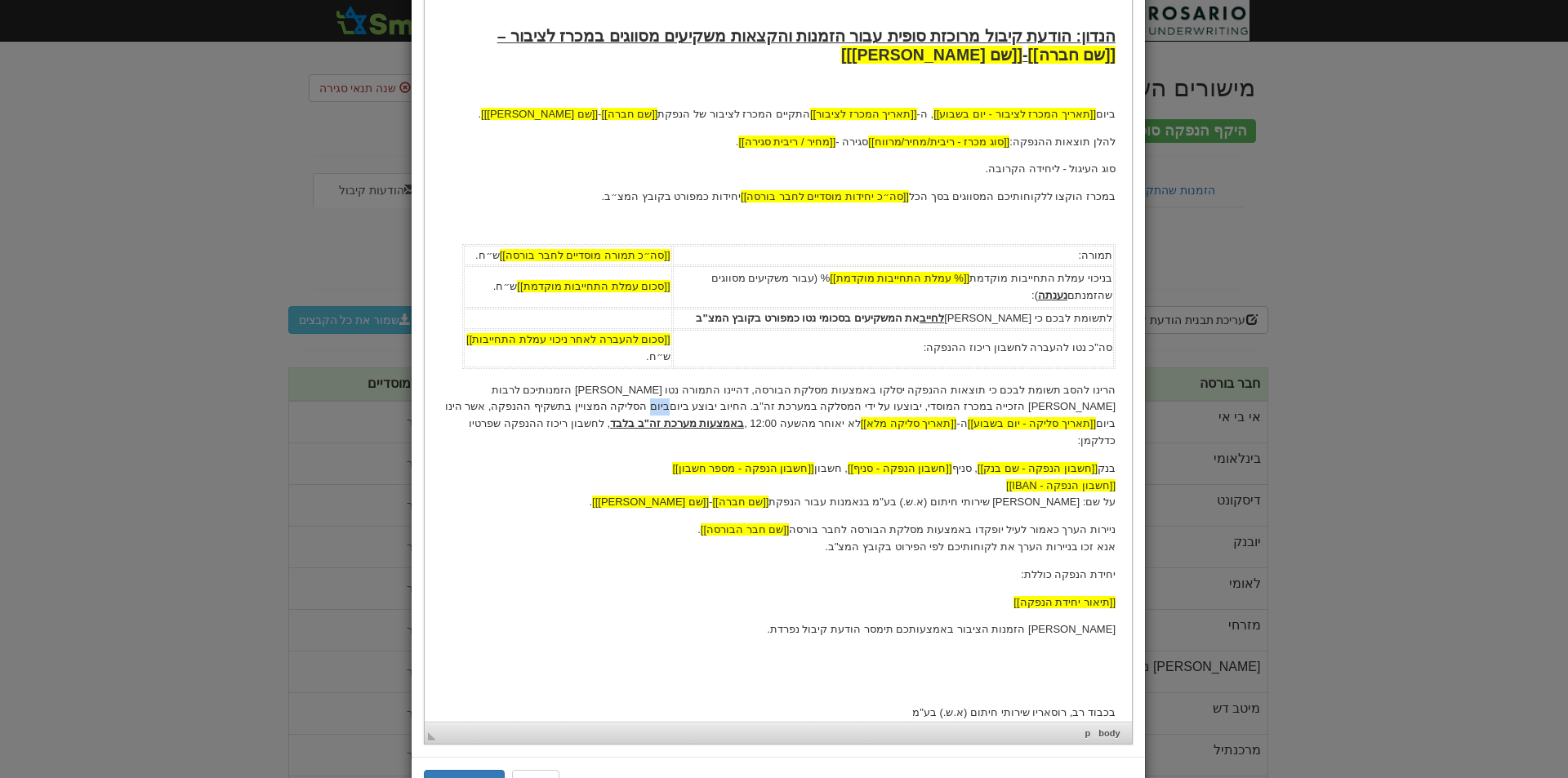
drag, startPoint x: 922, startPoint y: 404, endPoint x: 941, endPoint y: 402, distance: 19.1
click at [941, 402] on p "הרינו להסב תשומת לבכם כי תוצאות ההנפקה יסלקו באמצעות מסלקת הבורסה, דהיינו התמור…" at bounding box center [777, 416] width 674 height 68
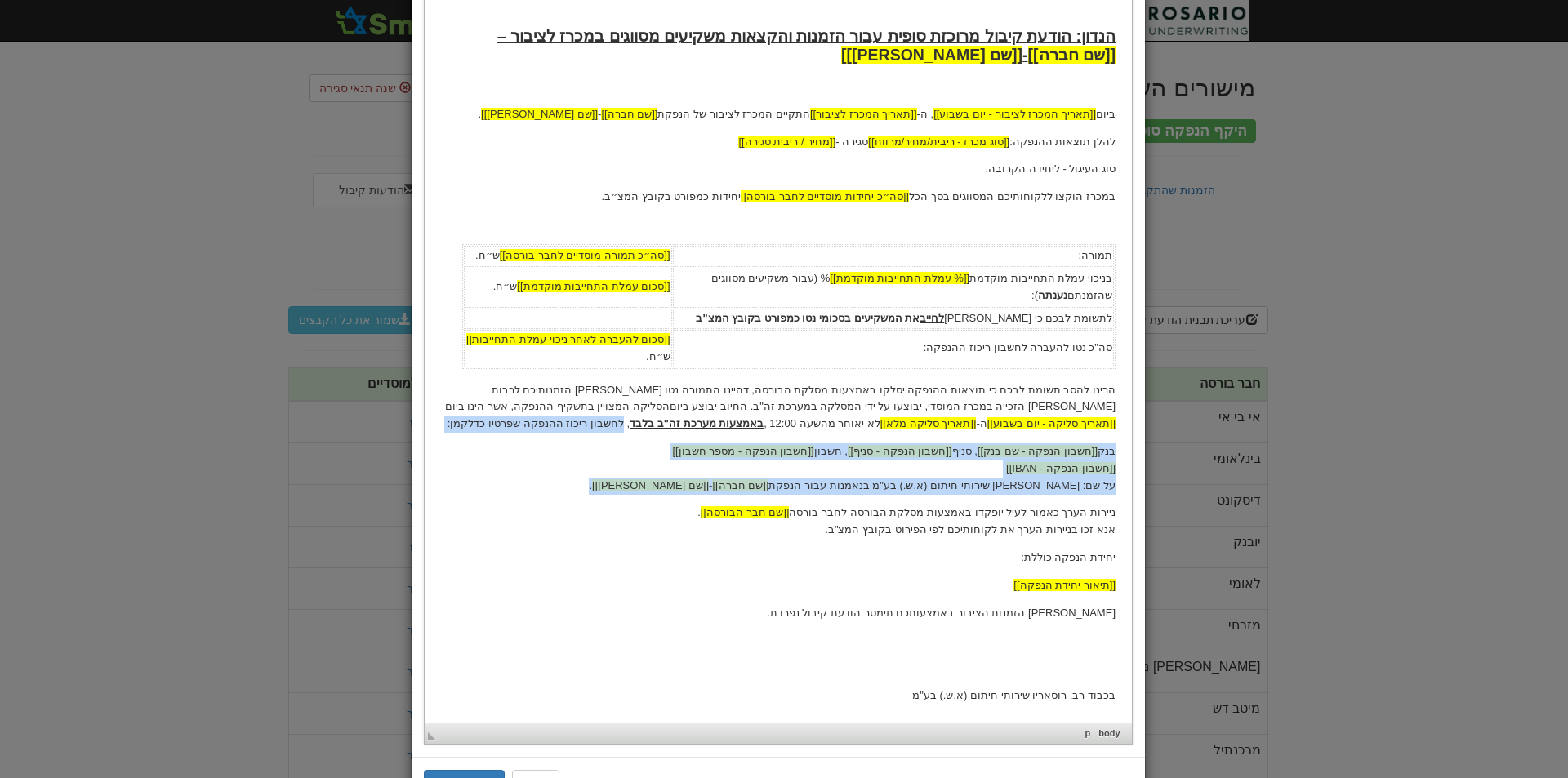
drag, startPoint x: 916, startPoint y: 422, endPoint x: 706, endPoint y: 486, distance: 219.5
click at [706, 486] on body "[[תאריך נוכחי]] לכבוד [[שם חבר הבורסה]] ג.א.נ., [PERSON_NAME]: הודעת קיבול מרוכ…" at bounding box center [777, 256] width 674 height 897
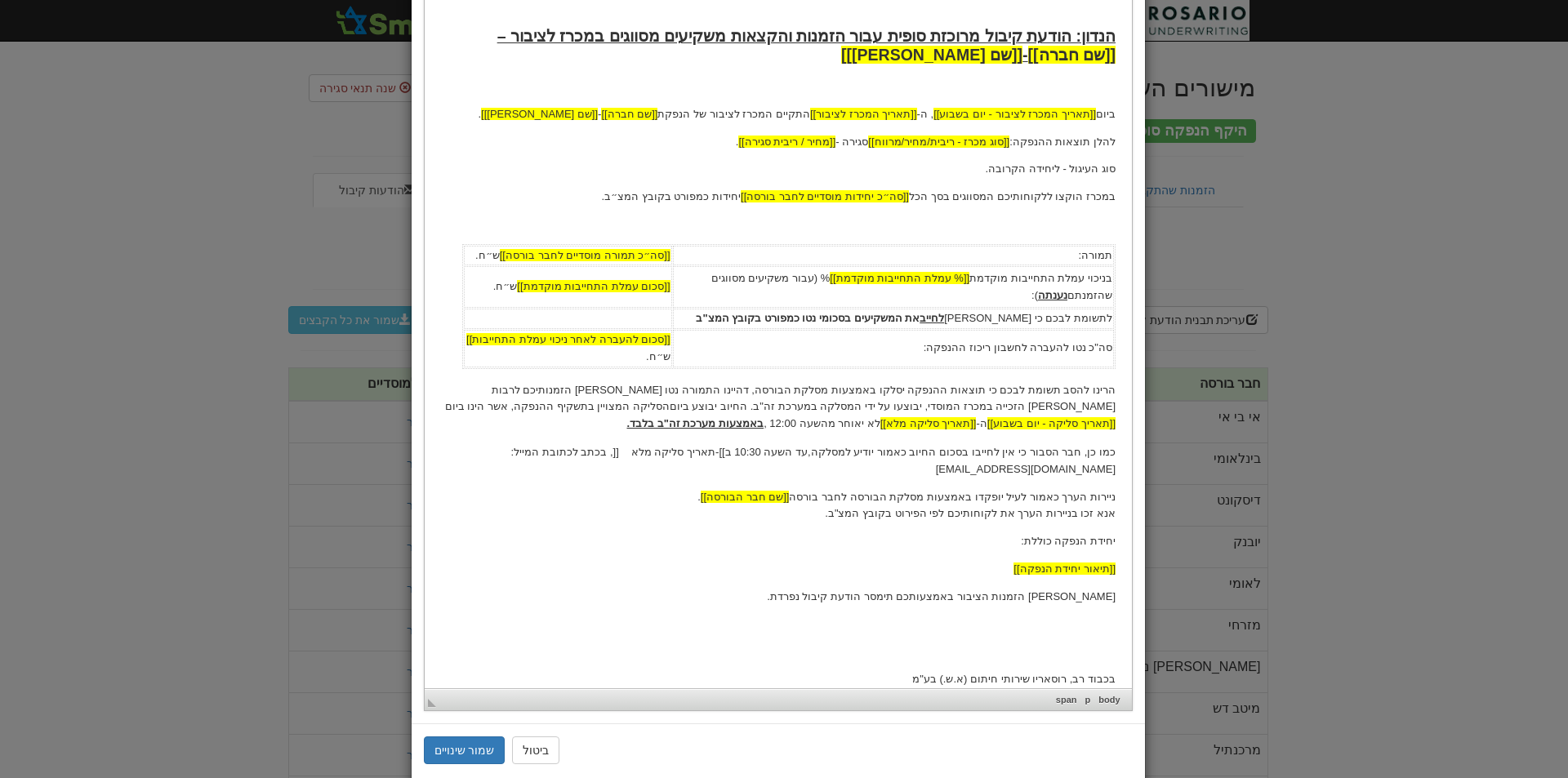
click at [742, 452] on p "כמו כן, חבר הסבור כי אין לחייבו בסכום החיוב כאמור יודיע למסלקה,עד השעה 10:30 ב …" at bounding box center [777, 461] width 674 height 35
click at [986, 416] on span "[[תאריך סליקה - יום בשבוע]]" at bounding box center [1050, 424] width 128 height 17
click at [986, 405] on img "תאריך סליקה - יום בשבוע שומר מקום widget" at bounding box center [993, 411] width 13 height 13
drag, startPoint x: 659, startPoint y: 450, endPoint x: 760, endPoint y: 455, distance: 101.1
click at [760, 455] on p "כמו כן, חבר הסבור כי אין לחייבו בסכום החיוב כאמור יודיע למסלקה,עד השעה 10:30 ב …" at bounding box center [777, 461] width 674 height 35
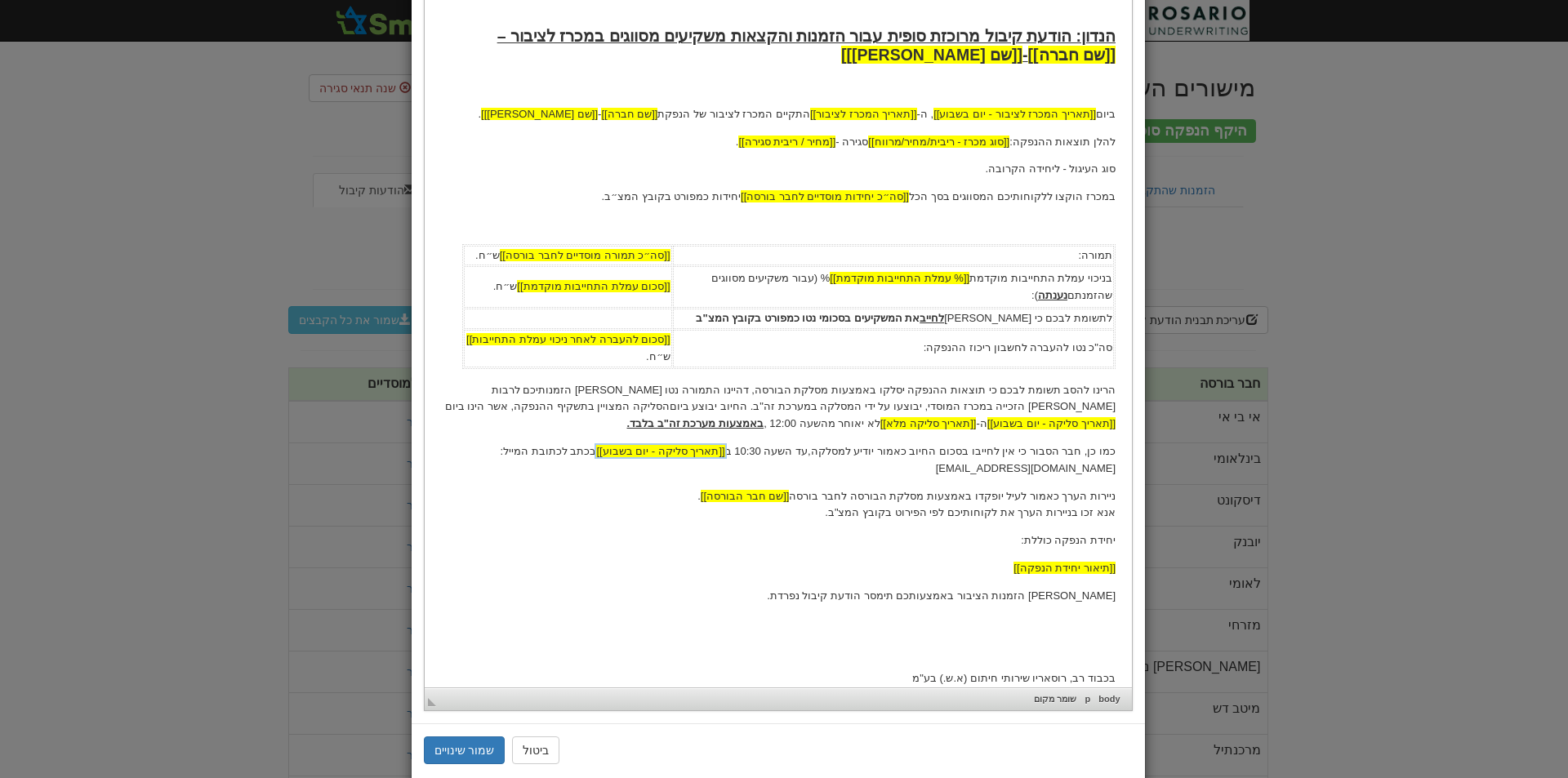
click at [556, 450] on span ": csdsection@tase.co.il" at bounding box center [807, 460] width 615 height 30
click at [497, 450] on span ": csdsection@tase.co.il" at bounding box center [806, 460] width 619 height 30
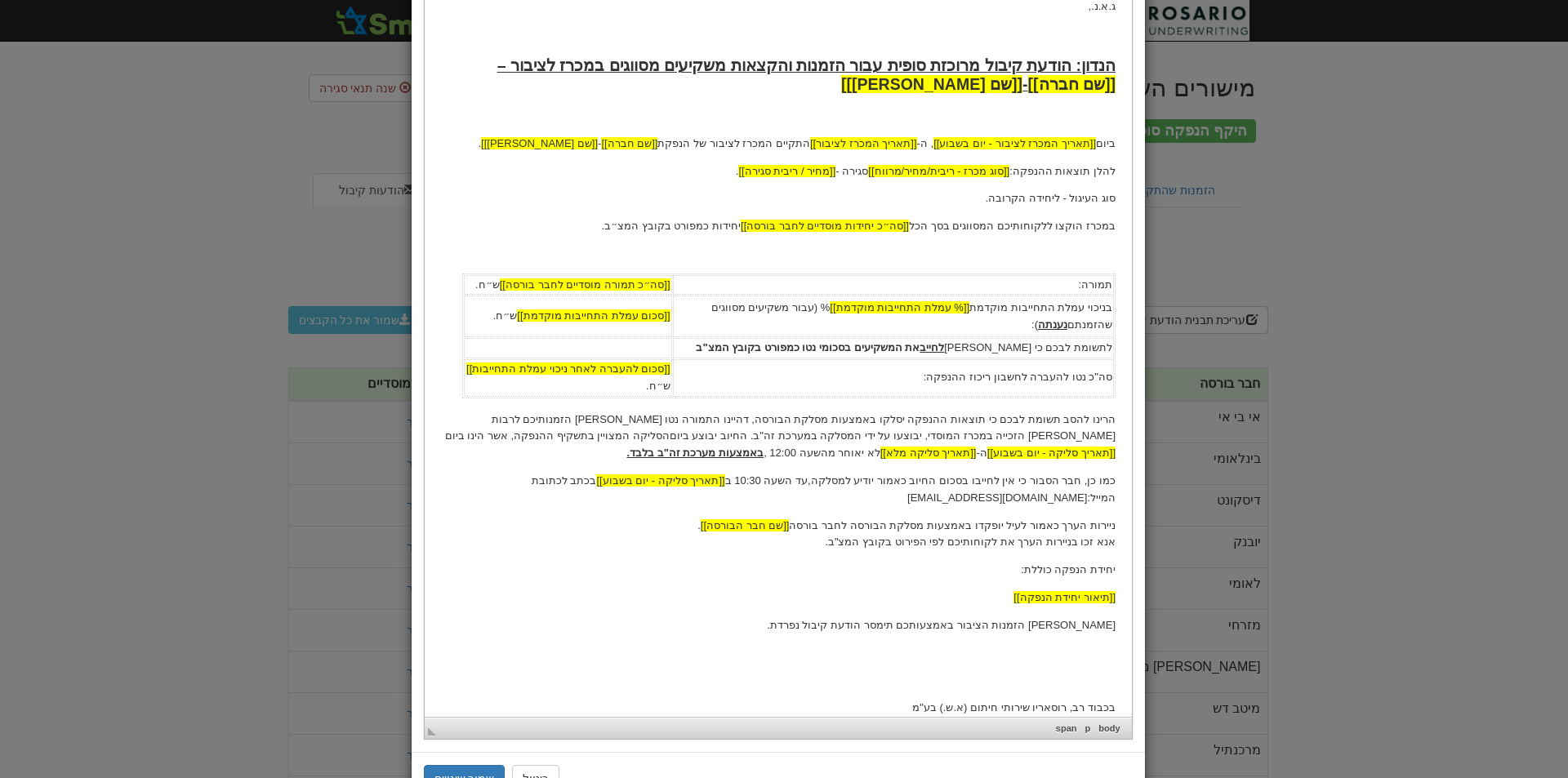
scroll to position [389, 0]
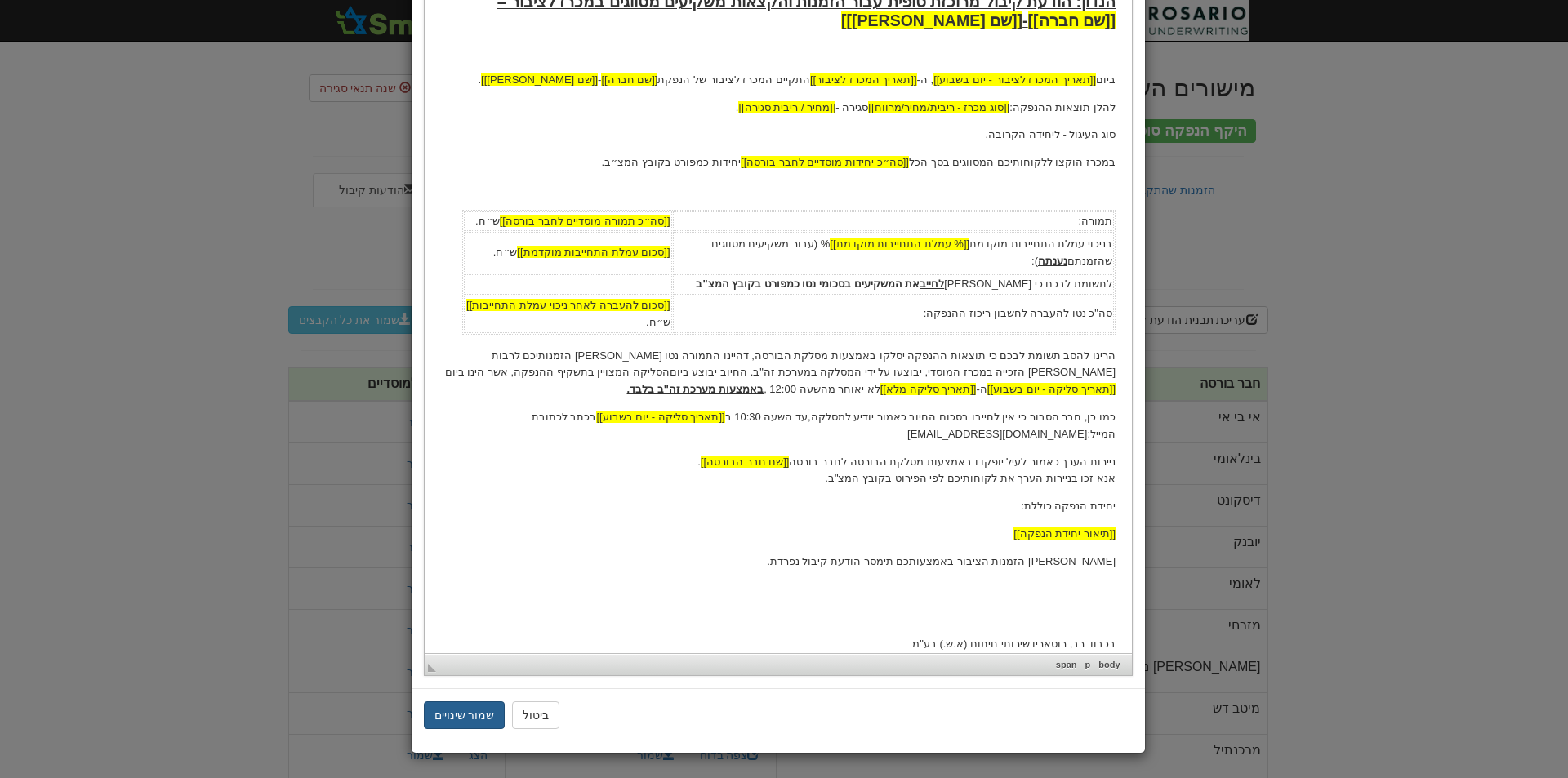
click at [484, 717] on button "שמור שינויים" at bounding box center [464, 715] width 82 height 28
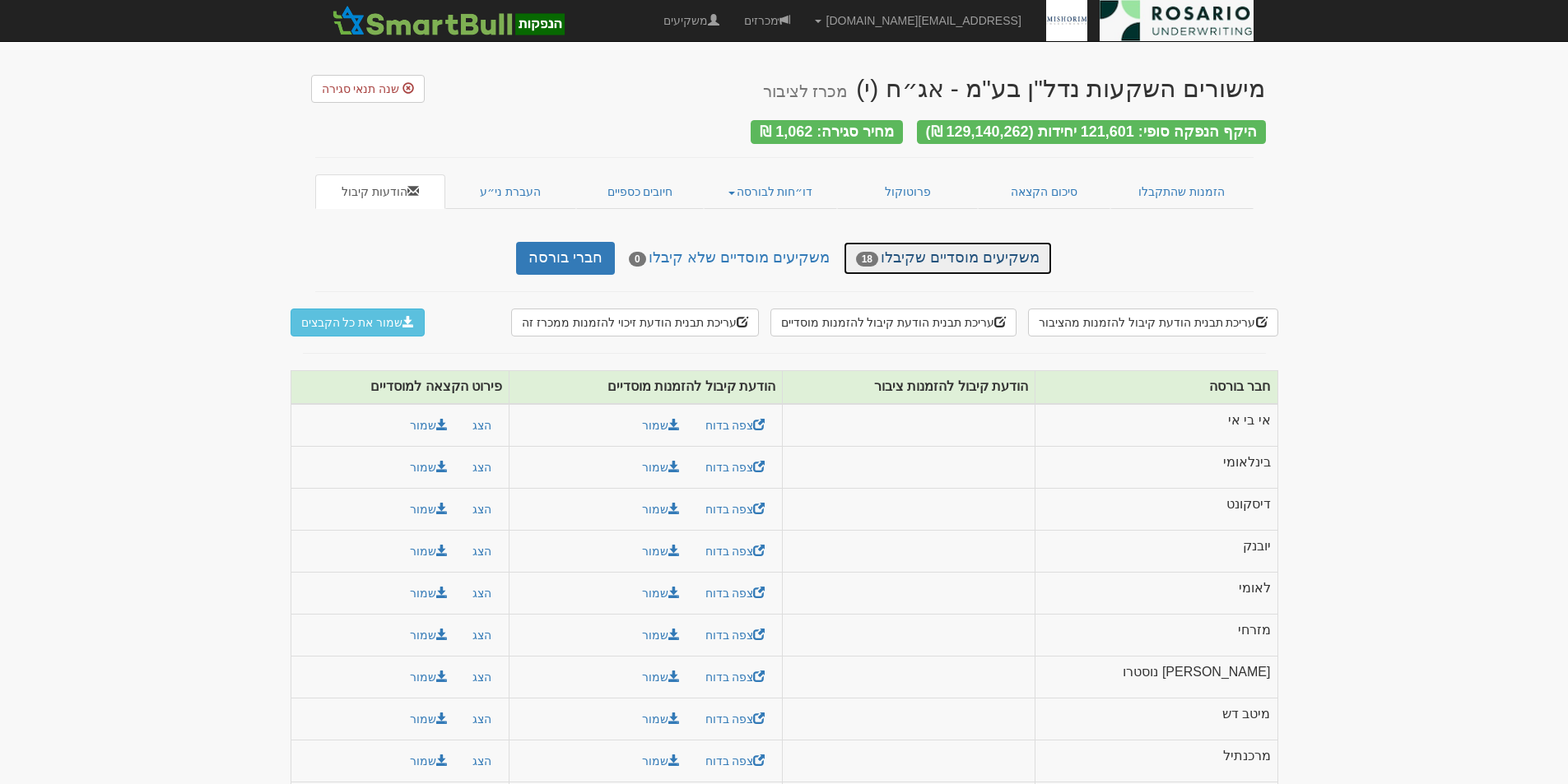
click at [958, 249] on link "משקיעים מוסדיים שקיבלו 18" at bounding box center [948, 258] width 208 height 33
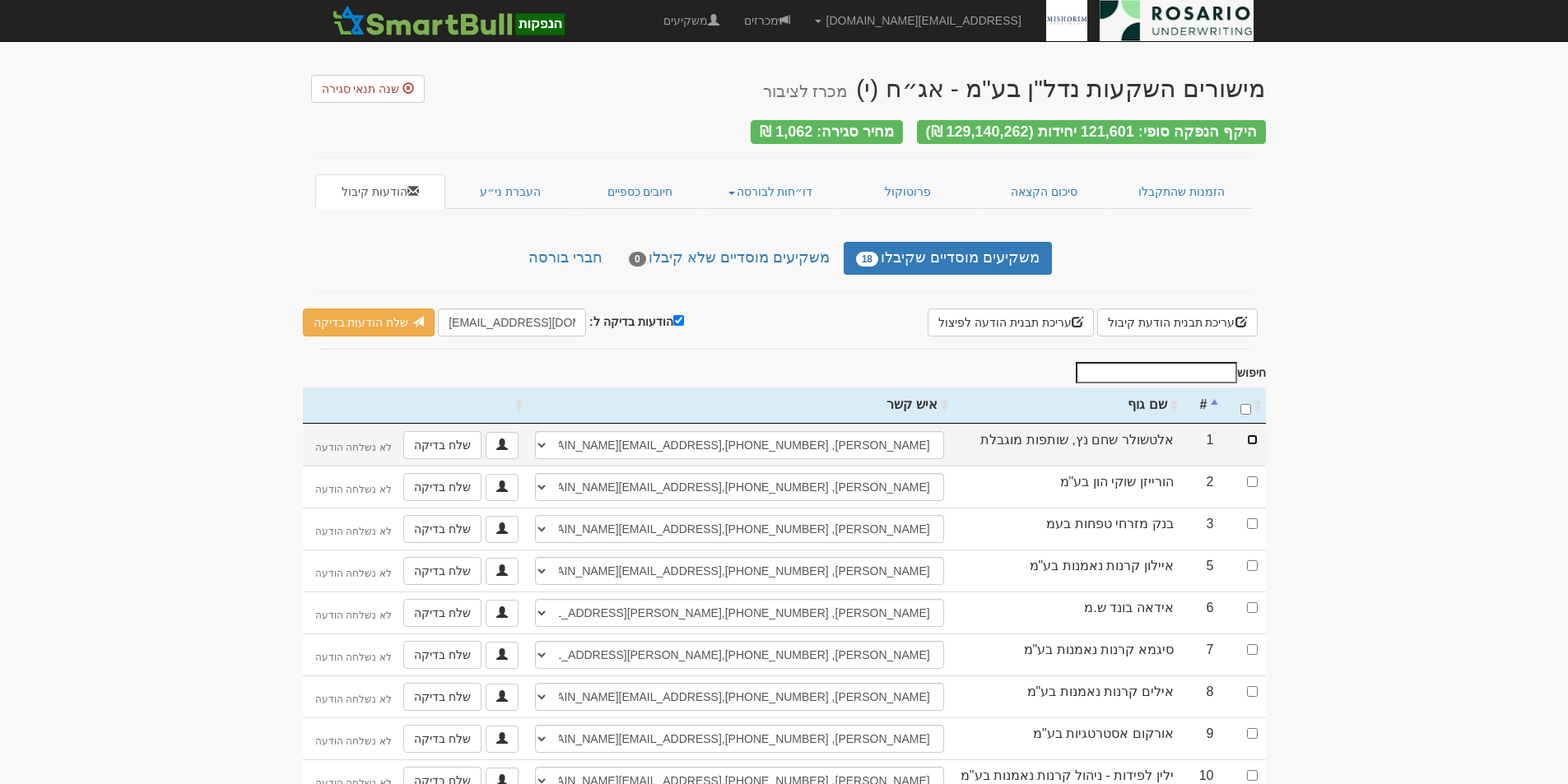
click at [1253, 434] on input "checkbox" at bounding box center [1252, 440] width 11 height 11
checkbox input "true"
click at [441, 438] on link "שלח בדיקה" at bounding box center [442, 445] width 78 height 28
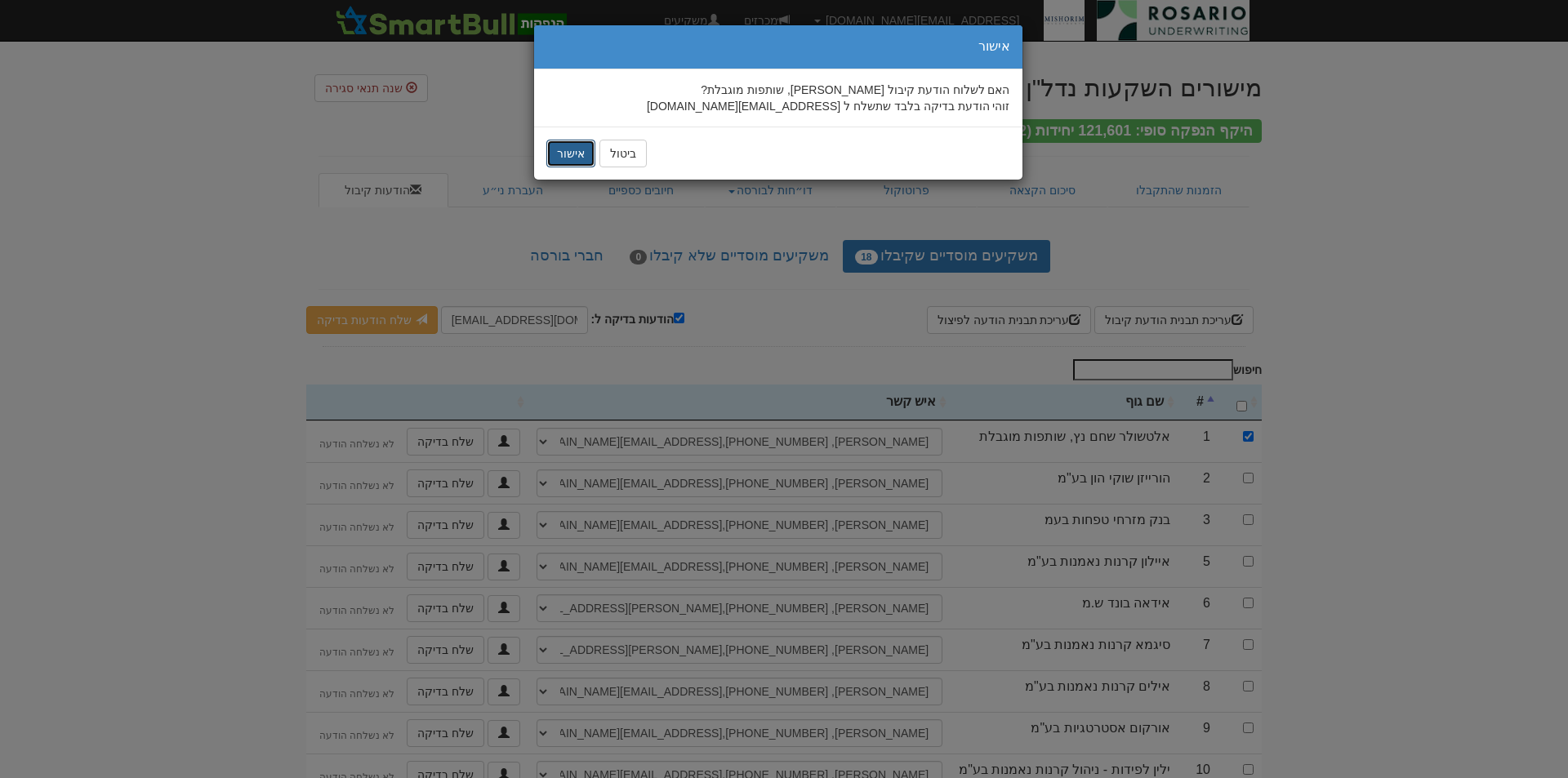
click at [556, 153] on button "אישור" at bounding box center [571, 153] width 49 height 28
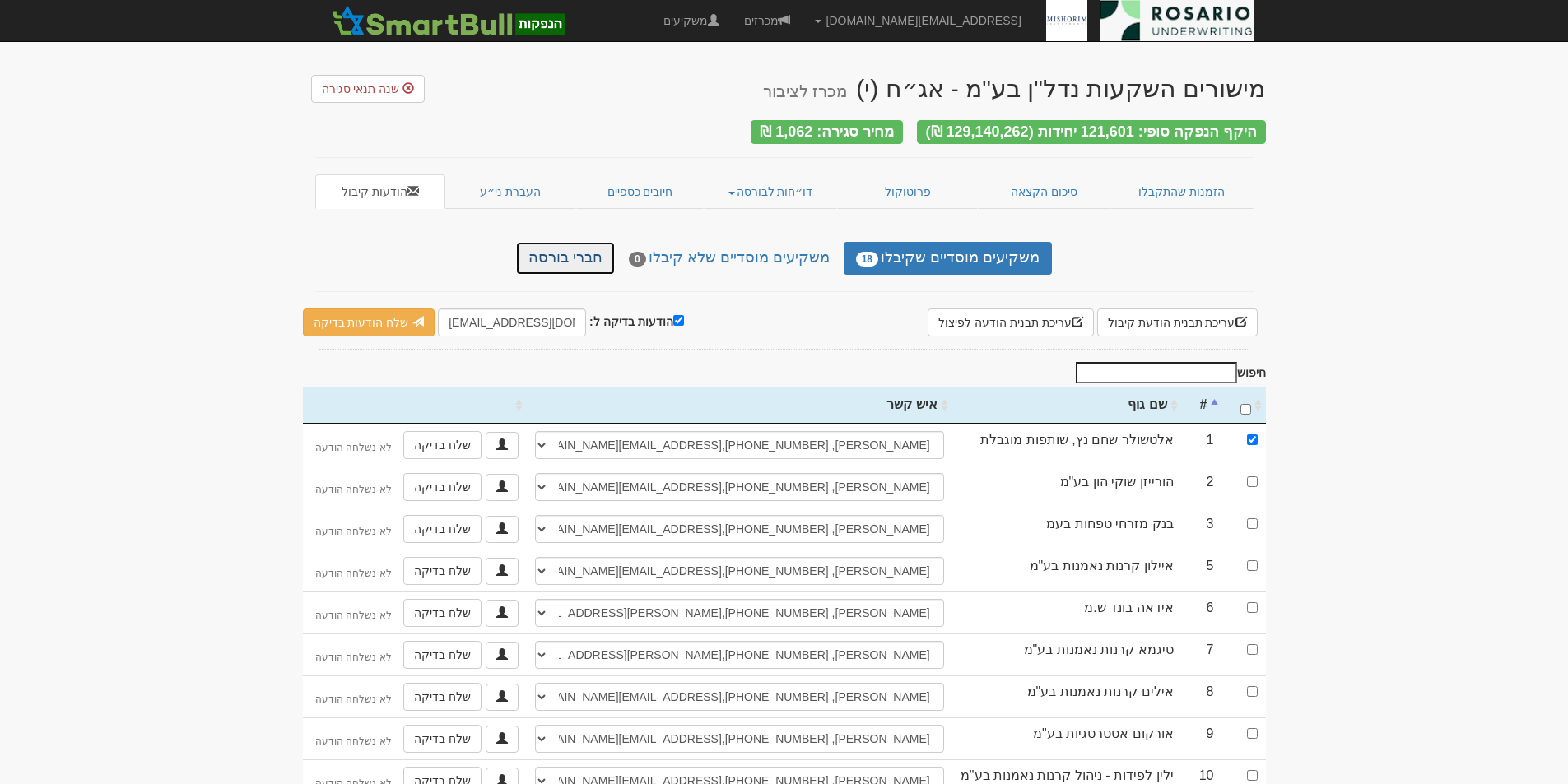
click at [587, 248] on link "חברי בורסה" at bounding box center [565, 258] width 99 height 33
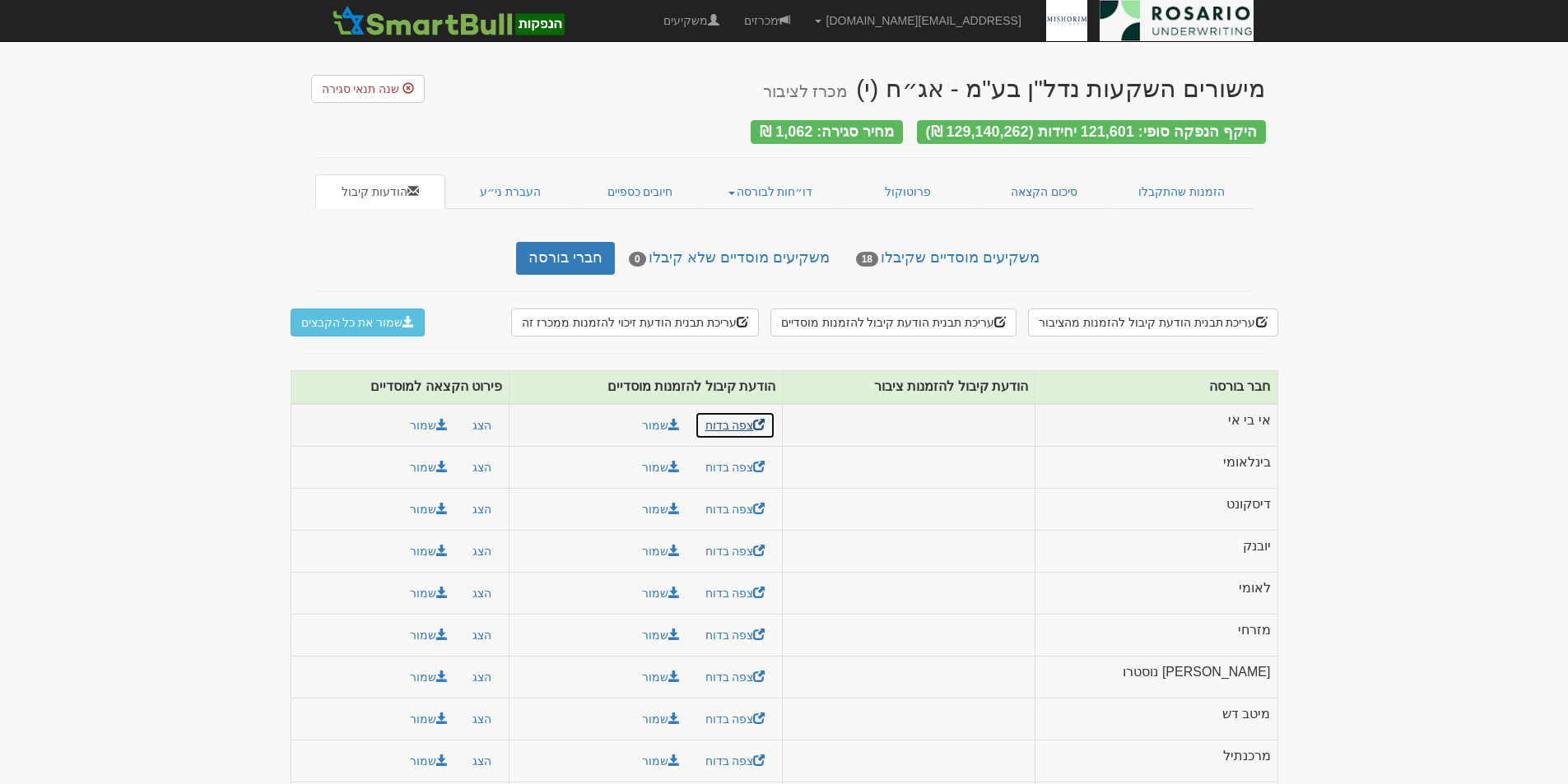
click at [776, 421] on link "צפה בדוח" at bounding box center [736, 425] width 82 height 28
click at [979, 319] on button "עריכת תבנית הודעת קיבול להזמנות מוסדיים" at bounding box center [893, 323] width 246 height 28
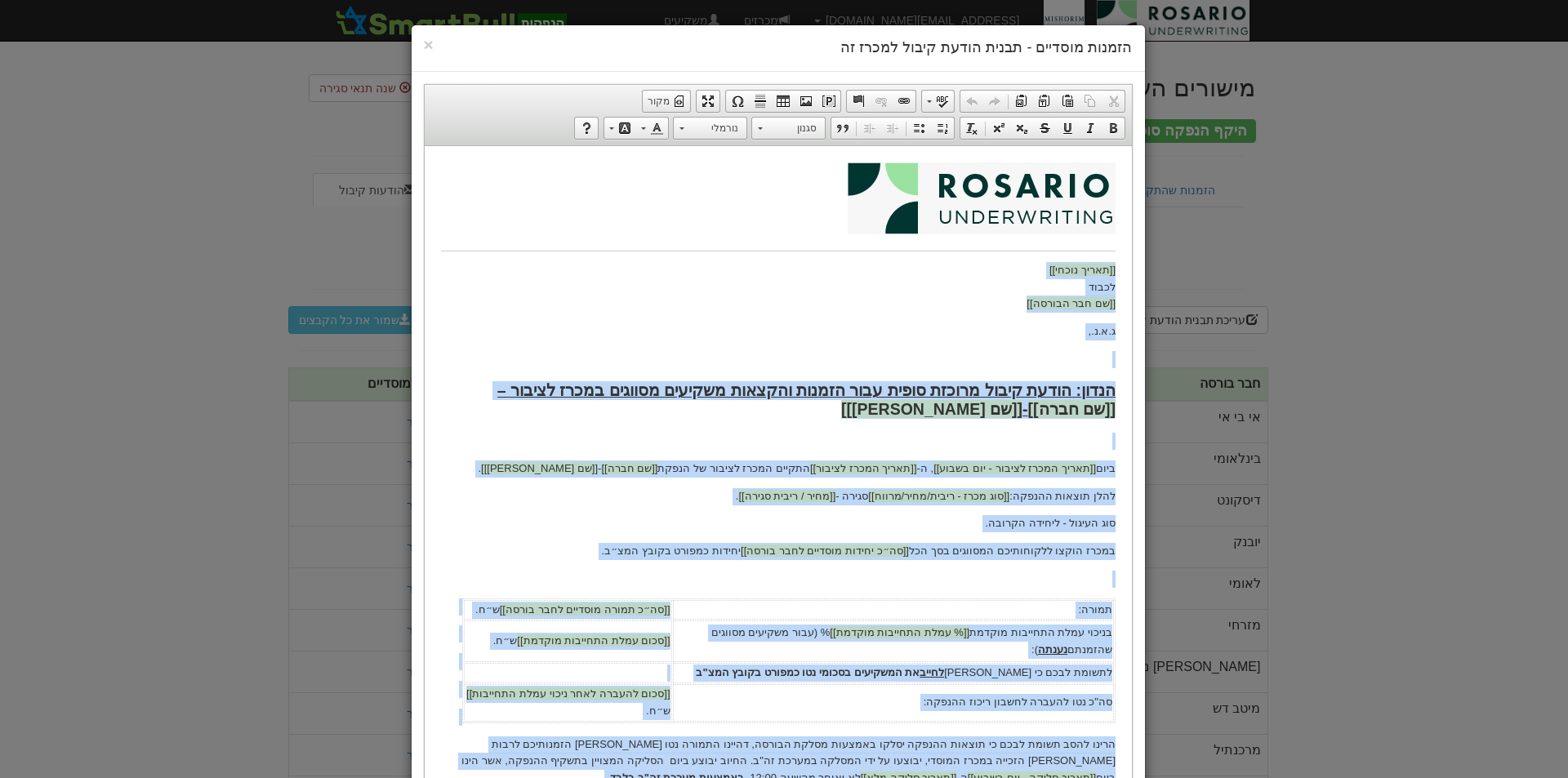
drag, startPoint x: 765, startPoint y: 233, endPoint x: 702, endPoint y: 239, distance: 63.3
click at [702, 239] on body "[[תאריך נוכחי]] לכבוד [[שם חבר הבורסה]] ג.א.נ., [PERSON_NAME]: הודעת קיבול מרוכ…" at bounding box center [777, 601] width 674 height 880
click at [716, 582] on p at bounding box center [777, 578] width 674 height 17
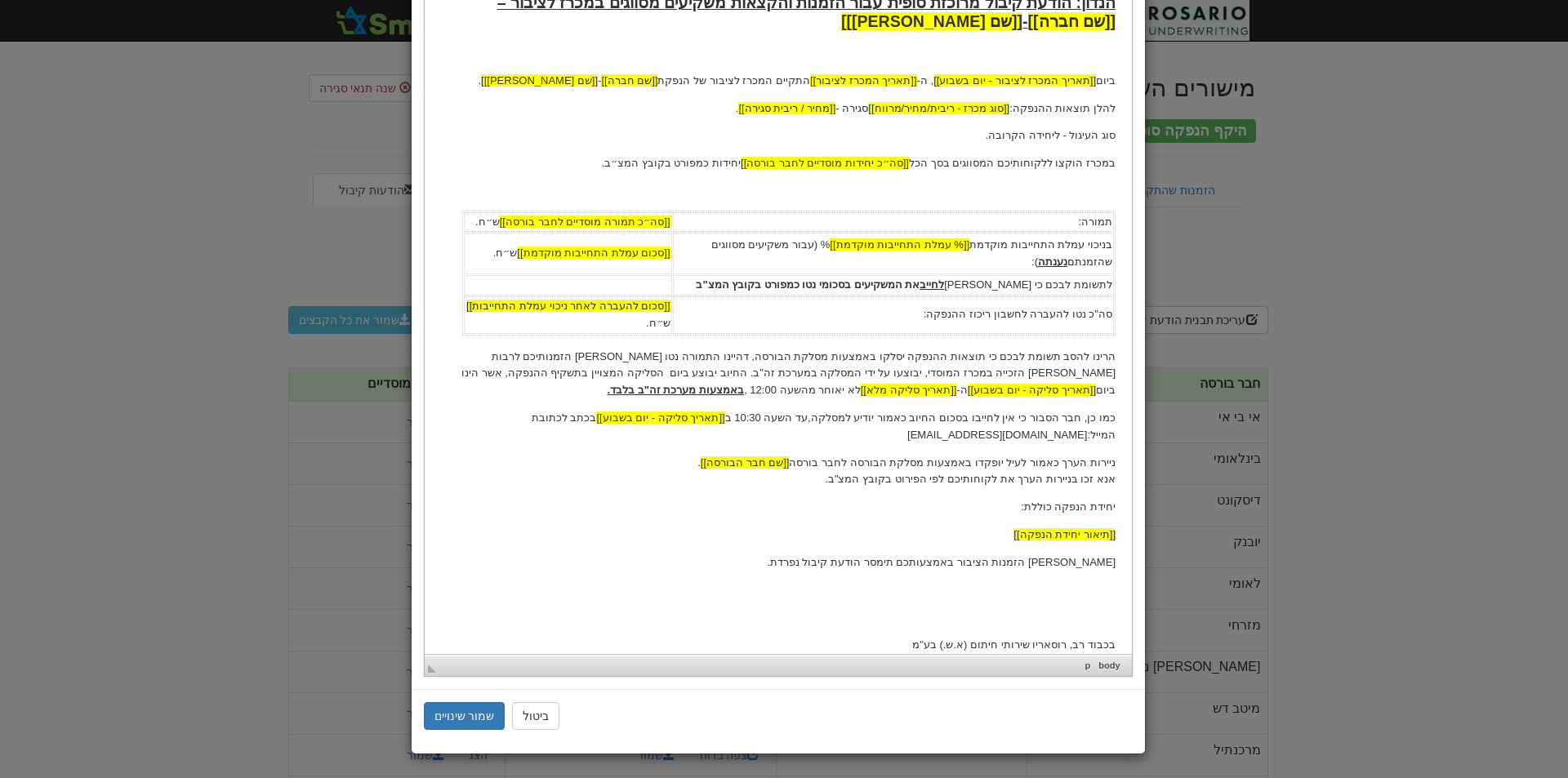
scroll to position [389, 0]
click at [723, 459] on p "ניירות הערך כאמור לעיל יופקדו באמצעות מסלקת הבורסה לחבר בורסה [[שם חבר הבורסה]]…" at bounding box center [777, 471] width 674 height 34
drag, startPoint x: 761, startPoint y: 418, endPoint x: 702, endPoint y: 416, distance: 59.0
click at [702, 416] on span "[[תאריך סליקה - יום בשבוע]]" at bounding box center [659, 417] width 128 height 17
click at [608, 404] on img "תאריך סליקה - יום בשבוע שומר מקום widget" at bounding box center [601, 405] width 13 height 13
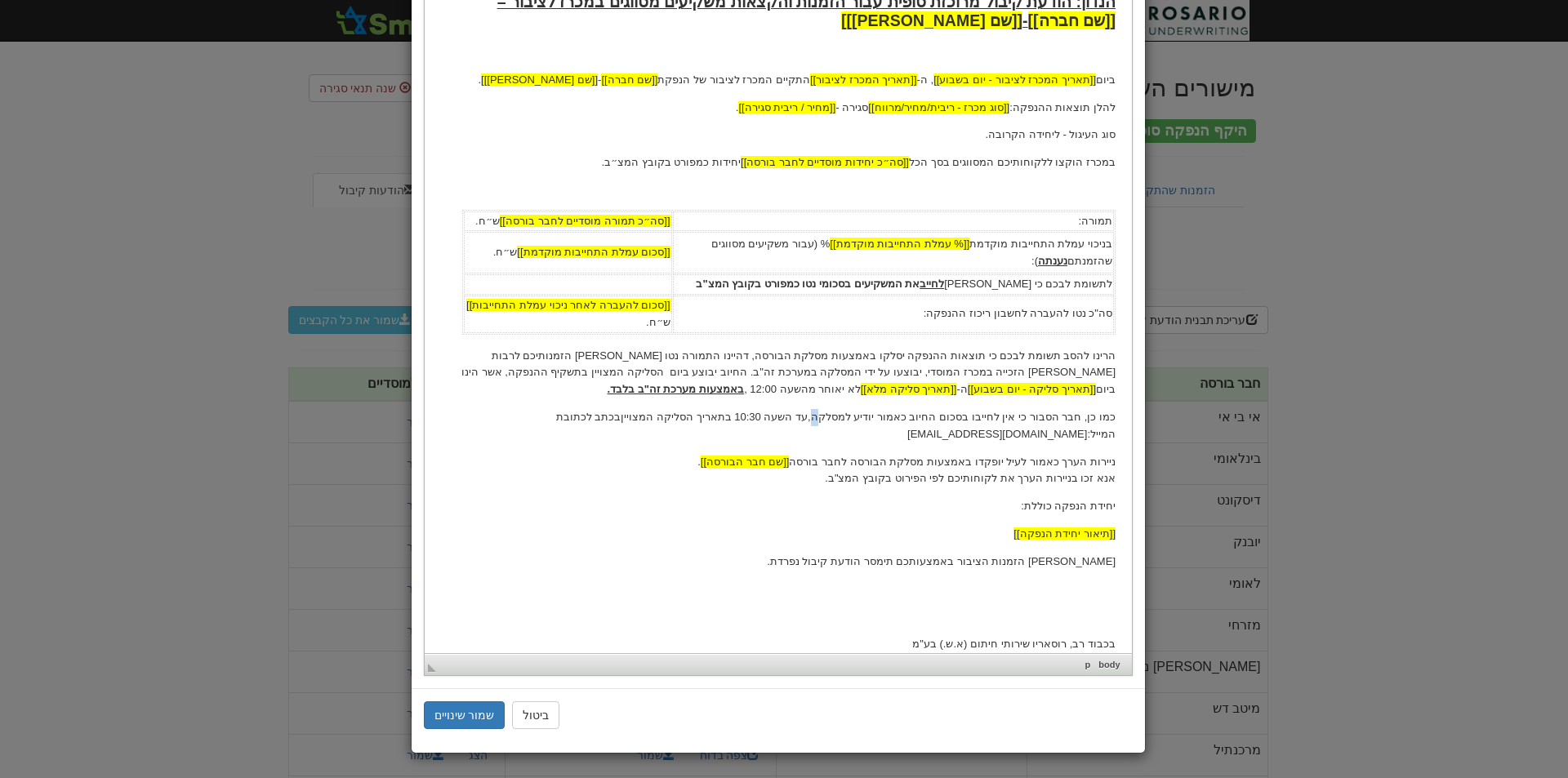
click at [847, 418] on p "כמו כן, חבר הסבור כי אין לחייבו בסכום החיוב כאמור יודיע למסלקה,עד השעה 10:30 בת…" at bounding box center [777, 426] width 674 height 34
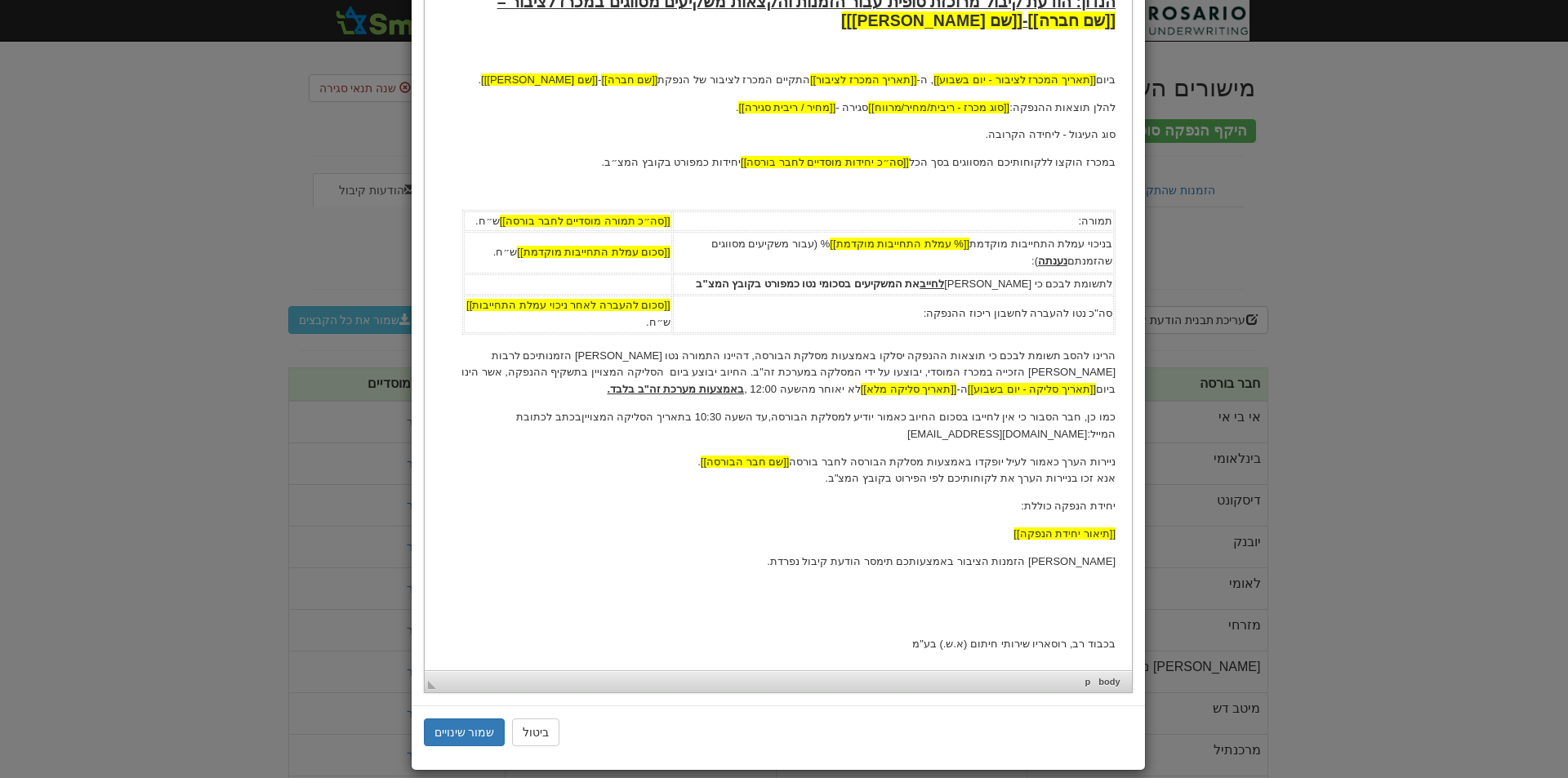
click at [803, 416] on p "כמו כן, חבר הסבור כי אין לחייבו בסכום החיוב כאמור יודיע למסלקת הבורסה,עד השעה 1…" at bounding box center [777, 426] width 674 height 34
click at [629, 418] on p "כמו כן, חבר הסבור כי אין לחייבו בסכום החיוב כאמור יודיע למסלקת הבורסה, עד השעה …" at bounding box center [777, 426] width 674 height 34
click at [878, 416] on p "כמו כן, חבר הסבור כי אין לחייבו בסכום החיוב כאמור יודיע למסלקת הבורסה, עד השעה …" at bounding box center [777, 426] width 674 height 34
drag, startPoint x: 596, startPoint y: 416, endPoint x: 574, endPoint y: 417, distance: 22.0
click at [574, 417] on p "כמו כן, חבר הסבור כי אין לחייבו בסכום החיוב כאמור יודיע בכתב למסלקת הבורסה, עד …" at bounding box center [777, 426] width 674 height 34
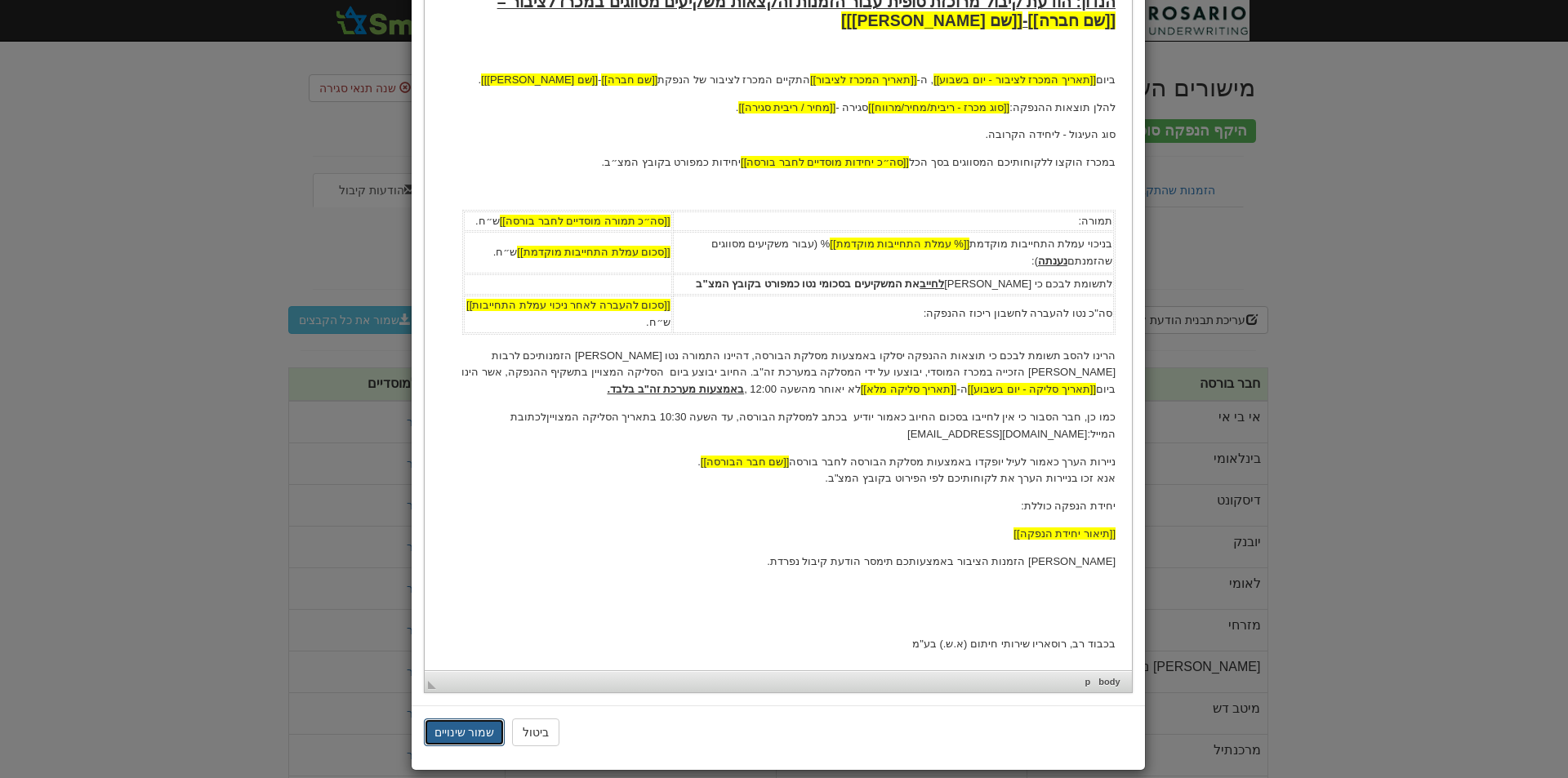
click at [490, 733] on button "שמור שינויים" at bounding box center [464, 732] width 82 height 28
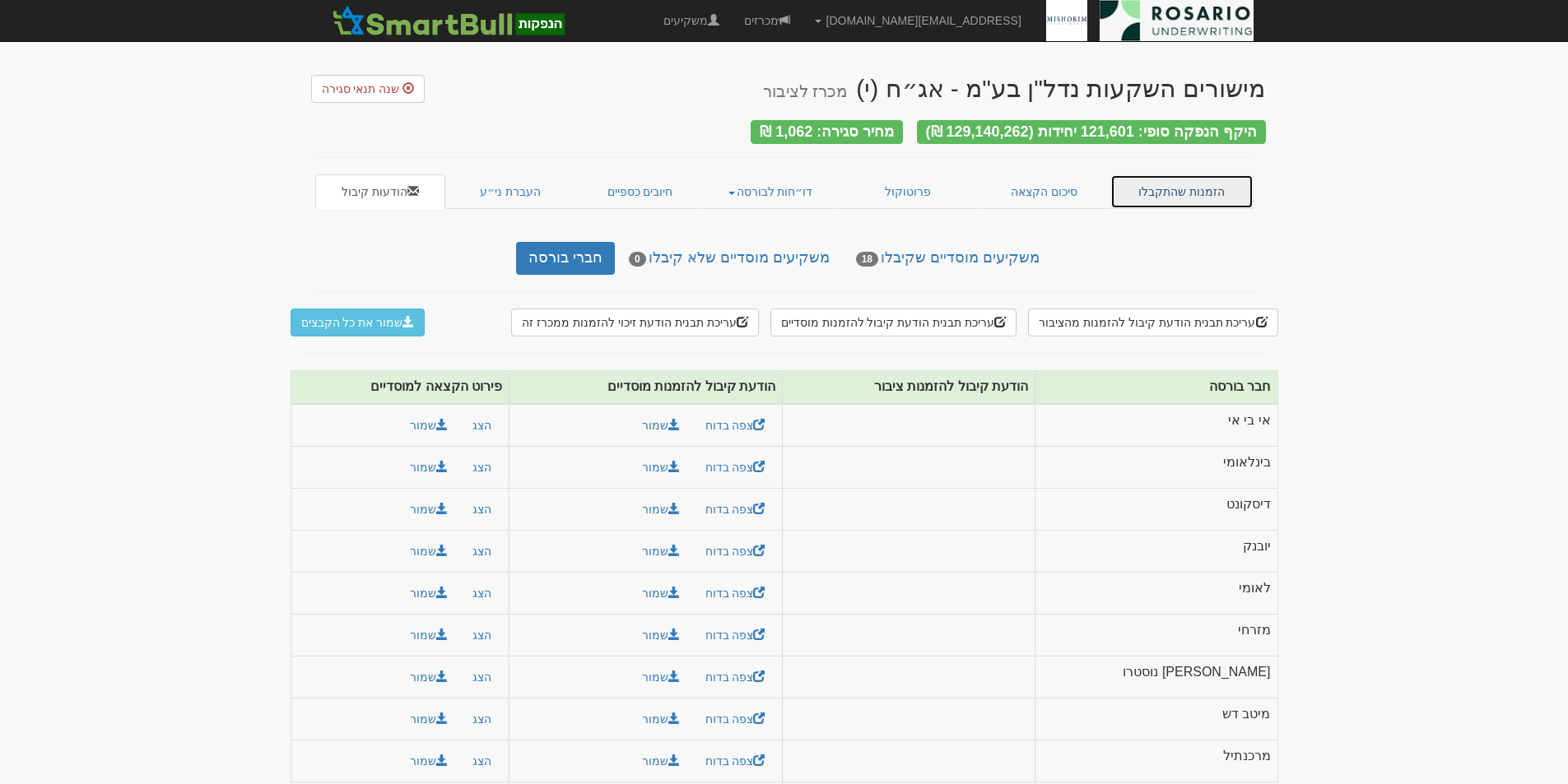
click at [1182, 188] on link "הזמנות שהתקבלו" at bounding box center [1182, 192] width 144 height 35
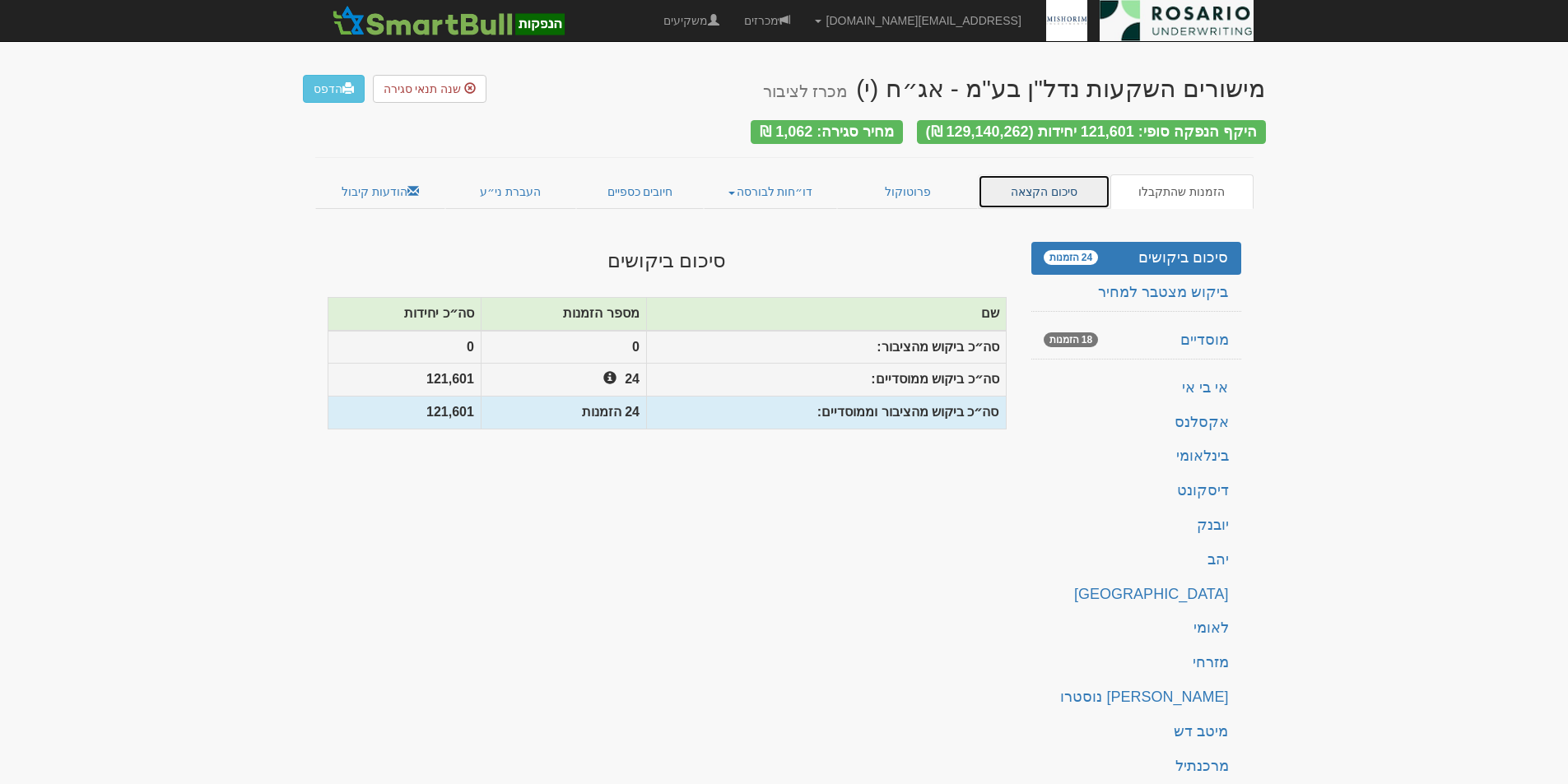
click at [1048, 184] on link "סיכום הקצאה" at bounding box center [1044, 192] width 133 height 35
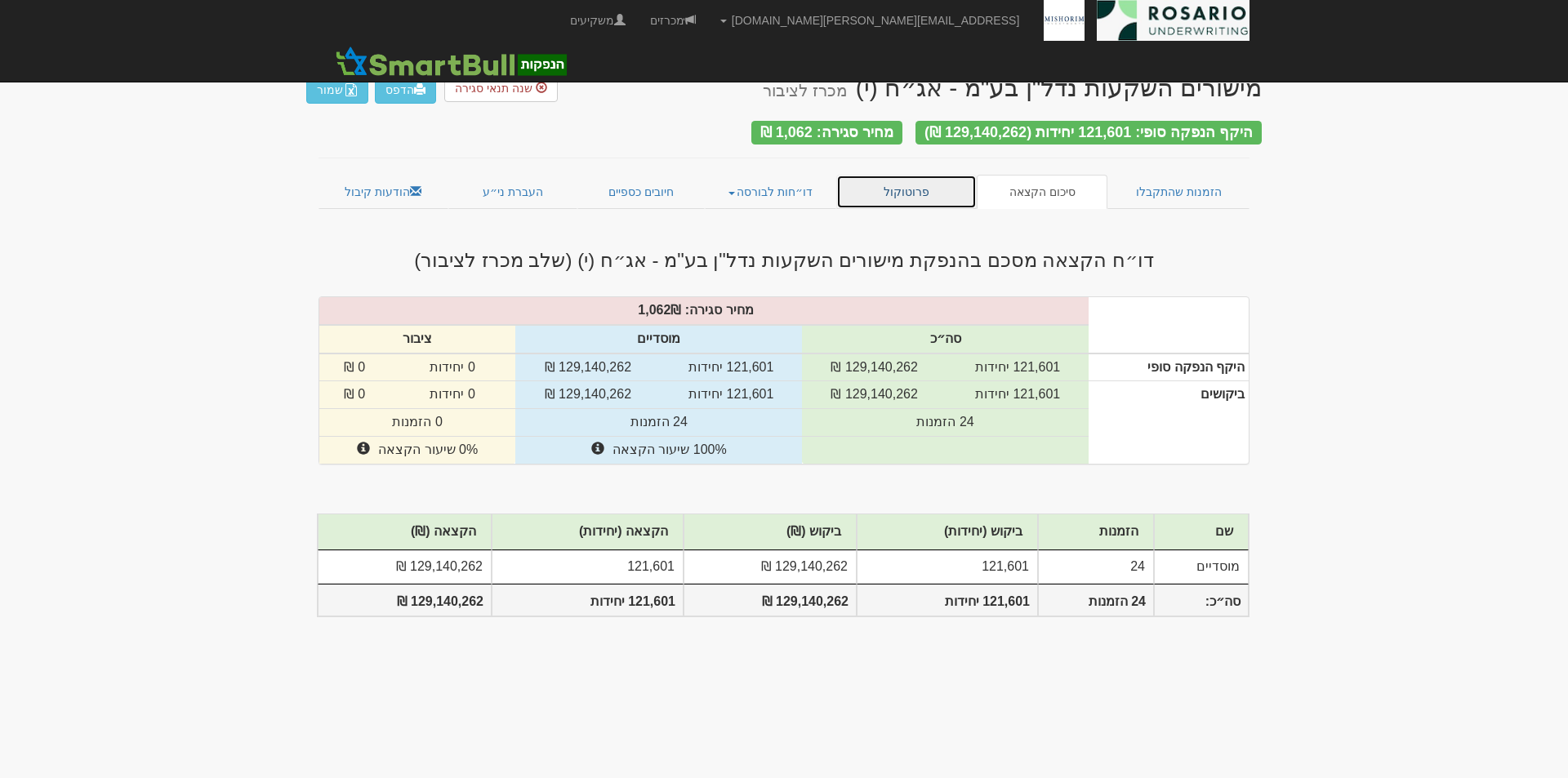
click at [931, 183] on link "פרוטוקול" at bounding box center [907, 192] width 141 height 34
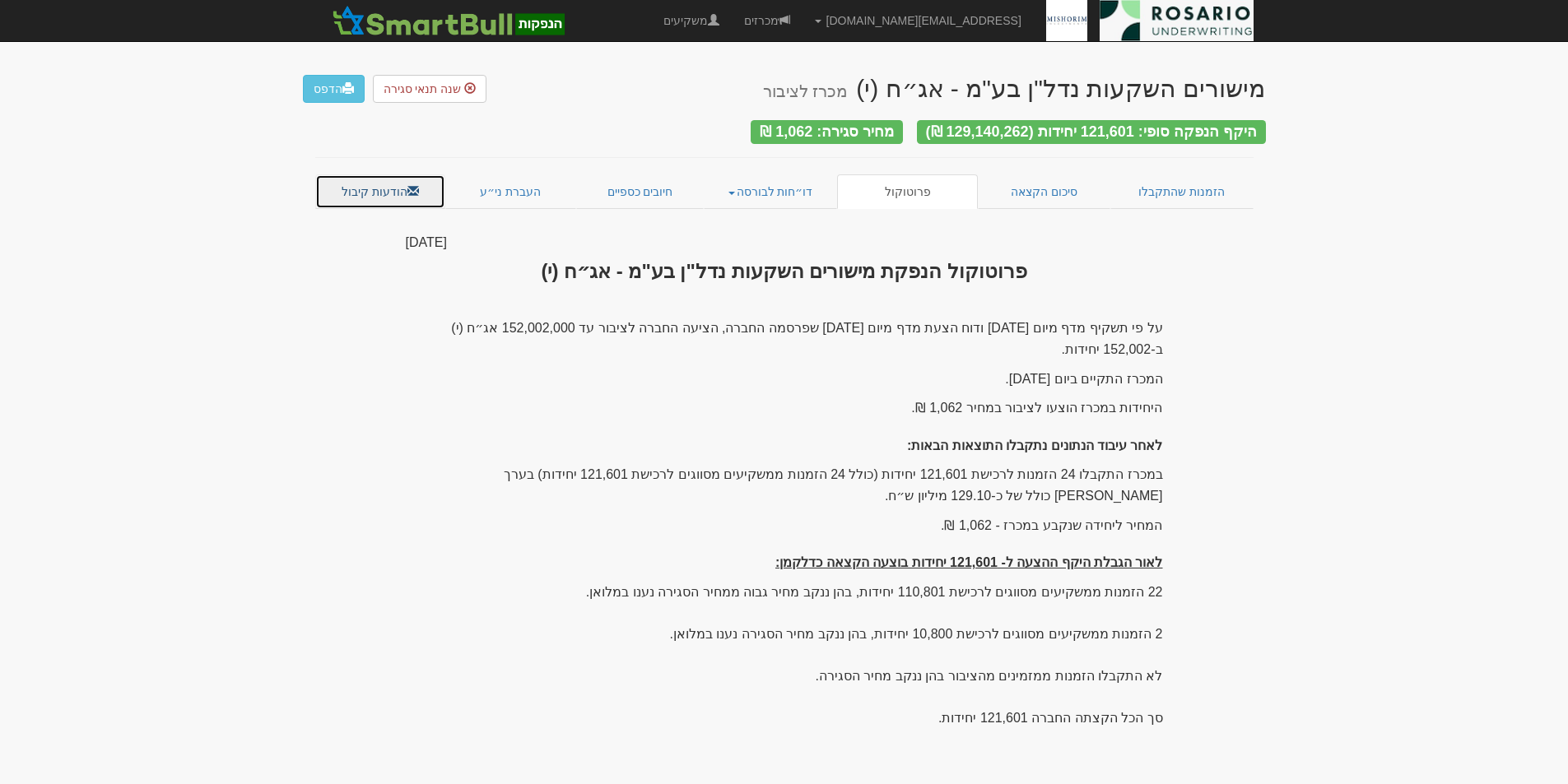
drag, startPoint x: 374, startPoint y: 183, endPoint x: 729, endPoint y: 225, distance: 357.5
click at [374, 184] on link "הודעות קיבול" at bounding box center [381, 192] width 131 height 35
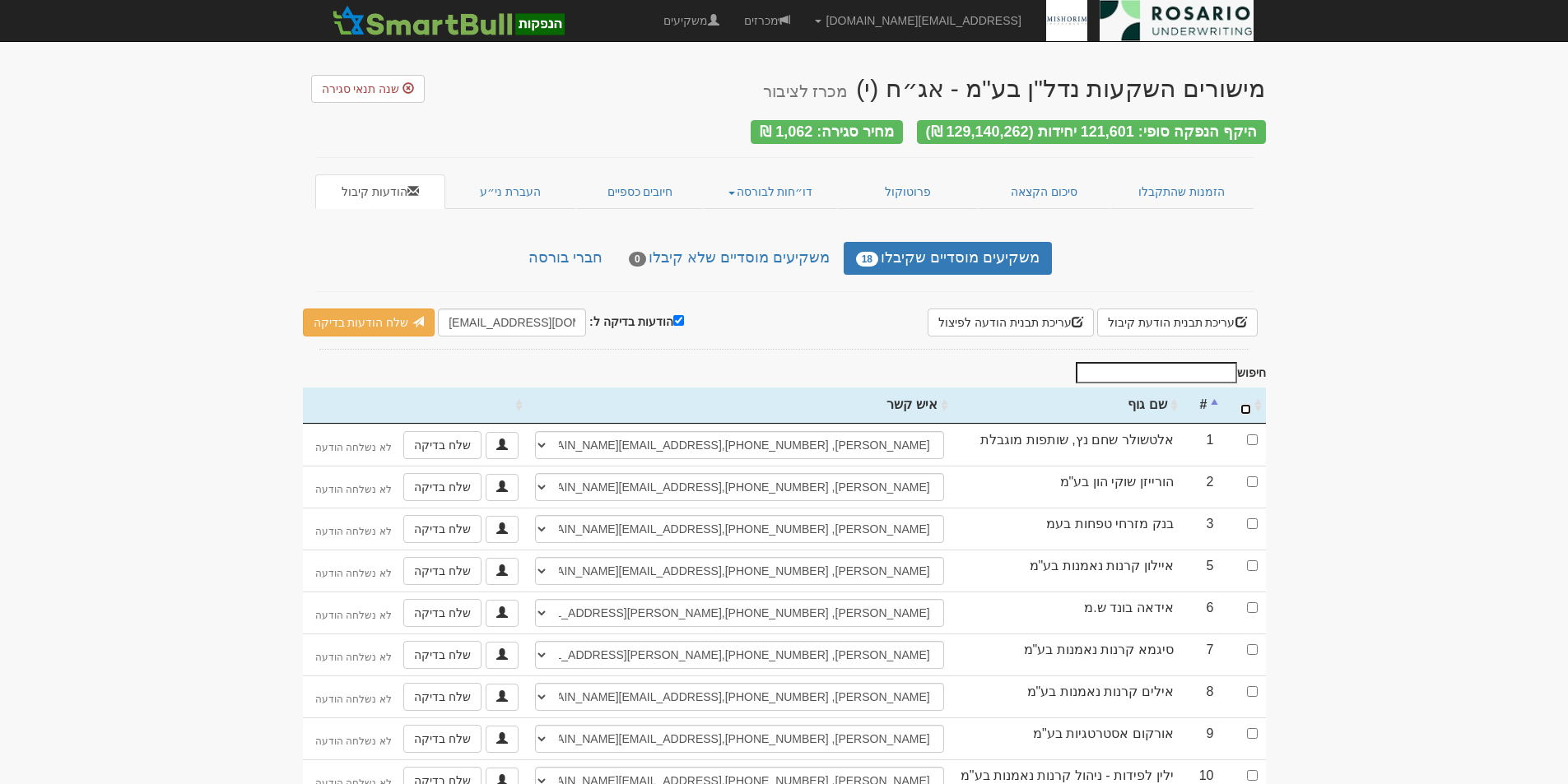
click at [1244, 404] on input "\a : activate to sort column ascending" at bounding box center [1245, 410] width 11 height 11
checkbox input "true"
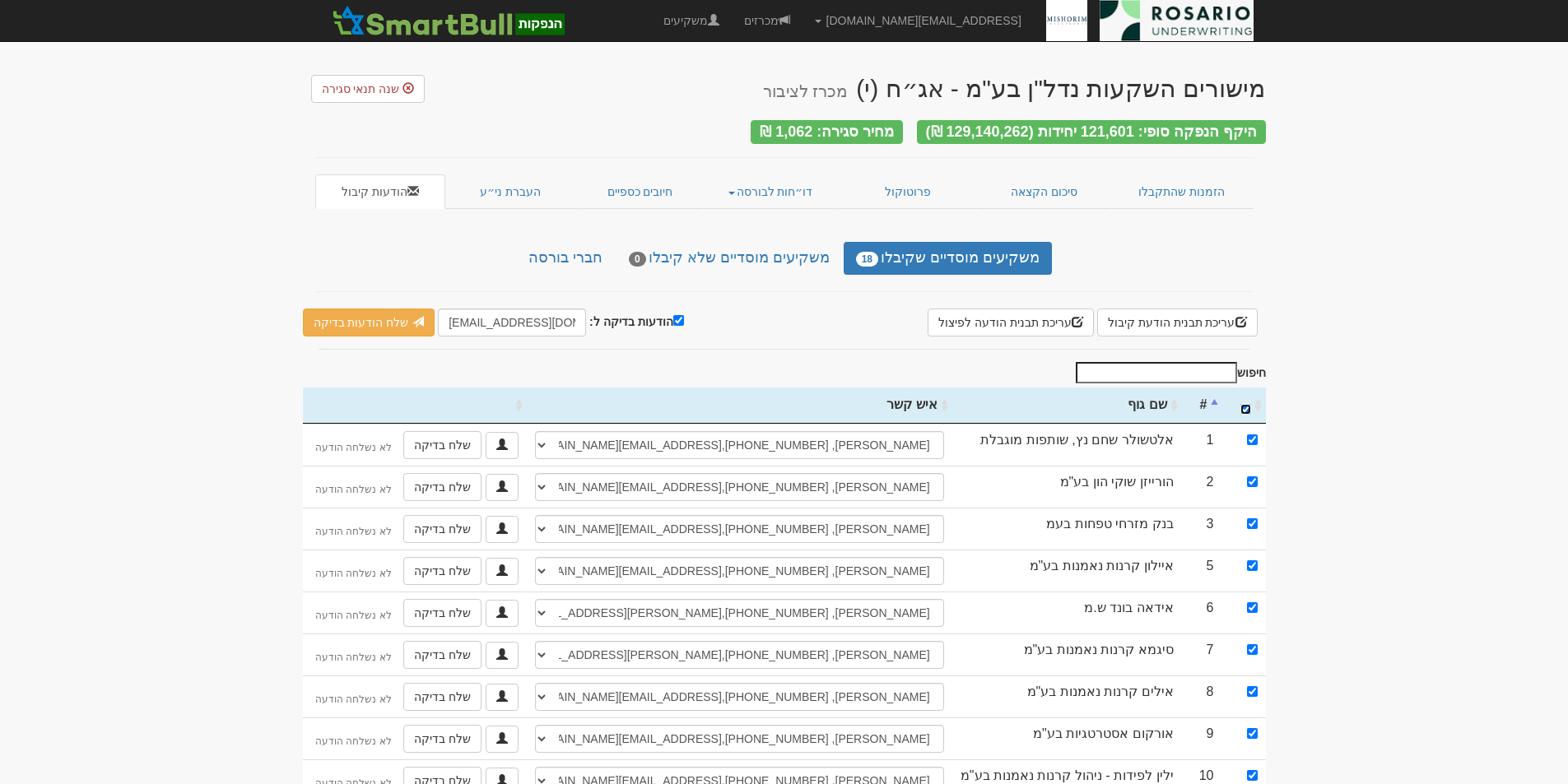
checkbox input "true"
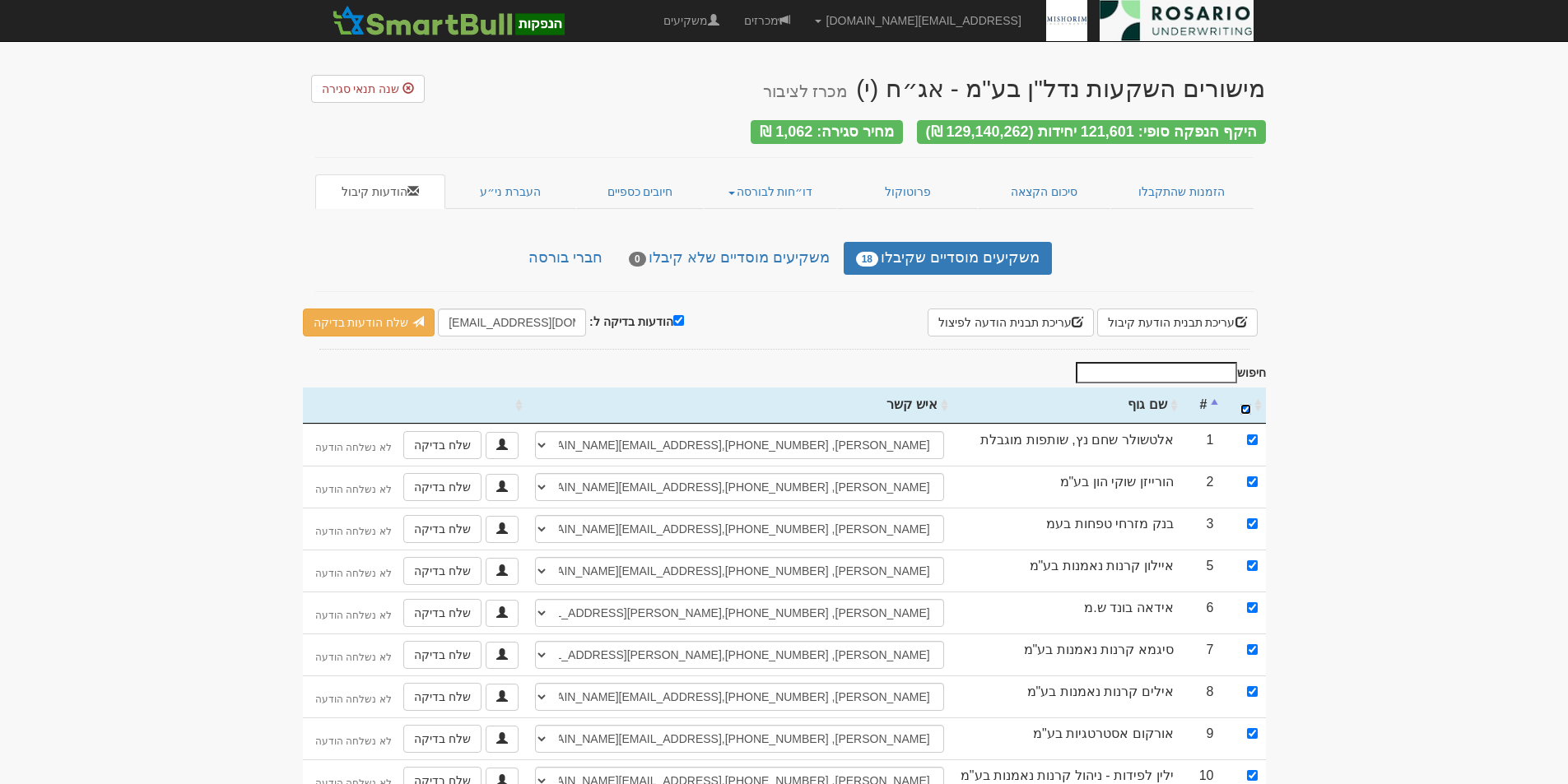
checkbox input "true"
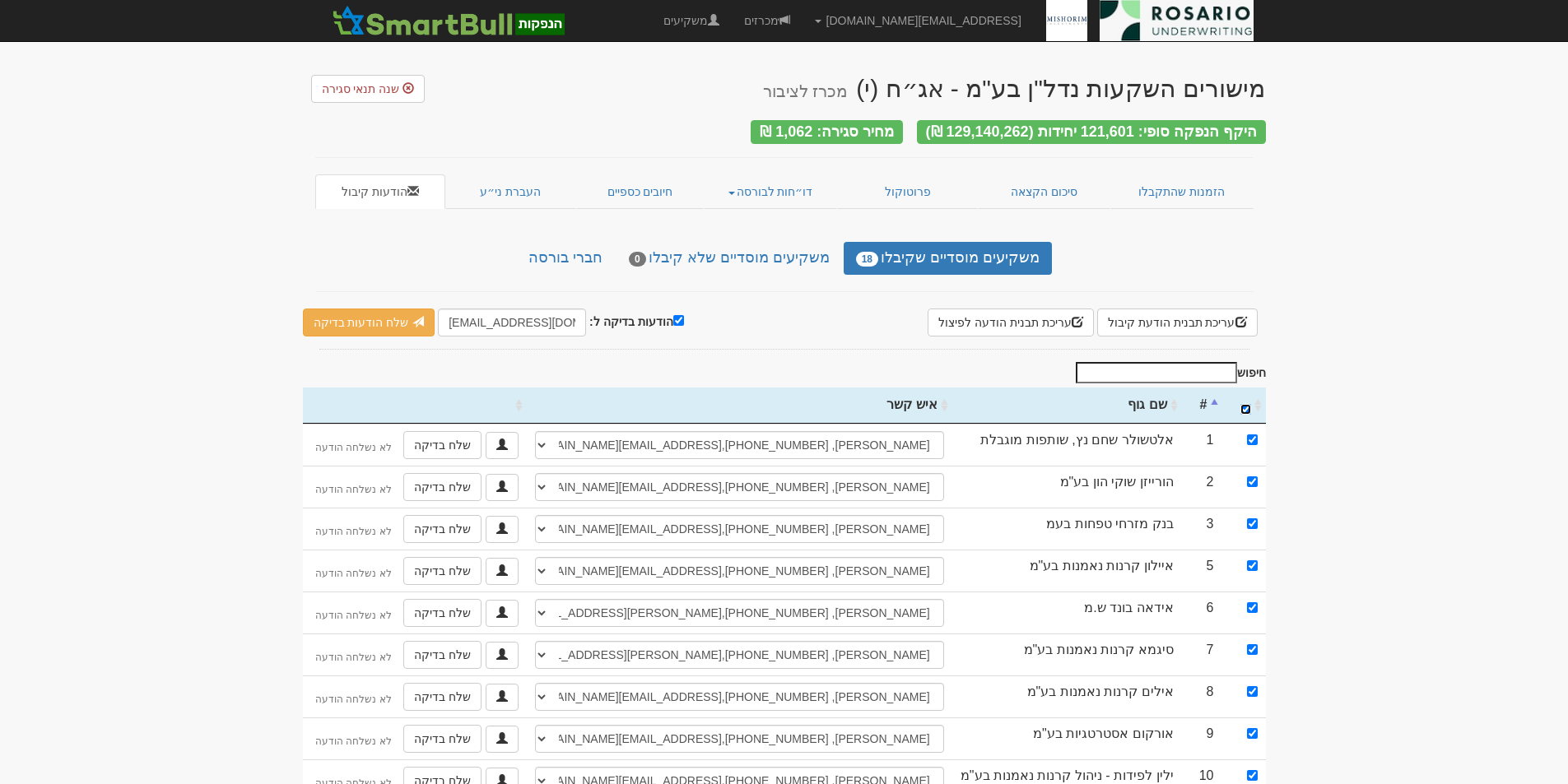
checkbox input "true"
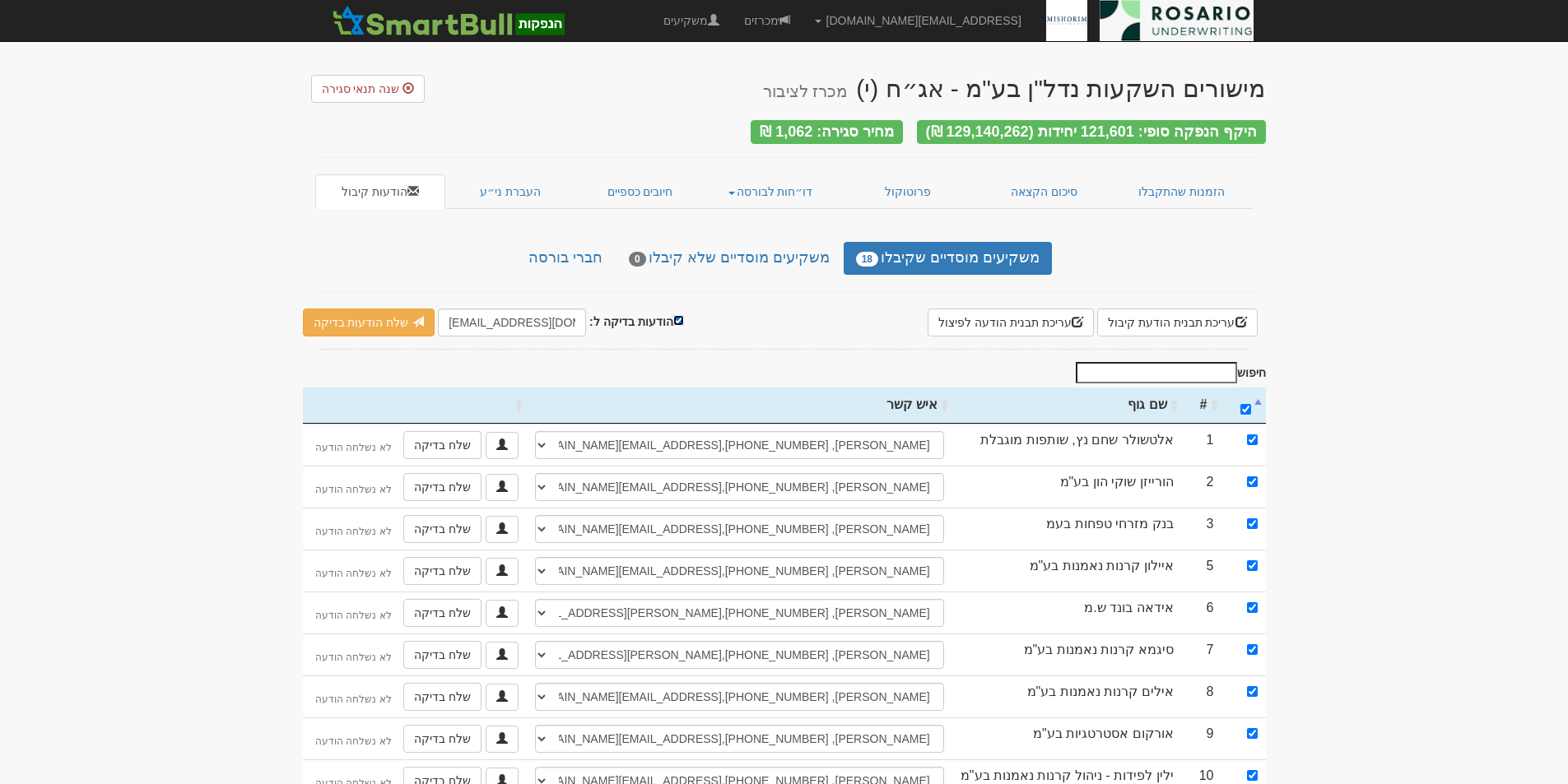
click at [674, 315] on input "הודעות בדיקה ל:" at bounding box center [679, 321] width 11 height 11
checkbox input "false"
click at [393, 316] on link "שלח הודעות למשקיעים" at bounding box center [379, 323] width 153 height 28
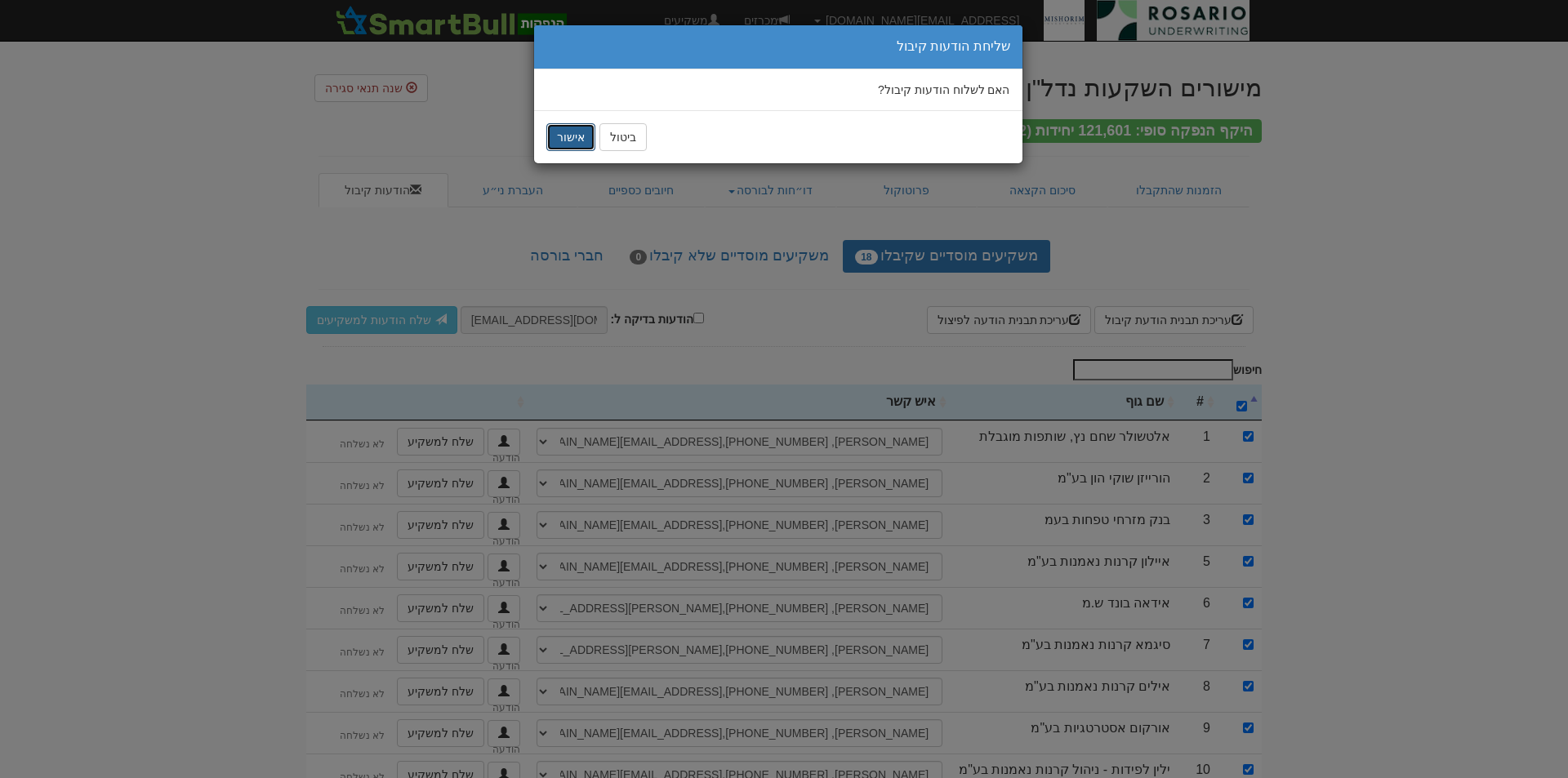
click at [568, 133] on button "אישור" at bounding box center [571, 137] width 49 height 28
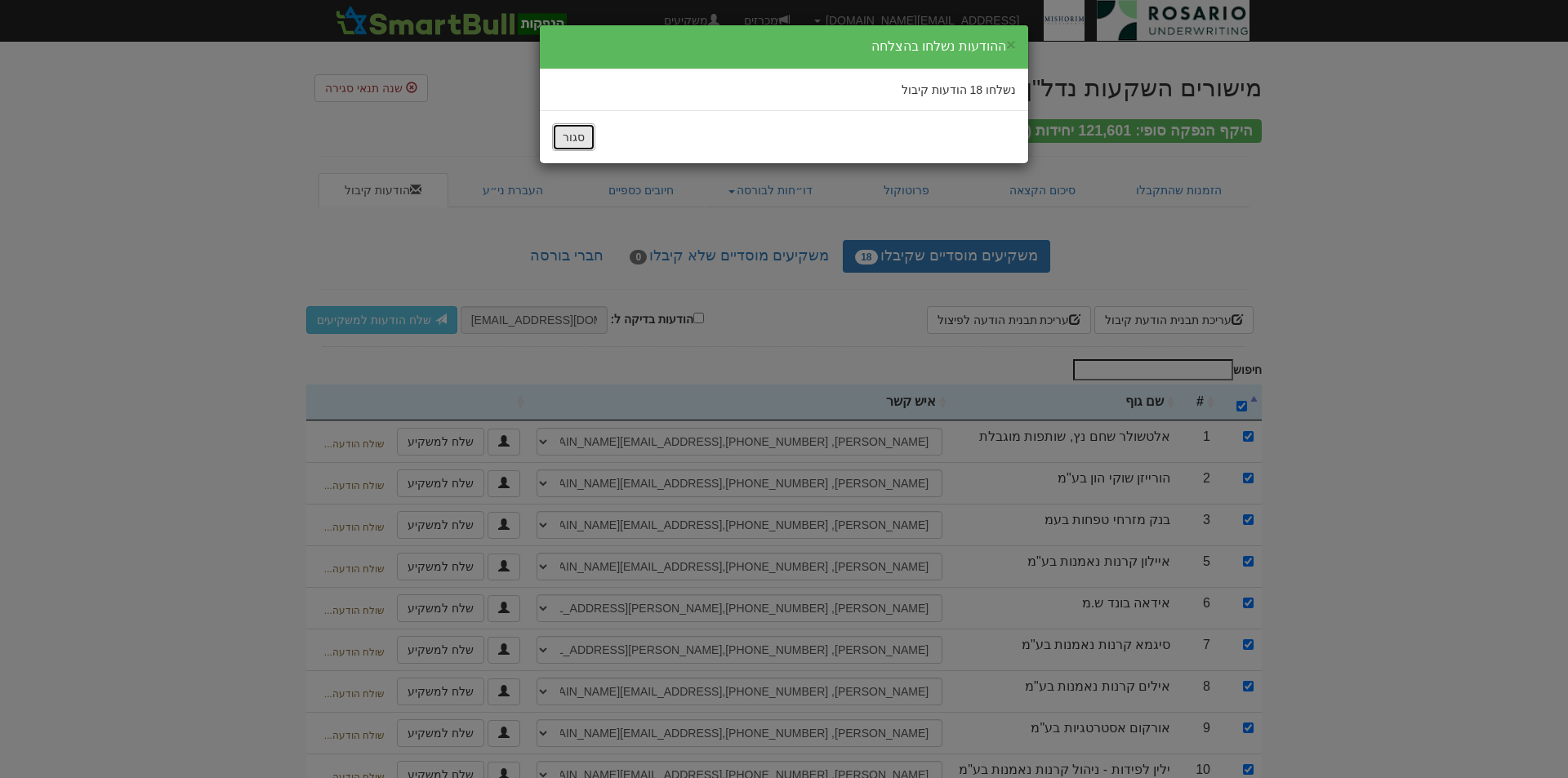
click at [563, 133] on button "סגור" at bounding box center [573, 137] width 43 height 28
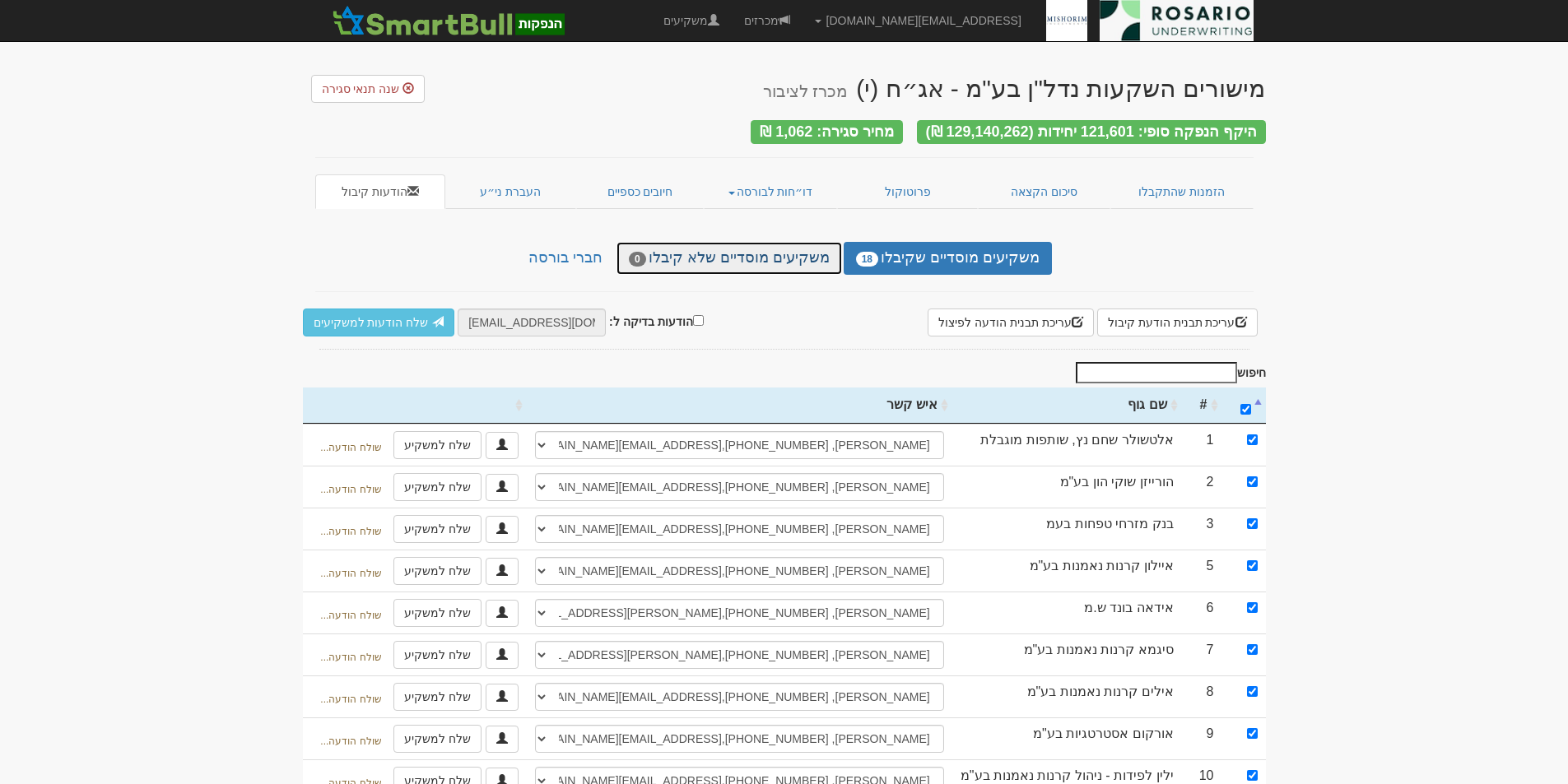
click at [742, 250] on link "משקיעים מוסדיים שלא קיבלו 0" at bounding box center [729, 258] width 225 height 33
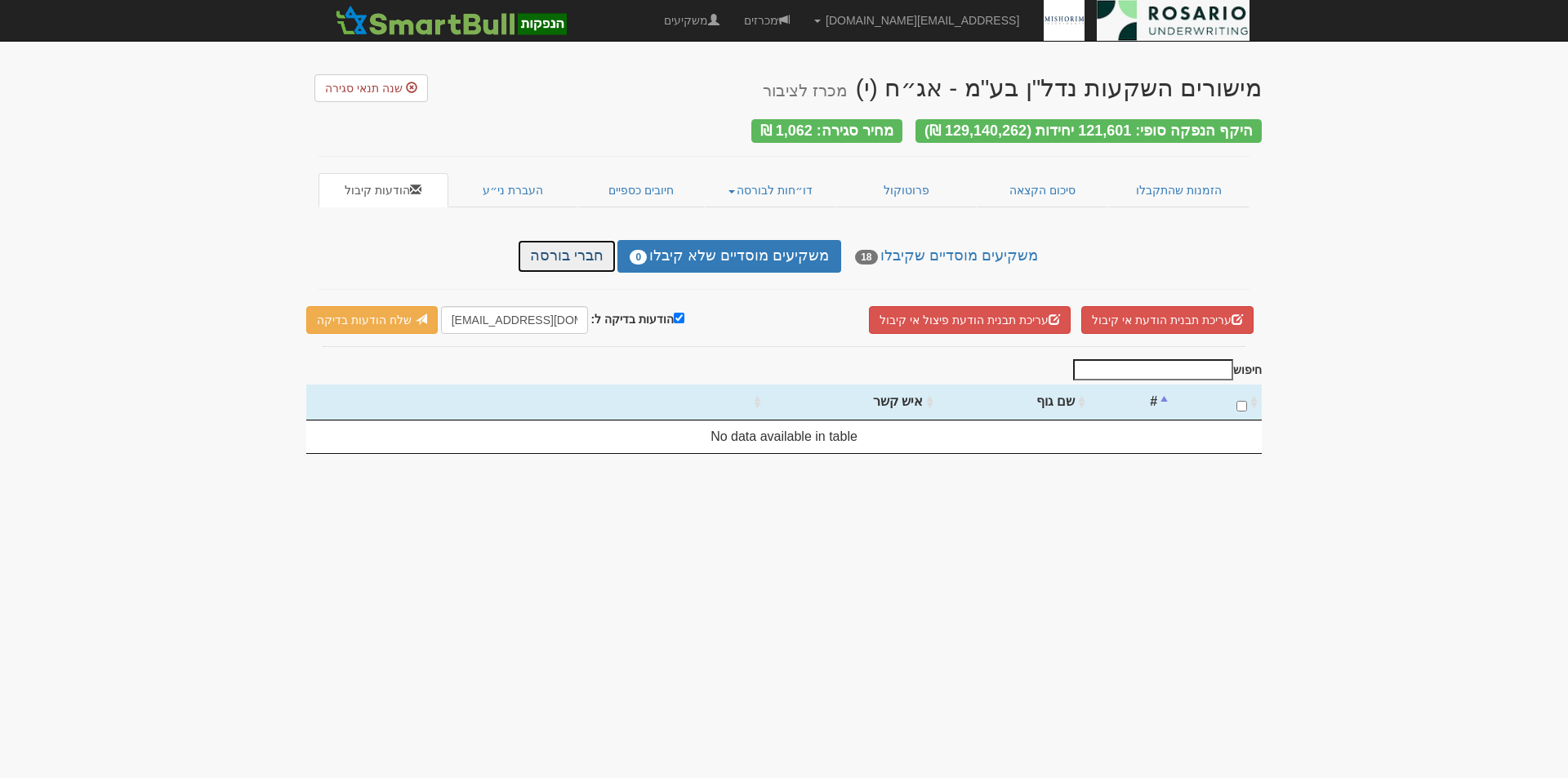
click at [587, 252] on link "חברי בורסה" at bounding box center [566, 256] width 98 height 32
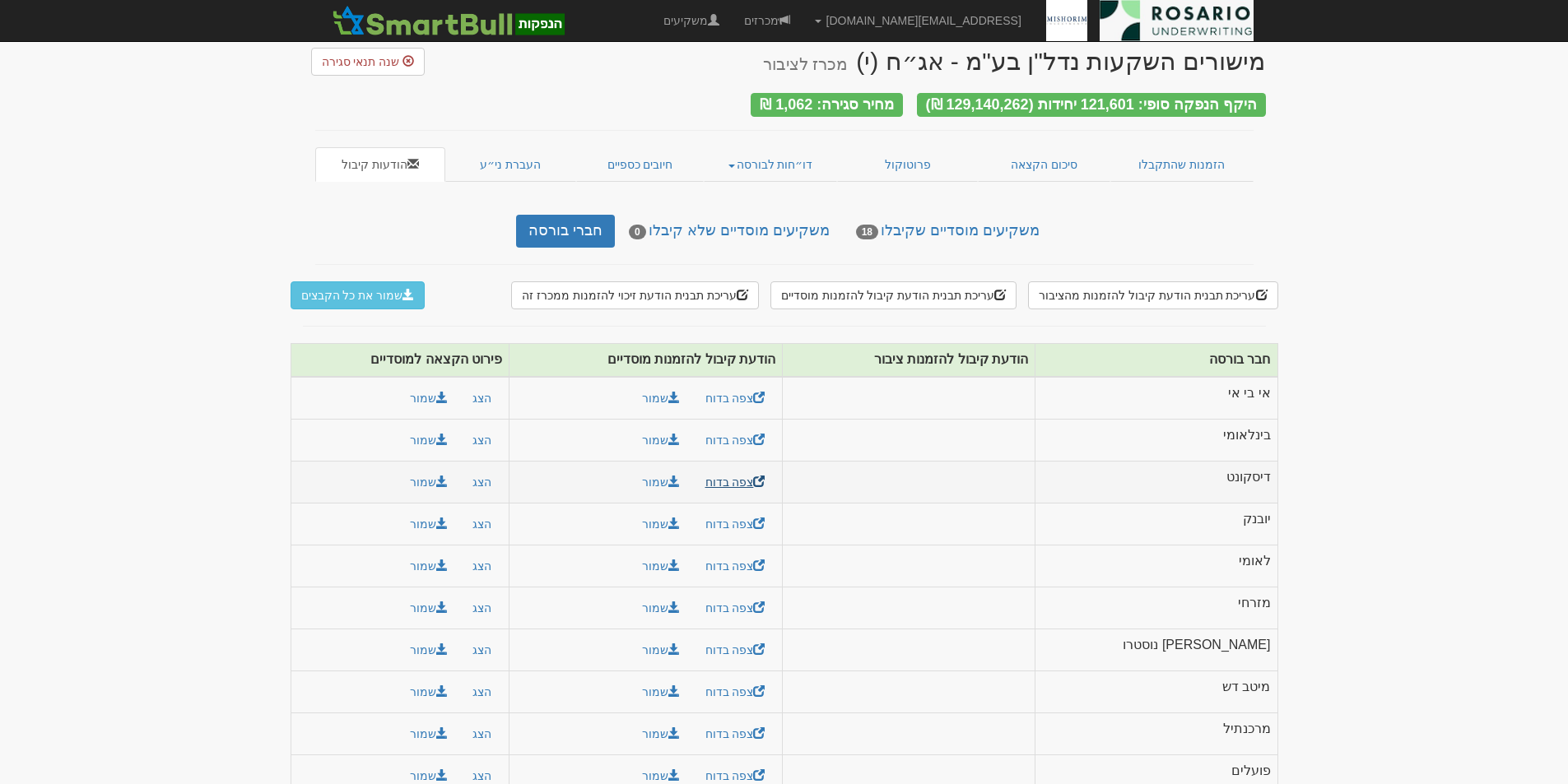
scroll to position [50, 0]
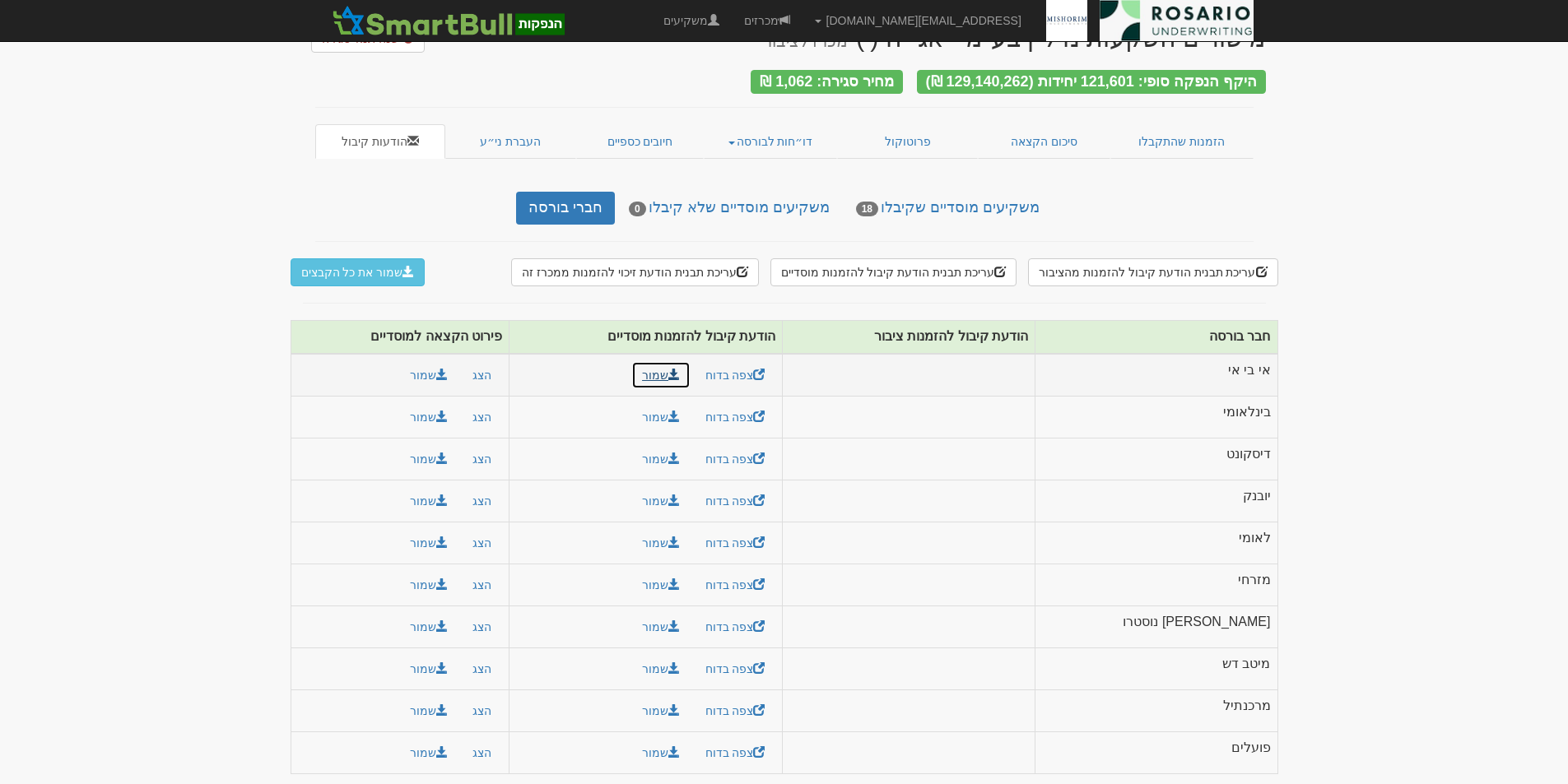
click at [690, 368] on link "שמור" at bounding box center [660, 375] width 59 height 28
click at [690, 414] on link "שמור" at bounding box center [660, 417] width 59 height 28
click at [690, 451] on link "שמור" at bounding box center [660, 459] width 59 height 28
click at [690, 494] on link "שמור" at bounding box center [660, 501] width 59 height 28
click at [690, 535] on link "שמור" at bounding box center [660, 542] width 59 height 28
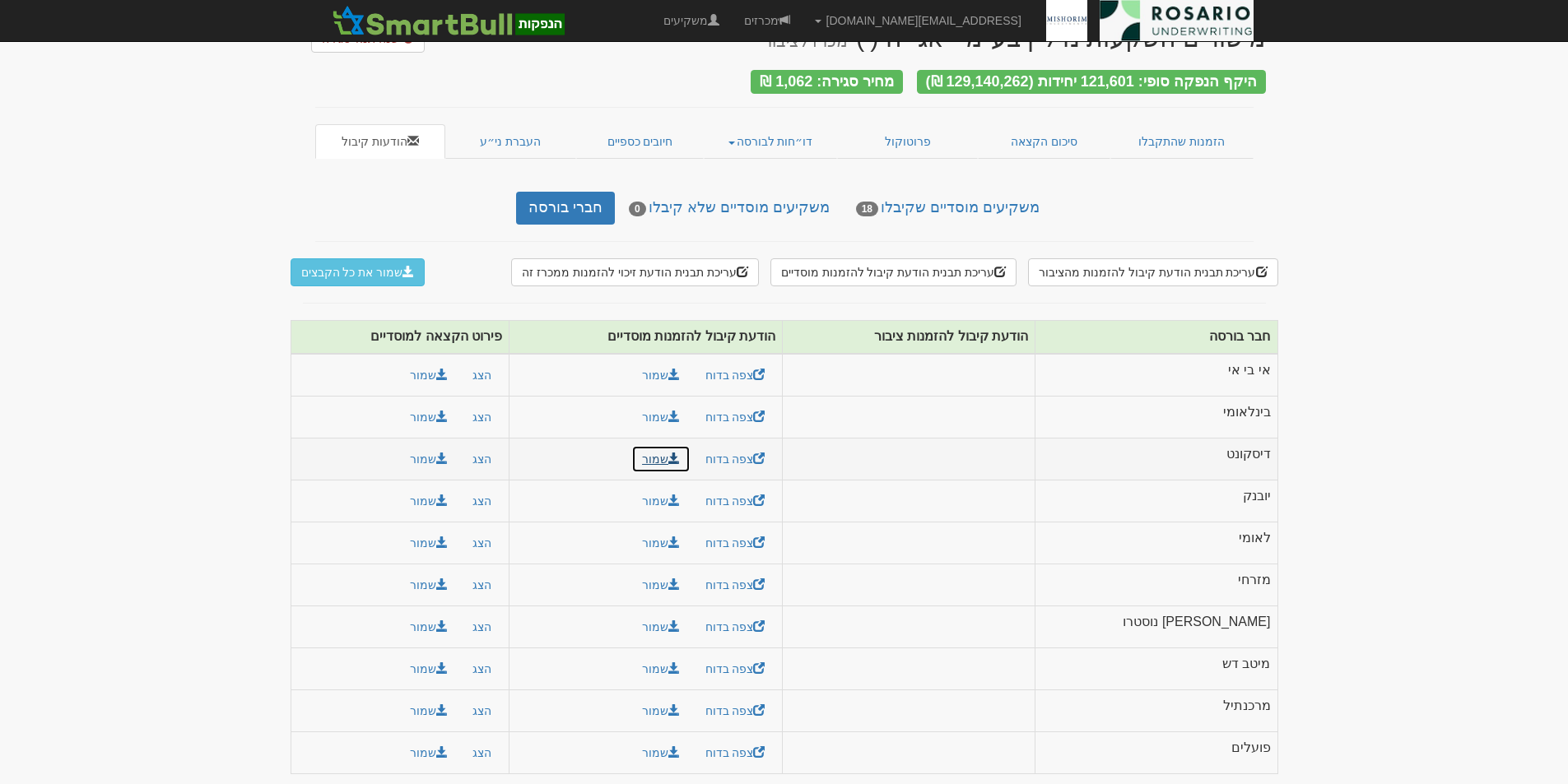
click at [690, 455] on link "שמור" at bounding box center [660, 459] width 59 height 28
click at [690, 494] on link "שמור" at bounding box center [660, 501] width 59 height 28
click at [690, 535] on link "שמור" at bounding box center [660, 542] width 59 height 28
click at [690, 578] on link "שמור" at bounding box center [660, 585] width 59 height 28
click at [690, 620] on link "שמור" at bounding box center [660, 627] width 59 height 28
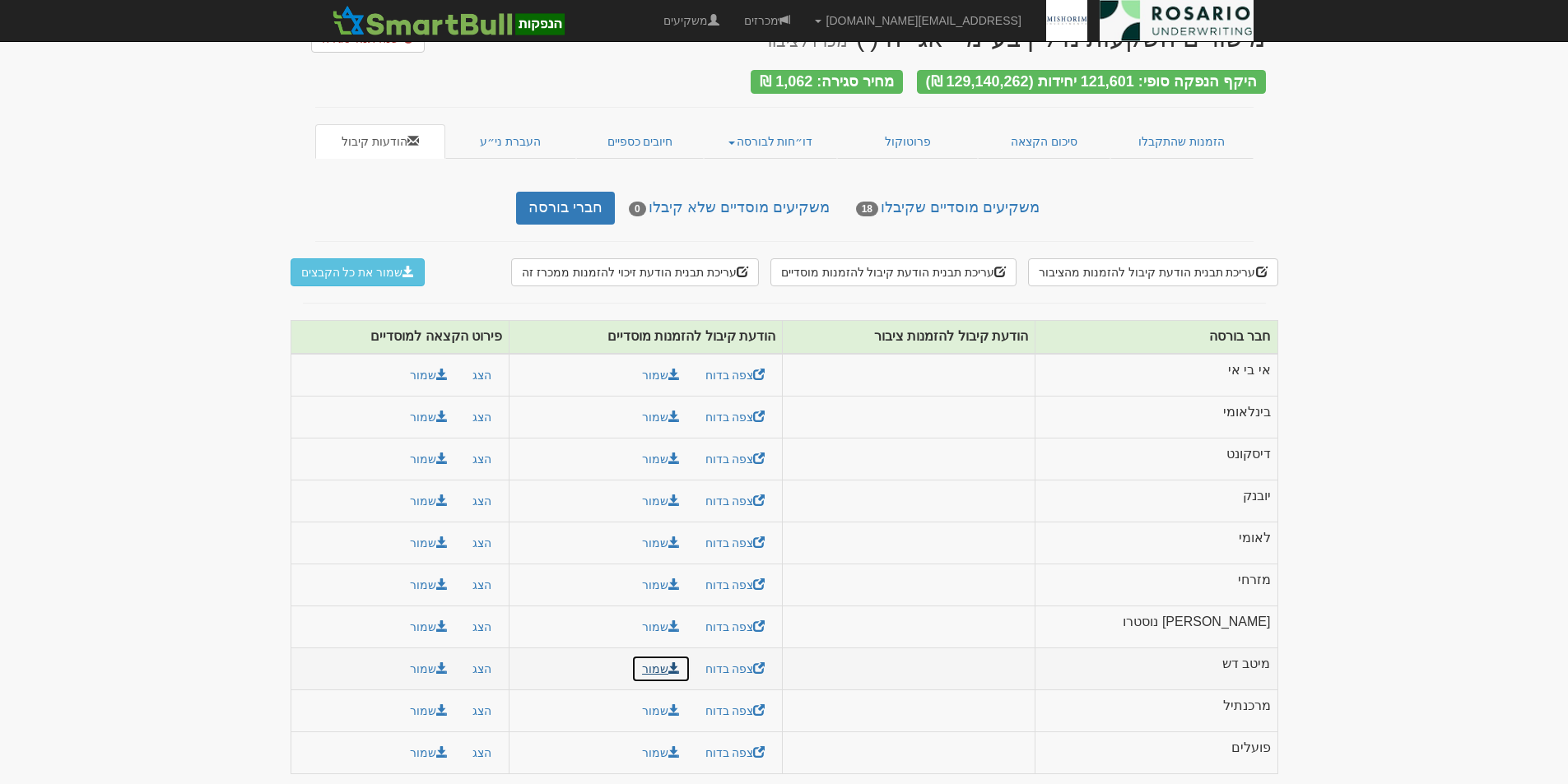
click at [690, 667] on link "שמור" at bounding box center [660, 669] width 59 height 28
click at [690, 707] on link "שמור" at bounding box center [660, 710] width 59 height 28
click at [690, 742] on link "שמור" at bounding box center [660, 752] width 59 height 28
click at [441, 743] on button "שמור" at bounding box center [428, 752] width 59 height 28
click at [443, 704] on button "שמור" at bounding box center [428, 710] width 59 height 28
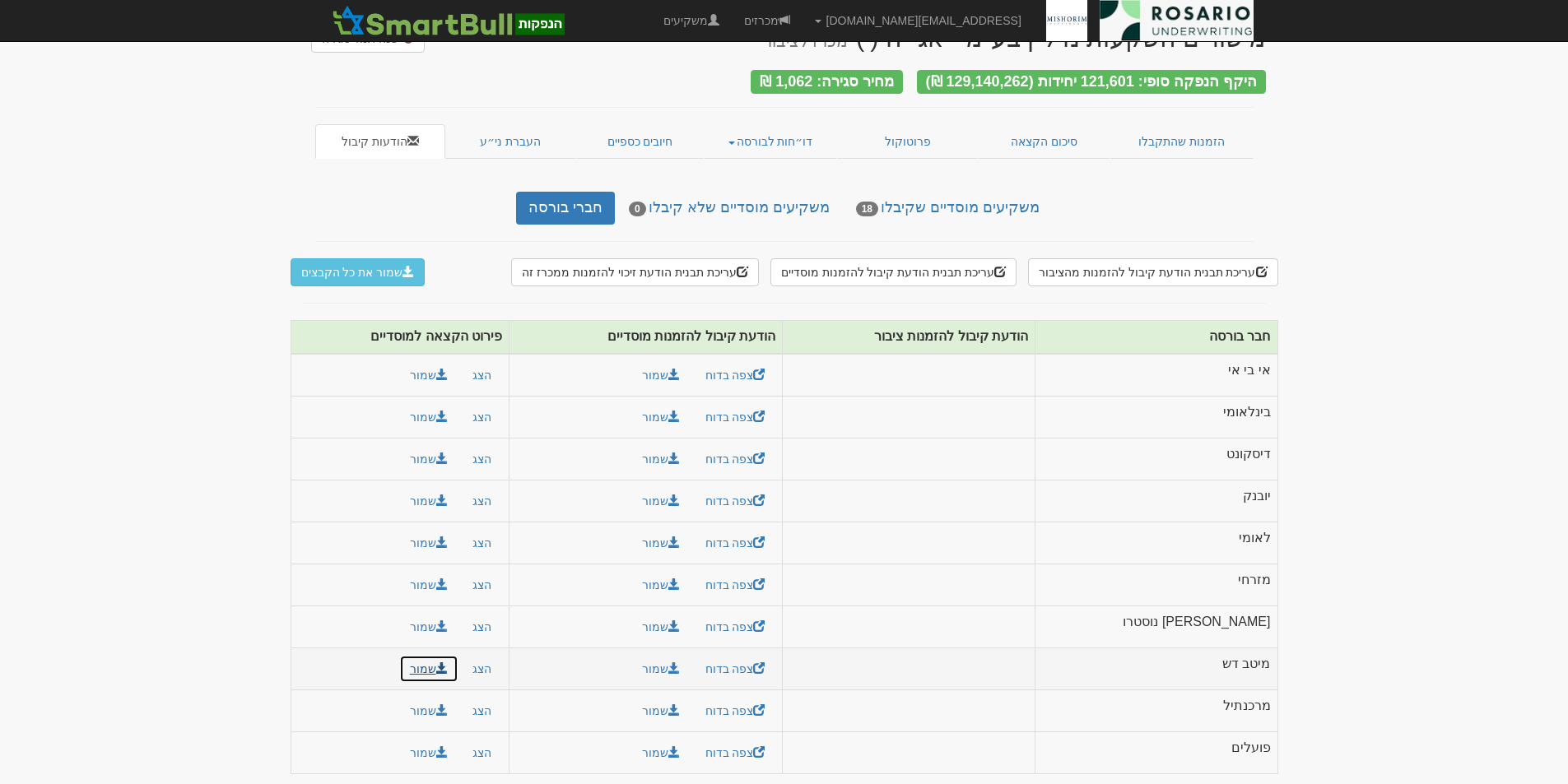
click at [432, 659] on button "שמור" at bounding box center [428, 669] width 59 height 28
click at [442, 622] on button "שמור" at bounding box center [428, 627] width 59 height 28
click at [442, 581] on button "שמור" at bounding box center [428, 585] width 59 height 28
click at [441, 539] on button "שמור" at bounding box center [428, 542] width 59 height 28
click at [445, 499] on button "שמור" at bounding box center [428, 501] width 59 height 28
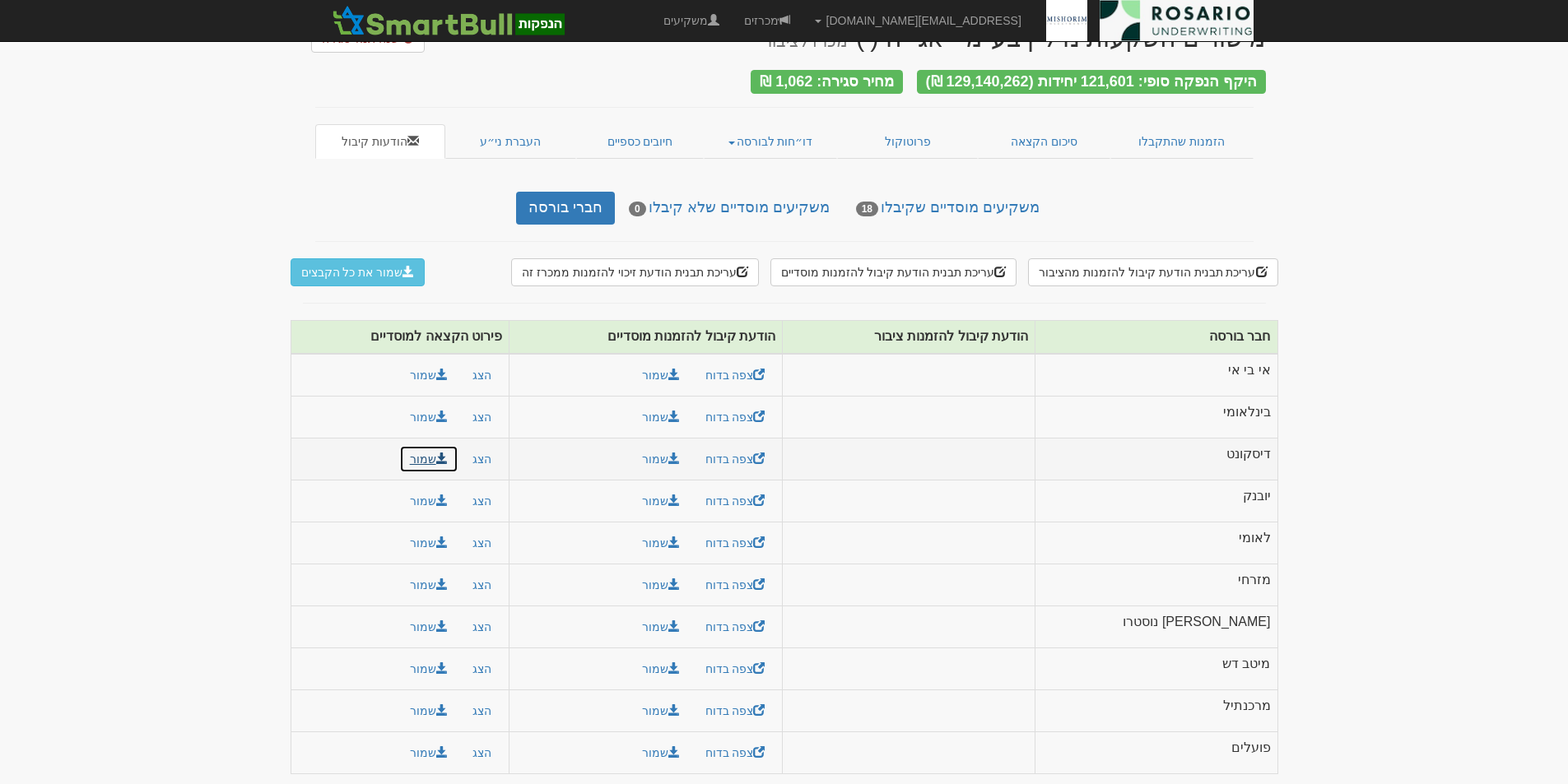
click at [453, 451] on button "שמור" at bounding box center [428, 459] width 59 height 28
click at [454, 411] on button "שמור" at bounding box center [428, 417] width 59 height 28
click at [448, 365] on button "שמור" at bounding box center [428, 375] width 59 height 28
click at [690, 362] on link "שמור" at bounding box center [660, 375] width 59 height 28
click at [680, 369] on span at bounding box center [674, 374] width 12 height 12
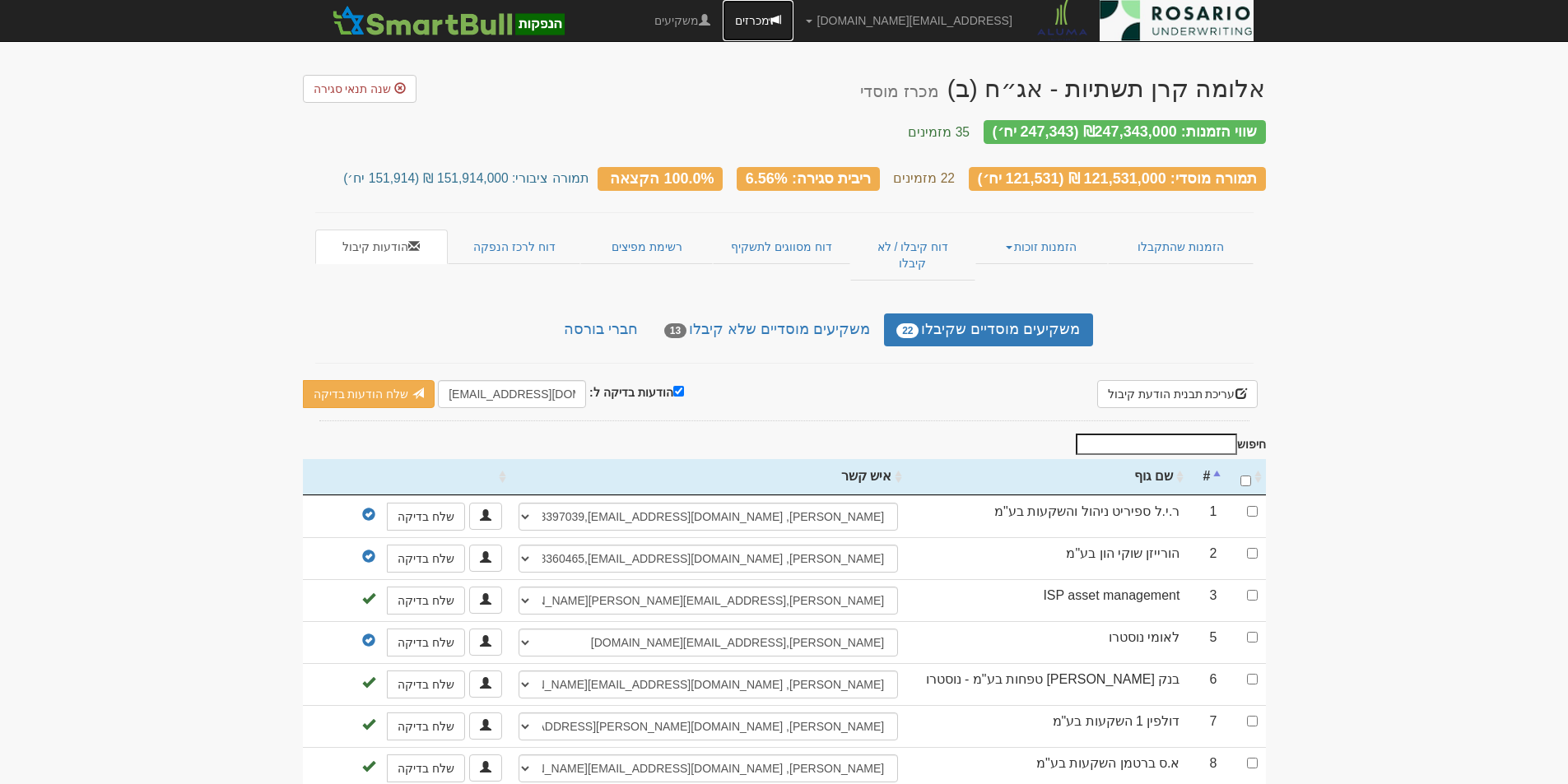
click at [793, 20] on link "מכרזים" at bounding box center [758, 20] width 71 height 41
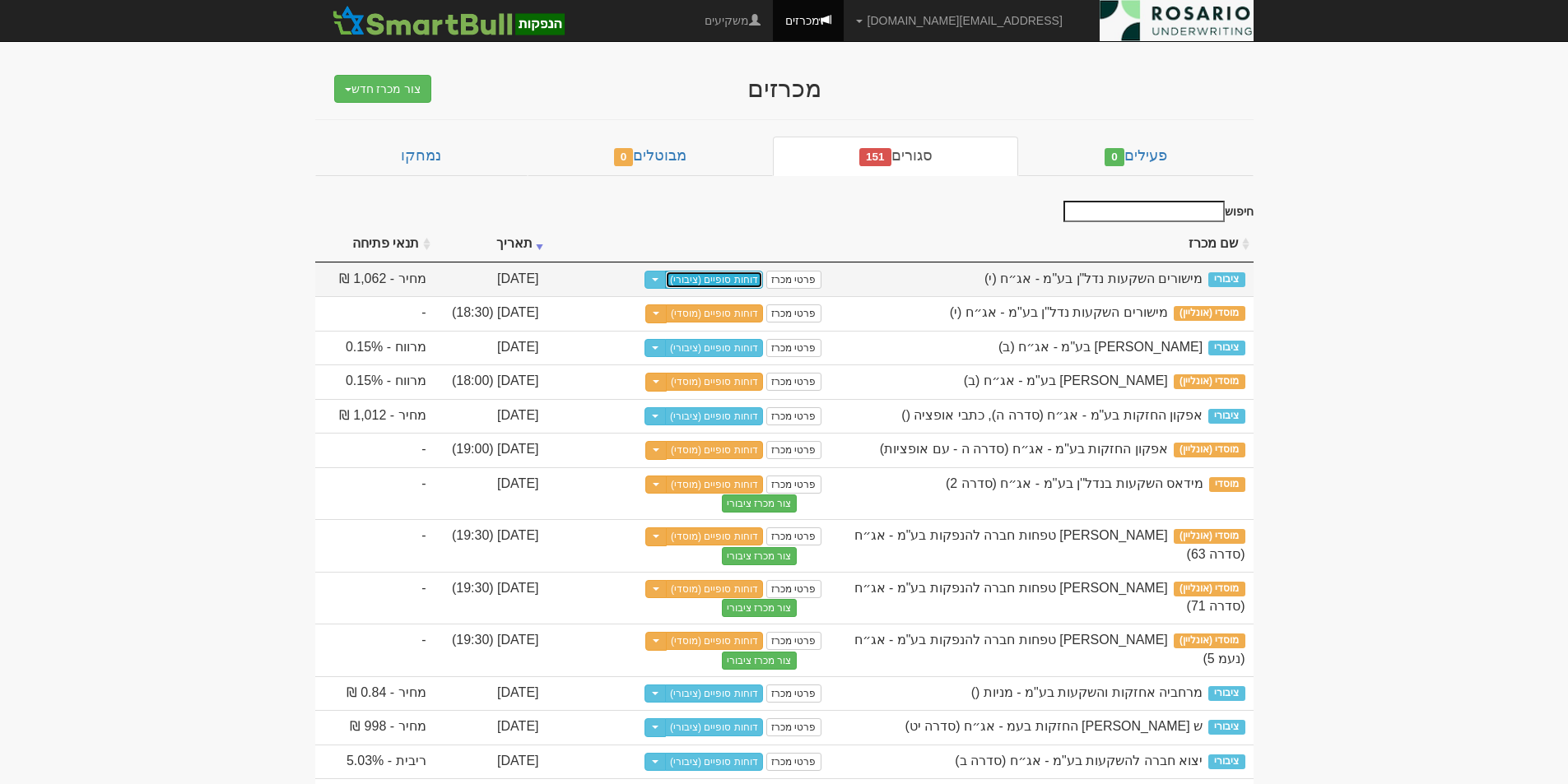
click at [744, 275] on link "דוחות סופיים (ציבורי)" at bounding box center [714, 280] width 98 height 18
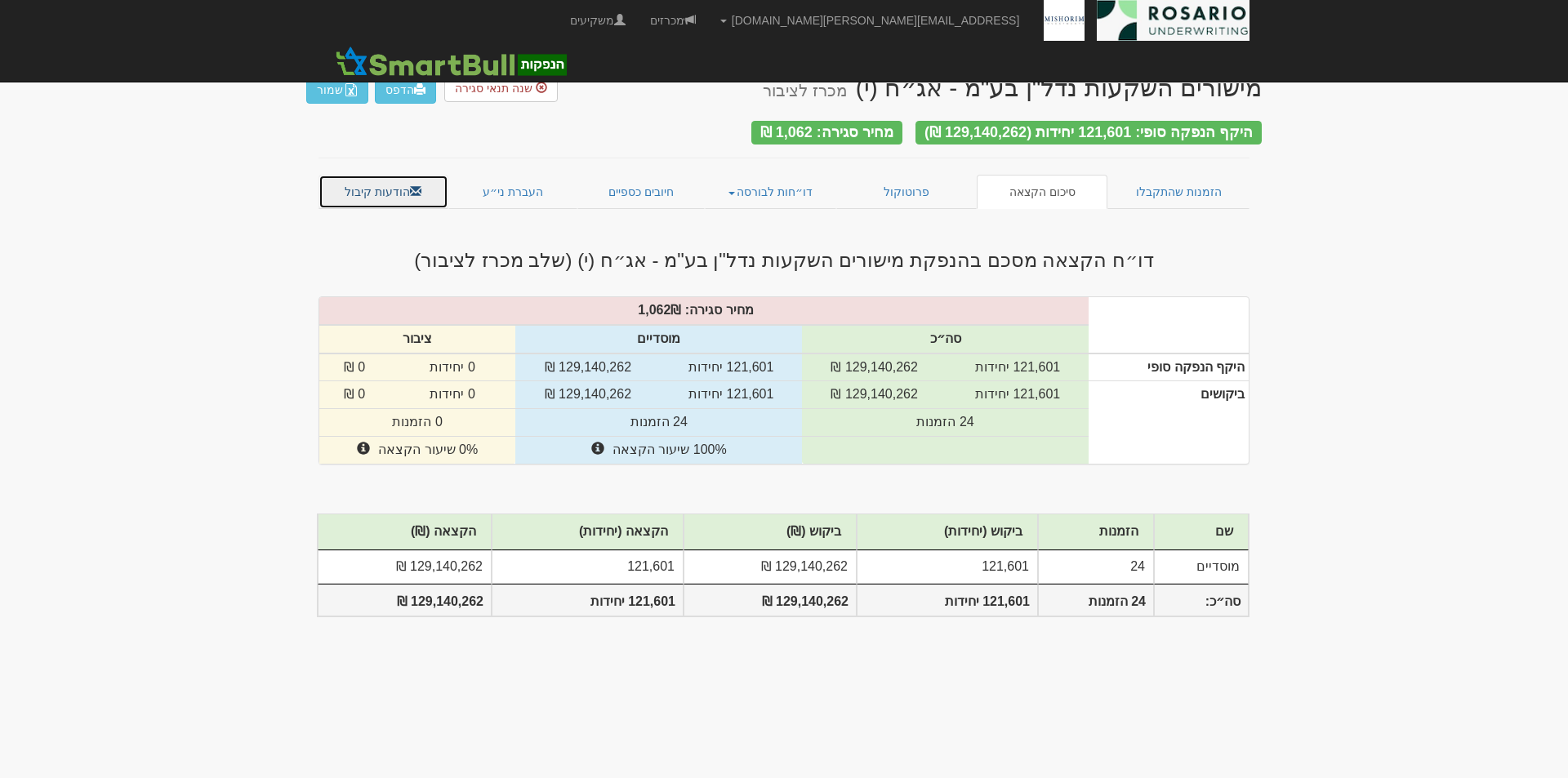
click at [386, 185] on link "הודעות קיבול" at bounding box center [383, 192] width 130 height 34
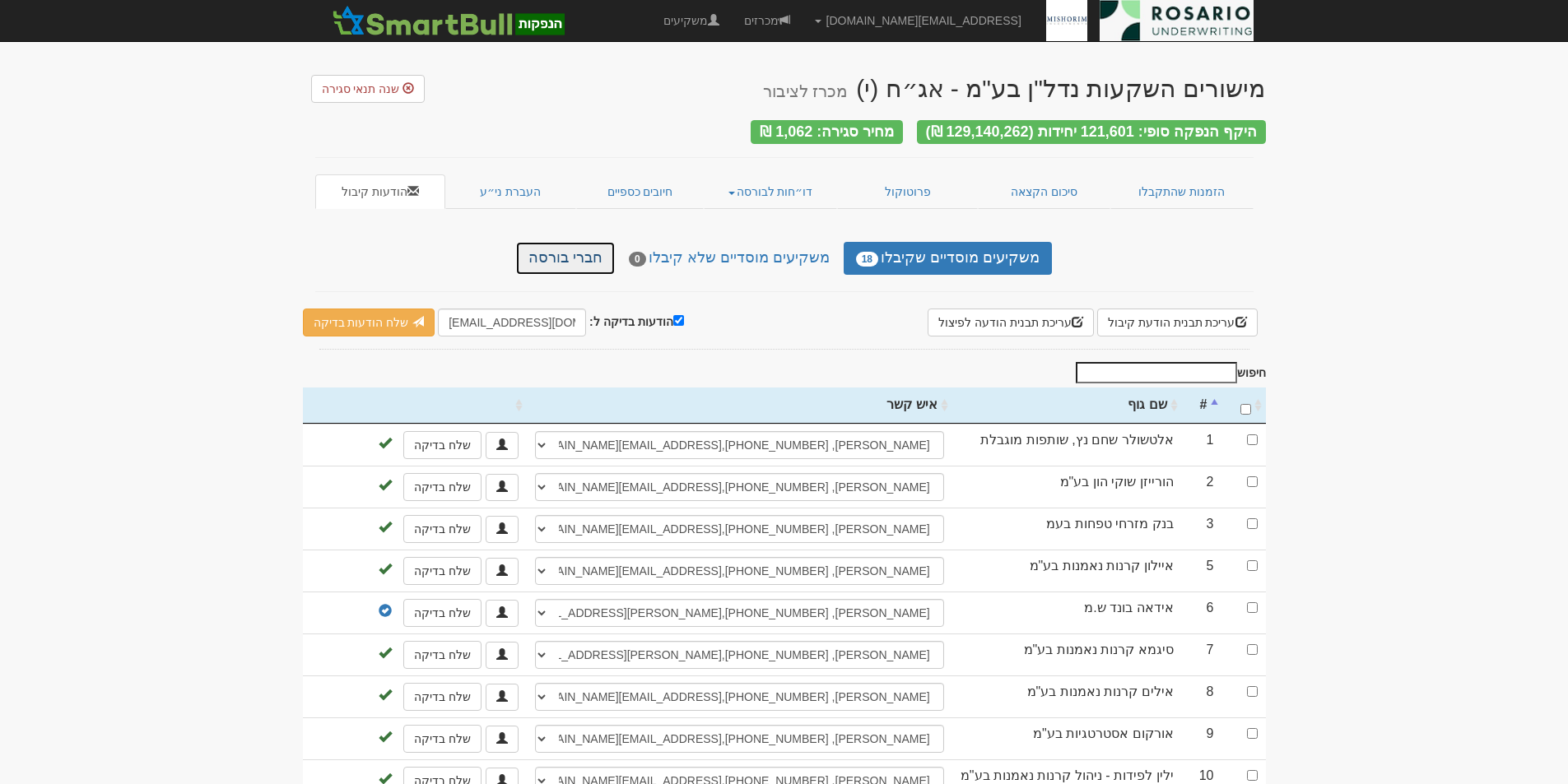
click at [566, 246] on link "חברי בורסה" at bounding box center [565, 258] width 99 height 33
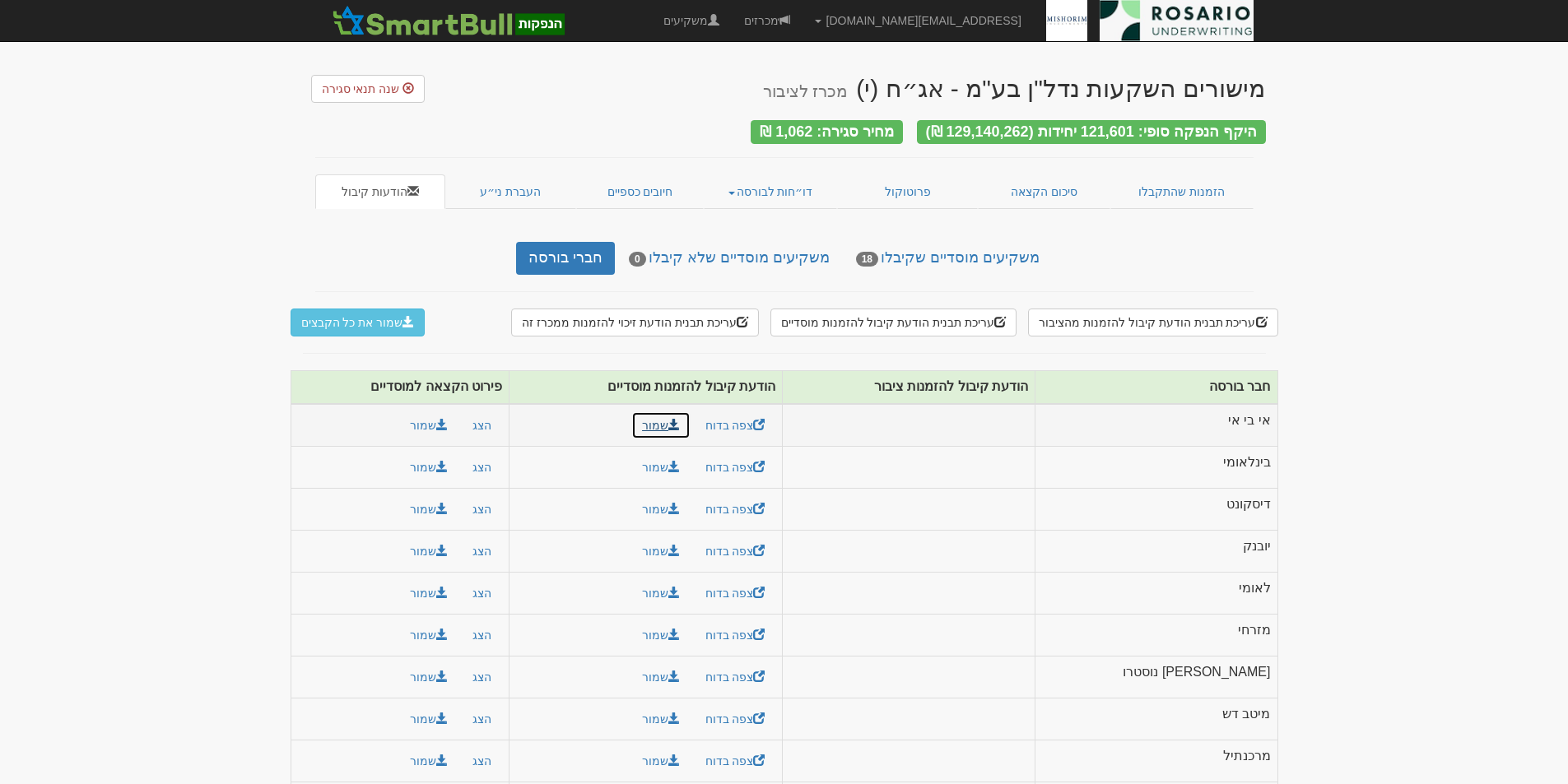
click at [690, 418] on link "שמור" at bounding box center [660, 425] width 59 height 28
